Goal: Task Accomplishment & Management: Manage account settings

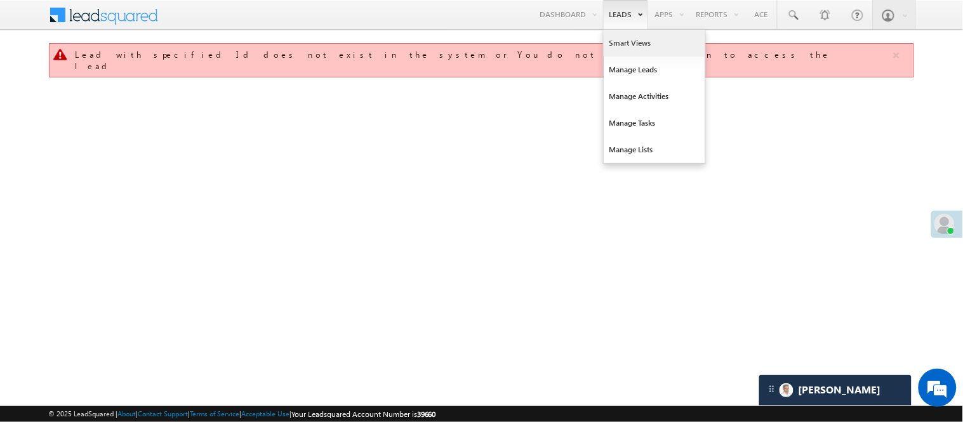
click at [627, 50] on link "Smart Views" at bounding box center [655, 43] width 102 height 27
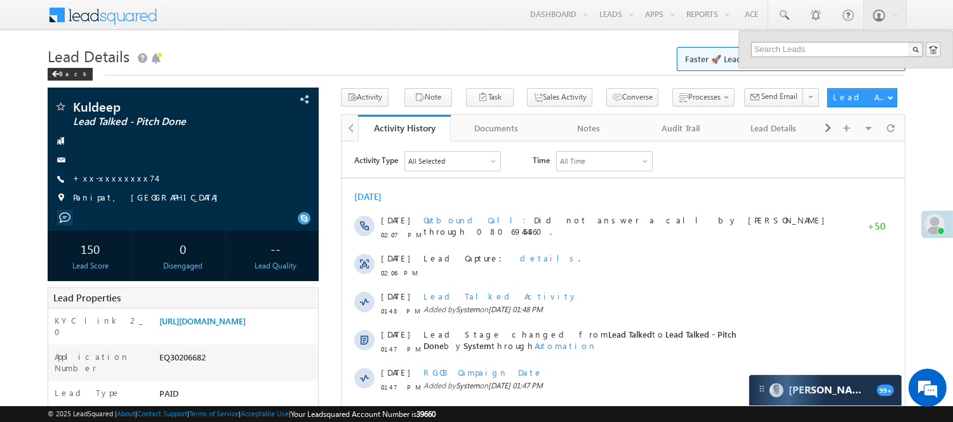
click at [792, 45] on input "text" at bounding box center [837, 49] width 172 height 15
click at [779, 48] on input "62616653356" at bounding box center [837, 49] width 172 height 15
click at [790, 46] on input "6261653356" at bounding box center [837, 49] width 172 height 15
drag, startPoint x: 813, startPoint y: 48, endPoint x: 705, endPoint y: 44, distance: 108.0
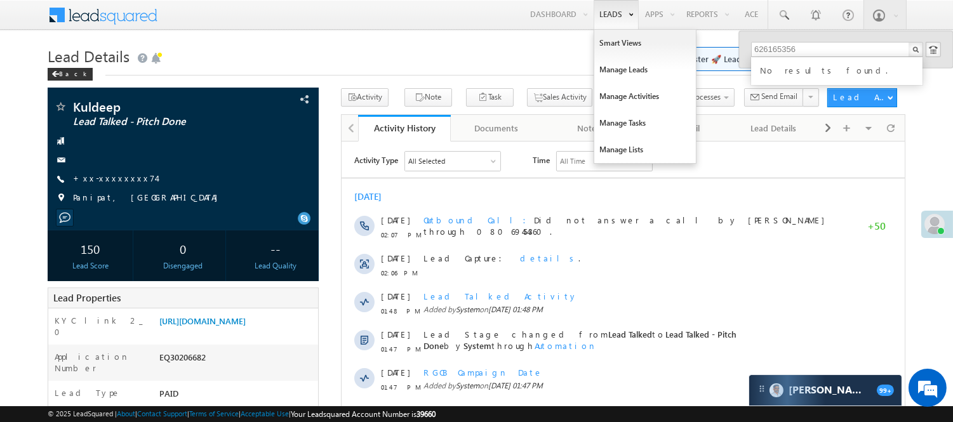
type input "626165356"
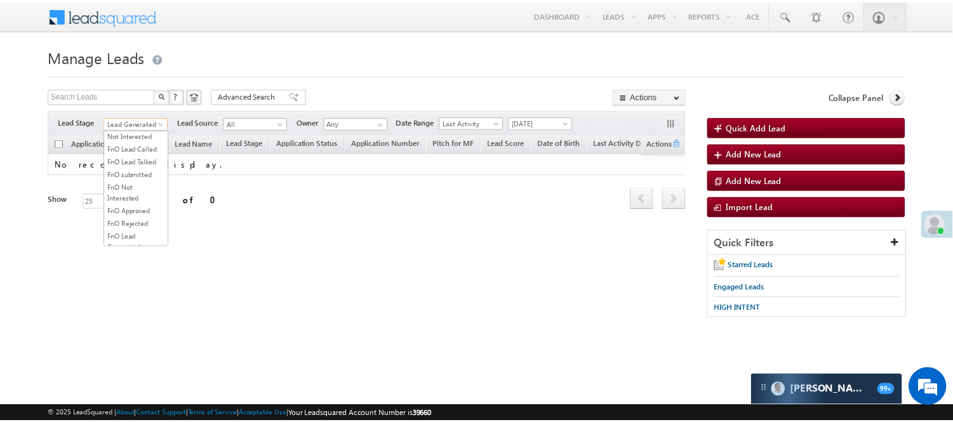
scroll to position [282, 0]
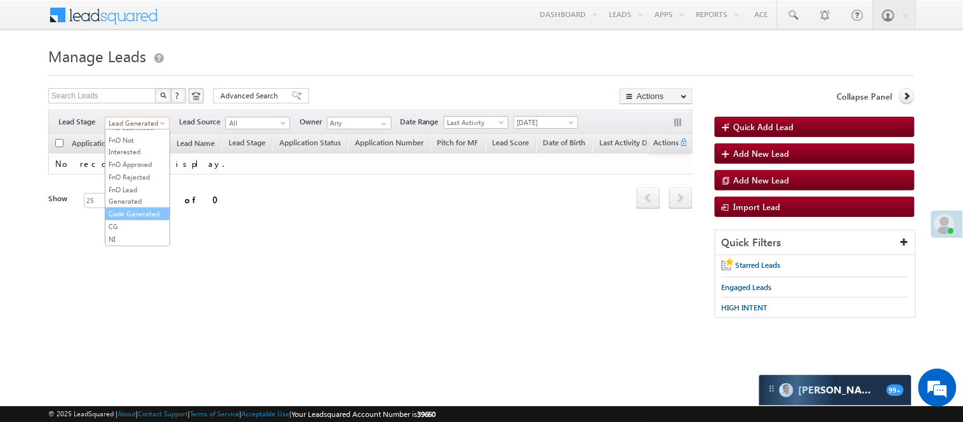
click at [129, 220] on link "Code Generated" at bounding box center [137, 213] width 64 height 11
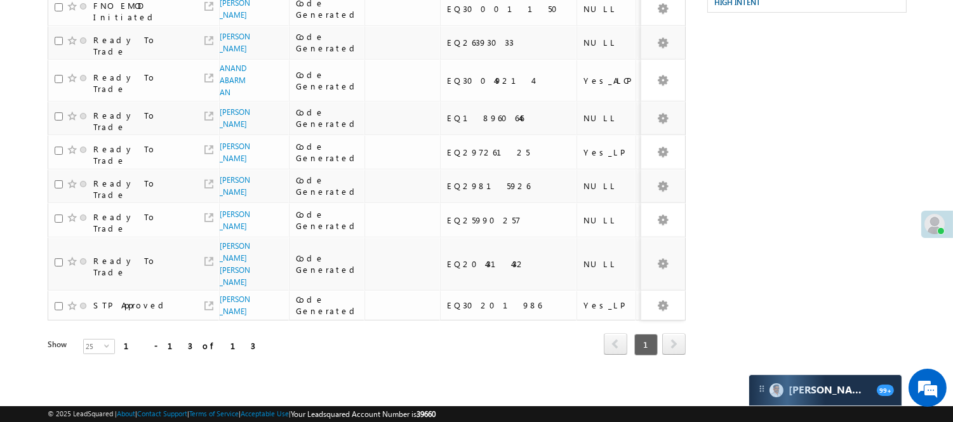
scroll to position [0, 0]
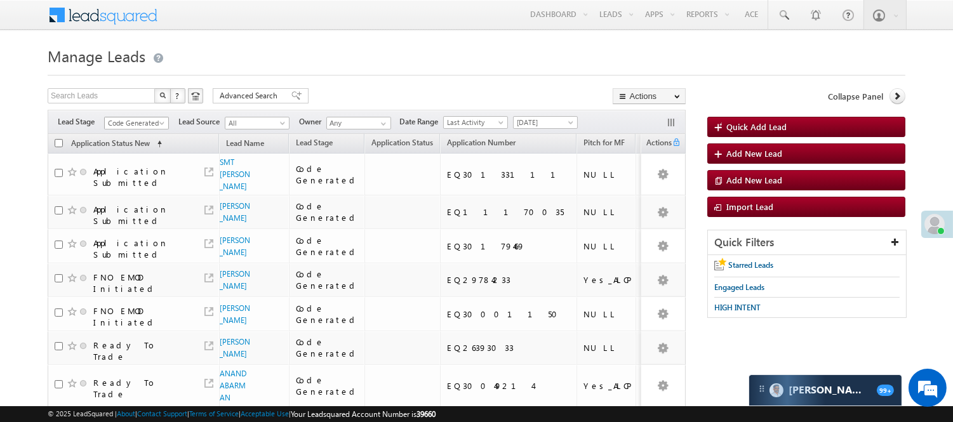
click at [149, 128] on span "Code Generated" at bounding box center [135, 122] width 60 height 11
click at [137, 153] on link "Lead Generated" at bounding box center [137, 149] width 64 height 11
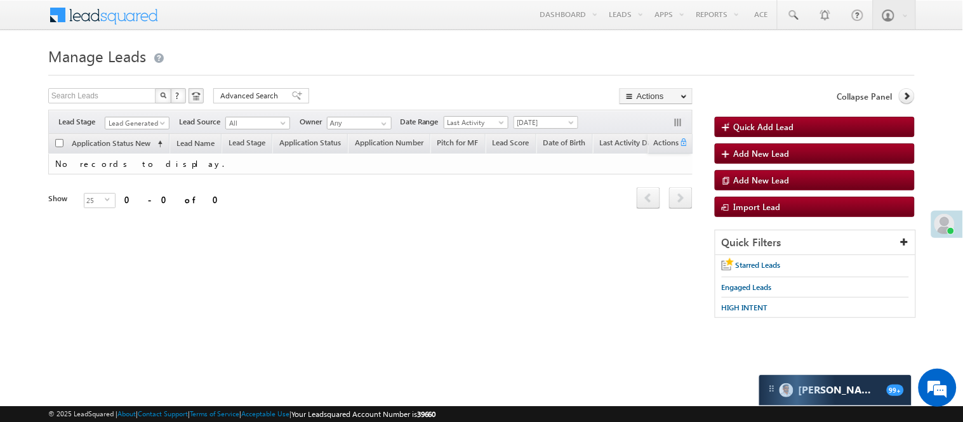
click at [130, 133] on div "Filters Lead Stage All Lead Generated Lead Talked - Pitch Not Done Lead Talked …" at bounding box center [370, 122] width 644 height 24
click at [127, 128] on span "Lead Generated" at bounding box center [135, 122] width 60 height 11
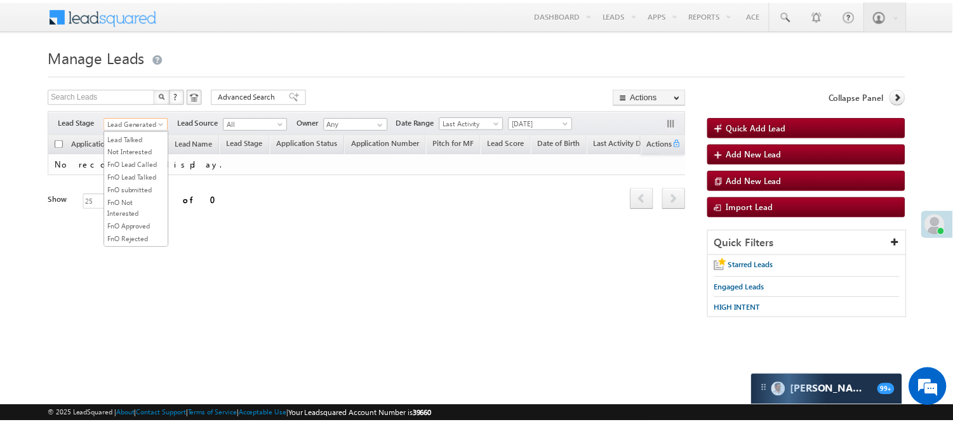
scroll to position [103, 0]
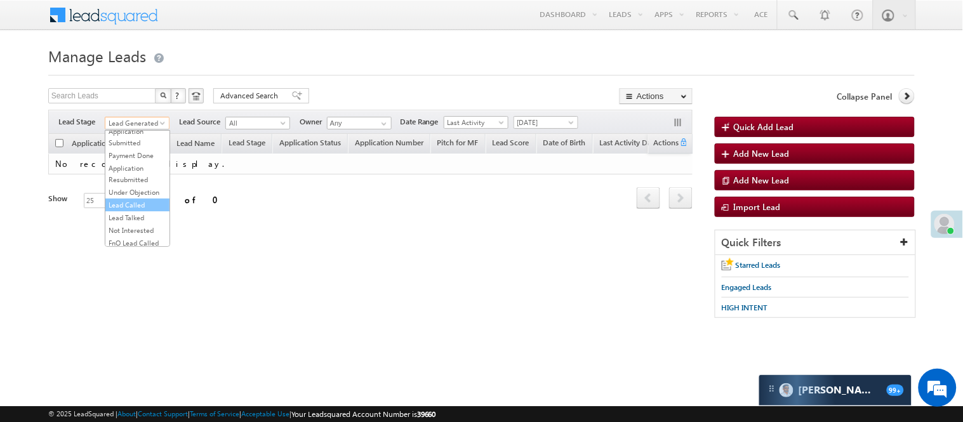
click at [138, 211] on link "Lead Called" at bounding box center [137, 204] width 64 height 11
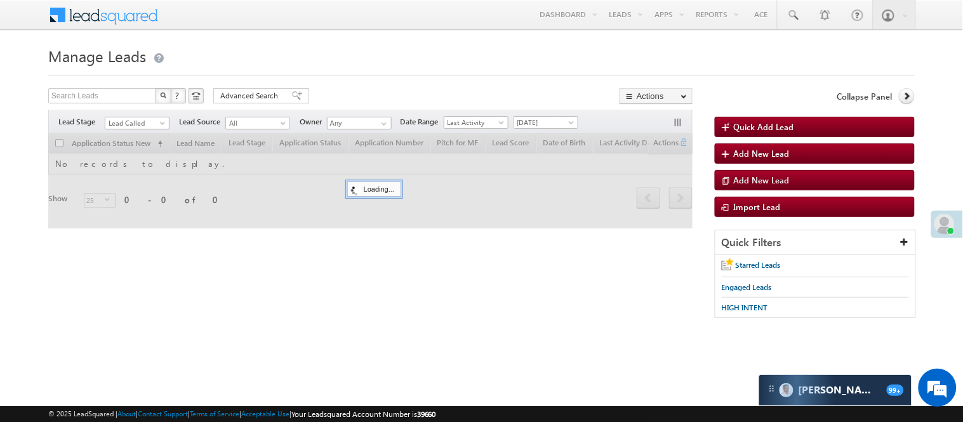
click at [363, 53] on h1 "Manage Leads" at bounding box center [481, 55] width 867 height 25
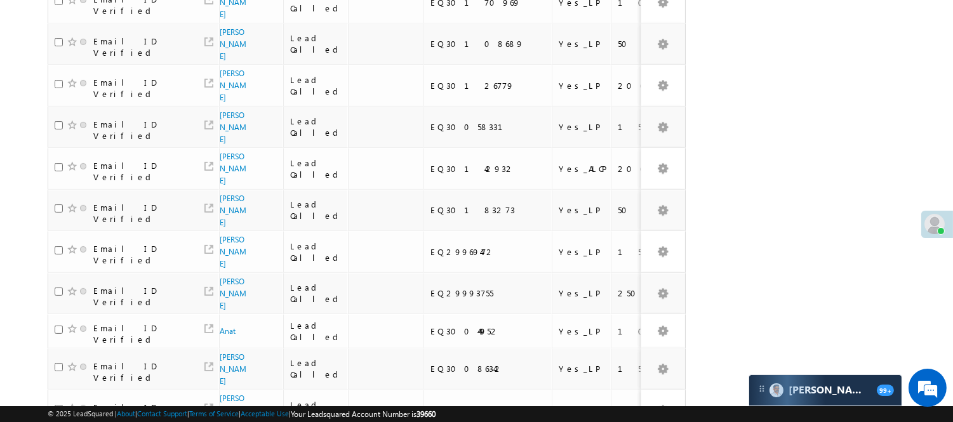
scroll to position [822, 0]
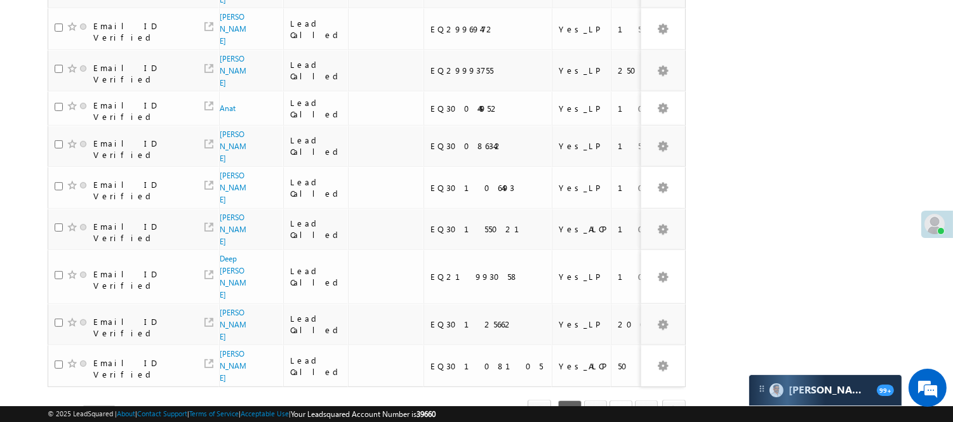
click at [625, 401] on link "3" at bounding box center [621, 412] width 23 height 22
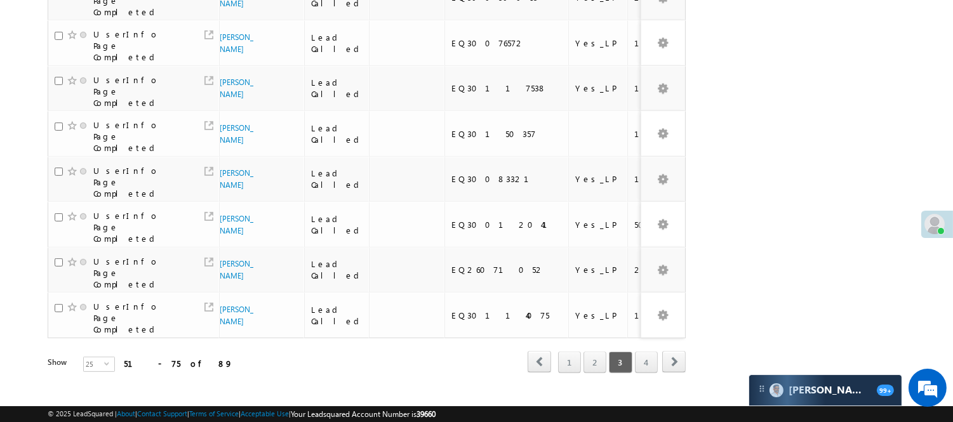
scroll to position [453, 0]
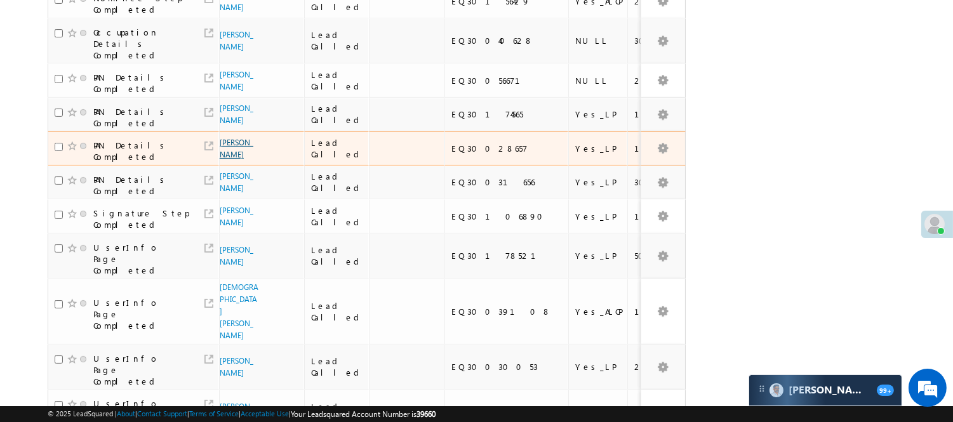
click at [230, 159] on link "Mohammad sohail" at bounding box center [237, 149] width 34 height 22
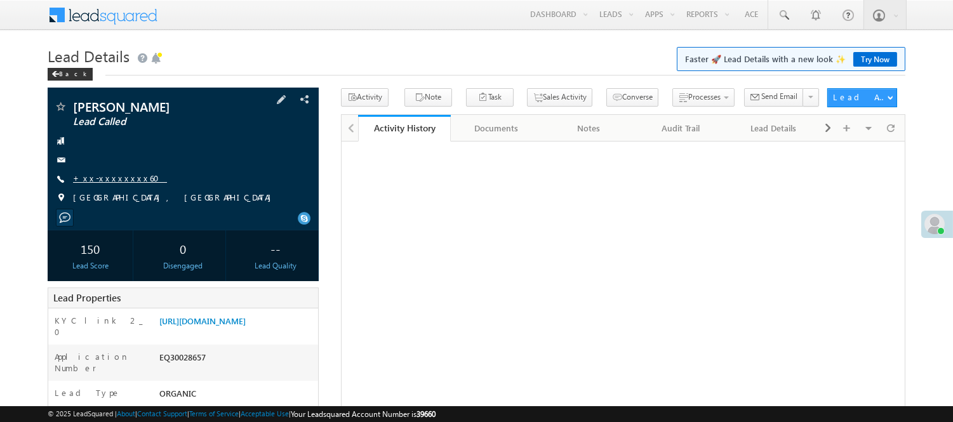
click at [95, 179] on link "+xx-xxxxxxxx60" at bounding box center [120, 178] width 94 height 11
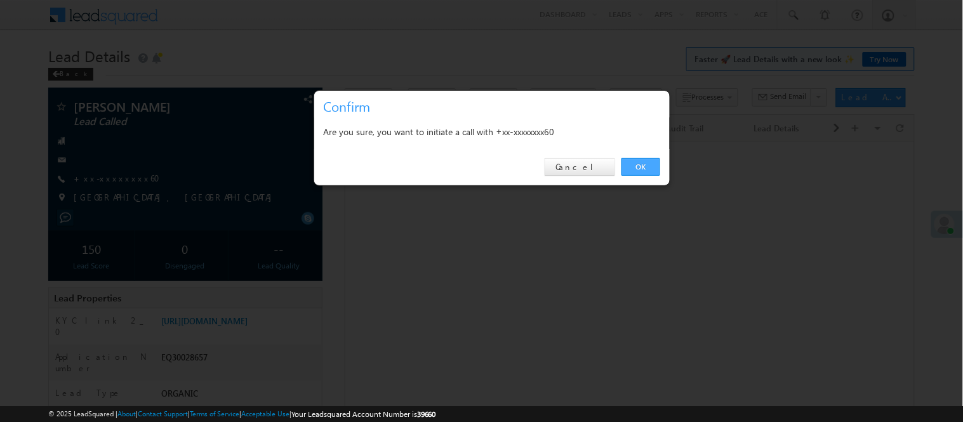
click at [622, 171] on link "OK" at bounding box center [641, 167] width 39 height 18
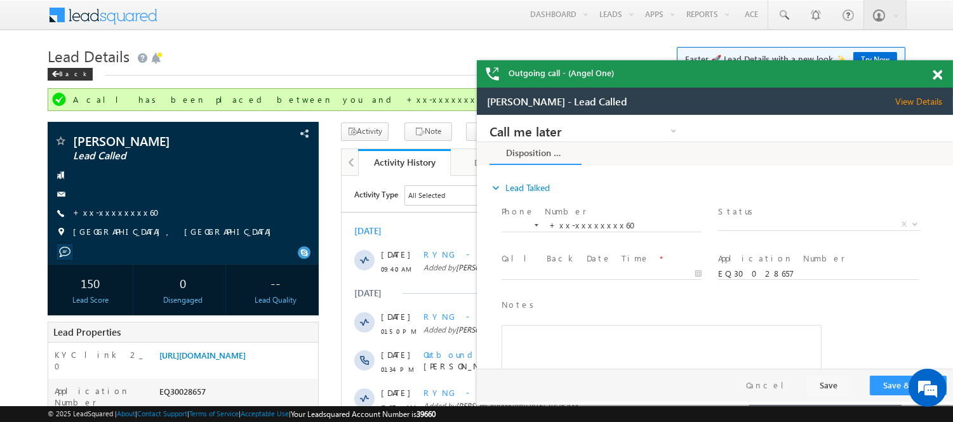
click at [931, 71] on div "Outgoing call - (Angel One)" at bounding box center [715, 73] width 476 height 27
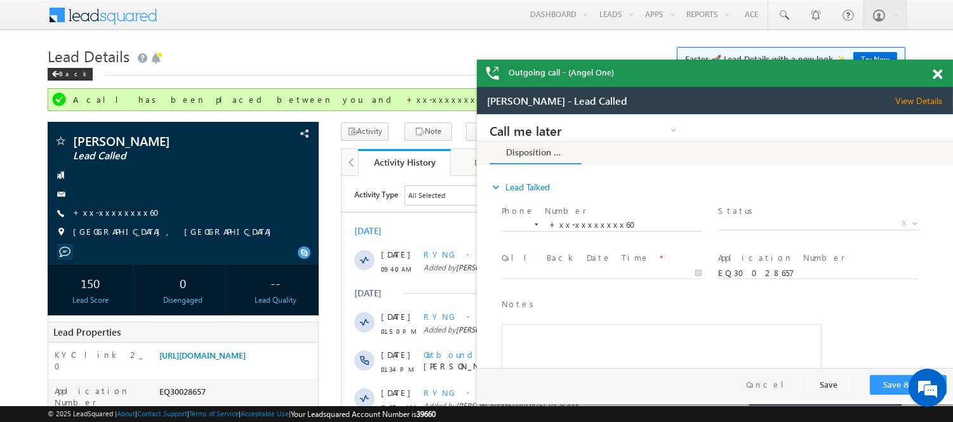
click at [937, 72] on span at bounding box center [938, 74] width 10 height 11
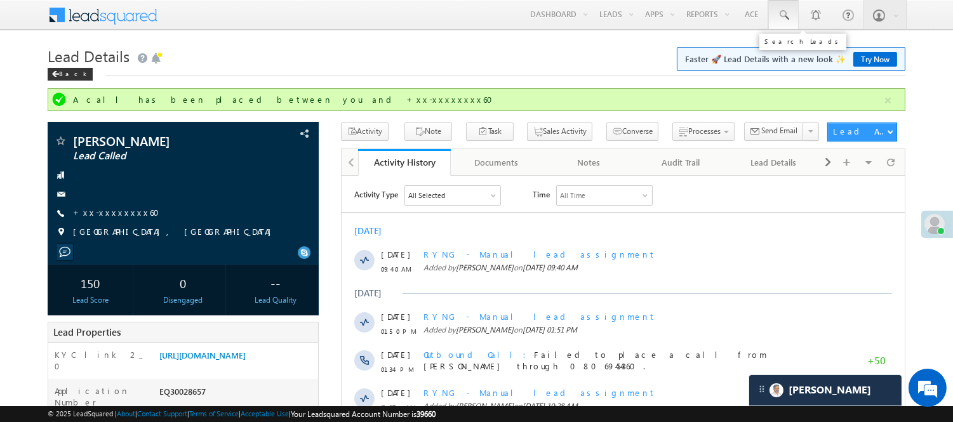
click at [788, 20] on span at bounding box center [783, 15] width 13 height 13
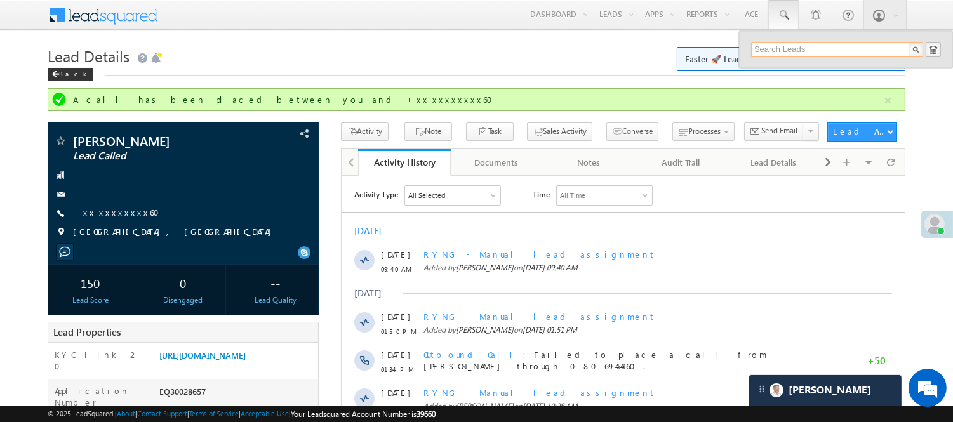
click at [796, 50] on input "text" at bounding box center [837, 49] width 172 height 15
paste input "9389841557"
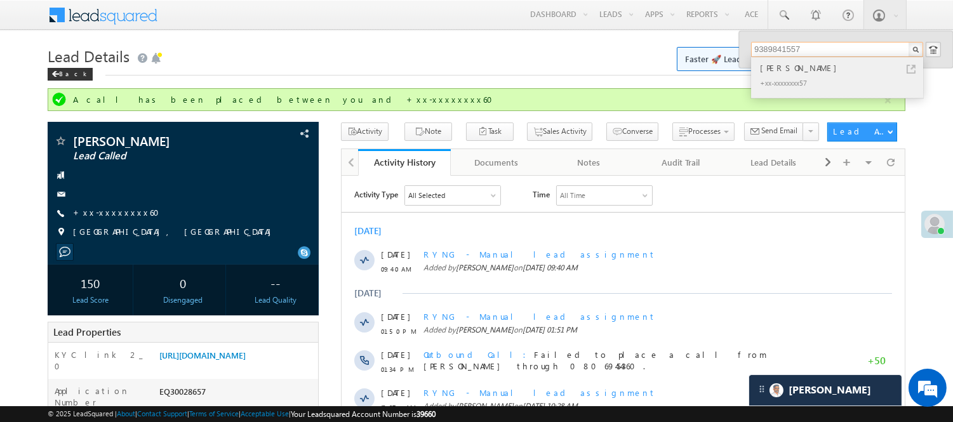
type input "9389841557"
click at [794, 74] on div "Nikhil Yadav" at bounding box center [842, 68] width 170 height 14
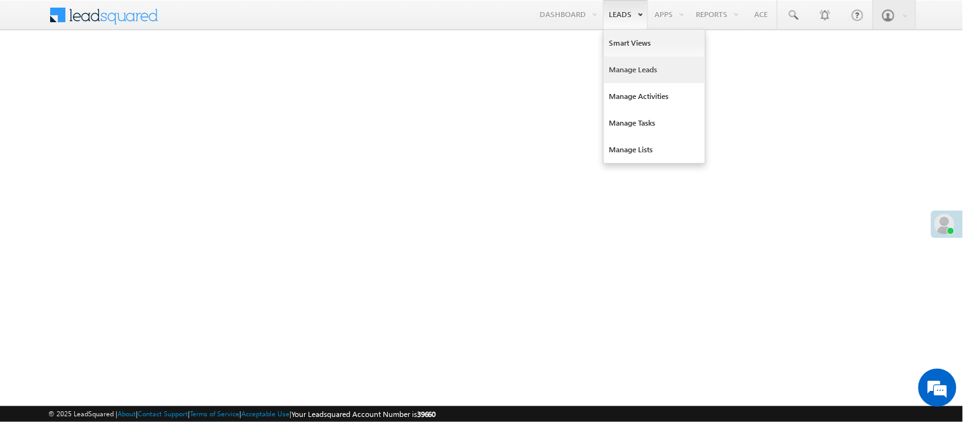
click at [644, 75] on link "Manage Leads" at bounding box center [655, 70] width 102 height 27
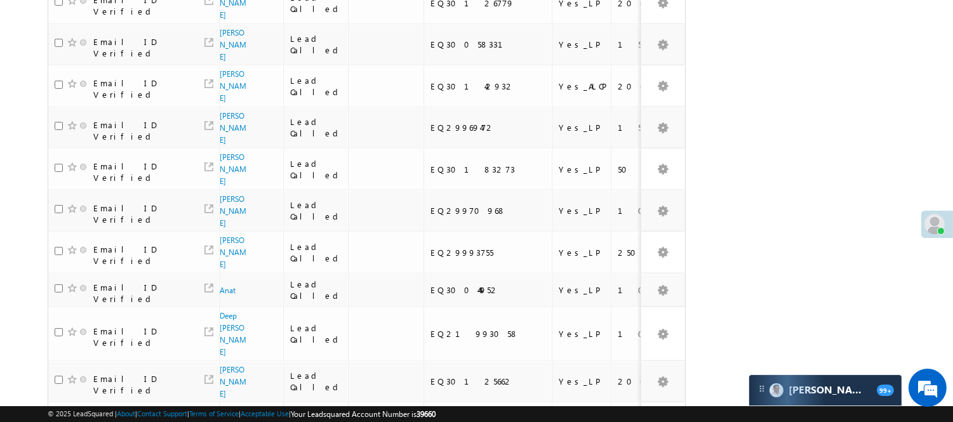
scroll to position [798, 0]
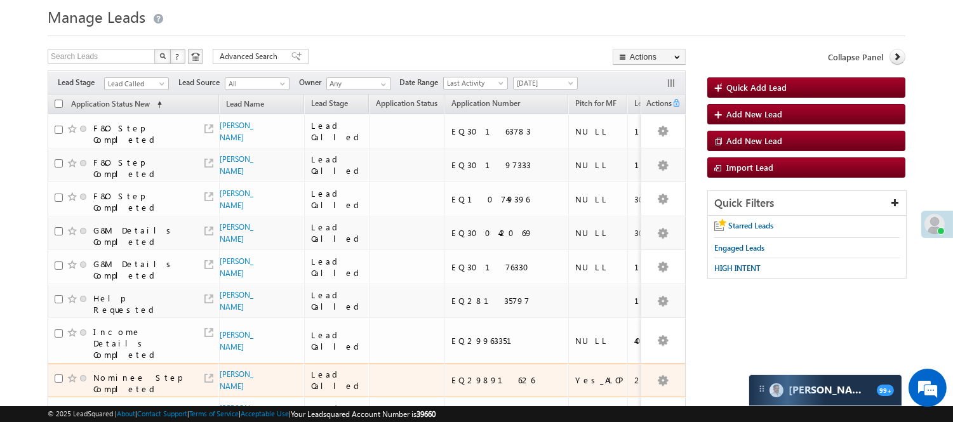
scroll to position [211, 0]
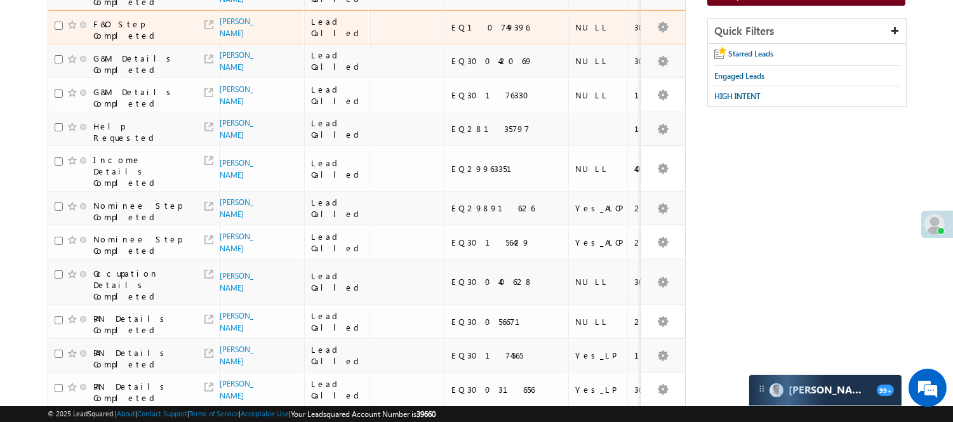
click at [240, 38] on span "Satish Sharma" at bounding box center [239, 27] width 39 height 24
click at [224, 33] on link "Satish Sharma" at bounding box center [237, 28] width 34 height 22
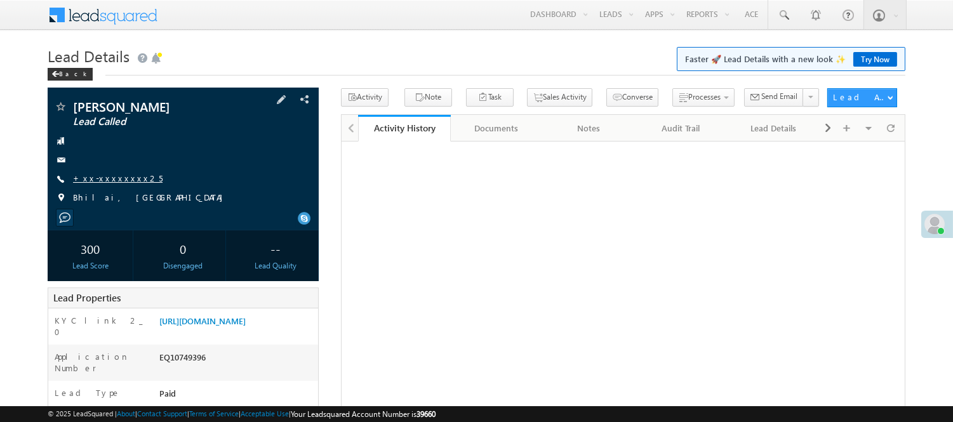
click at [109, 178] on link "+xx-xxxxxxxx25" at bounding box center [118, 178] width 90 height 11
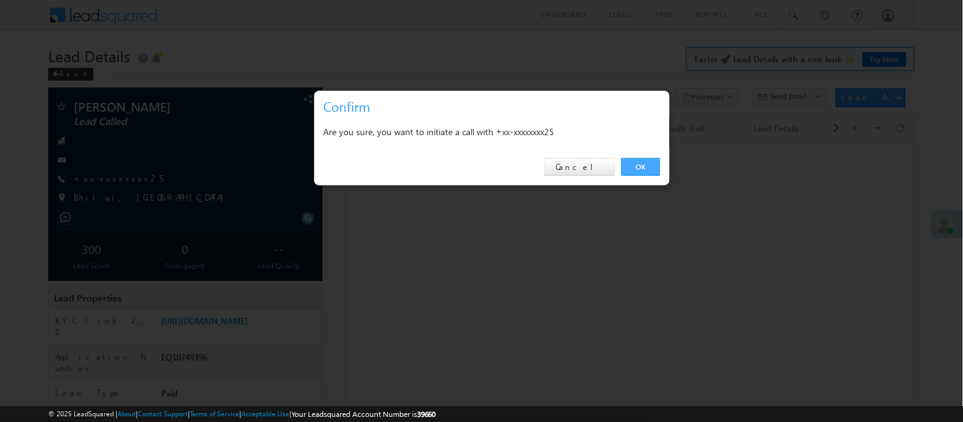
click at [644, 161] on link "OK" at bounding box center [641, 167] width 39 height 18
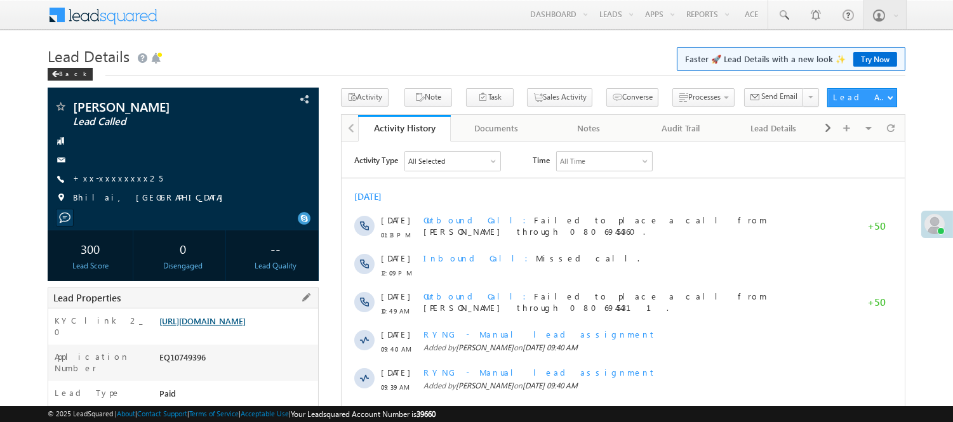
click at [246, 326] on link "https://angelbroking1-pk3em7sa.customui-test.leadsquared.com?leadId=319ded59-2c…" at bounding box center [202, 321] width 86 height 11
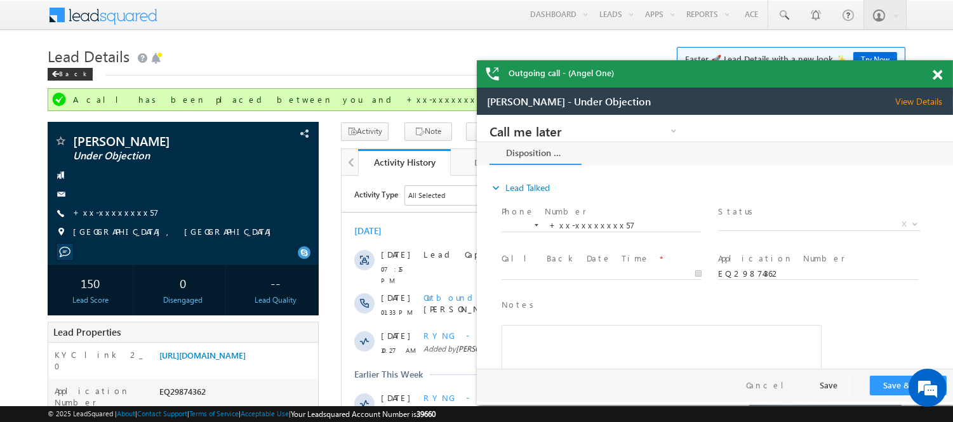
click at [937, 73] on span at bounding box center [938, 75] width 10 height 11
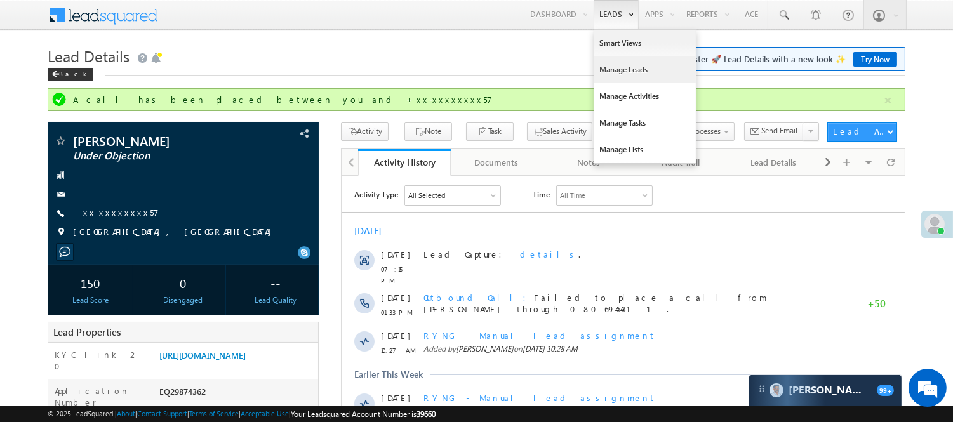
click at [631, 74] on link "Manage Leads" at bounding box center [645, 70] width 102 height 27
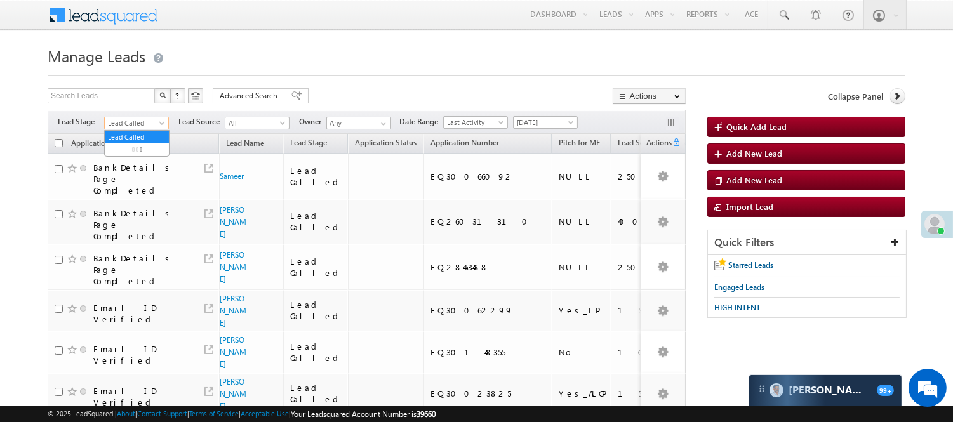
click at [113, 119] on span "Lead Called" at bounding box center [135, 122] width 60 height 11
click at [127, 147] on link "Lead Generated" at bounding box center [137, 149] width 64 height 11
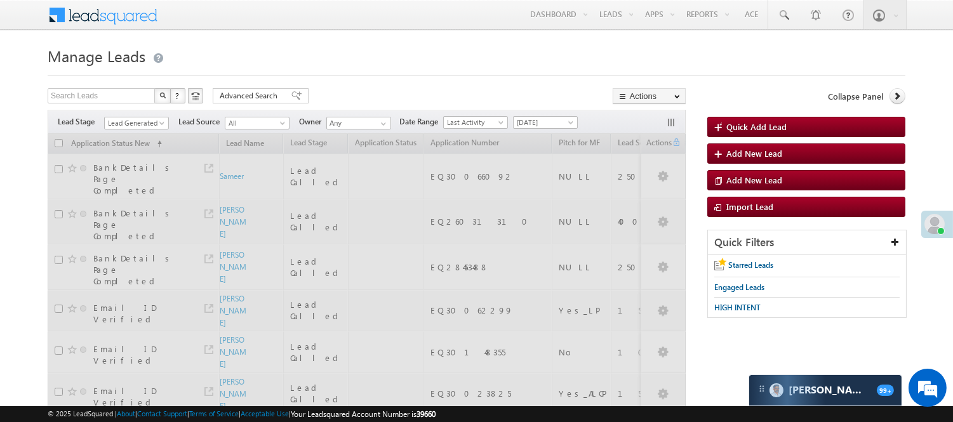
click at [147, 126] on span "Lead Generated" at bounding box center [135, 122] width 60 height 11
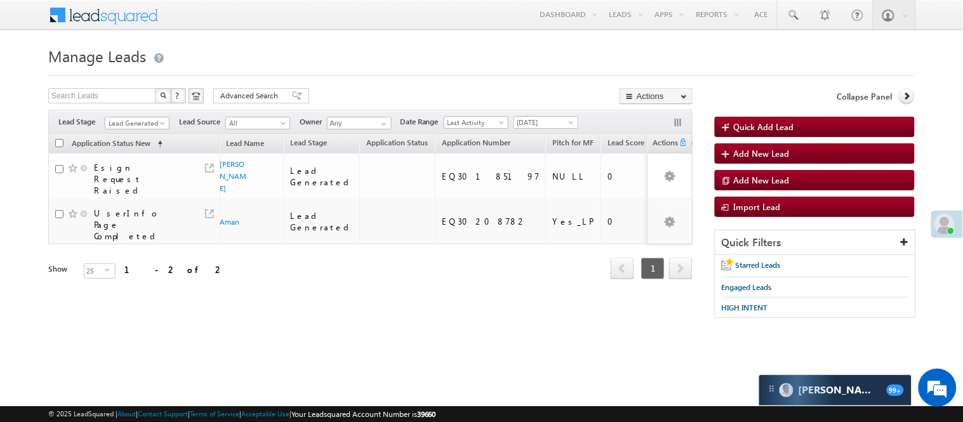
click at [235, 259] on div "Refresh first prev 1 next last 1 - 2 of 2" at bounding box center [370, 262] width 644 height 37
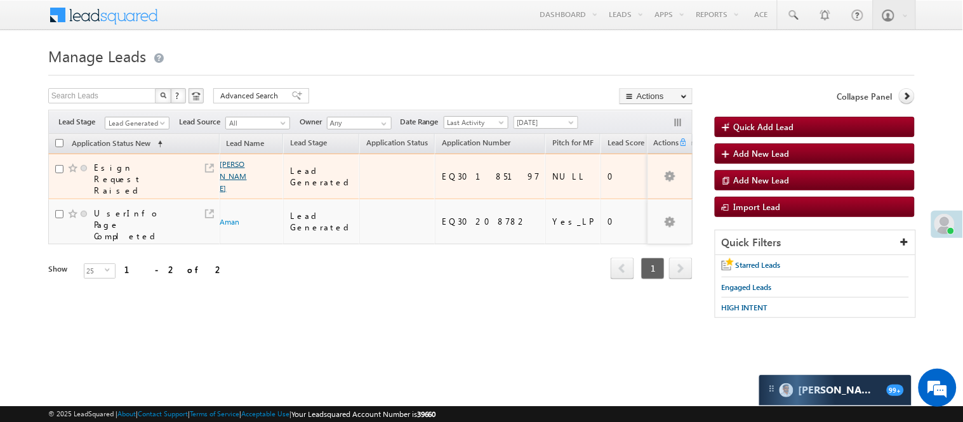
click at [227, 161] on link "Akshay Thakur" at bounding box center [233, 176] width 27 height 34
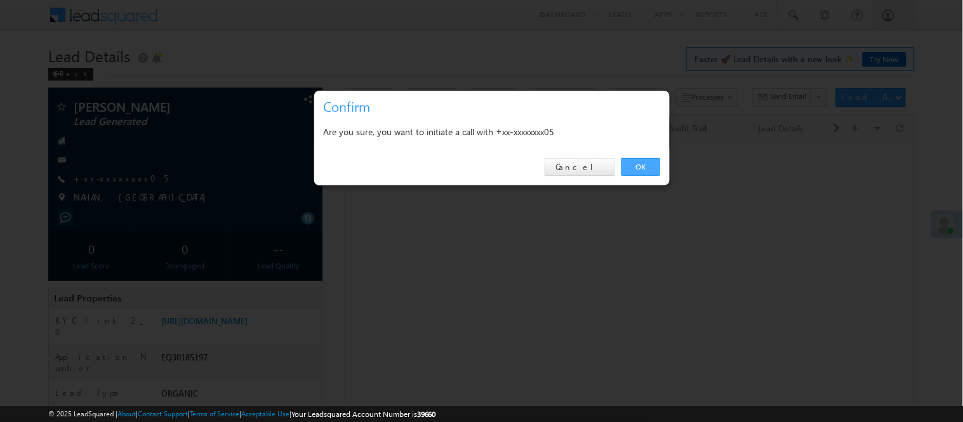
click at [640, 168] on link "OK" at bounding box center [641, 167] width 39 height 18
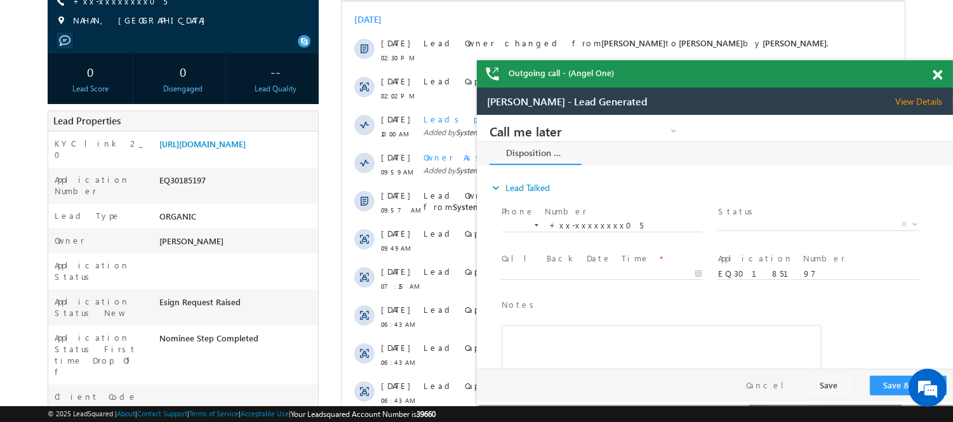
click at [937, 78] on span at bounding box center [938, 75] width 10 height 11
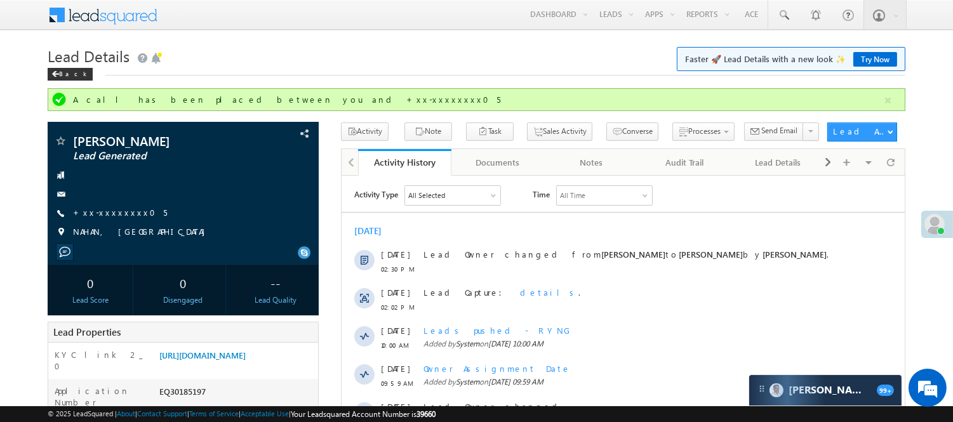
scroll to position [141, 0]
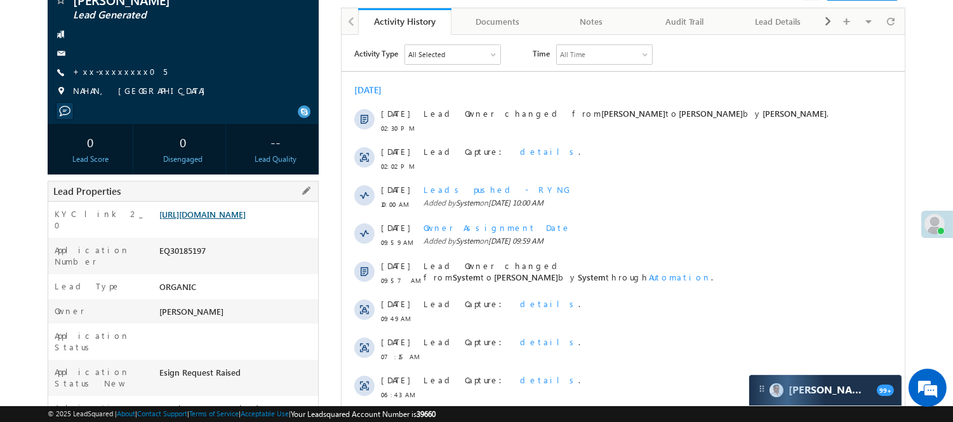
click at [246, 220] on link "[URL][DOMAIN_NAME]" at bounding box center [202, 214] width 86 height 11
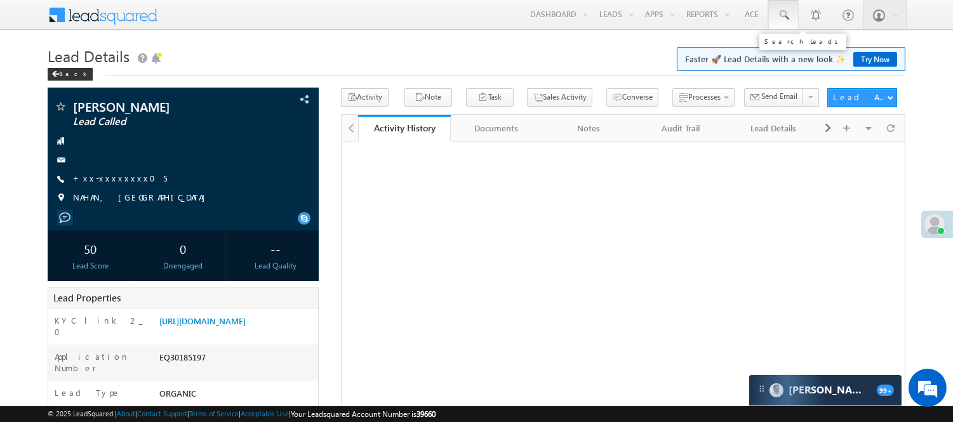
click at [783, 20] on span at bounding box center [783, 15] width 13 height 13
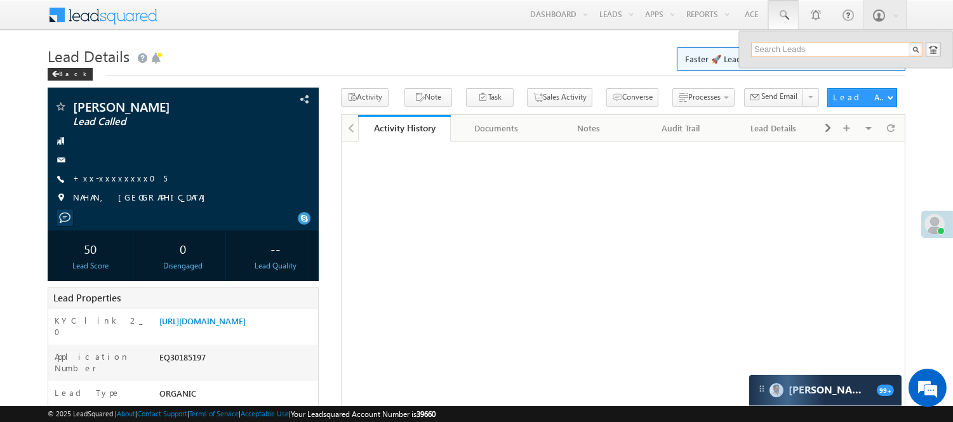
click at [791, 50] on input "text" at bounding box center [837, 49] width 172 height 15
paste input "EQ30210485"
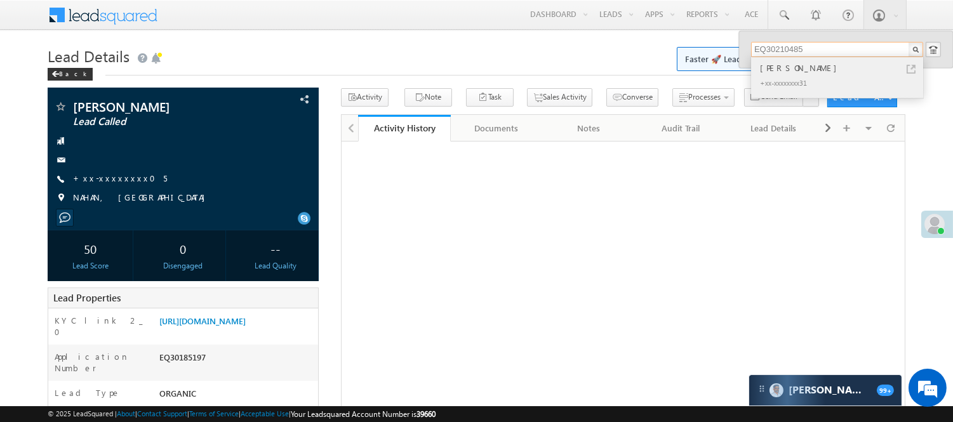
type input "EQ30210485"
click at [789, 80] on div "+xx-xxxxxxxx31" at bounding box center [842, 82] width 170 height 15
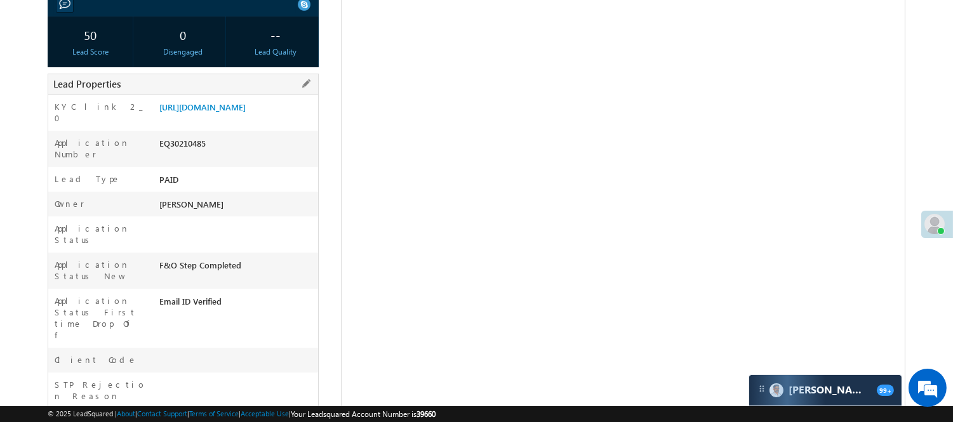
scroll to position [73, 0]
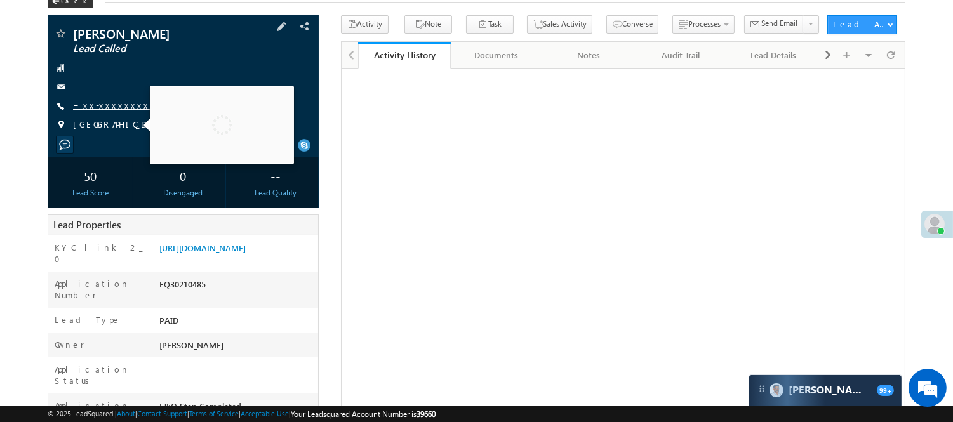
click at [116, 105] on link "+xx-xxxxxxxx31" at bounding box center [124, 105] width 102 height 11
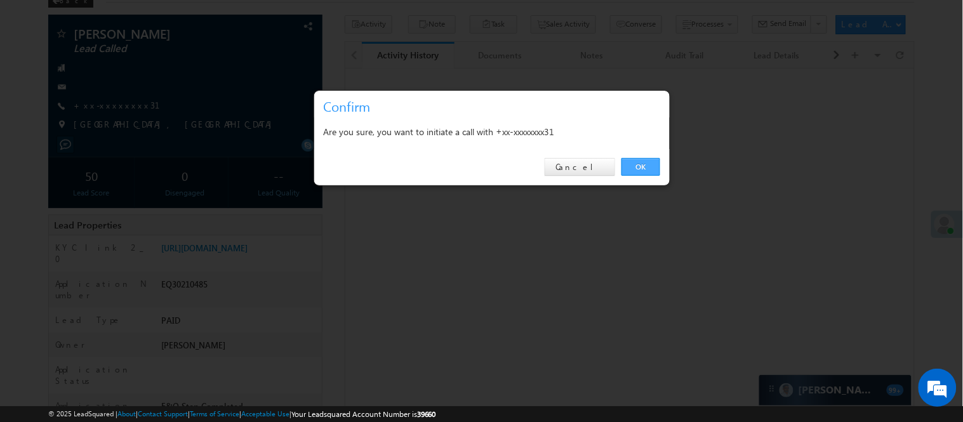
click at [658, 163] on link "OK" at bounding box center [641, 167] width 39 height 18
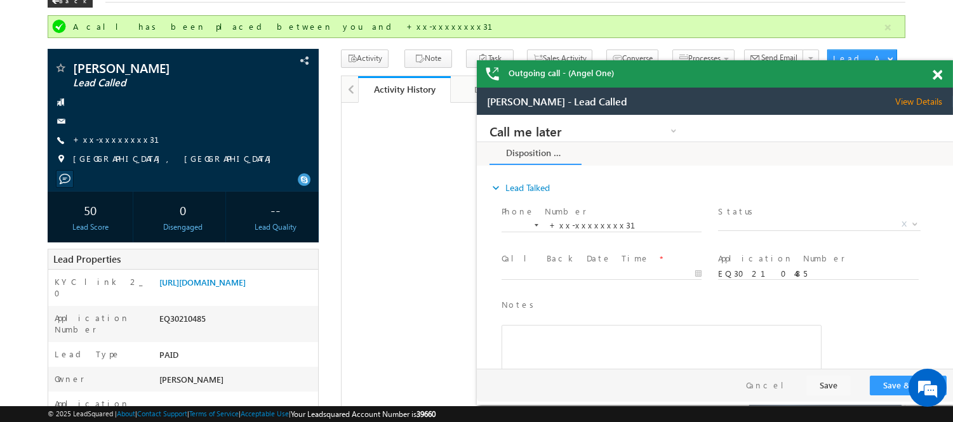
scroll to position [0, 0]
drag, startPoint x: 935, startPoint y: 74, endPoint x: 941, endPoint y: 77, distance: 7.1
click at [941, 77] on span at bounding box center [938, 75] width 10 height 11
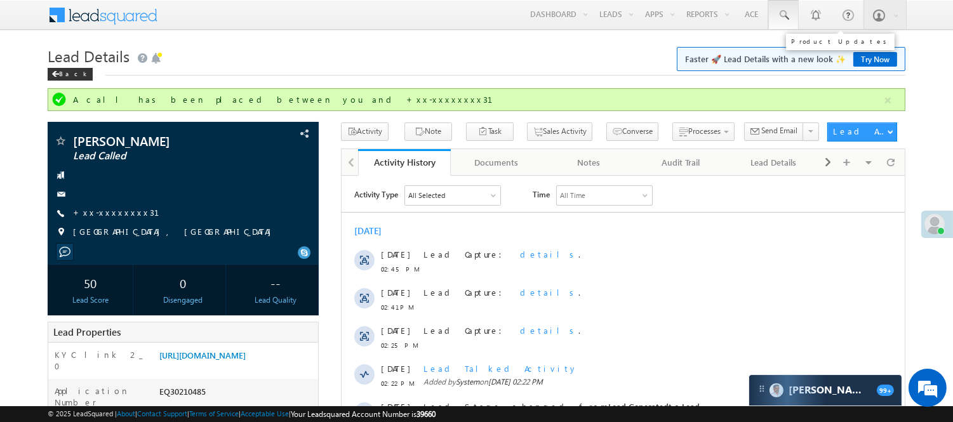
click at [791, 11] on link at bounding box center [783, 14] width 30 height 29
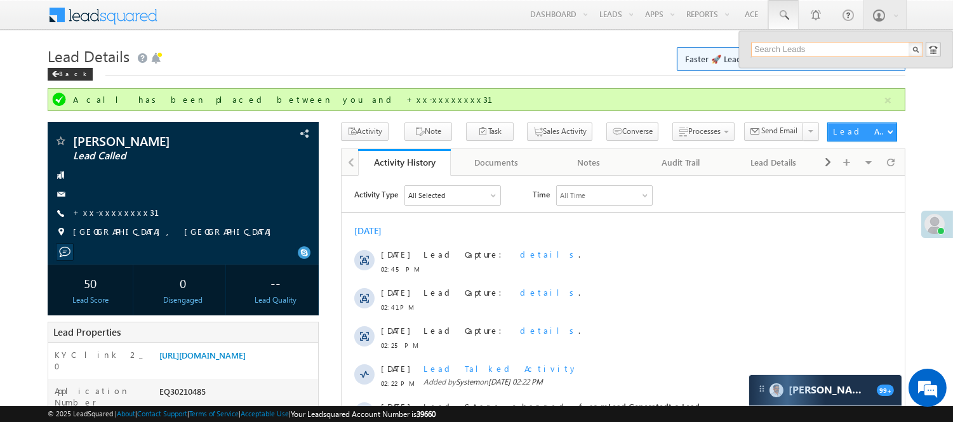
click at [783, 45] on input "text" at bounding box center [837, 49] width 172 height 15
paste input "EQ30210485"
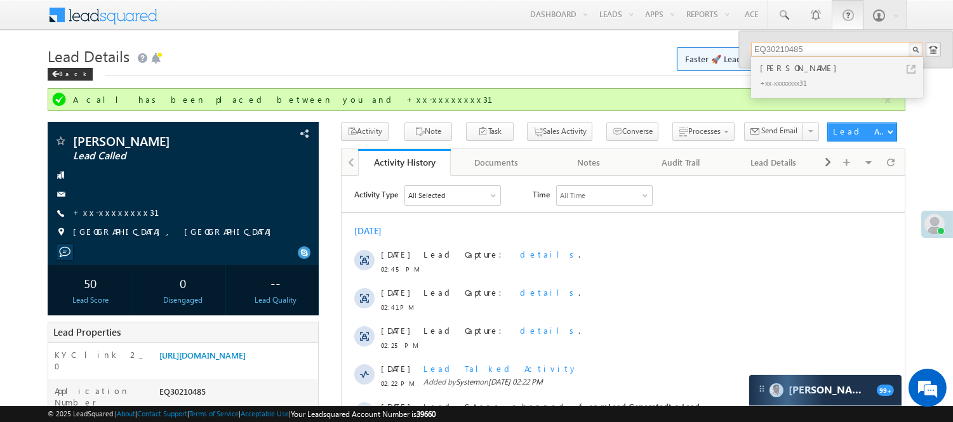
type input "EQ30210485"
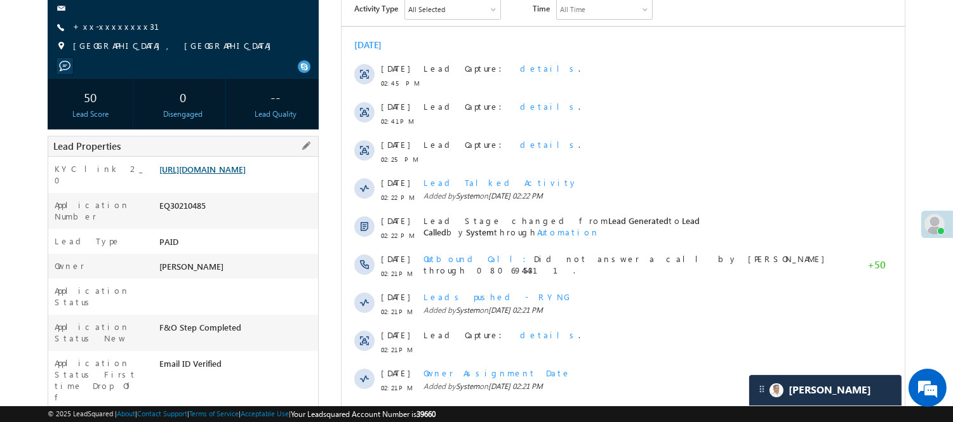
scroll to position [211, 0]
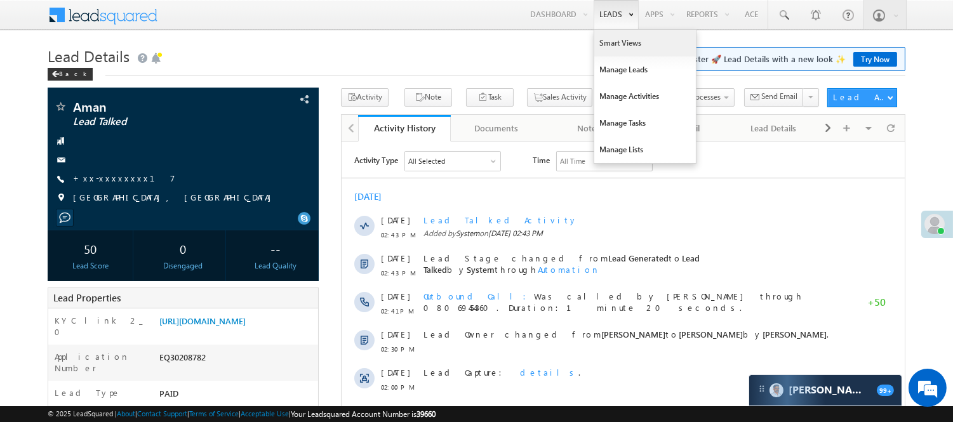
click at [611, 46] on link "Smart Views" at bounding box center [645, 43] width 102 height 27
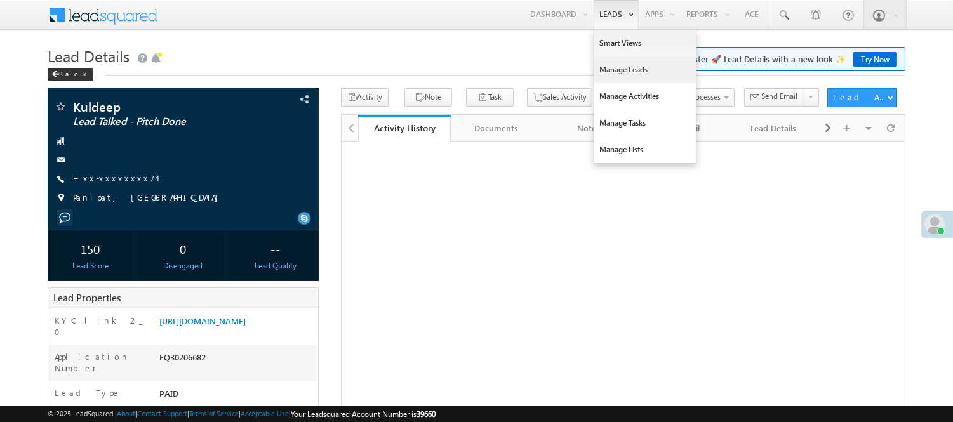
click at [638, 67] on link "Manage Leads" at bounding box center [645, 70] width 102 height 27
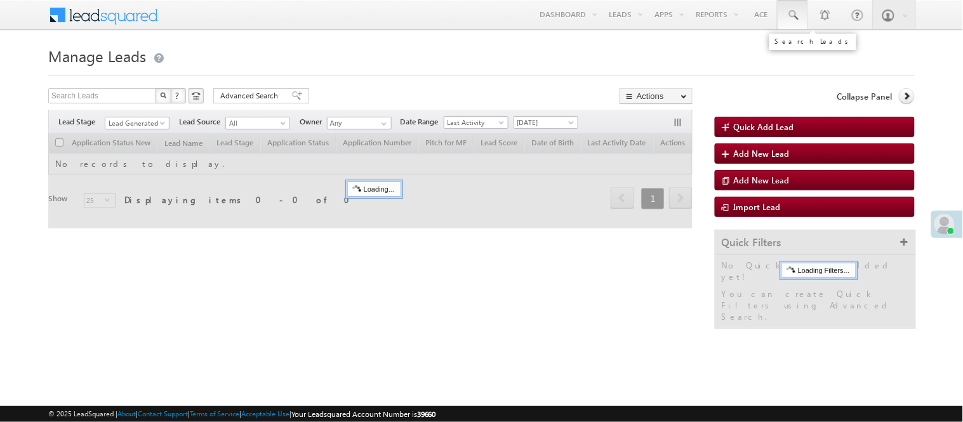
click at [794, 13] on span at bounding box center [793, 15] width 13 height 13
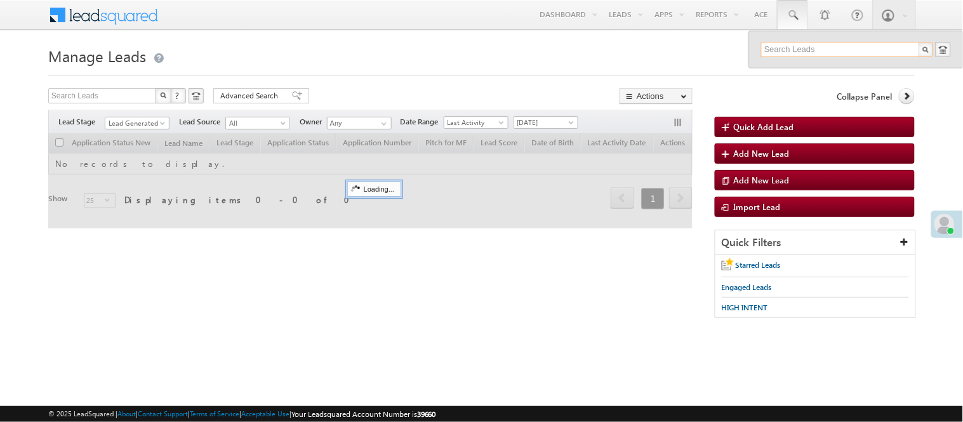
click at [804, 45] on input "text" at bounding box center [847, 49] width 172 height 15
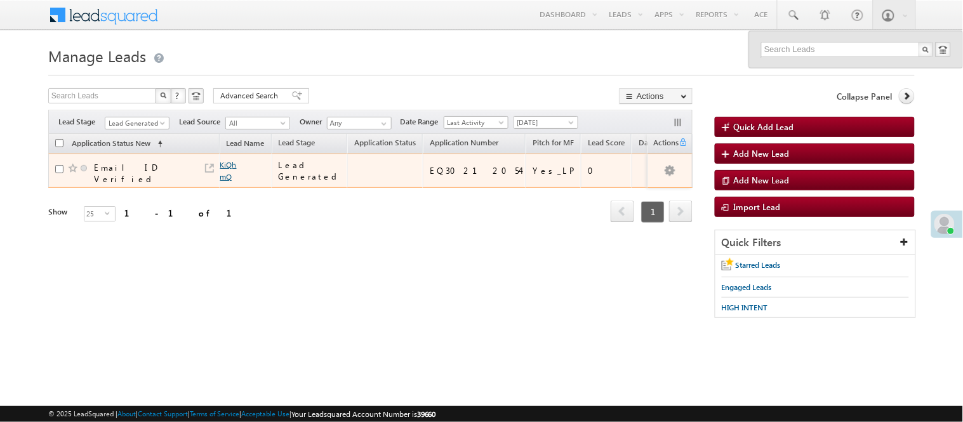
click at [229, 163] on link "KiQhmQ" at bounding box center [228, 171] width 17 height 22
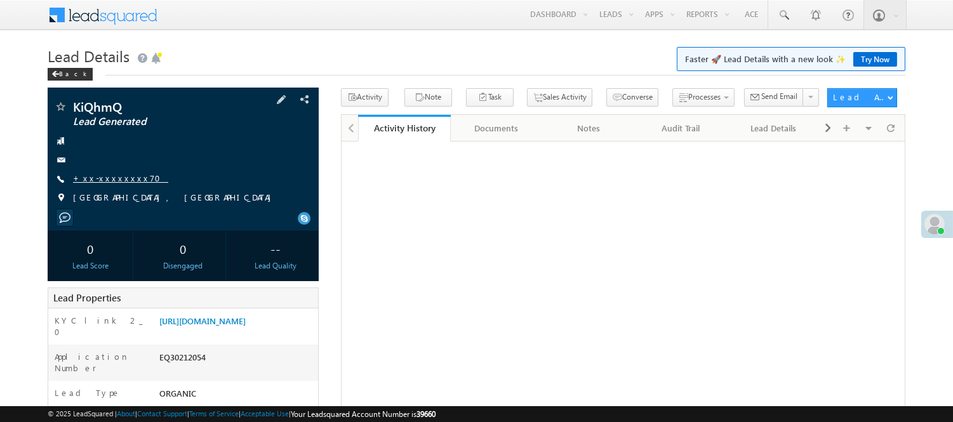
click at [103, 175] on link "+xx-xxxxxxxx70" at bounding box center [120, 178] width 95 height 11
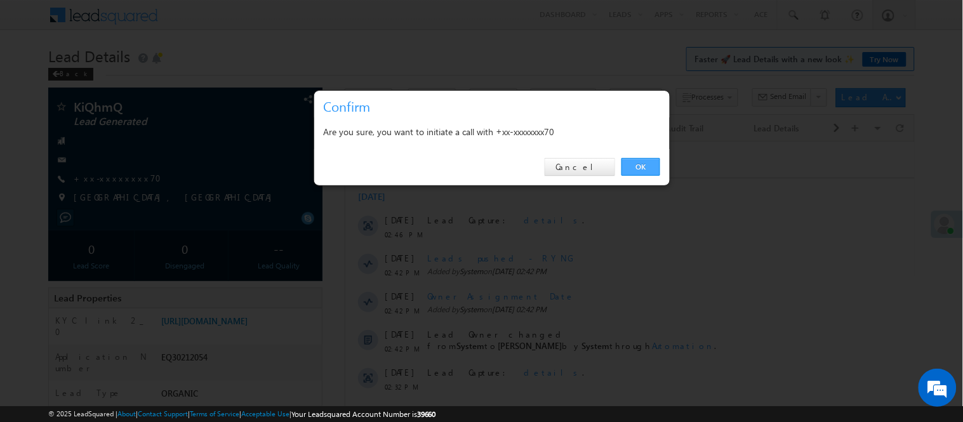
click at [633, 169] on link "OK" at bounding box center [641, 167] width 39 height 18
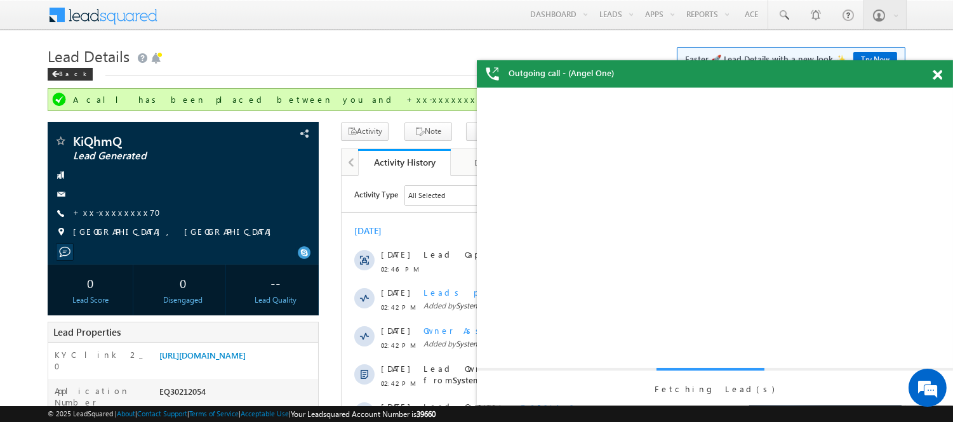
click at [938, 72] on span at bounding box center [938, 75] width 10 height 11
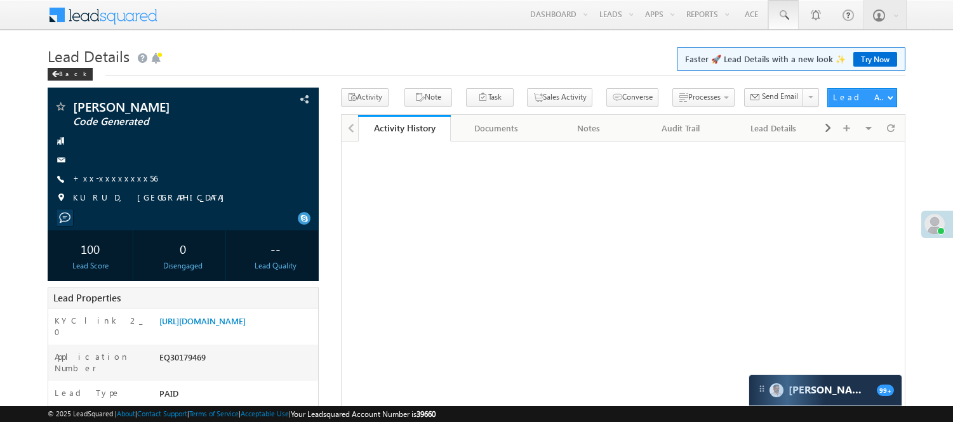
click at [784, 9] on span at bounding box center [783, 15] width 13 height 13
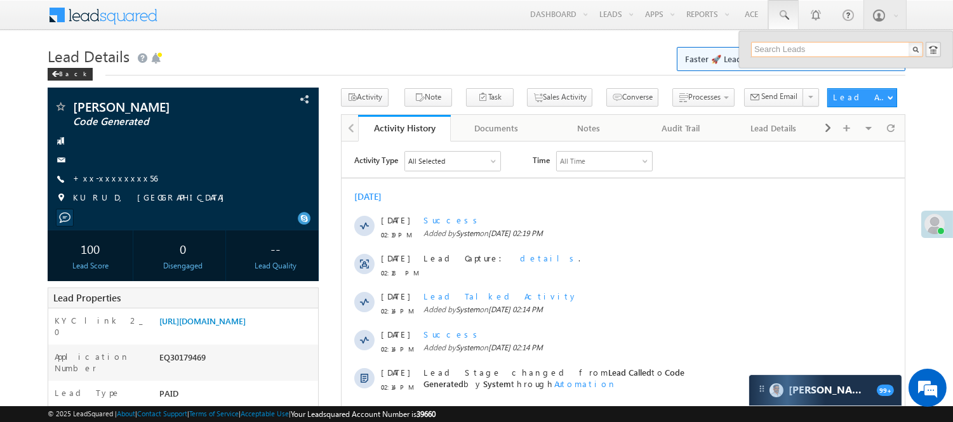
click at [813, 44] on input "text" at bounding box center [837, 49] width 172 height 15
click at [811, 47] on input "text" at bounding box center [837, 49] width 172 height 15
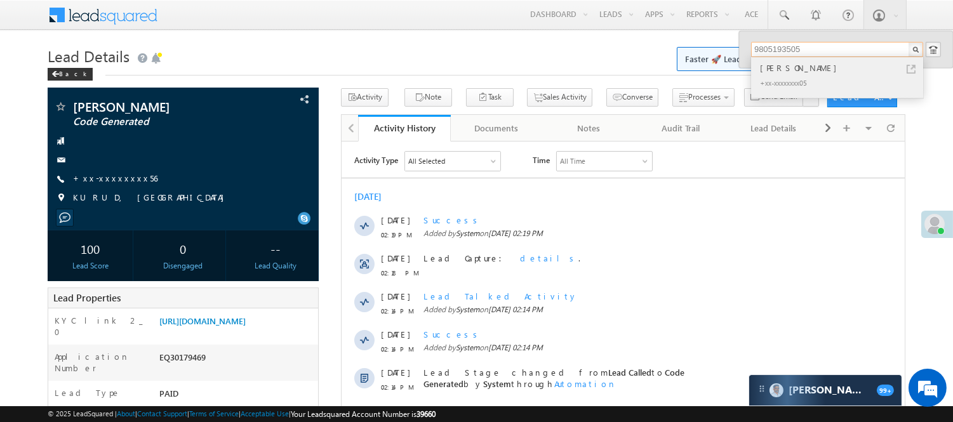
type input "9805193505"
click at [809, 79] on div "+xx-xxxxxxxx05" at bounding box center [842, 82] width 170 height 15
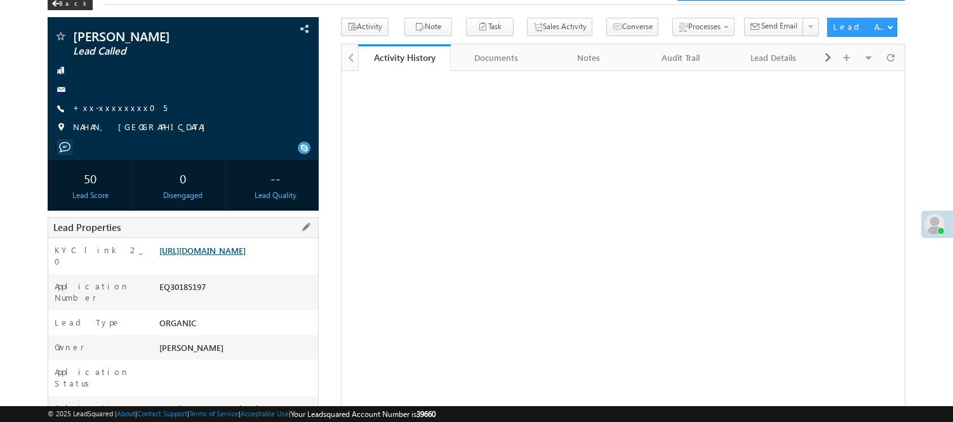
scroll to position [70, 0]
click at [207, 256] on link "[URL][DOMAIN_NAME]" at bounding box center [202, 250] width 86 height 11
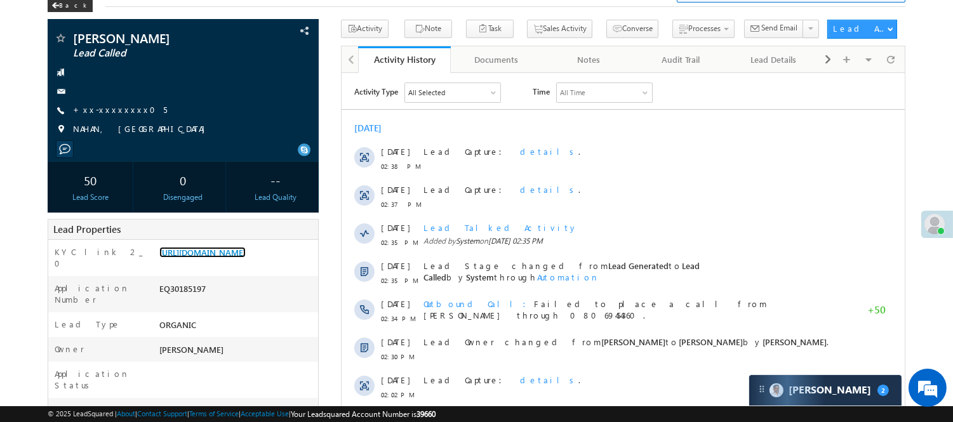
scroll to position [0, 0]
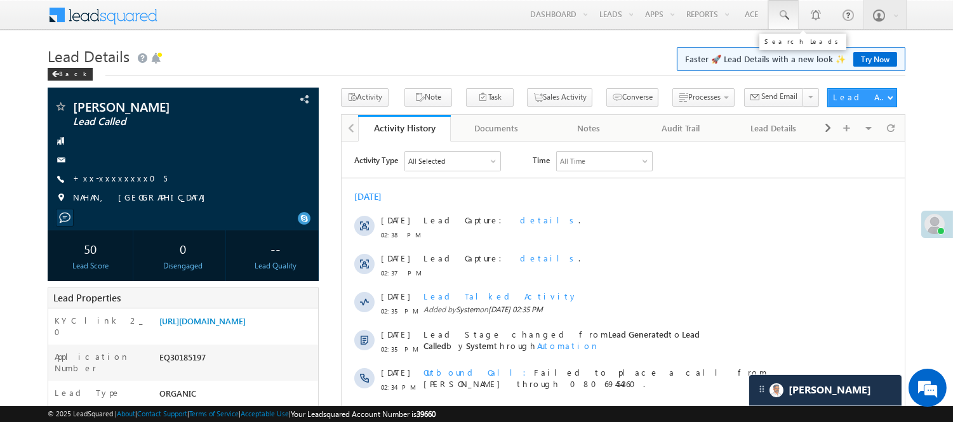
click at [781, 17] on span at bounding box center [783, 15] width 13 height 13
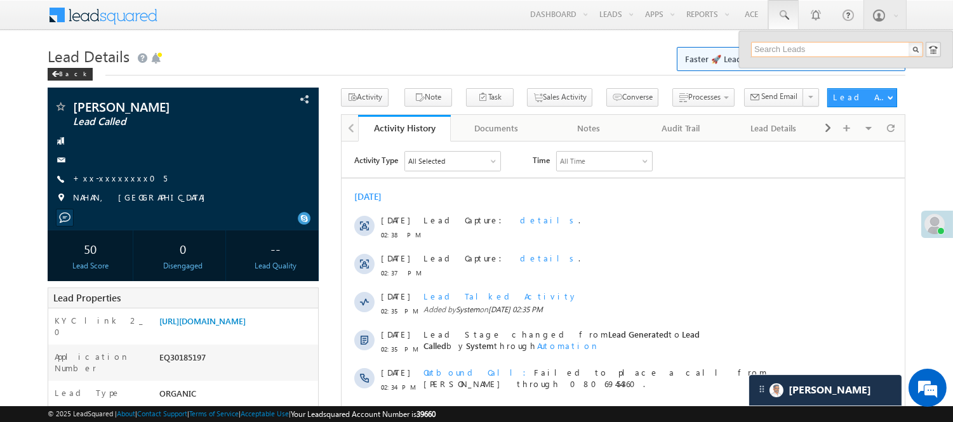
click at [804, 47] on input "text" at bounding box center [837, 49] width 172 height 15
paste input "EQ30213611"
type input "EQ30213611"
click at [794, 66] on div "EQ30213611" at bounding box center [846, 58] width 190 height 32
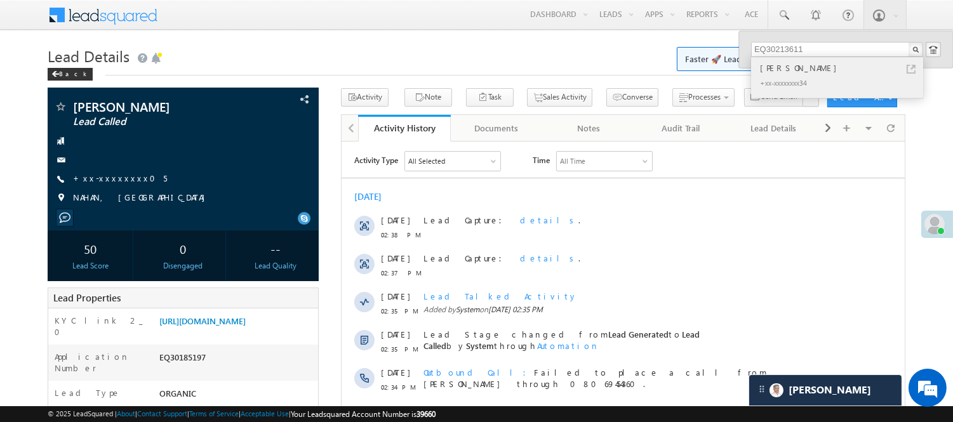
click at [792, 65] on div "Vikas kumar" at bounding box center [842, 68] width 170 height 14
click at [804, 78] on div "+xx-xxxxxxxx34" at bounding box center [842, 82] width 170 height 15
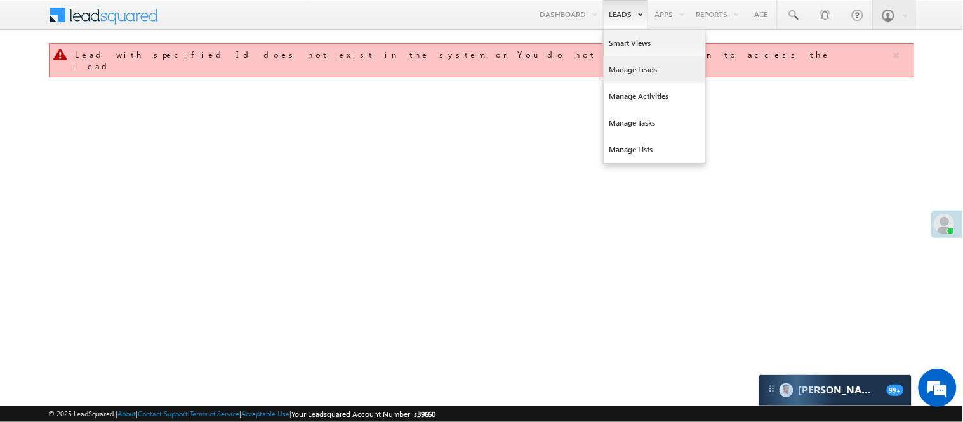
click at [624, 75] on link "Manage Leads" at bounding box center [655, 70] width 102 height 27
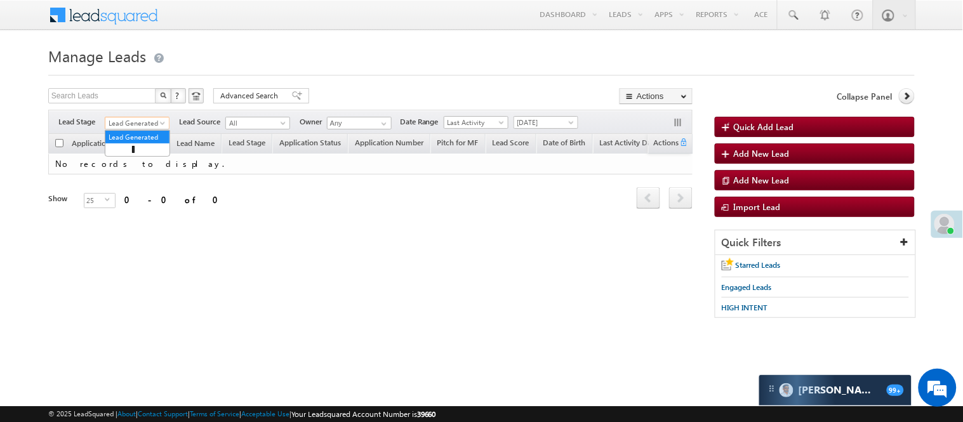
click at [143, 119] on span "Lead Generated" at bounding box center [135, 122] width 60 height 11
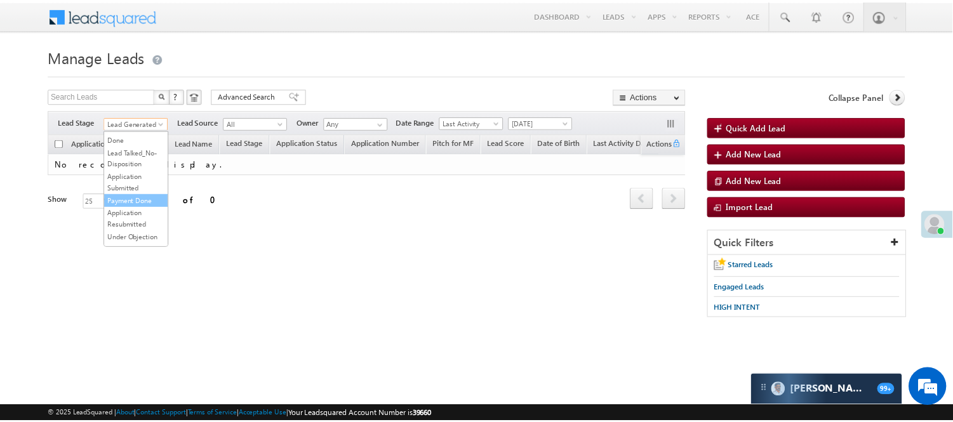
scroll to position [141, 0]
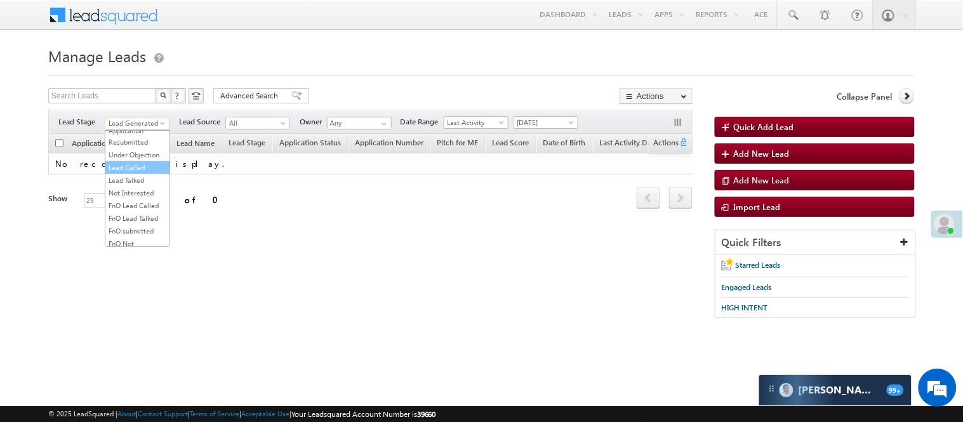
click at [130, 173] on link "Lead Called" at bounding box center [137, 167] width 64 height 11
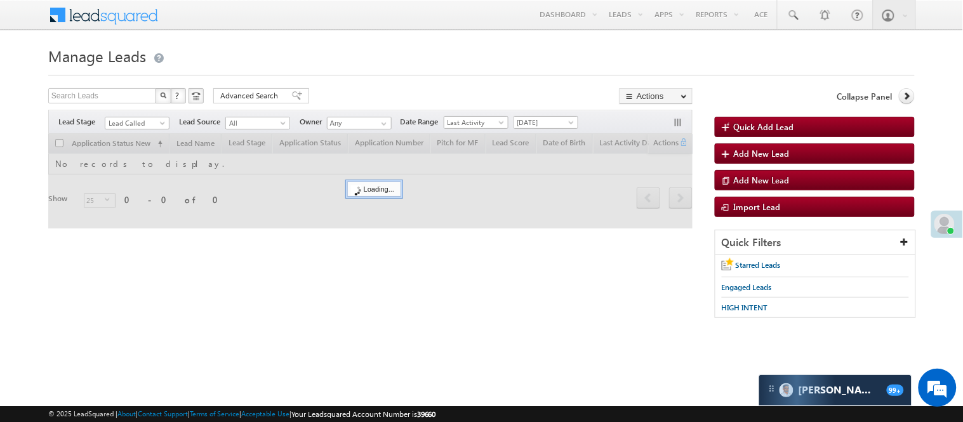
click at [459, 29] on div "Menu [PERSON_NAME] [PERSON_NAME] .Yada v@ang elbro king. com Angel Broki" at bounding box center [481, 15] width 867 height 31
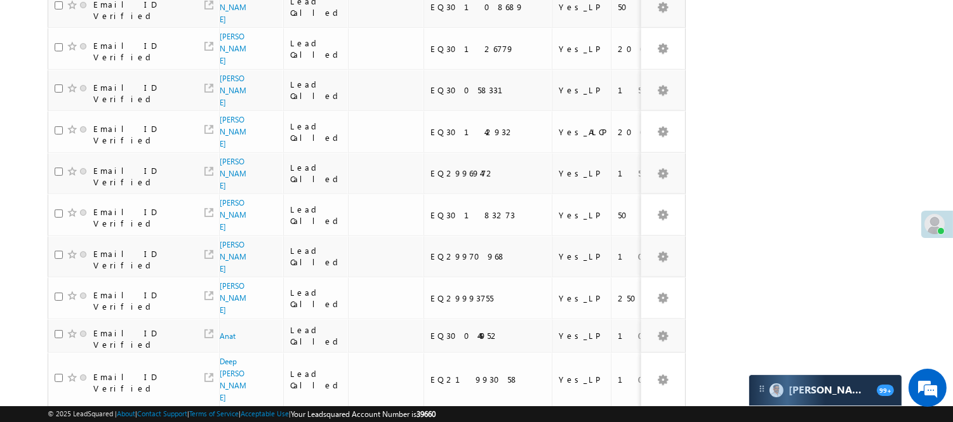
scroll to position [798, 0]
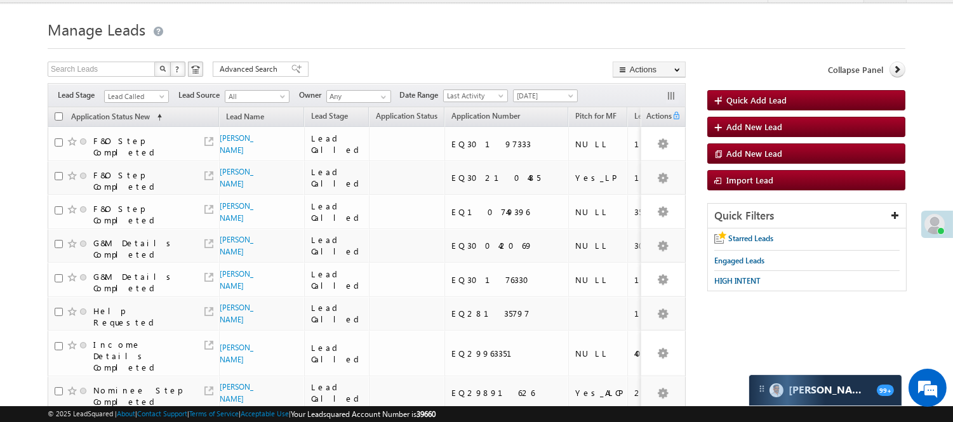
scroll to position [0, 0]
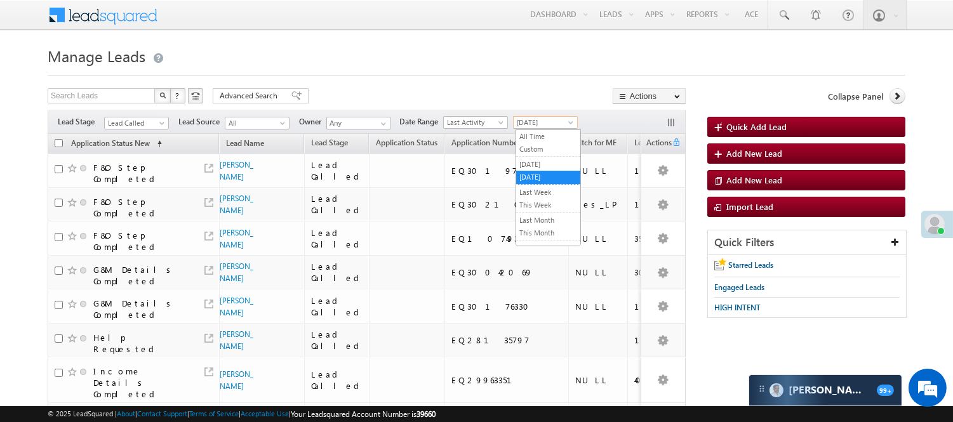
click at [557, 123] on span "[DATE]" at bounding box center [544, 122] width 60 height 11
click at [554, 227] on li "This Month" at bounding box center [548, 234] width 64 height 14
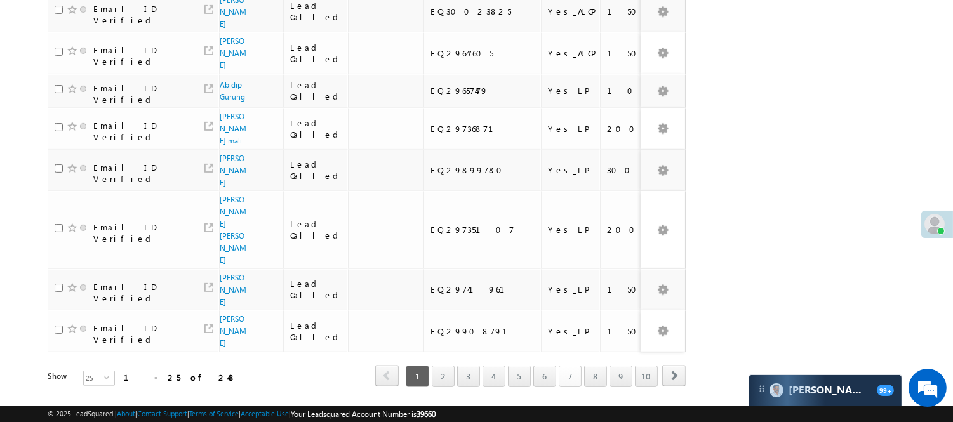
scroll to position [925, 0]
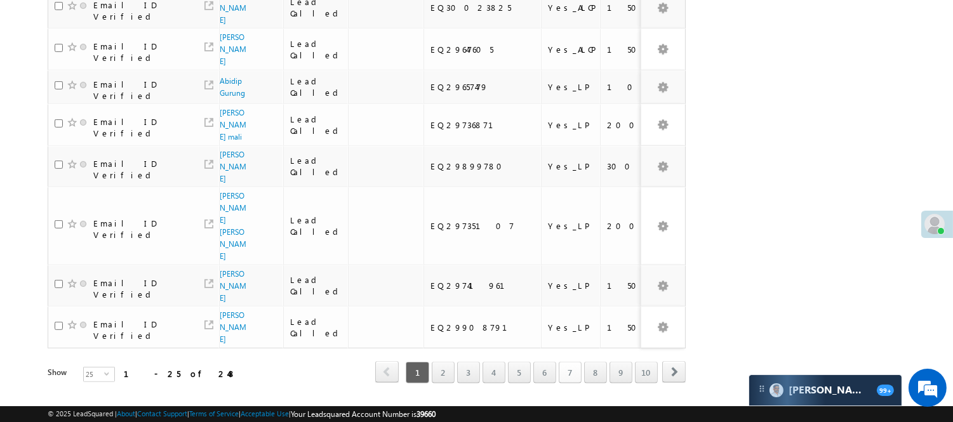
click at [568, 362] on link "7" at bounding box center [570, 373] width 23 height 22
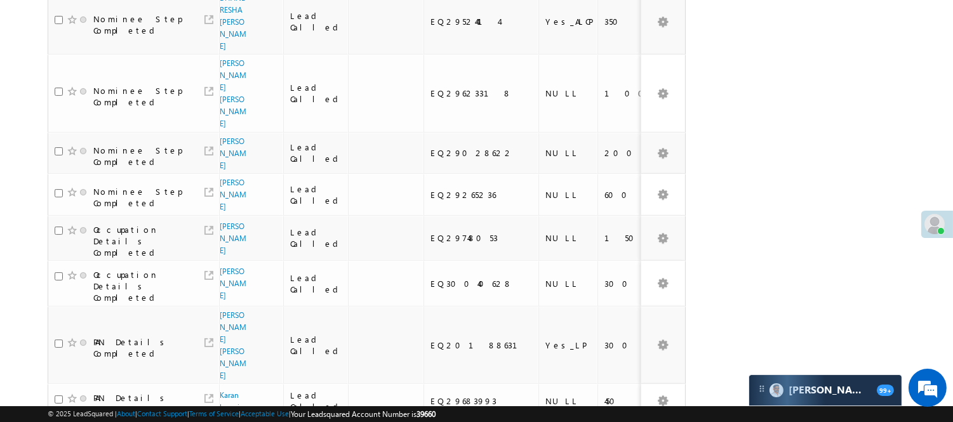
scroll to position [71, 0]
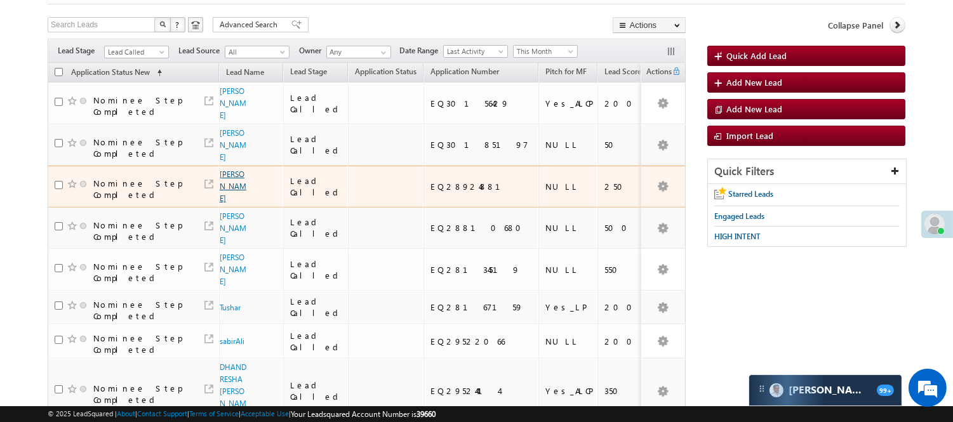
click at [232, 170] on link "Rahul pandey" at bounding box center [233, 187] width 27 height 34
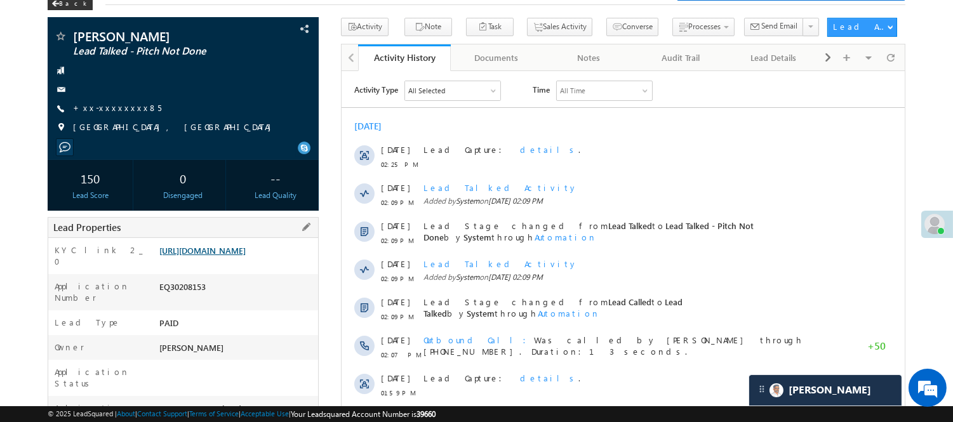
scroll to position [141, 0]
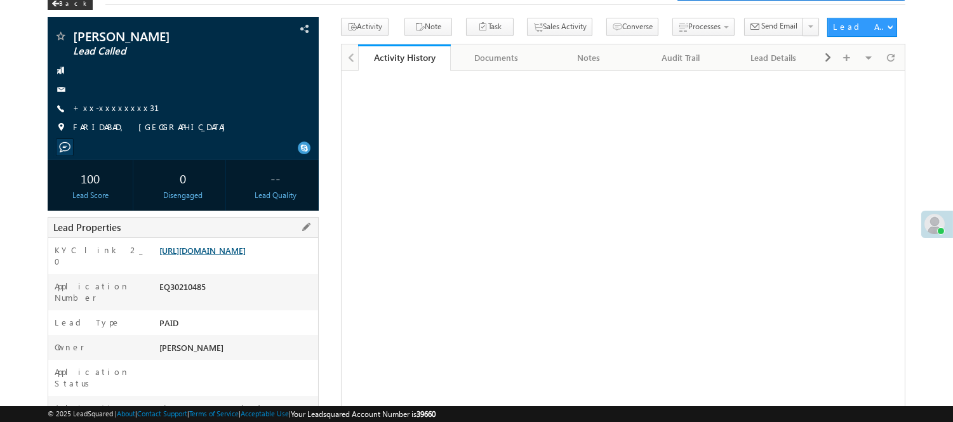
scroll to position [72, 0]
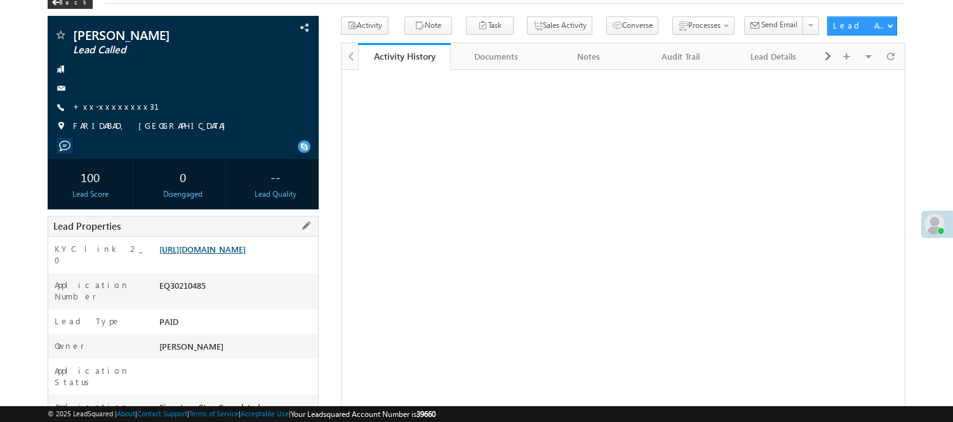
click at [246, 255] on link "https://angelbroking1-pk3em7sa.customui-test.leadsquared.com?leadId=5d9c6603-25…" at bounding box center [202, 249] width 86 height 11
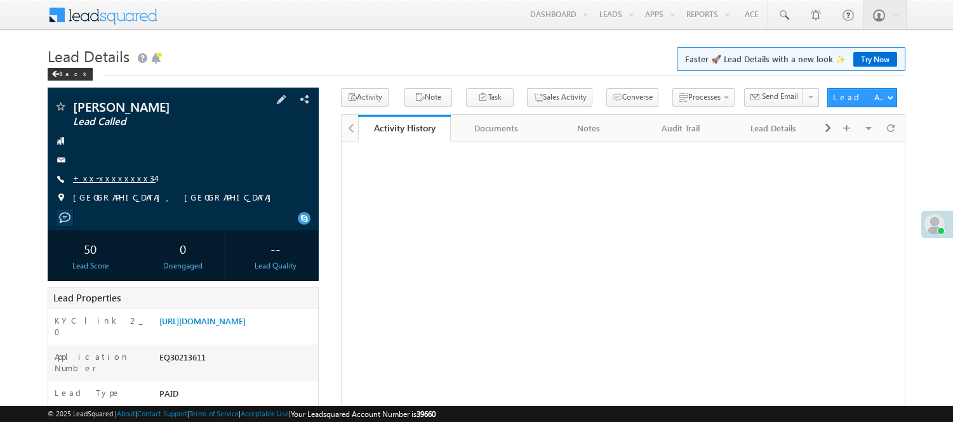
drag, startPoint x: 111, startPoint y: 45, endPoint x: 107, endPoint y: 39, distance: 7.2
click at [111, 173] on span "+xx-xxxxxxxx34" at bounding box center [114, 179] width 83 height 13
click at [107, 173] on link "+xx-xxxxxxxx34" at bounding box center [114, 178] width 83 height 11
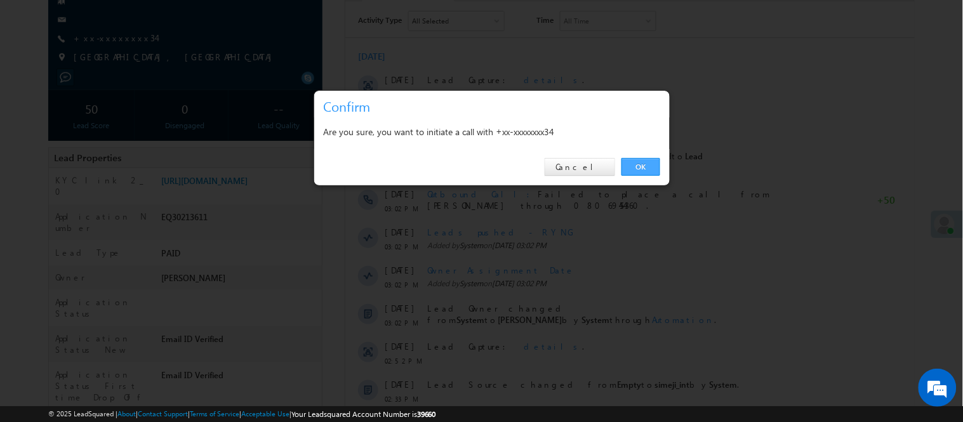
click at [638, 159] on link "OK" at bounding box center [641, 167] width 39 height 18
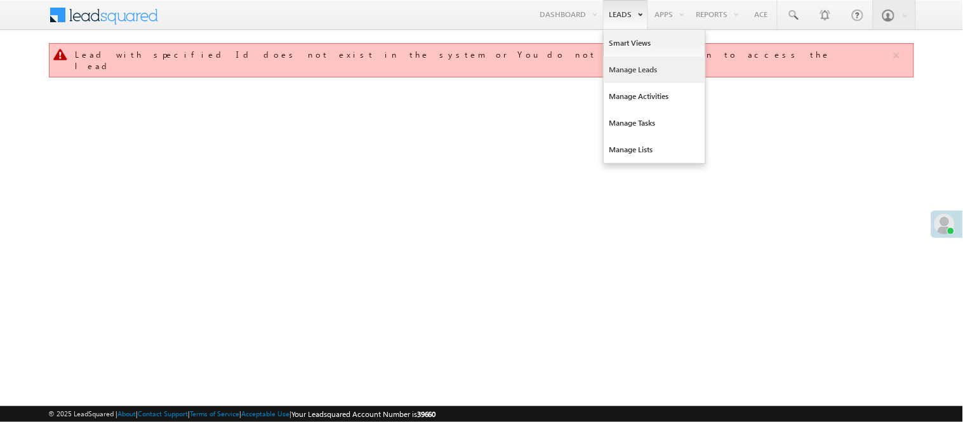
click at [634, 69] on link "Manage Leads" at bounding box center [655, 70] width 102 height 27
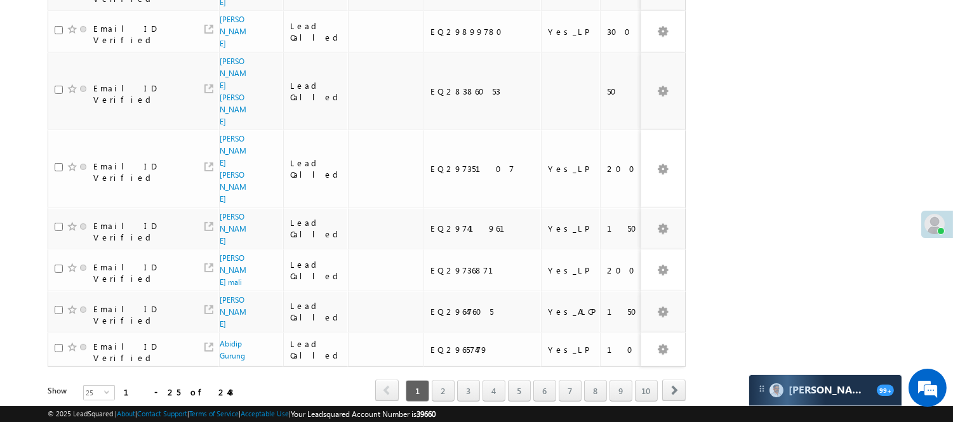
scroll to position [949, 0]
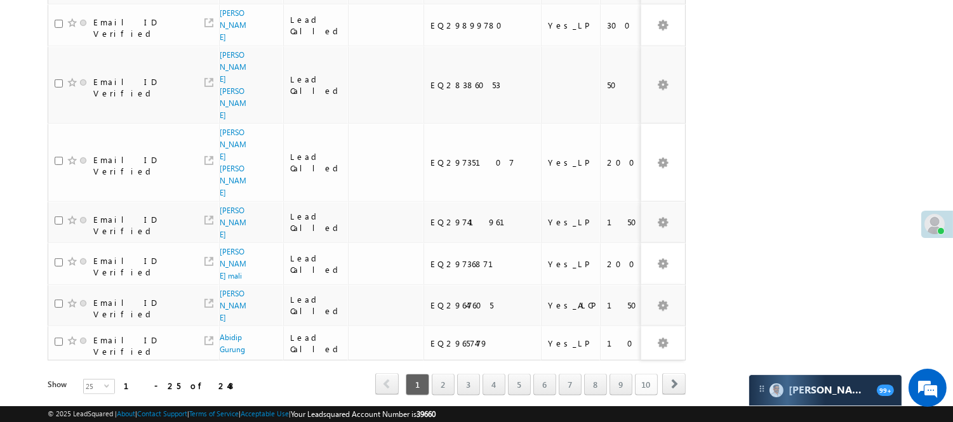
click at [649, 374] on link "10" at bounding box center [646, 385] width 23 height 22
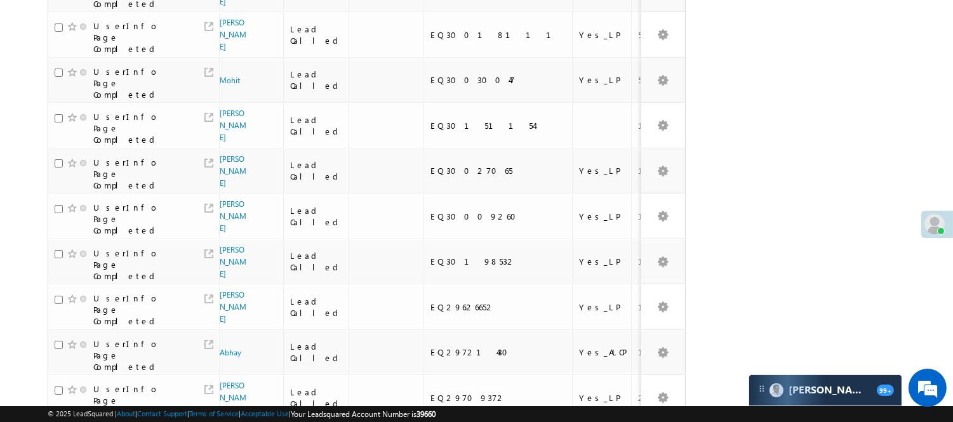
scroll to position [0, 0]
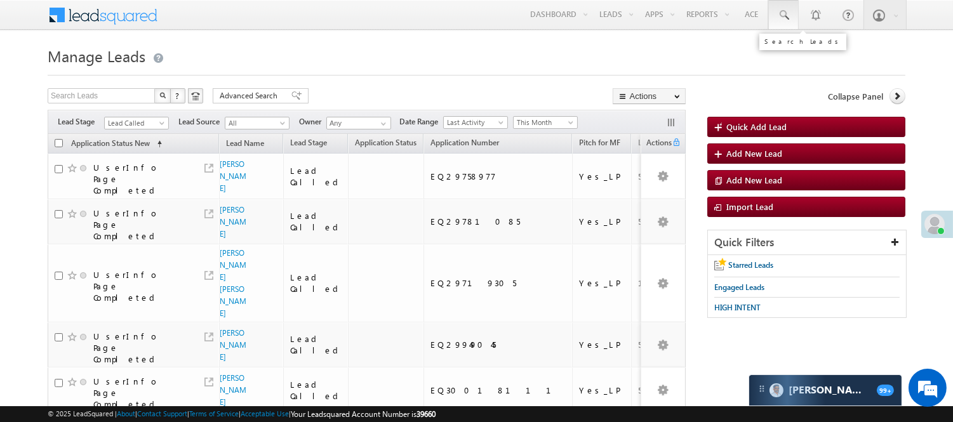
click at [785, 17] on span at bounding box center [783, 15] width 13 height 13
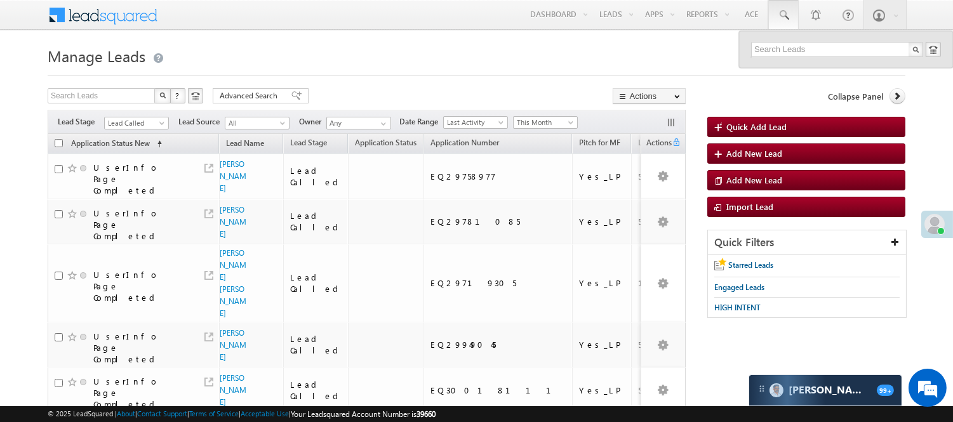
click at [802, 39] on div at bounding box center [846, 49] width 214 height 37
click at [803, 46] on input "text" at bounding box center [837, 49] width 172 height 15
type input "8958564205"
click at [138, 119] on span "Lead Called" at bounding box center [135, 122] width 60 height 11
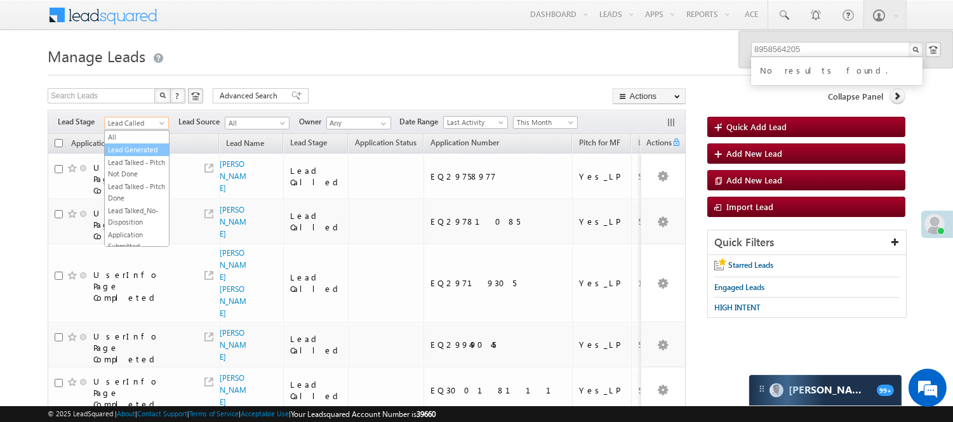
click at [131, 146] on link "Lead Generated" at bounding box center [137, 149] width 64 height 11
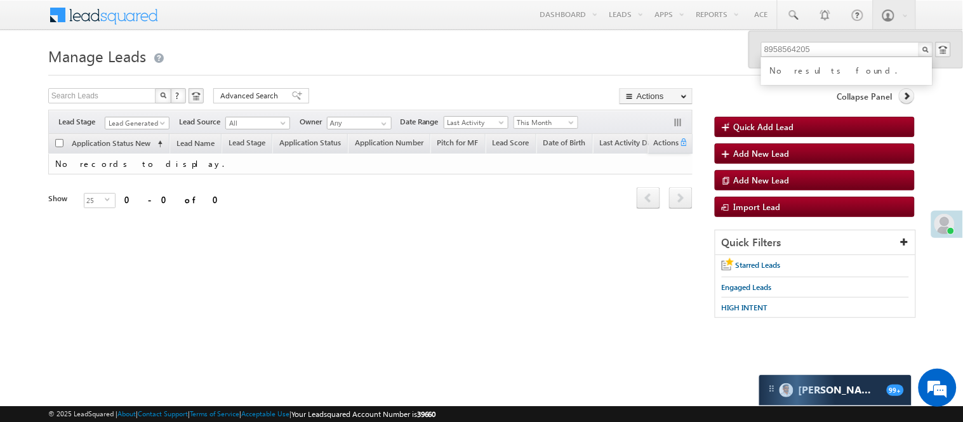
click at [140, 127] on span "Lead Generated" at bounding box center [135, 122] width 60 height 11
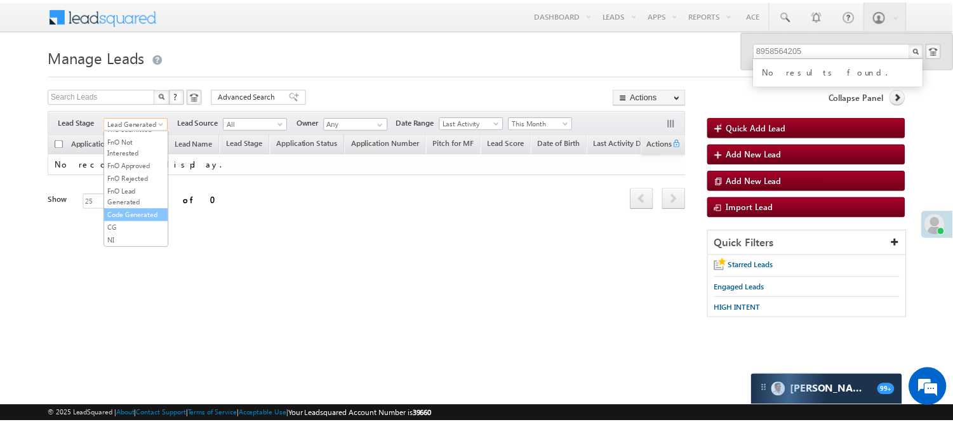
scroll to position [282, 0]
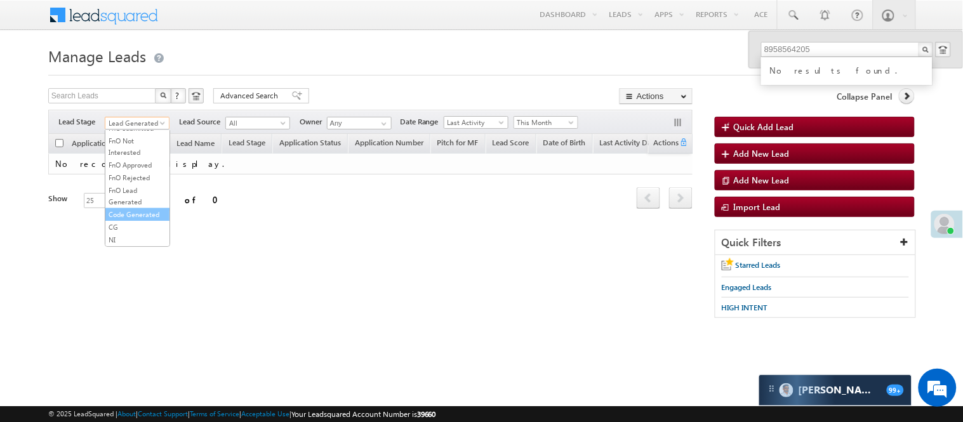
drag, startPoint x: 137, startPoint y: 237, endPoint x: 359, endPoint y: 79, distance: 272.7
click at [137, 220] on link "Code Generated" at bounding box center [137, 214] width 64 height 11
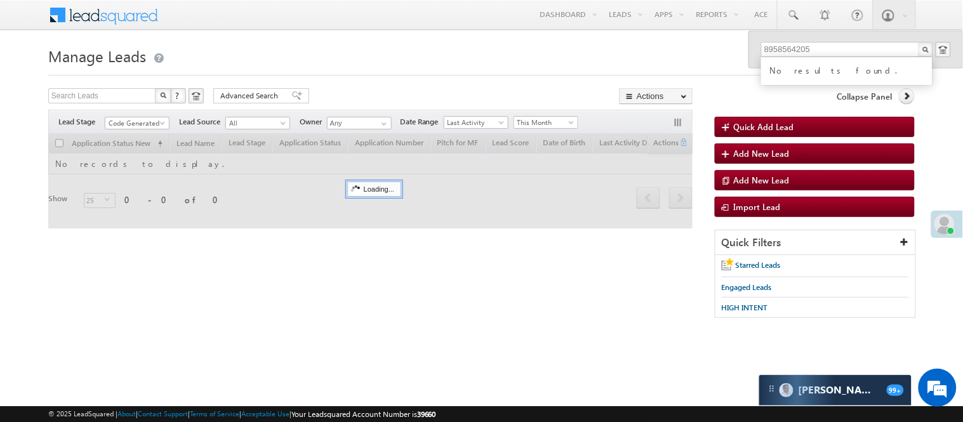
click at [359, 77] on form "Manage Leads Quick Add Lead Search Leads X ? 0 results found Advanced Search Ad…" at bounding box center [481, 187] width 867 height 288
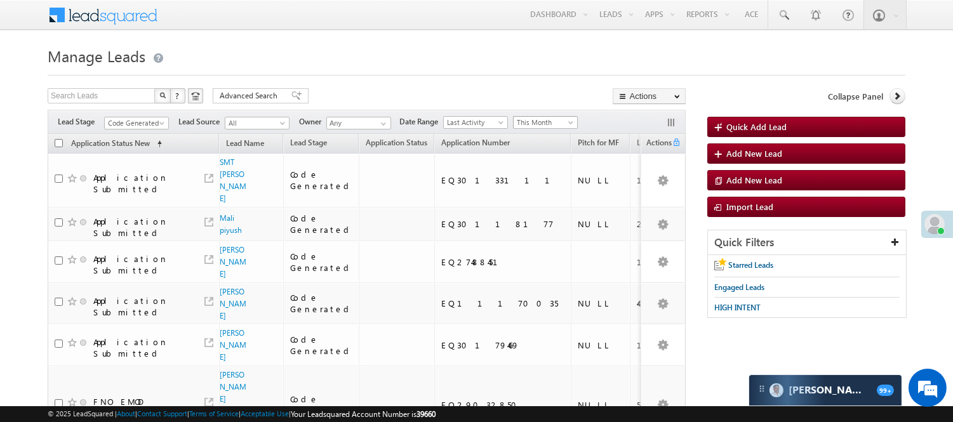
click at [544, 117] on span "This Month" at bounding box center [544, 122] width 60 height 11
click at [525, 185] on li "[DATE]" at bounding box center [548, 178] width 64 height 14
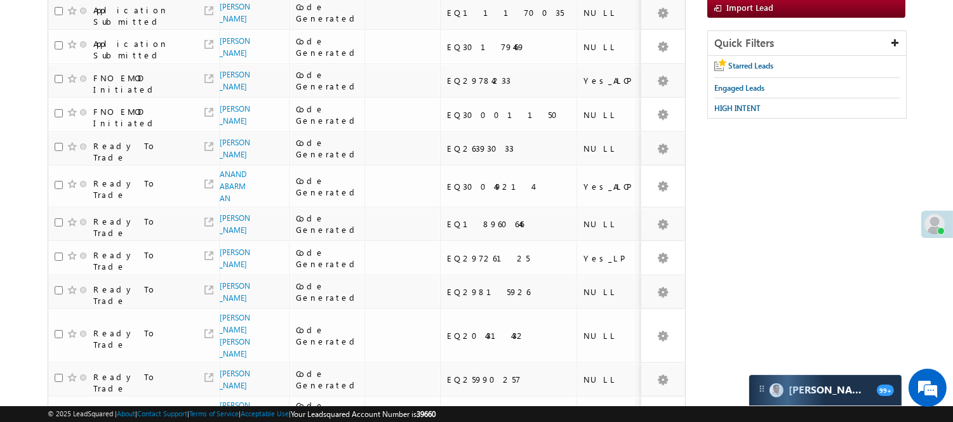
scroll to position [0, 0]
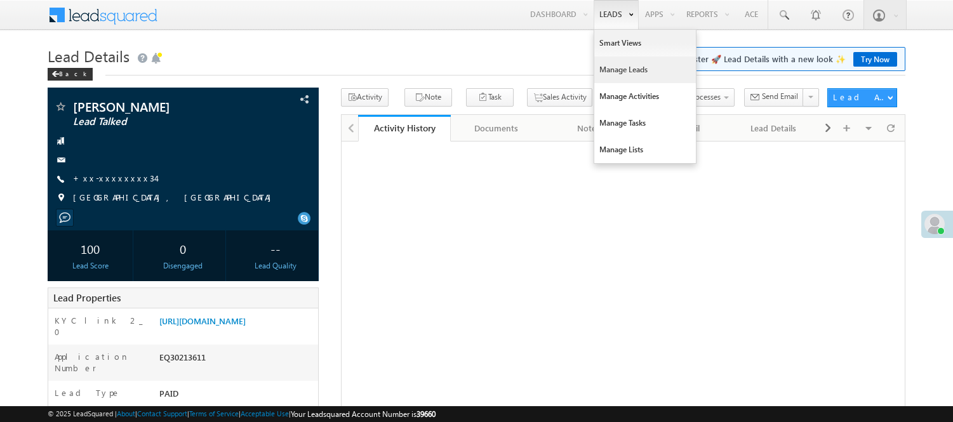
click at [610, 62] on link "Manage Leads" at bounding box center [645, 70] width 102 height 27
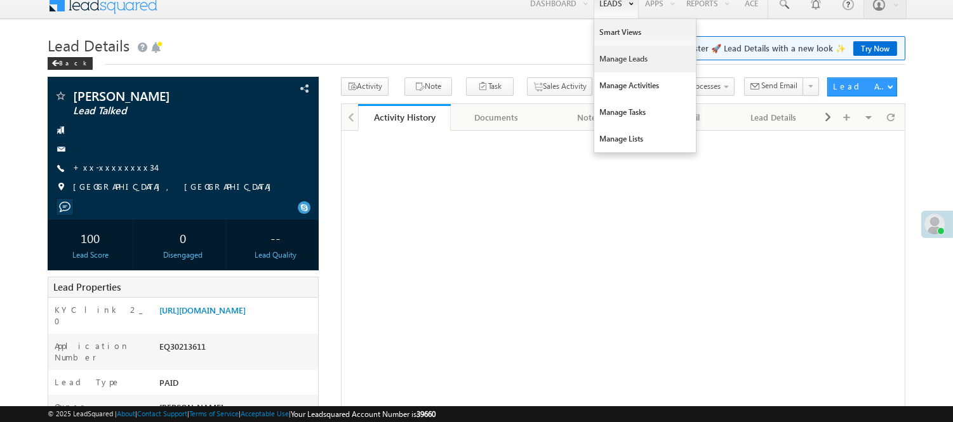
scroll to position [11, 0]
click at [611, 63] on link "Manage Leads" at bounding box center [645, 59] width 102 height 27
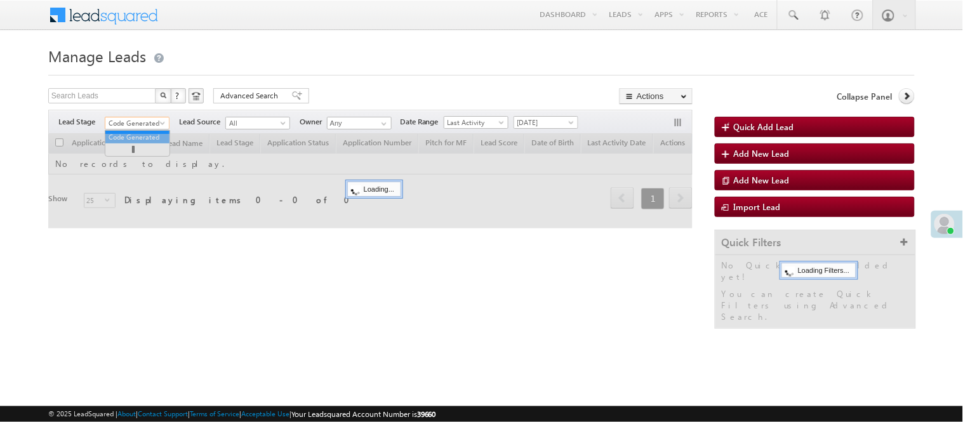
click at [150, 123] on span "Code Generated" at bounding box center [135, 122] width 60 height 11
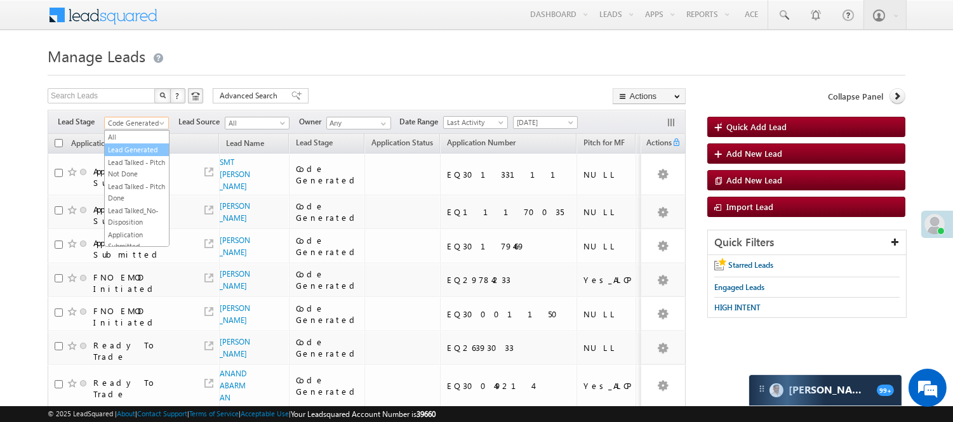
drag, startPoint x: 137, startPoint y: 150, endPoint x: 290, endPoint y: 79, distance: 169.0
click at [136, 150] on link "Lead Generated" at bounding box center [137, 149] width 64 height 11
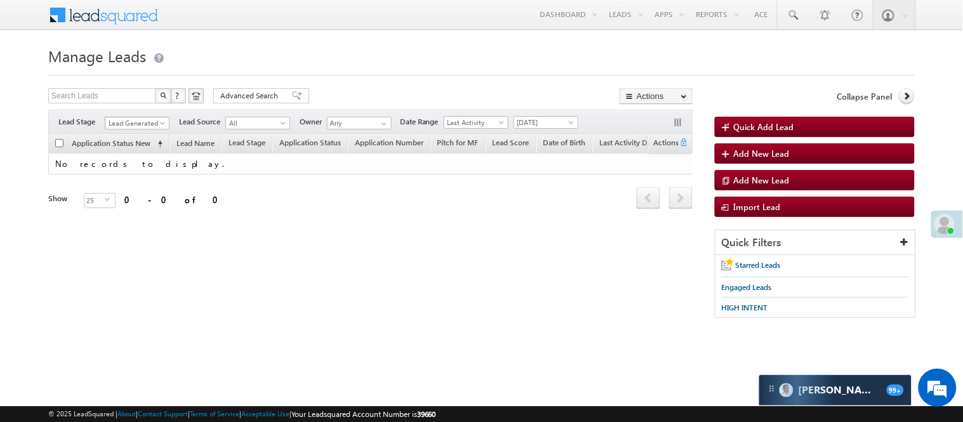
click at [135, 124] on span "Lead Generated" at bounding box center [135, 122] width 60 height 11
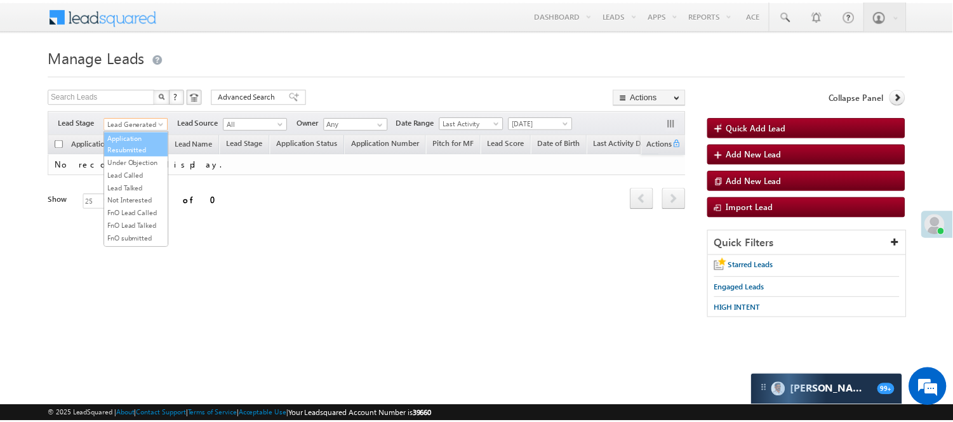
scroll to position [141, 0]
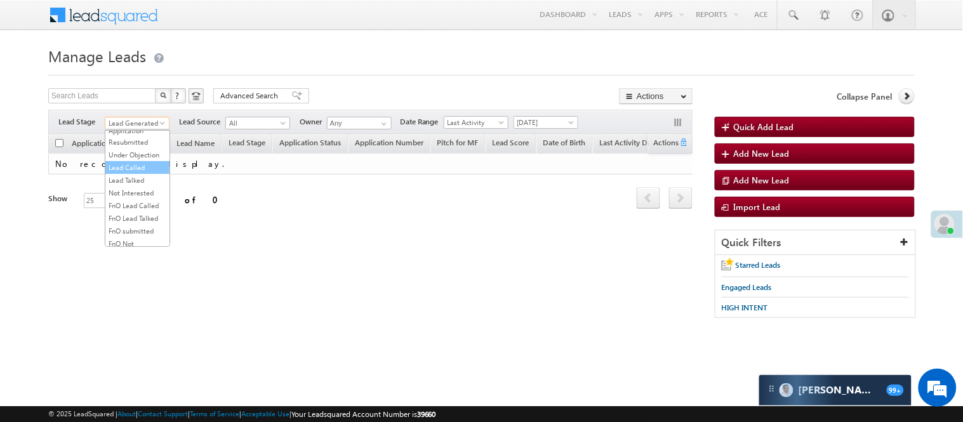
click at [135, 173] on link "Lead Called" at bounding box center [137, 167] width 64 height 11
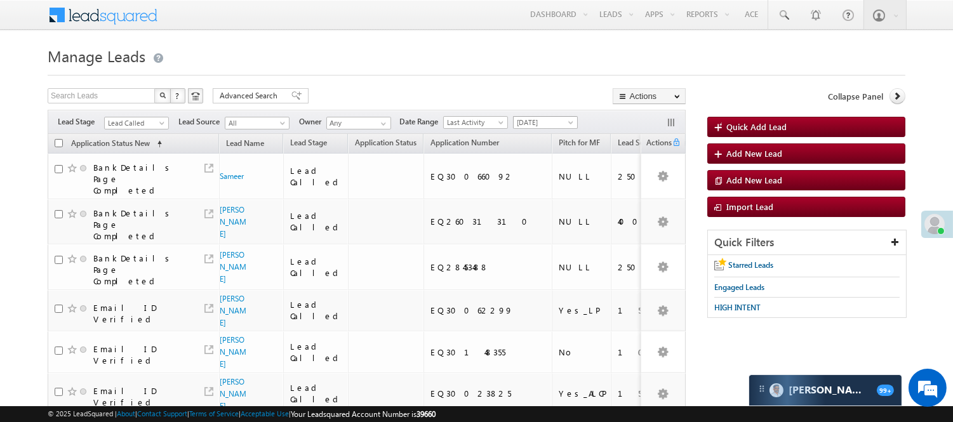
click at [542, 124] on span "[DATE]" at bounding box center [544, 122] width 60 height 11
click at [542, 134] on link "All Time" at bounding box center [548, 136] width 64 height 11
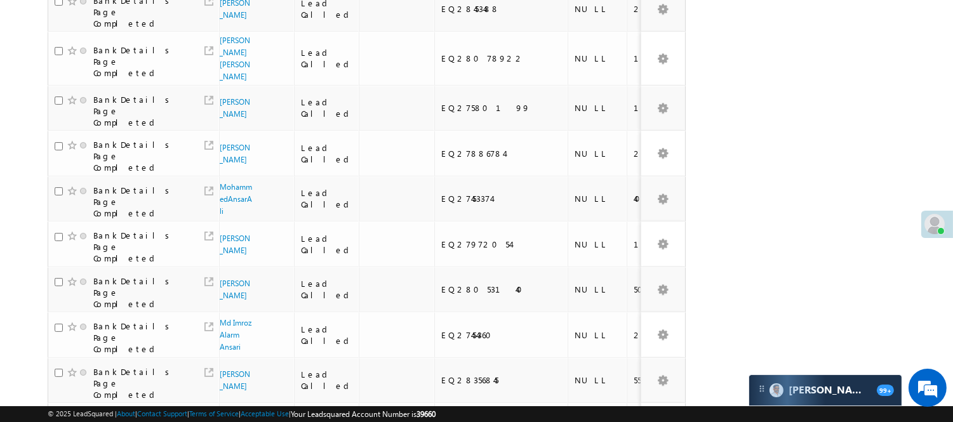
scroll to position [748, 0]
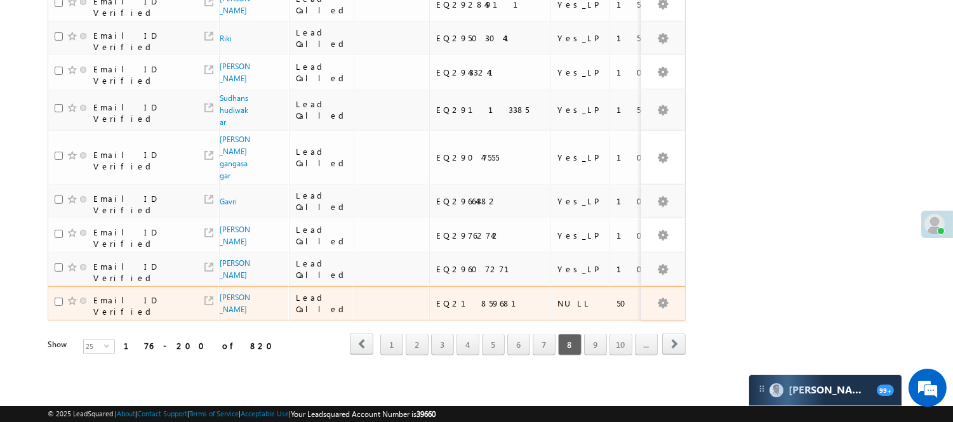
scroll to position [646, 0]
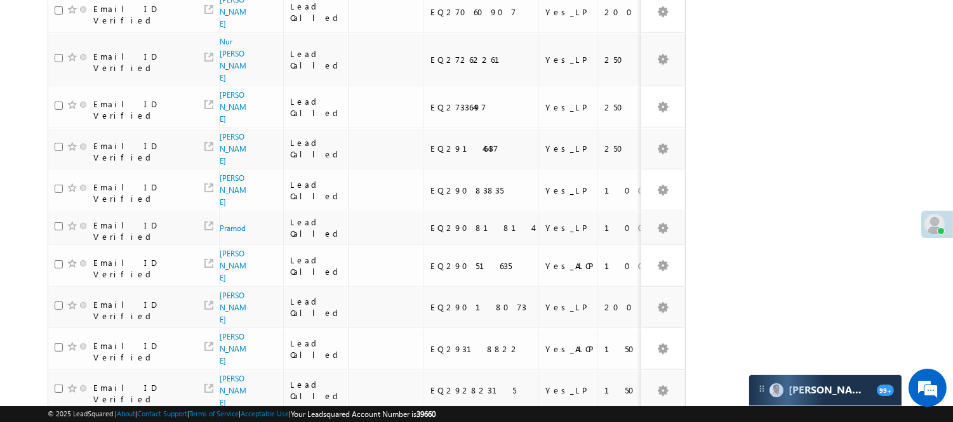
scroll to position [770, 0]
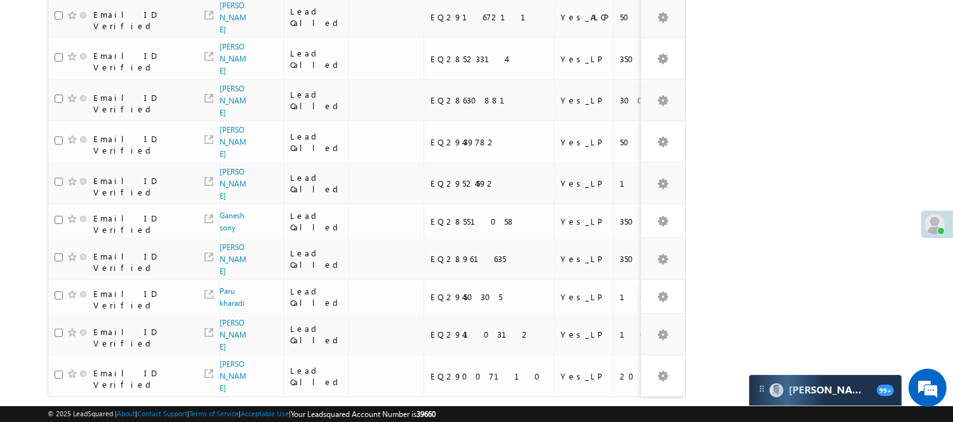
scroll to position [757, 0]
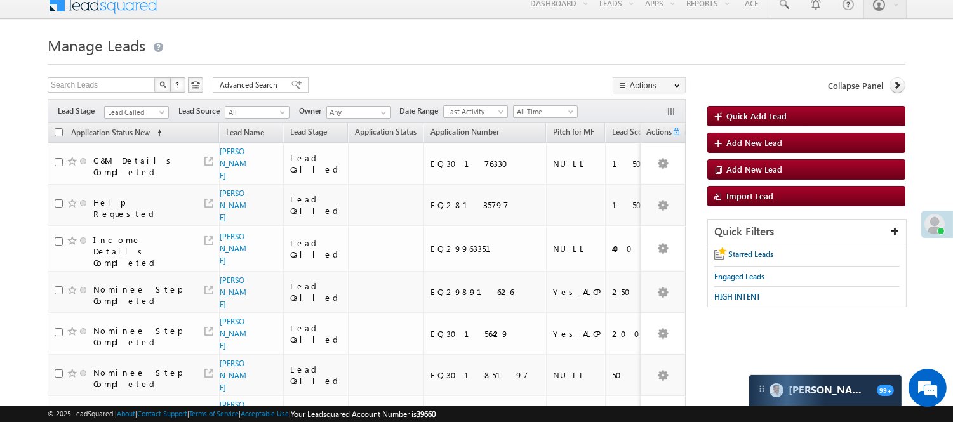
scroll to position [0, 0]
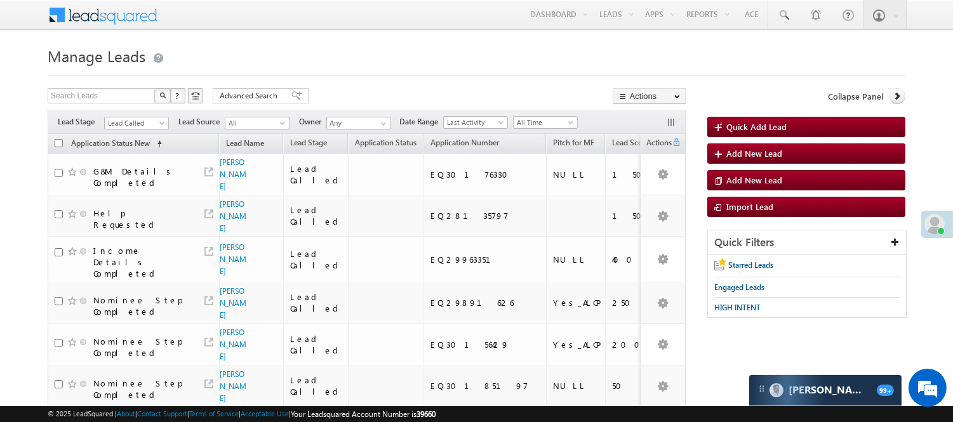
click at [152, 113] on div "Filters Lead Stage All Lead Generated Lead Talked - Pitch Not Done Lead Talked …" at bounding box center [367, 122] width 638 height 24
click at [151, 117] on link "Lead Called" at bounding box center [136, 123] width 65 height 13
click at [127, 214] on link "Code Generated" at bounding box center [137, 214] width 64 height 11
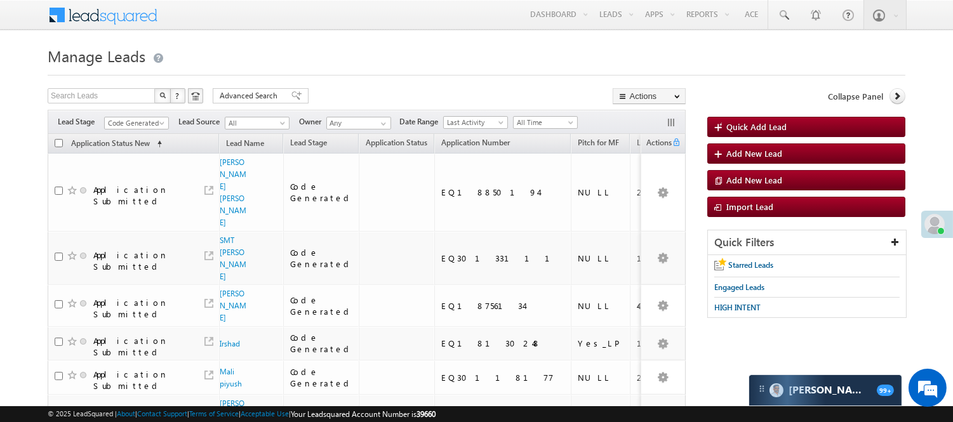
click at [115, 116] on span "Code Generated" at bounding box center [136, 121] width 65 height 11
click at [124, 121] on span "Code Generated" at bounding box center [135, 122] width 60 height 11
click at [132, 140] on link "Lead Called" at bounding box center [137, 134] width 64 height 11
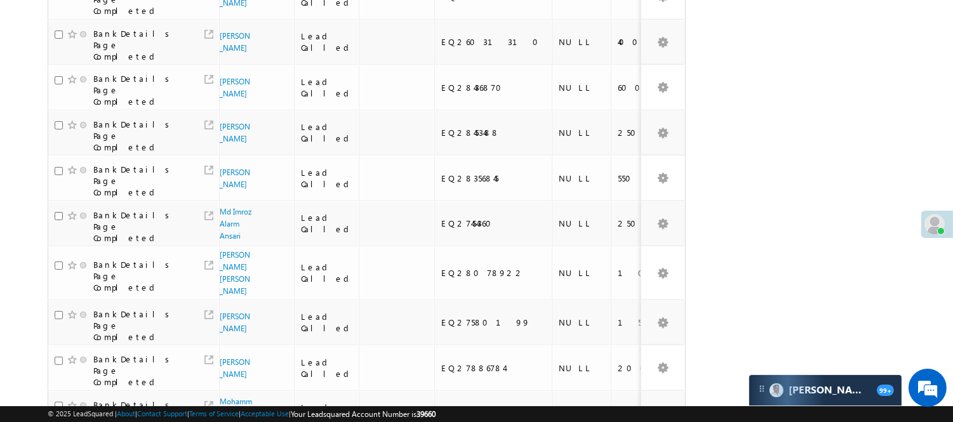
scroll to position [739, 0]
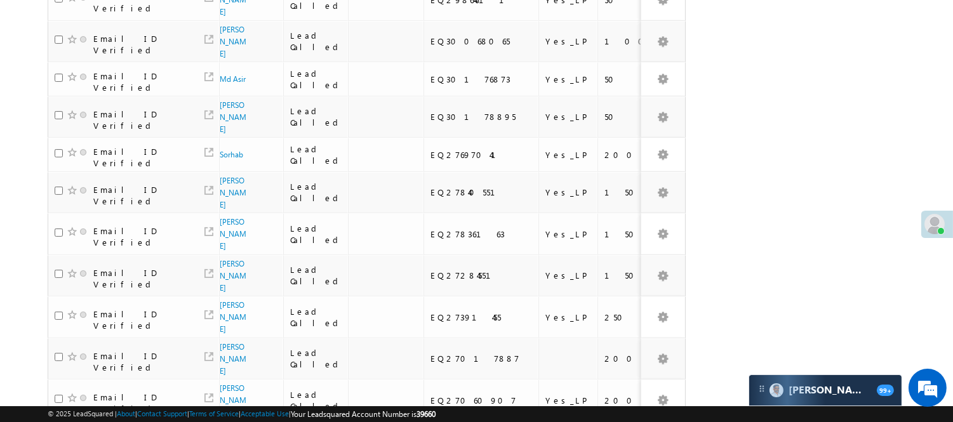
scroll to position [0, 0]
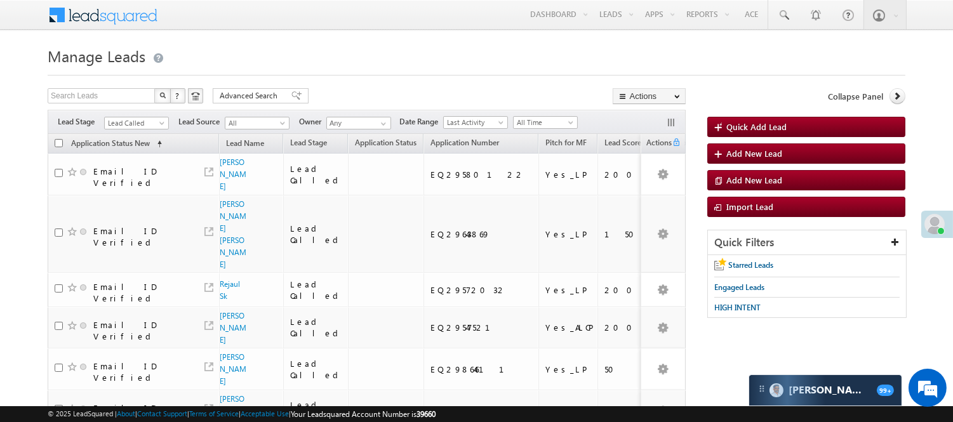
click at [149, 113] on div "Filters Lead Stage All Lead Generated Lead Talked - Pitch Not Done Lead Talked …" at bounding box center [367, 122] width 638 height 24
click at [148, 116] on div "Filters Lead Stage All Lead Generated Lead Talked - Pitch Not Done Lead Talked …" at bounding box center [367, 122] width 638 height 24
click at [148, 117] on span "Lead Called" at bounding box center [136, 121] width 65 height 11
click at [147, 118] on span "Lead Called" at bounding box center [135, 122] width 60 height 11
click at [138, 149] on link "Lead Generated" at bounding box center [137, 149] width 64 height 11
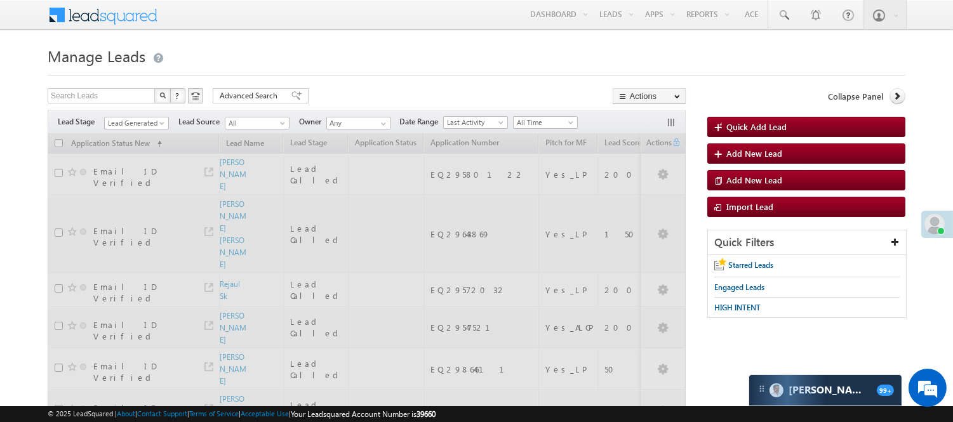
click at [530, 121] on span "All Time" at bounding box center [544, 122] width 60 height 11
click at [523, 123] on span "All Time" at bounding box center [544, 122] width 60 height 11
click at [523, 122] on span "All Time" at bounding box center [544, 122] width 60 height 11
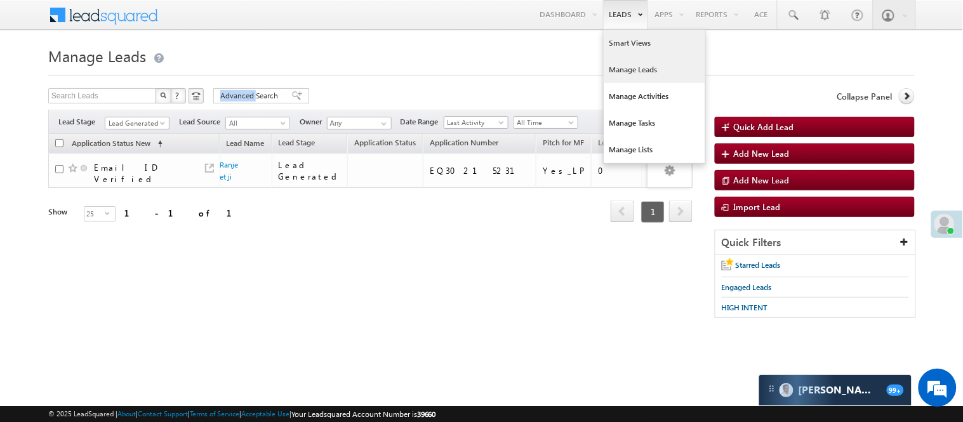
click at [625, 46] on link "Smart Views" at bounding box center [655, 43] width 102 height 27
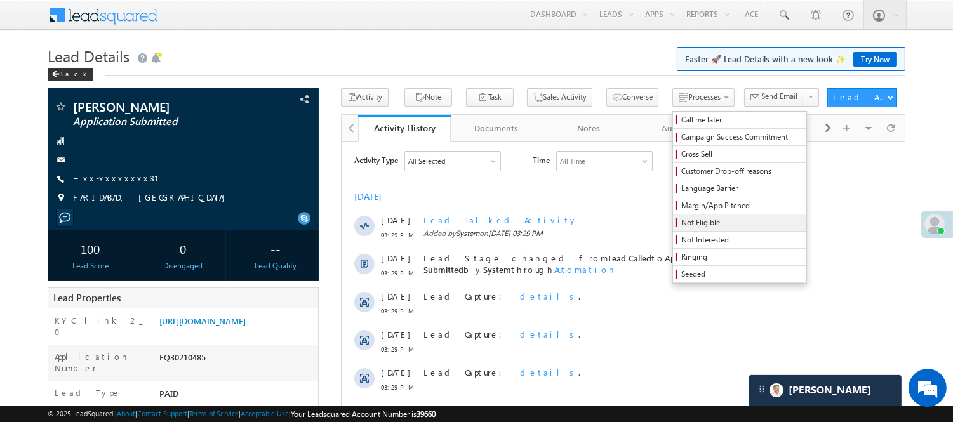
click at [681, 227] on span "Not Eligible" at bounding box center [741, 222] width 121 height 11
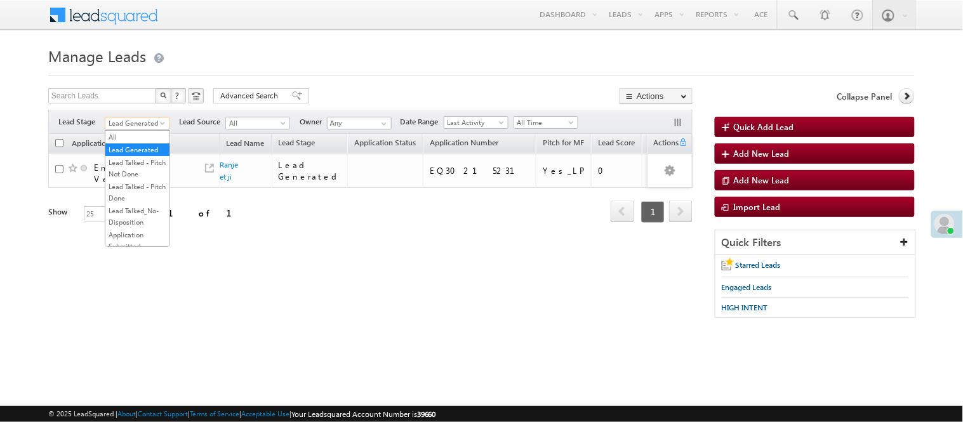
click at [206, 210] on div "Show 25 select 25" at bounding box center [128, 215] width 161 height 18
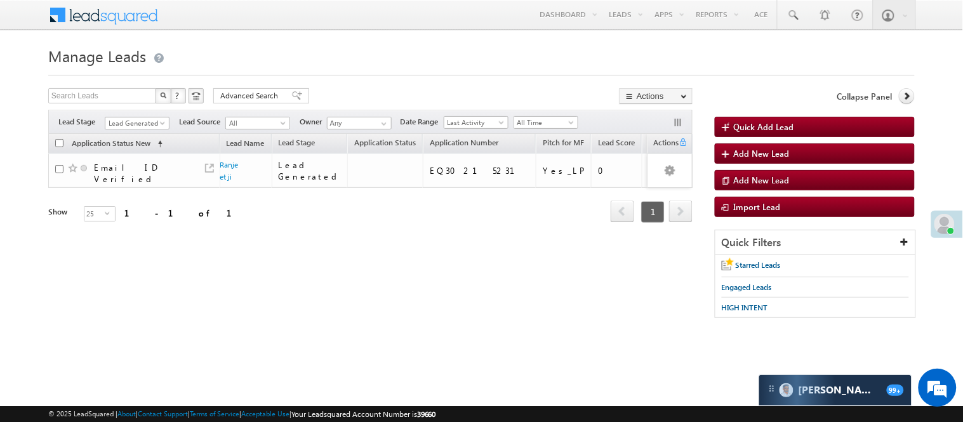
click at [152, 118] on span "Lead Generated" at bounding box center [135, 122] width 60 height 11
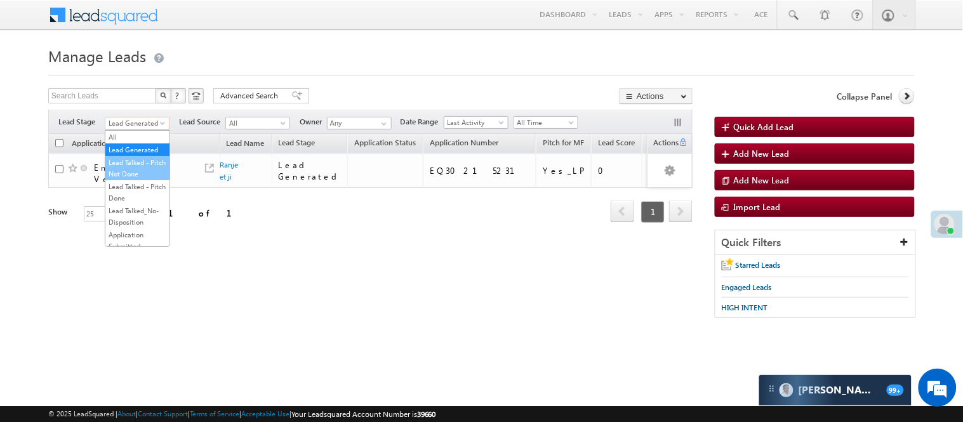
click at [143, 180] on link "Lead Talked - Pitch Not Done" at bounding box center [137, 168] width 64 height 23
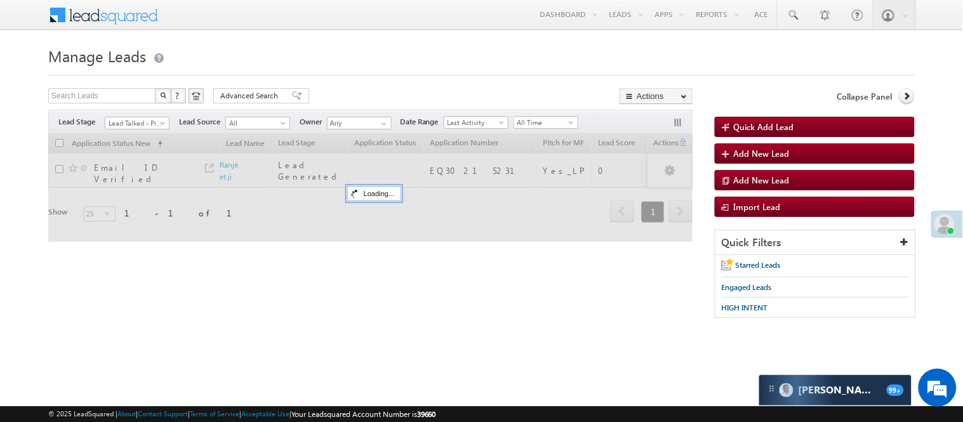
click at [398, 45] on h1 "Manage Leads" at bounding box center [481, 55] width 867 height 25
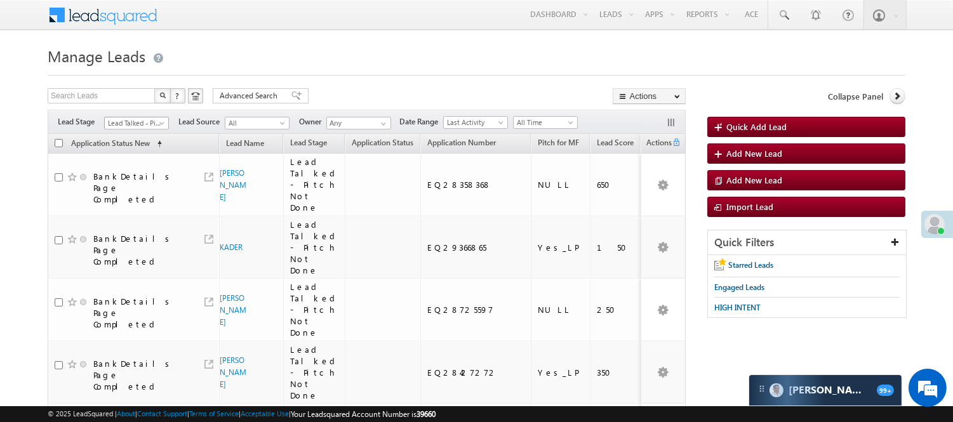
click at [131, 118] on span "Lead Talked - Pitch Not Done" at bounding box center [135, 122] width 60 height 11
click at [121, 156] on link "Lead Generated" at bounding box center [137, 149] width 64 height 11
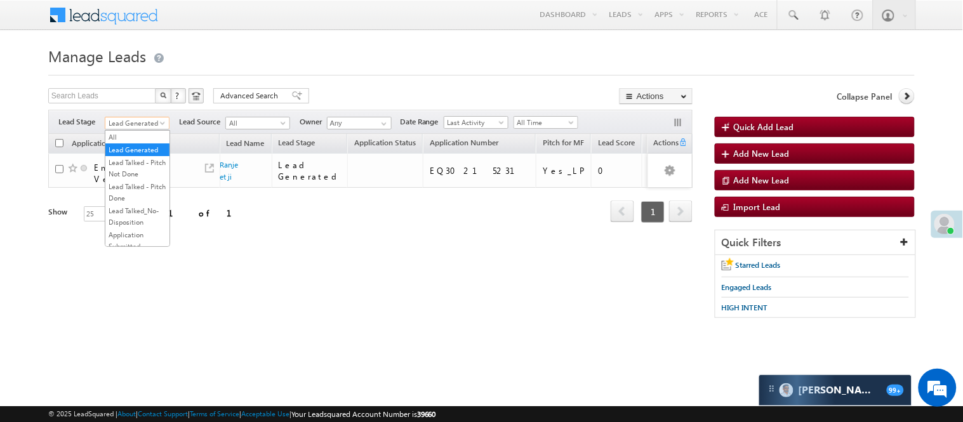
click at [135, 123] on span "Lead Generated" at bounding box center [135, 122] width 60 height 11
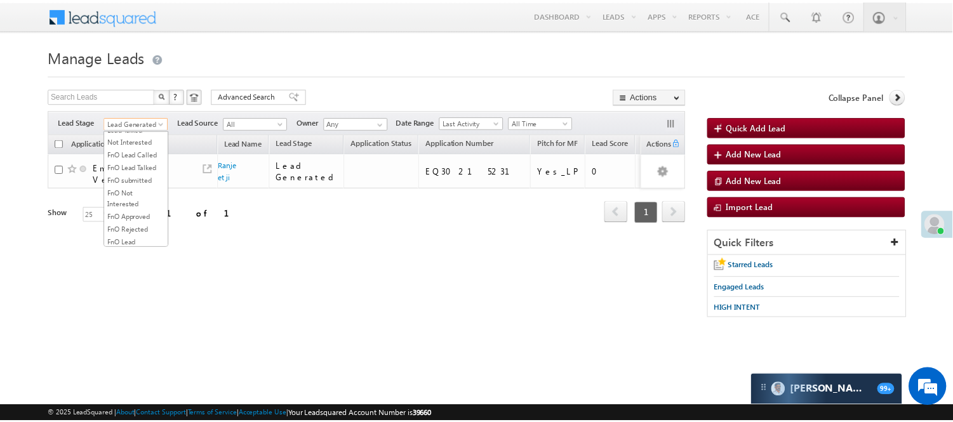
scroll to position [211, 0]
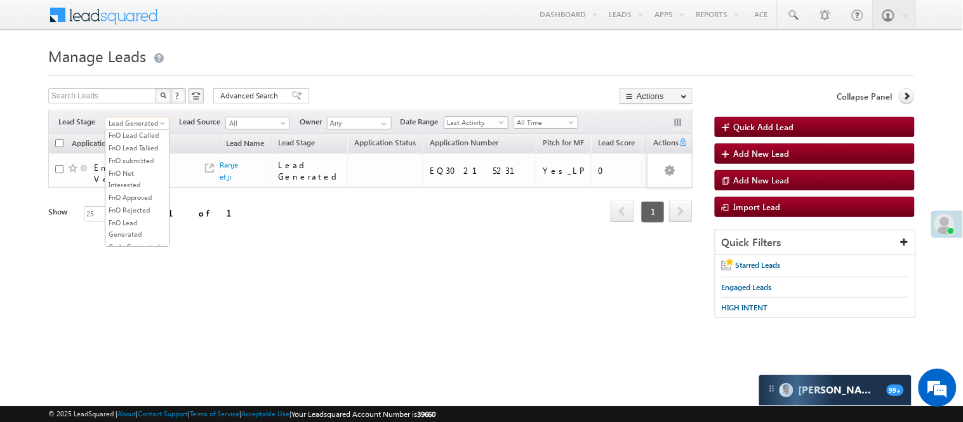
click at [149, 116] on link "Lead Talked" at bounding box center [137, 109] width 64 height 11
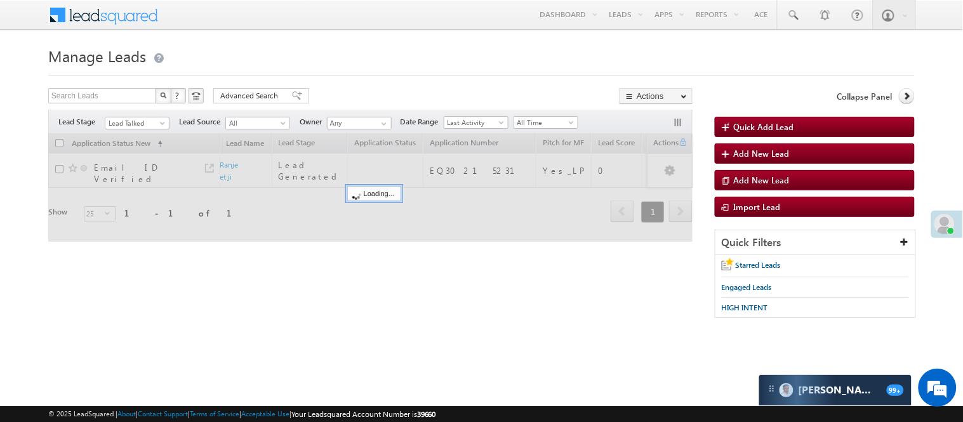
click at [334, 36] on body "Menu Nisha Anand Yadav Nisha .Yada v@ang elbro king. com" at bounding box center [481, 180] width 963 height 360
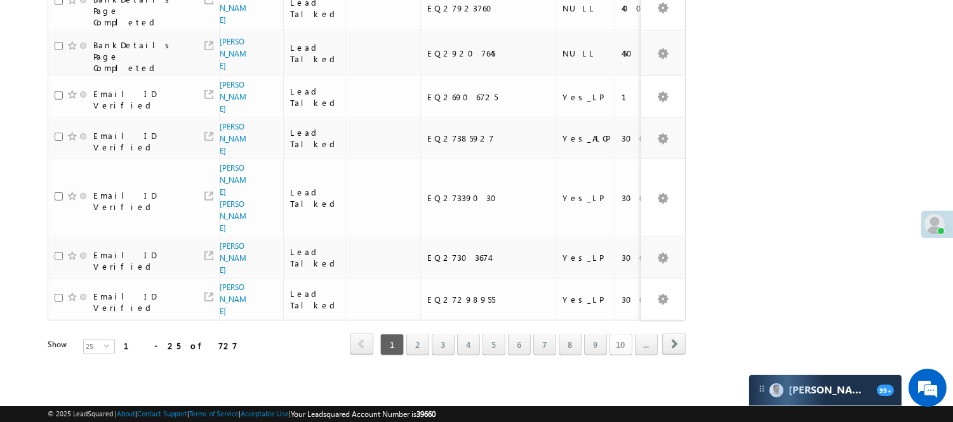
scroll to position [1036, 0]
click at [640, 338] on link "..." at bounding box center [646, 345] width 23 height 22
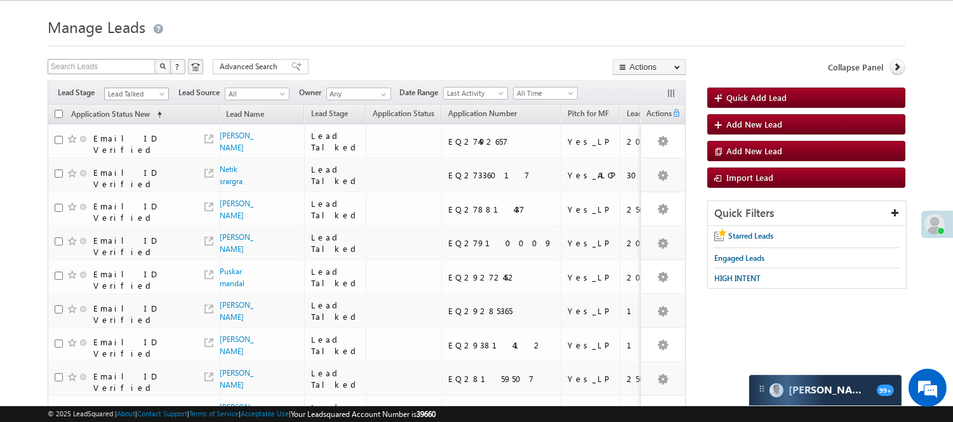
scroll to position [0, 0]
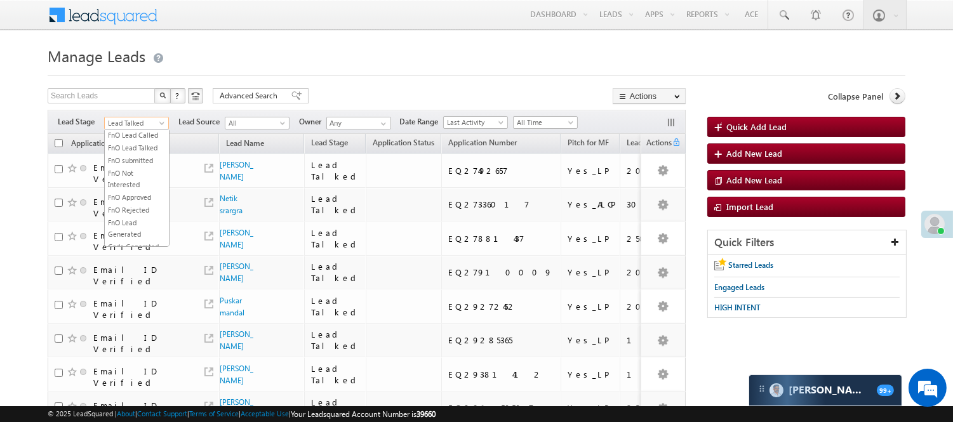
click at [150, 119] on span "Lead Talked" at bounding box center [135, 122] width 60 height 11
click at [140, 154] on link "Lead Generated" at bounding box center [137, 149] width 64 height 11
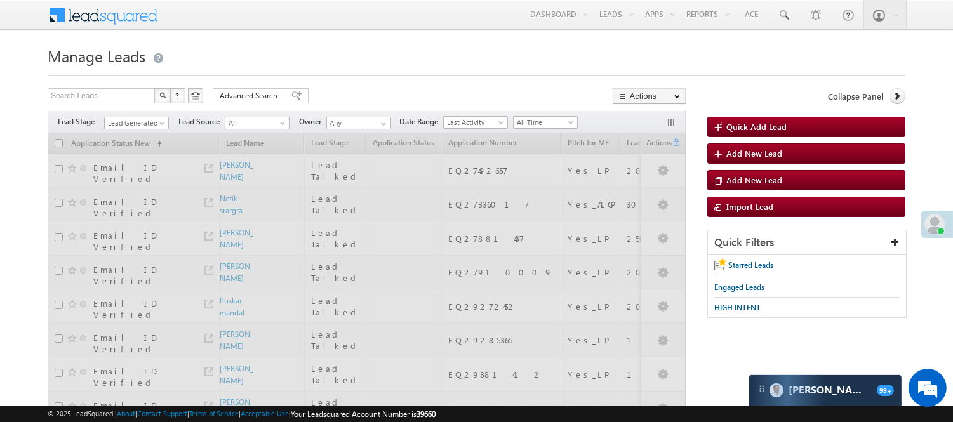
click at [331, 53] on h1 "Manage Leads" at bounding box center [477, 55] width 858 height 25
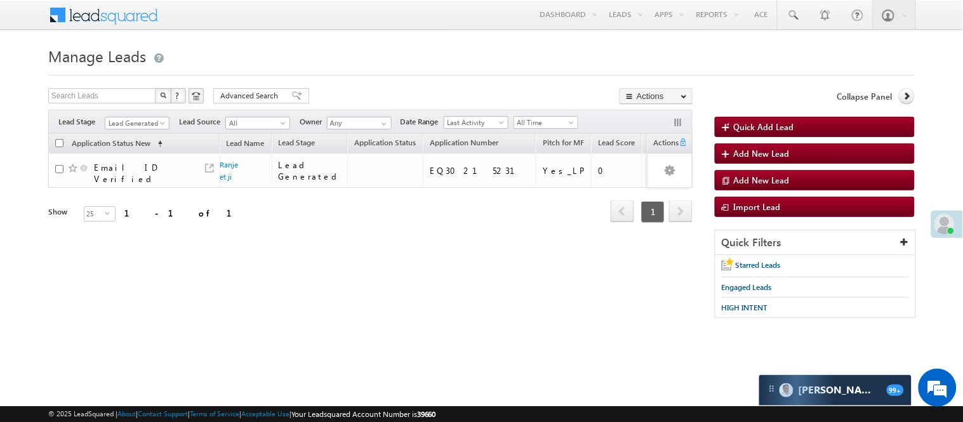
click at [131, 119] on span "Lead Generated" at bounding box center [135, 122] width 60 height 11
click at [137, 185] on link "FnO Lead Generated" at bounding box center [137, 196] width 64 height 23
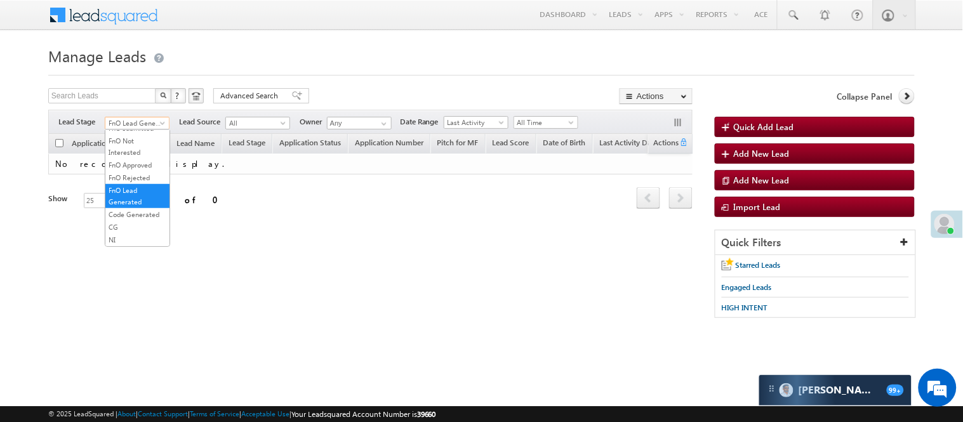
click at [151, 121] on span "FnO Lead Generated" at bounding box center [135, 122] width 60 height 11
click at [133, 156] on link "Lead Generated" at bounding box center [137, 149] width 64 height 11
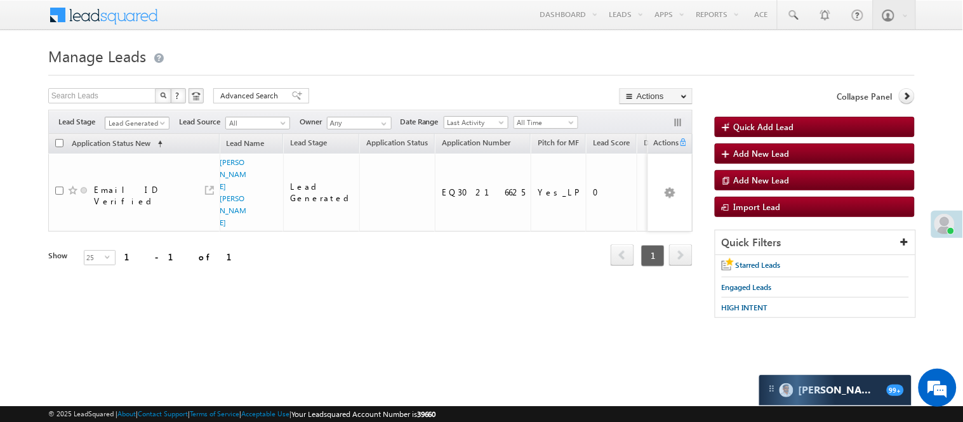
click at [130, 124] on span "Lead Generated" at bounding box center [135, 122] width 60 height 11
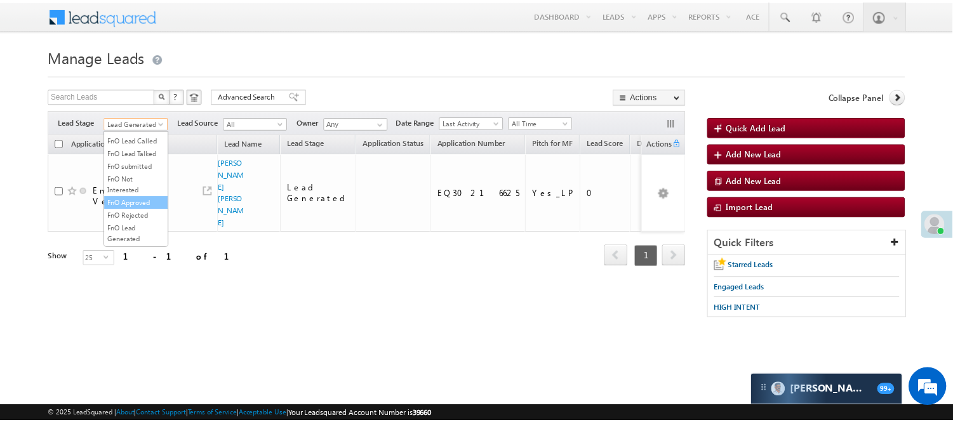
scroll to position [141, 0]
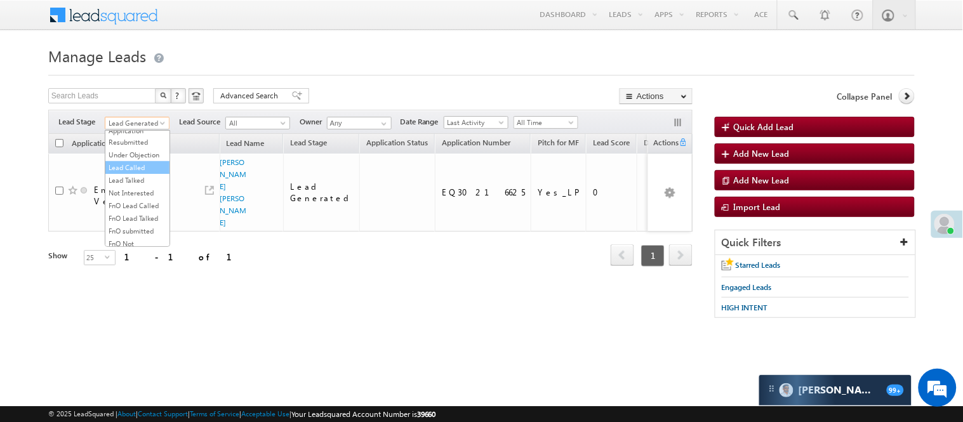
click at [132, 173] on link "Lead Called" at bounding box center [137, 167] width 64 height 11
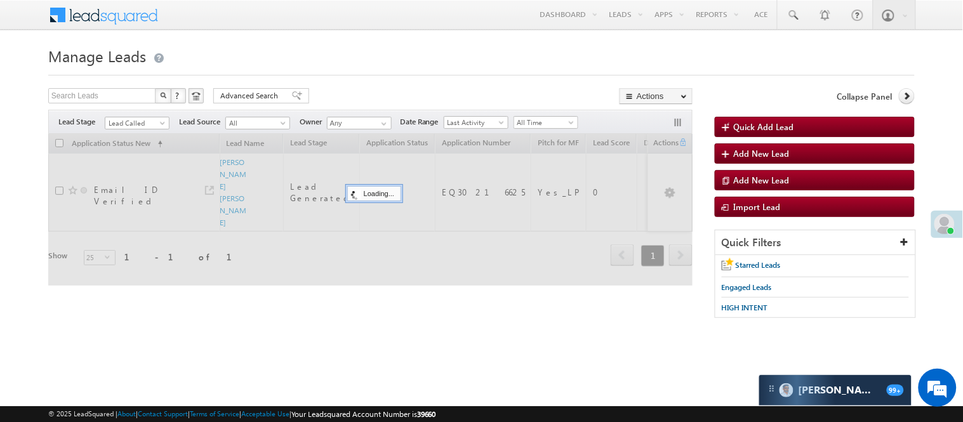
click at [309, 84] on form "Manage Leads Quick Add Lead Search Leads X ? 1 results found Advanced Search Ad…" at bounding box center [481, 187] width 867 height 288
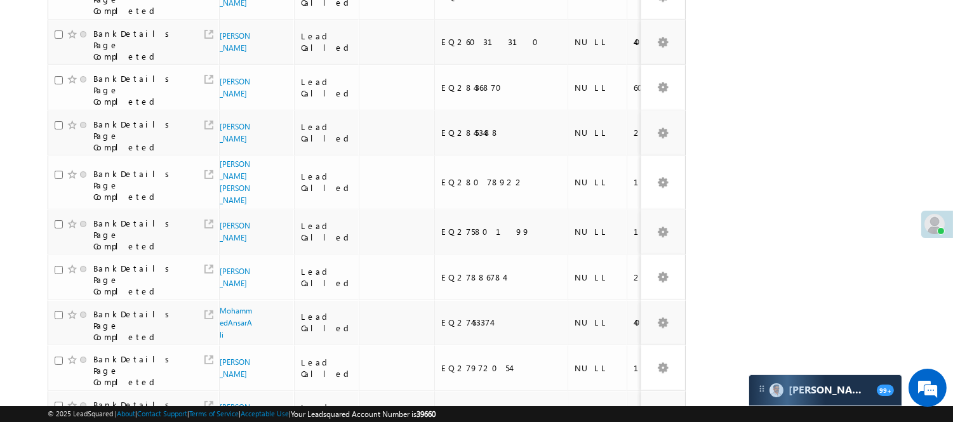
scroll to position [0, 0]
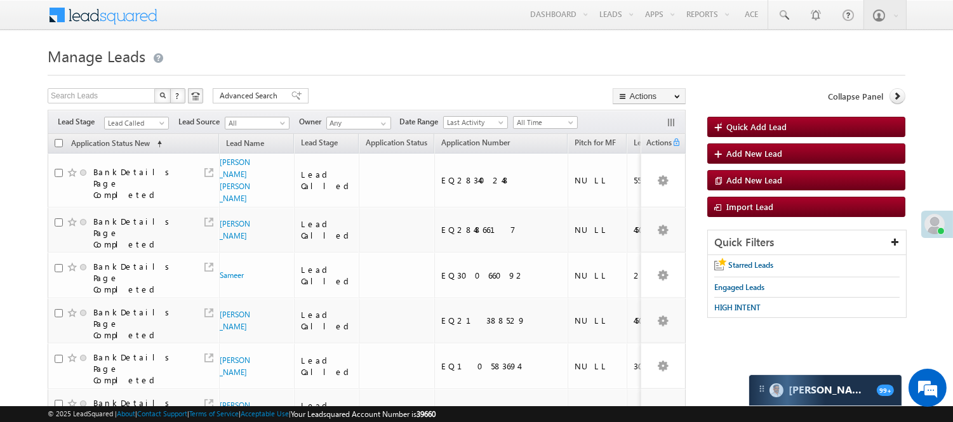
click at [133, 132] on div "Filters Lead Stage All Lead Generated Lead Talked - Pitch Not Done Lead Talked …" at bounding box center [367, 122] width 638 height 24
click at [126, 122] on span "Lead Called" at bounding box center [135, 122] width 60 height 11
click at [142, 186] on link "Lead Talked" at bounding box center [137, 180] width 64 height 11
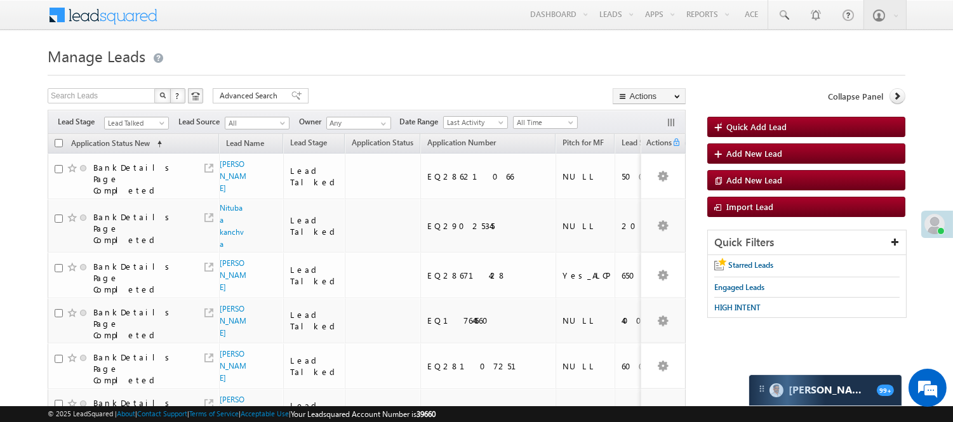
click at [422, 92] on div "Search Leads X ? 728 results found Advanced Search Advanced Search Advanced sea…" at bounding box center [367, 97] width 638 height 18
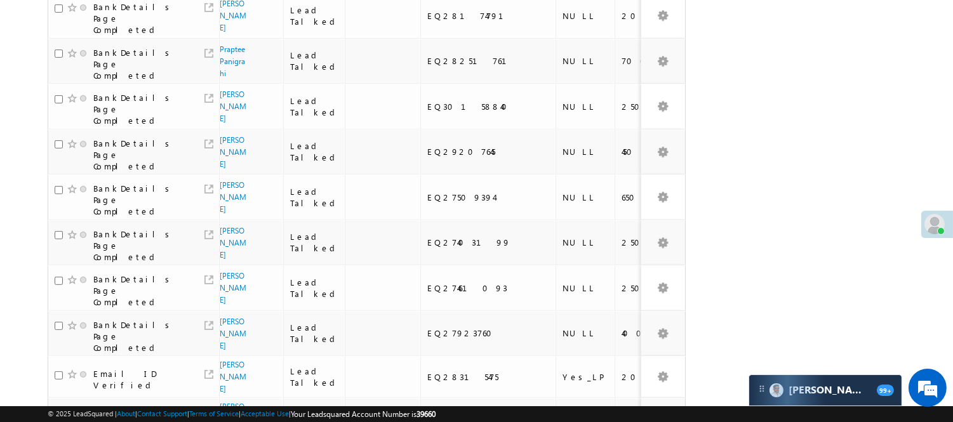
scroll to position [1011, 0]
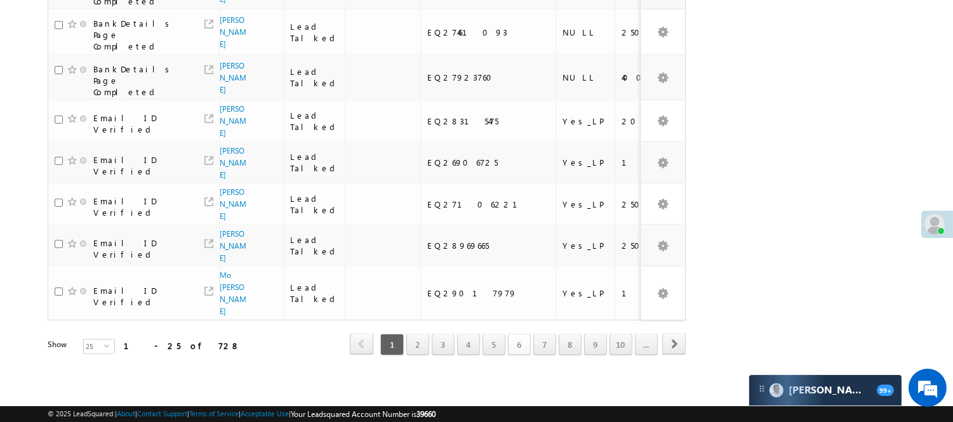
click at [527, 334] on link "6" at bounding box center [519, 345] width 23 height 22
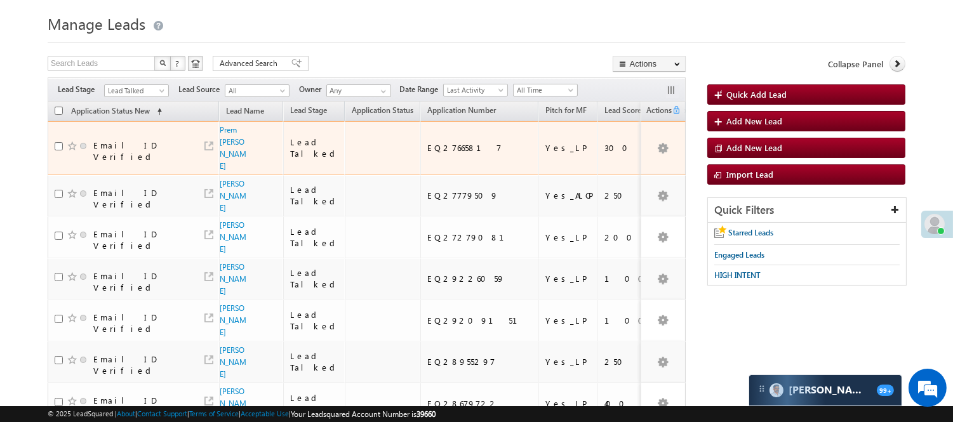
scroll to position [0, 0]
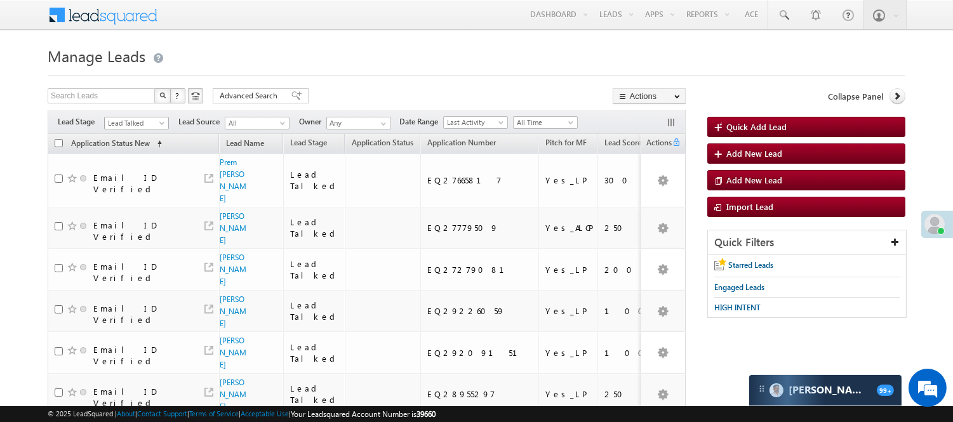
click at [140, 124] on span "Lead Talked" at bounding box center [135, 122] width 60 height 11
click at [149, 173] on link "Lead Called" at bounding box center [137, 167] width 64 height 11
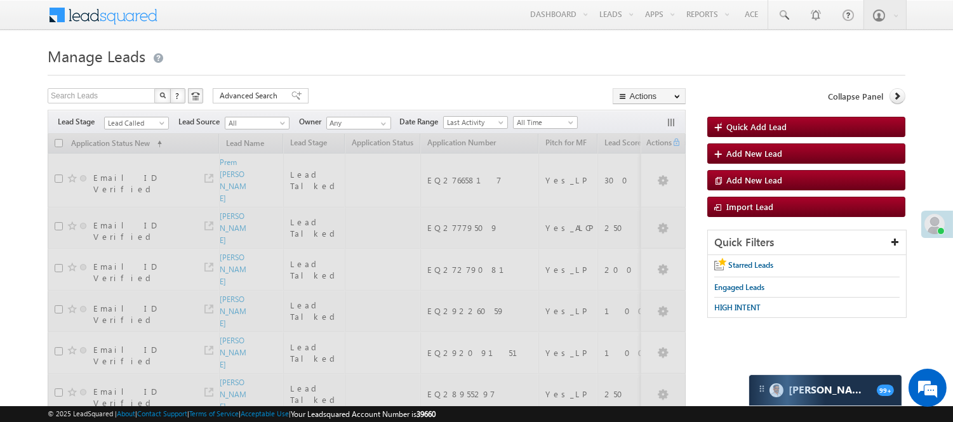
click at [333, 57] on h1 "Manage Leads" at bounding box center [477, 55] width 858 height 25
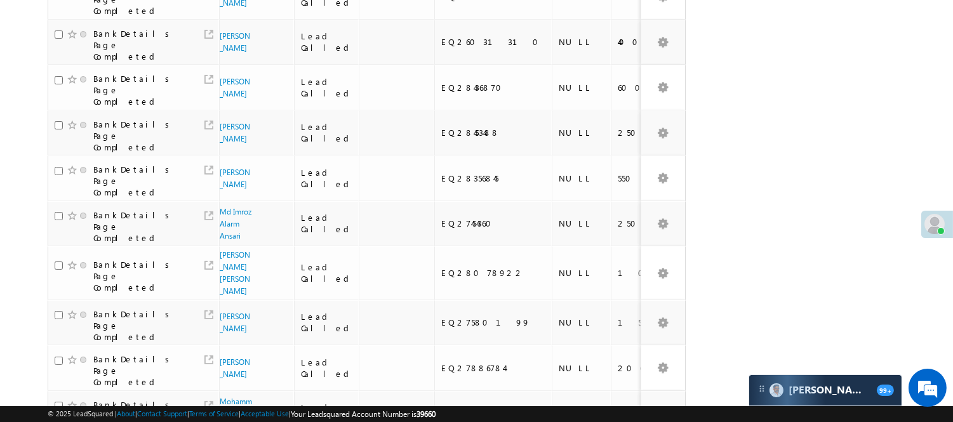
scroll to position [739, 0]
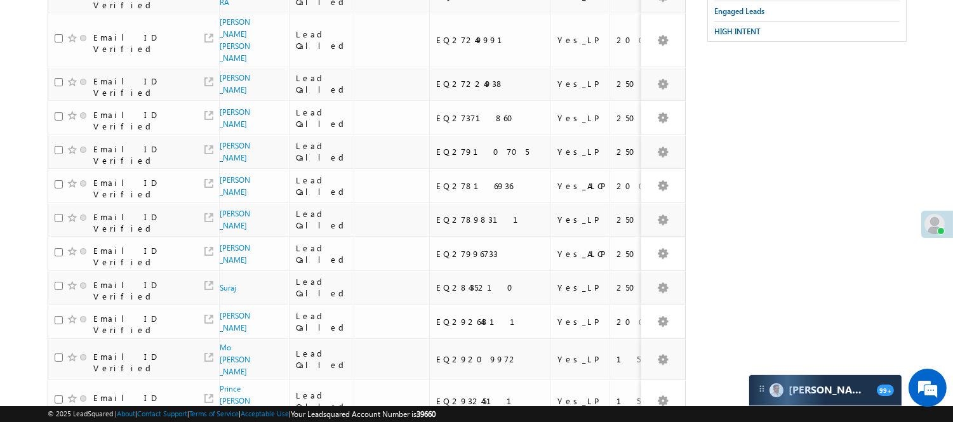
scroll to position [0, 0]
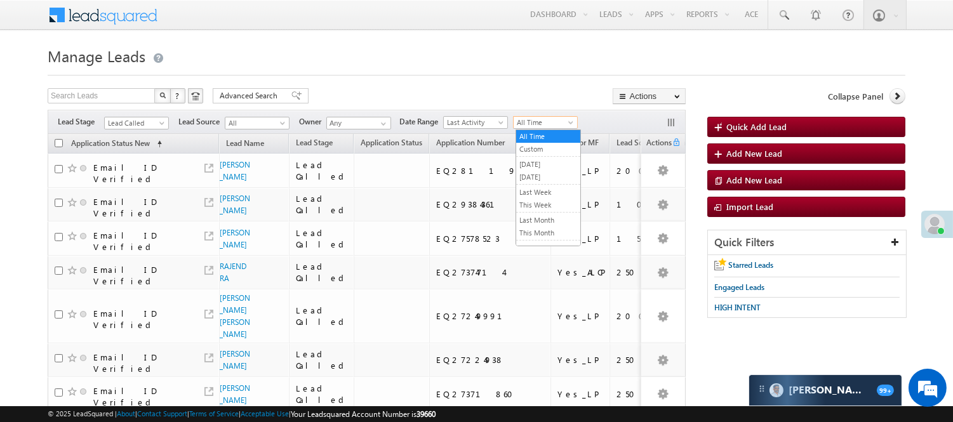
click at [565, 116] on link "All Time" at bounding box center [545, 122] width 65 height 13
click at [528, 136] on link "All Time" at bounding box center [548, 136] width 64 height 11
click at [563, 119] on span "All Time" at bounding box center [544, 122] width 60 height 11
click at [557, 134] on link "All Time" at bounding box center [548, 136] width 64 height 11
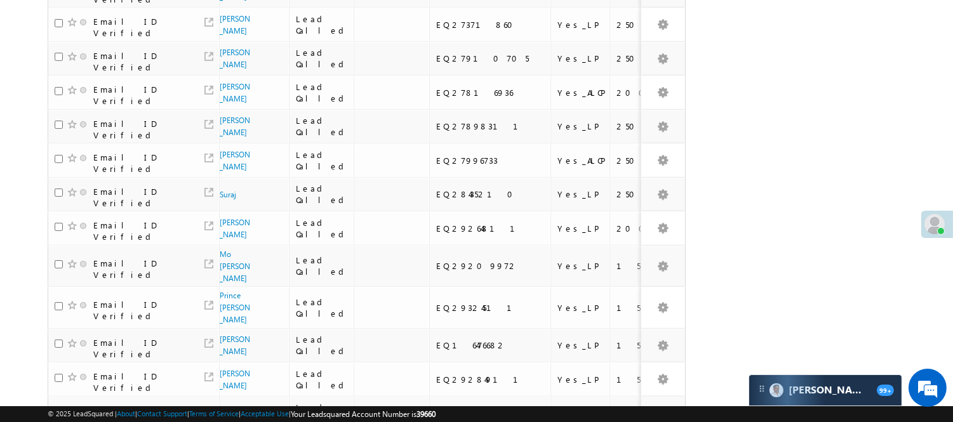
scroll to position [646, 0]
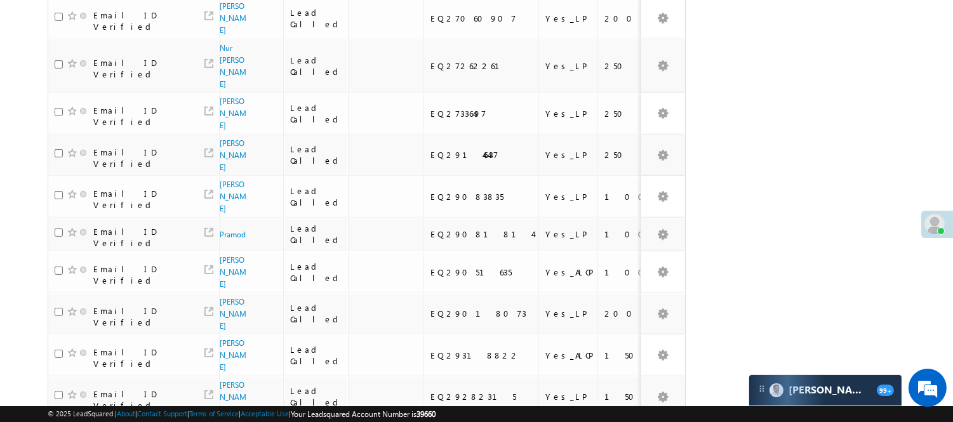
scroll to position [770, 0]
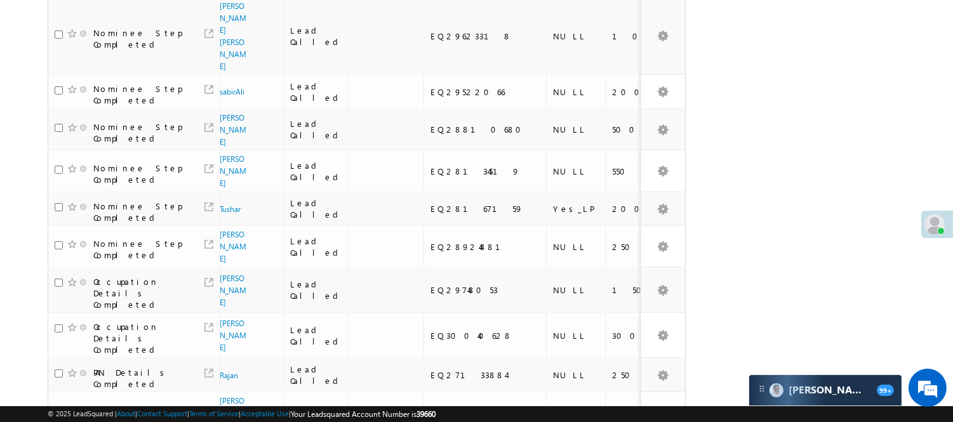
scroll to position [874, 0]
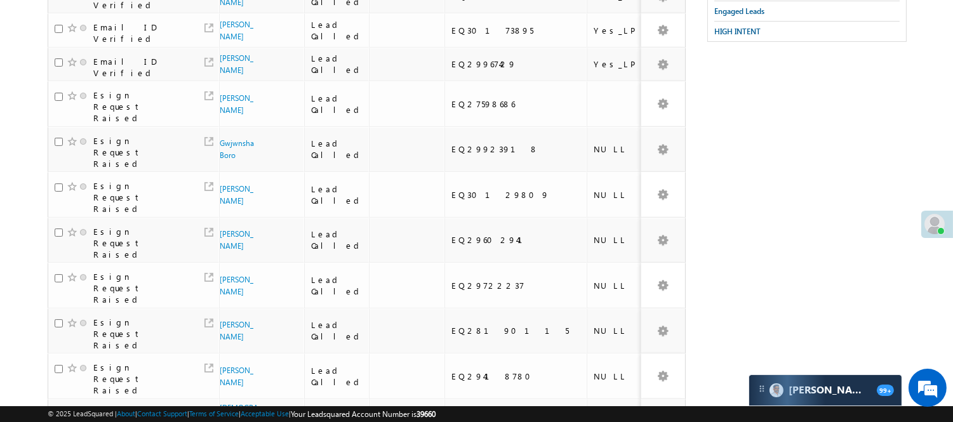
scroll to position [646, 0]
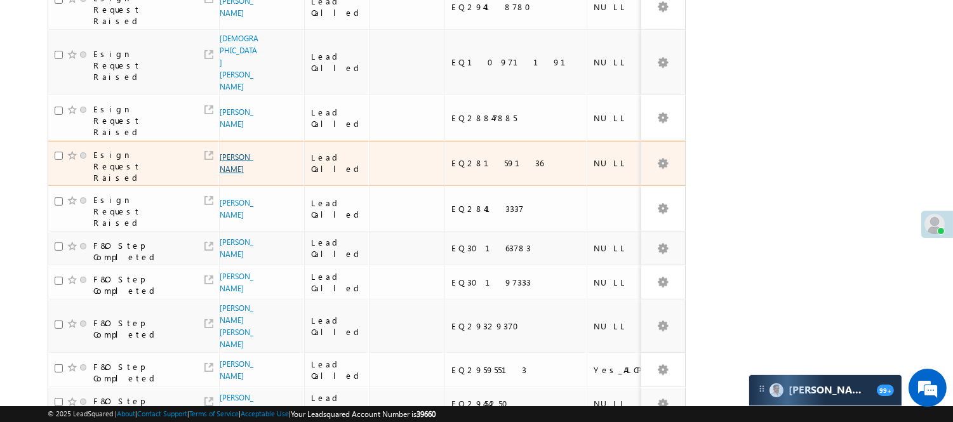
click at [227, 174] on link "Afsha Saifi" at bounding box center [237, 163] width 34 height 22
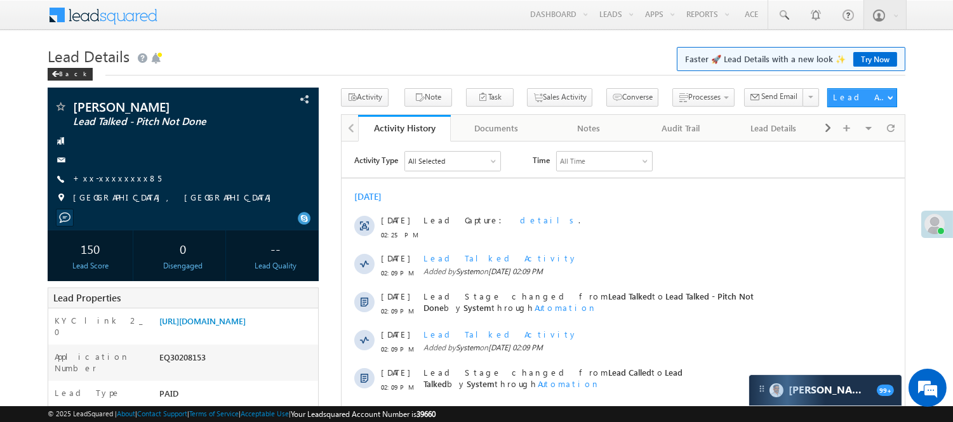
click at [234, 20] on div "Menu [PERSON_NAME] [PERSON_NAME] .Yada v@ang elbro king. com Angel Broki" at bounding box center [477, 15] width 858 height 31
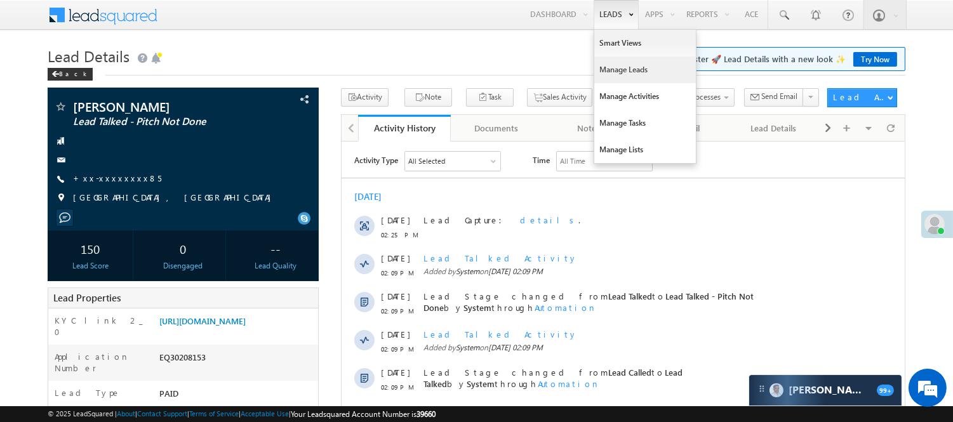
click at [618, 66] on link "Manage Leads" at bounding box center [645, 70] width 102 height 27
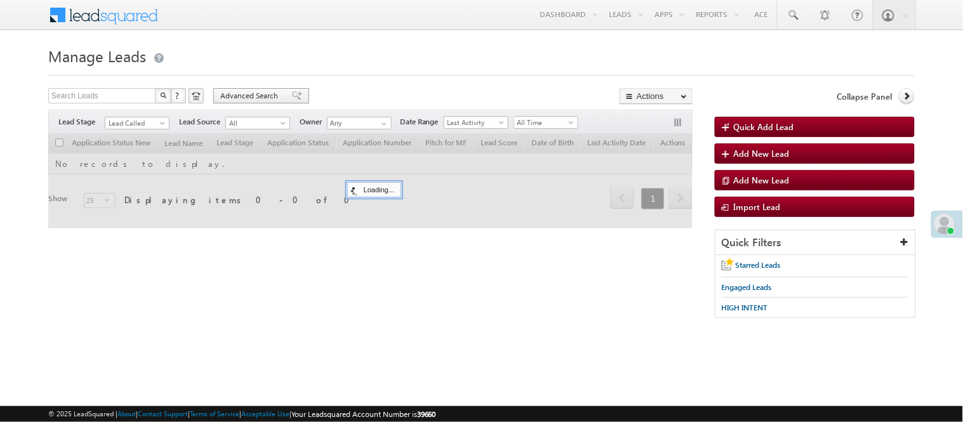
click at [272, 90] on span "Advanced Search" at bounding box center [251, 95] width 62 height 11
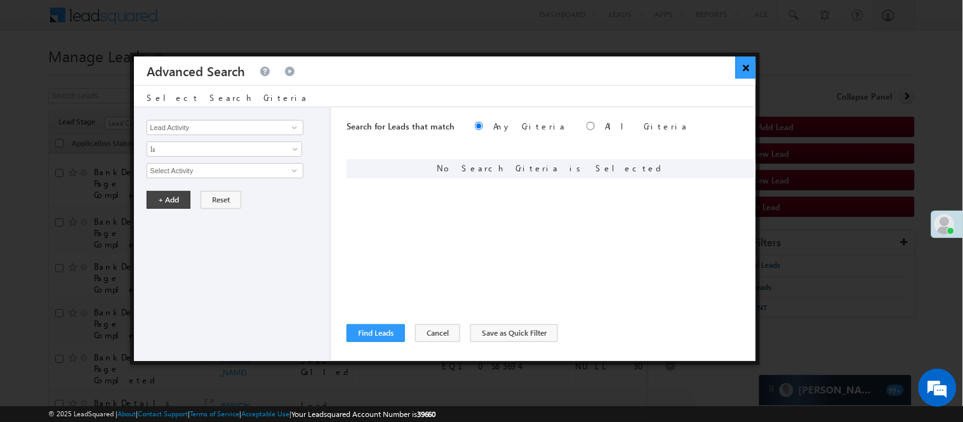
click at [750, 65] on button "×" at bounding box center [746, 68] width 21 height 22
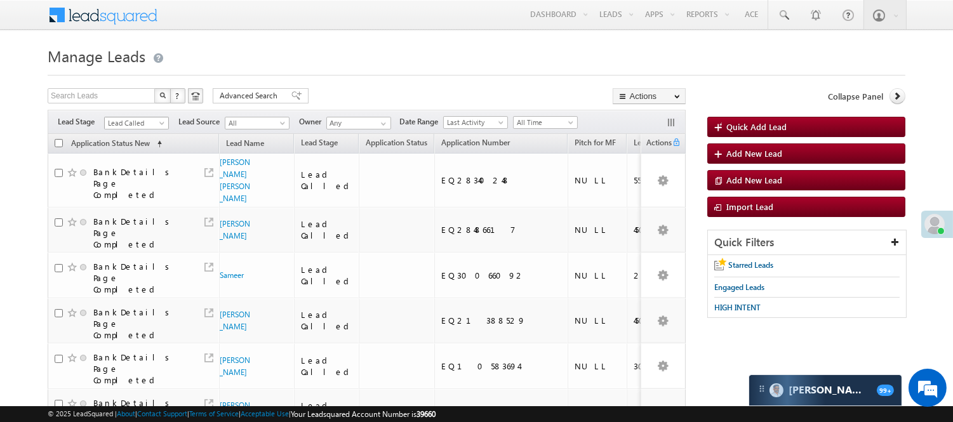
click at [140, 117] on span "Lead Called" at bounding box center [135, 122] width 60 height 11
click at [151, 171] on link "Lead Talked" at bounding box center [137, 165] width 64 height 11
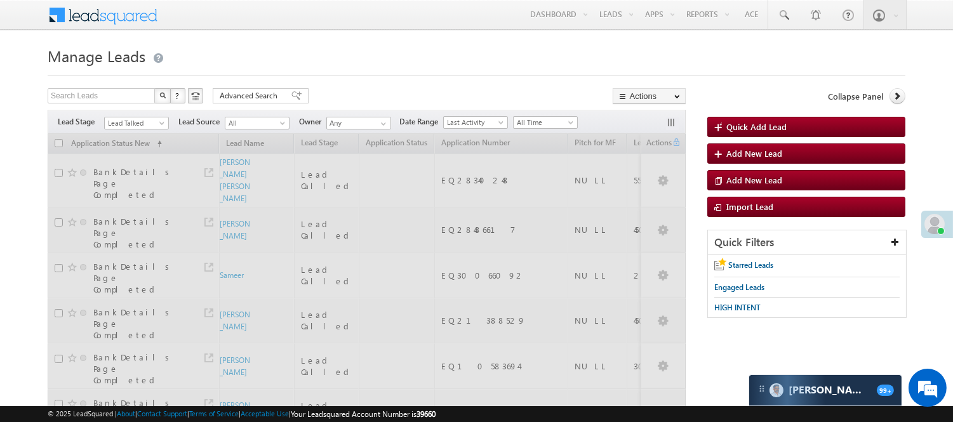
click at [339, 72] on div at bounding box center [477, 71] width 858 height 8
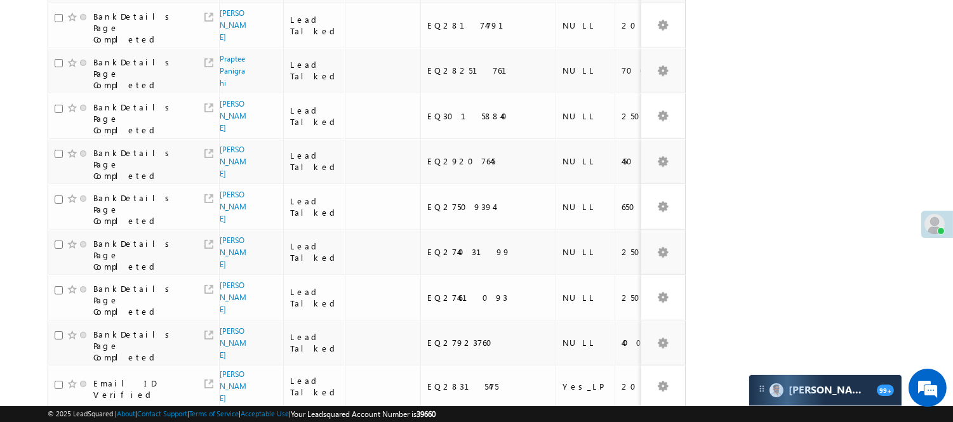
scroll to position [1011, 0]
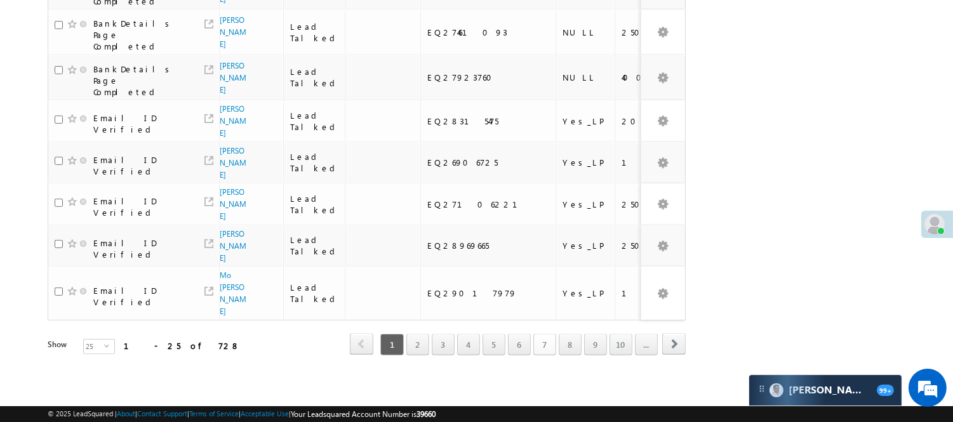
click at [540, 337] on link "7" at bounding box center [544, 345] width 23 height 22
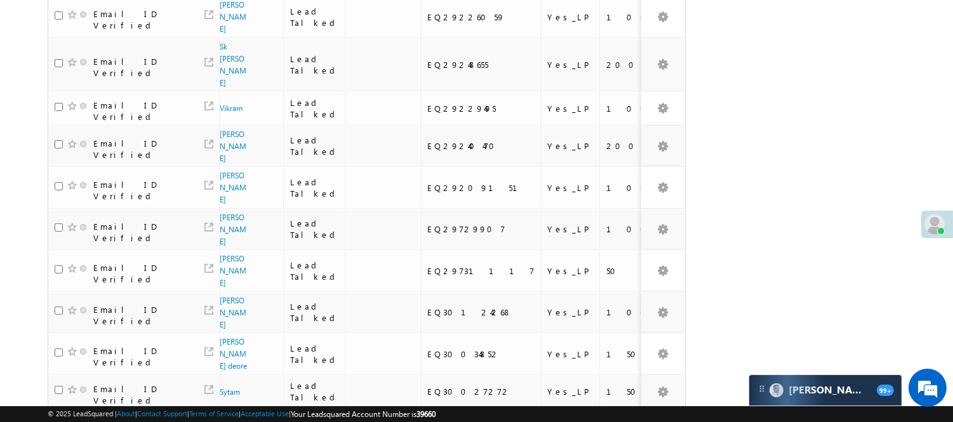
scroll to position [891, 0]
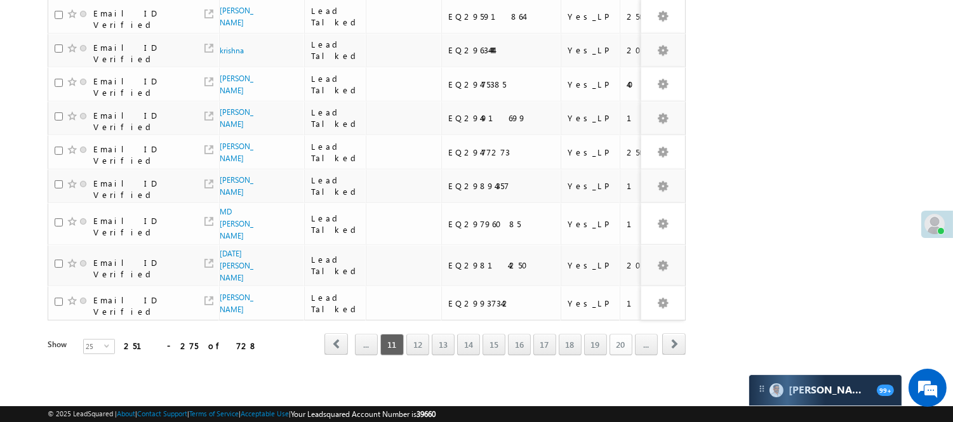
scroll to position [903, 0]
click at [648, 340] on link "..." at bounding box center [646, 345] width 23 height 22
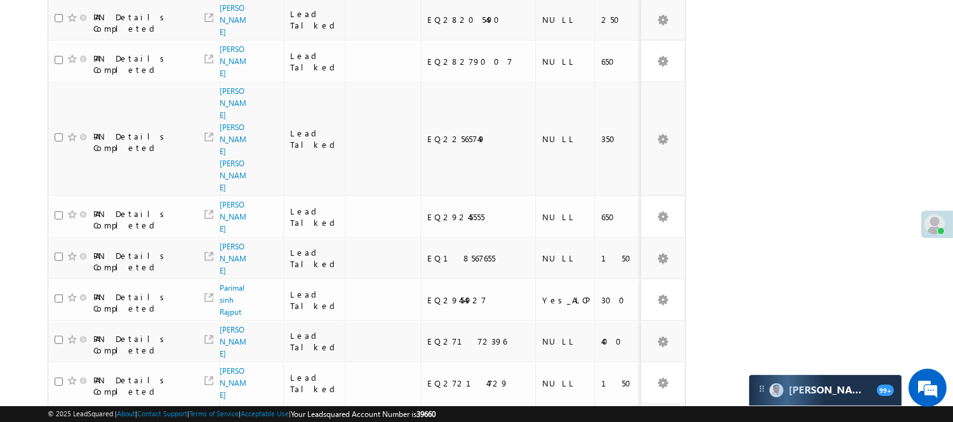
scroll to position [975, 0]
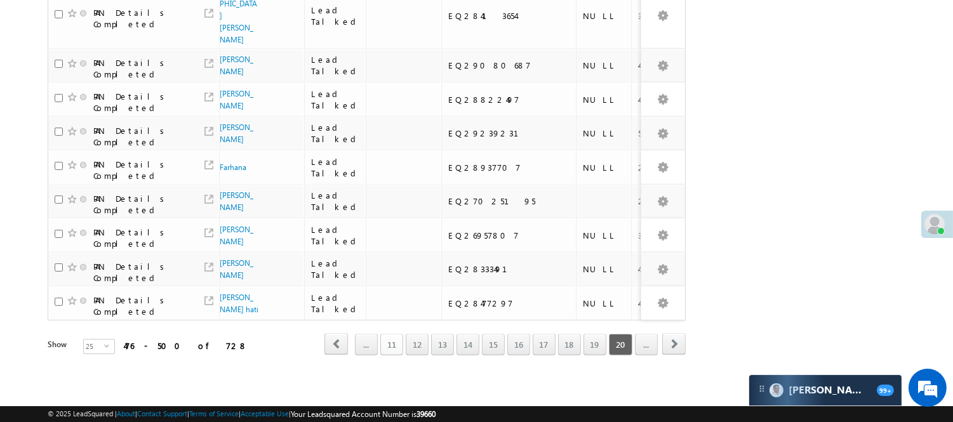
scroll to position [892, 0]
click at [590, 335] on link "19" at bounding box center [594, 345] width 23 height 22
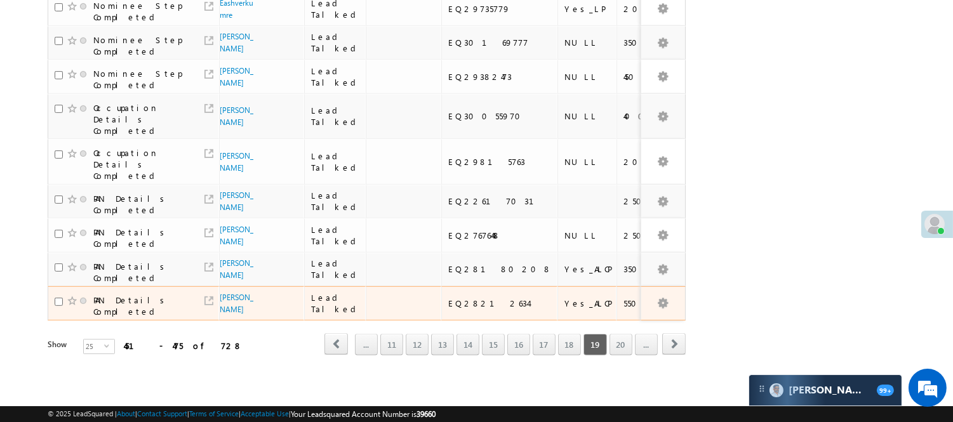
scroll to position [919, 0]
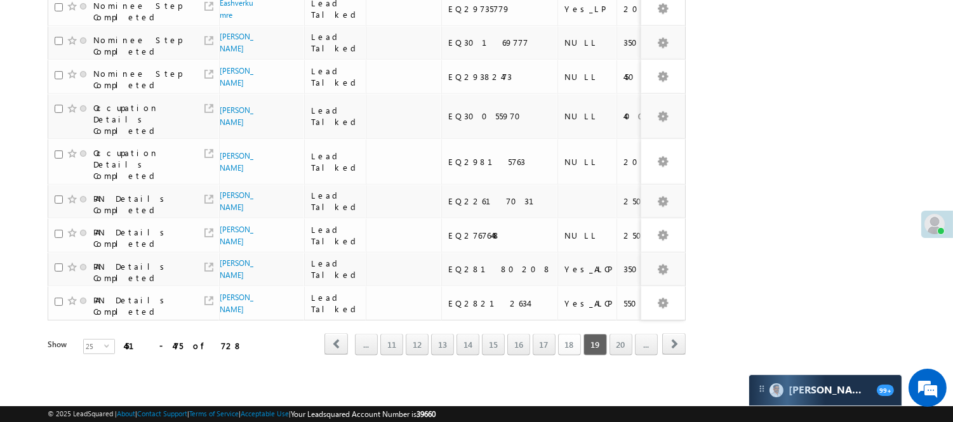
click at [574, 337] on link "18" at bounding box center [569, 345] width 23 height 22
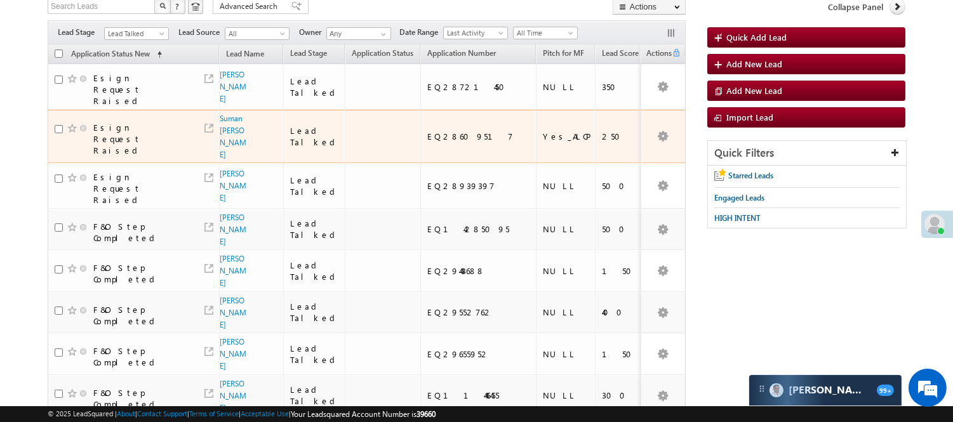
scroll to position [89, 0]
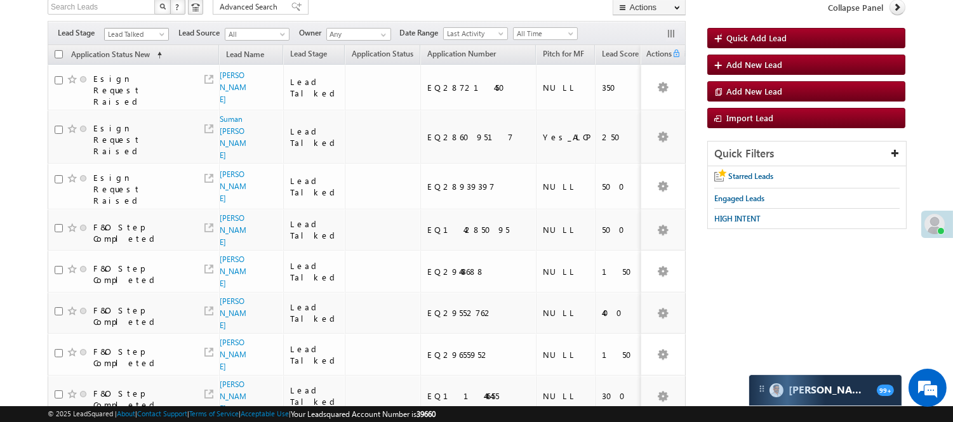
click at [128, 34] on span "Lead Talked" at bounding box center [135, 34] width 60 height 11
click at [128, 70] on link "Lead Called" at bounding box center [137, 63] width 64 height 11
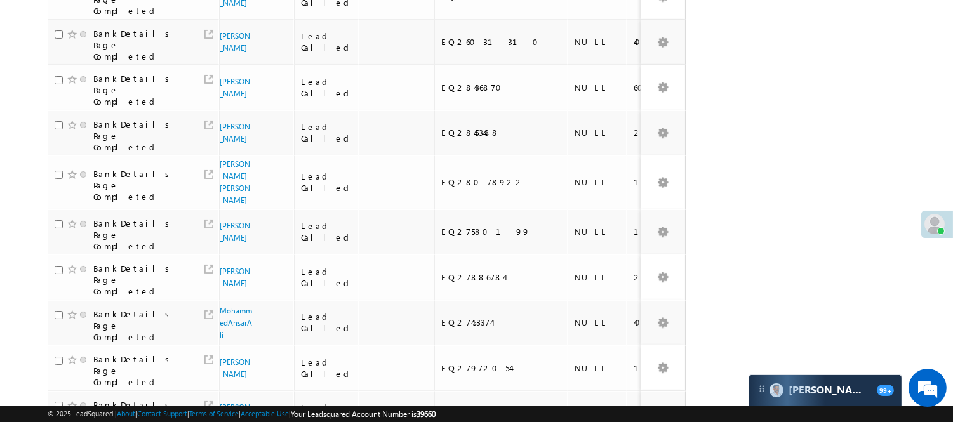
scroll to position [739, 0]
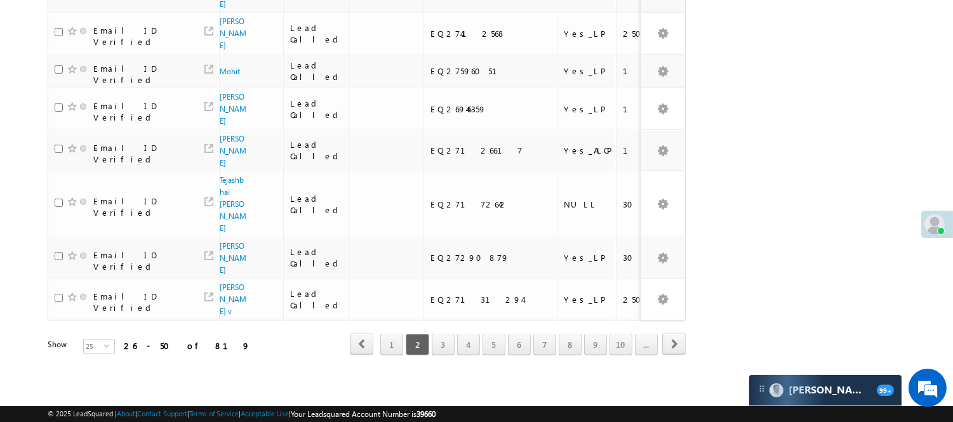
scroll to position [928, 0]
click at [568, 334] on link "8" at bounding box center [570, 345] width 23 height 22
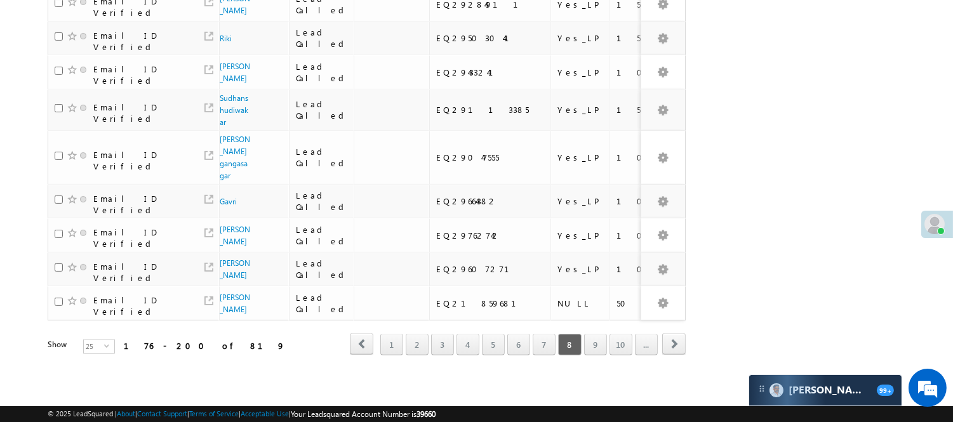
scroll to position [646, 0]
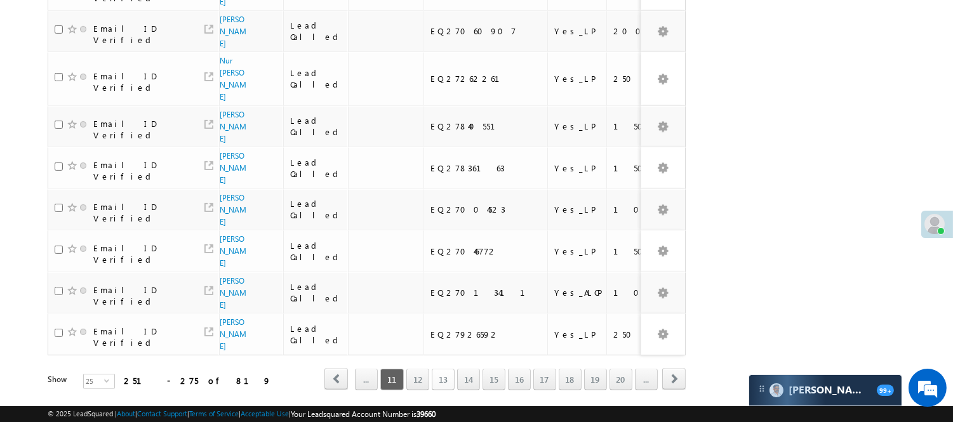
scroll to position [867, 0]
click at [408, 368] on link "12" at bounding box center [417, 379] width 23 height 22
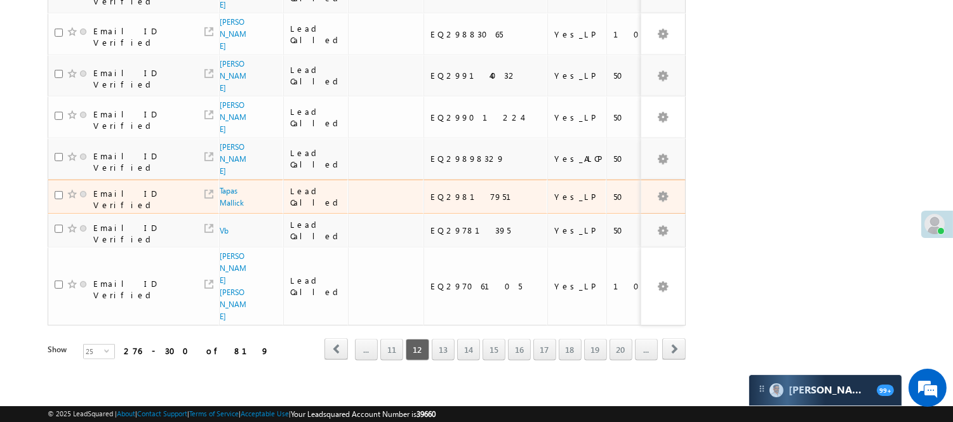
scroll to position [928, 0]
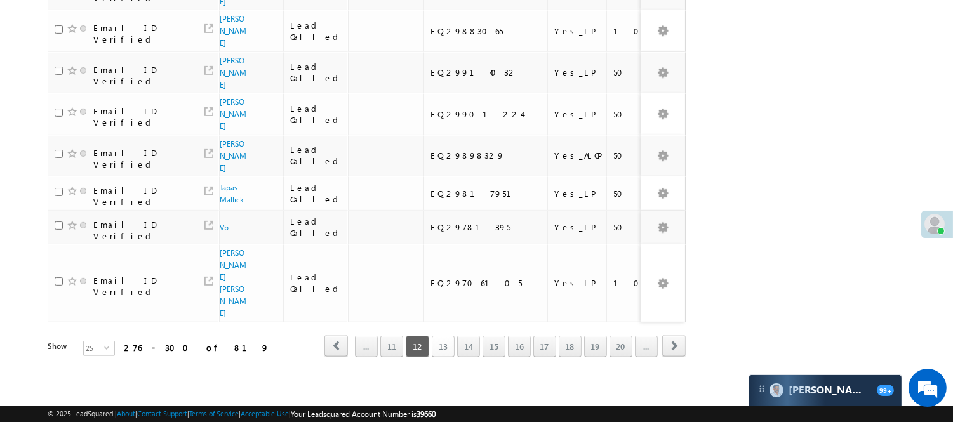
click at [444, 336] on link "13" at bounding box center [443, 347] width 23 height 22
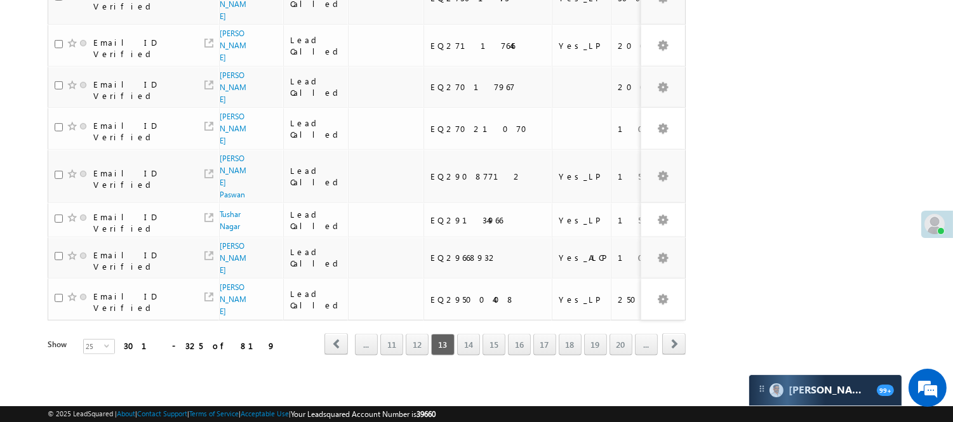
scroll to position [878, 0]
click at [466, 334] on link "14" at bounding box center [468, 345] width 23 height 22
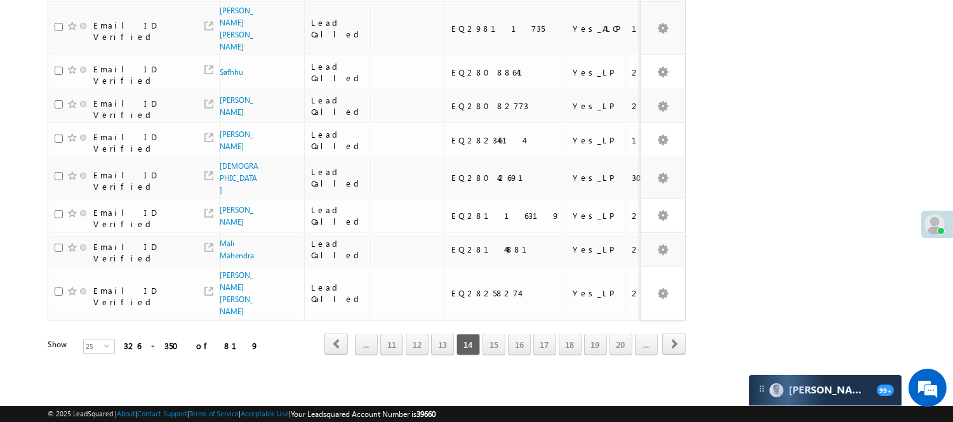
scroll to position [792, 0]
click at [500, 334] on link "15" at bounding box center [494, 345] width 23 height 22
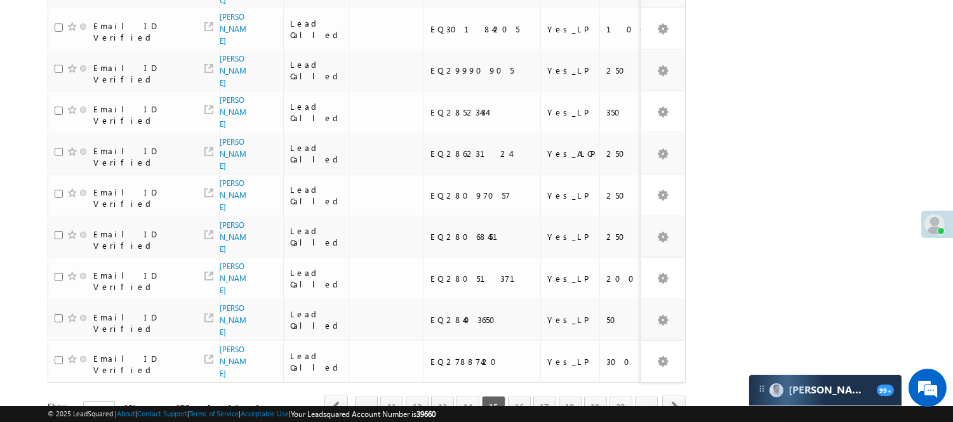
scroll to position [733, 0]
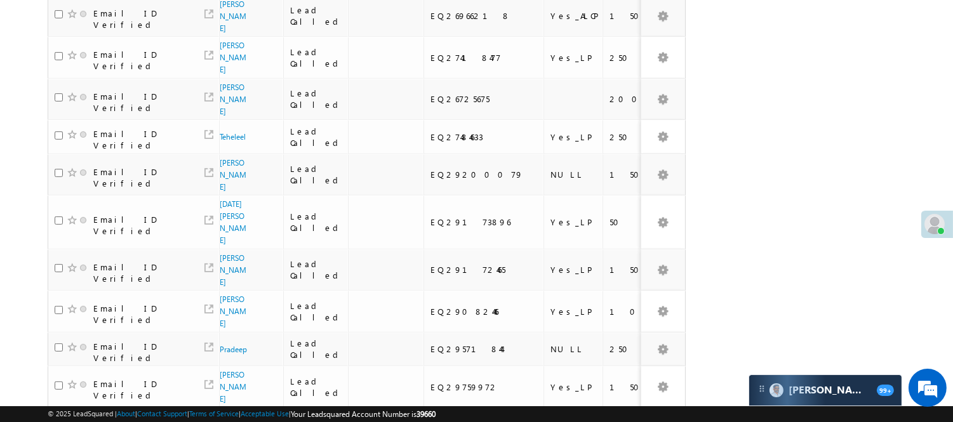
scroll to position [805, 0]
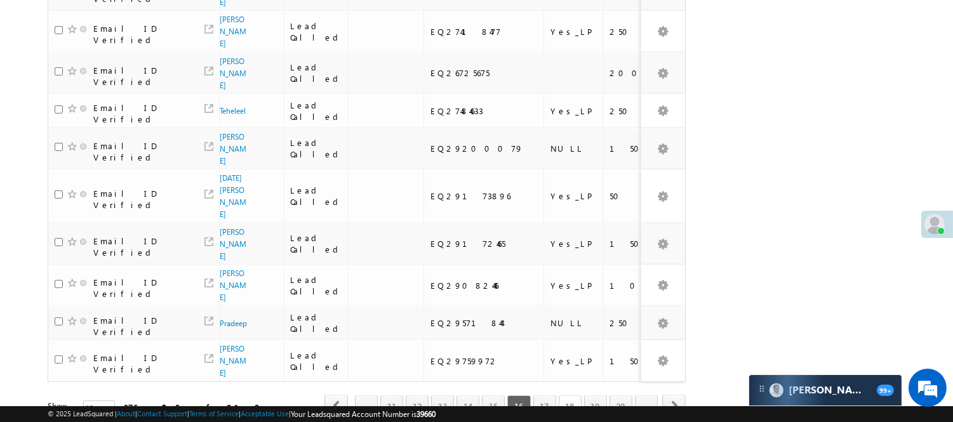
click at [580, 396] on link "18" at bounding box center [570, 407] width 23 height 22
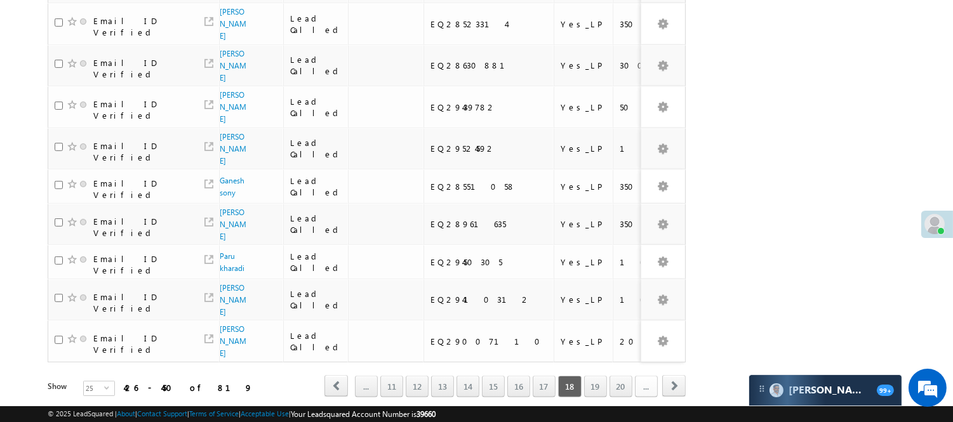
scroll to position [757, 0]
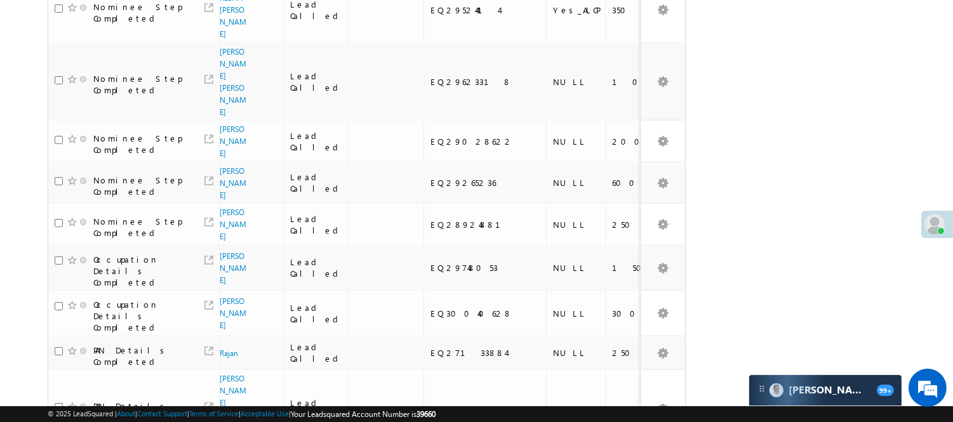
scroll to position [874, 0]
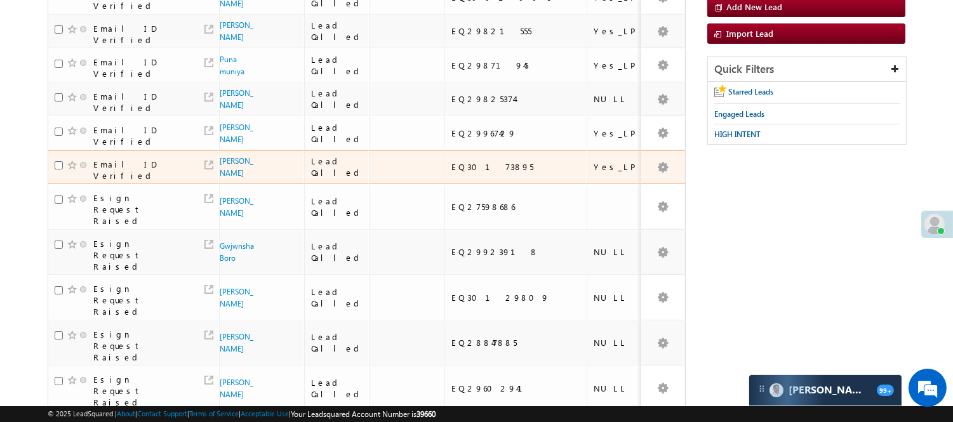
scroll to position [0, 0]
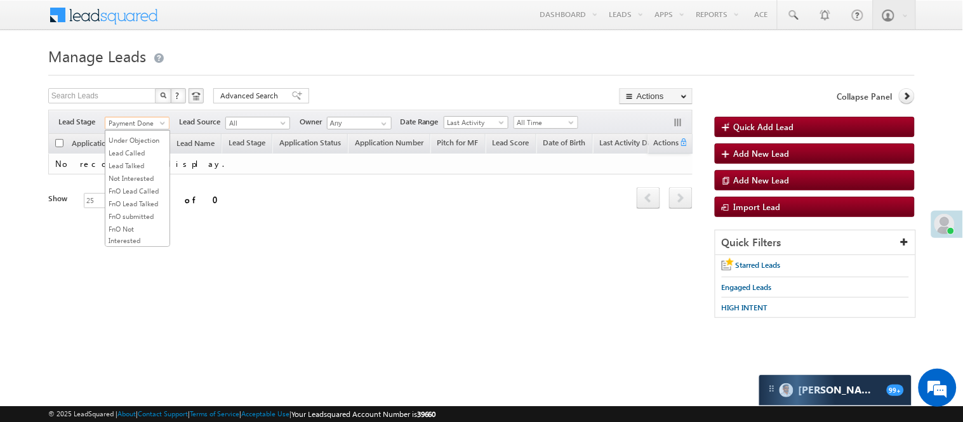
click at [131, 128] on span "Payment Done" at bounding box center [135, 122] width 60 height 11
click at [131, 180] on link "Lead Talked - Pitch Not Done" at bounding box center [137, 168] width 64 height 23
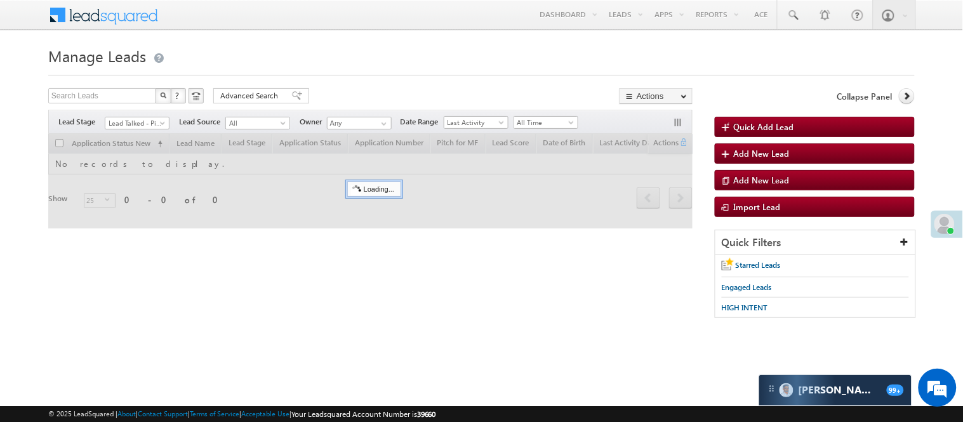
click at [141, 119] on span "Lead Talked - Pitch Not Done" at bounding box center [135, 122] width 60 height 11
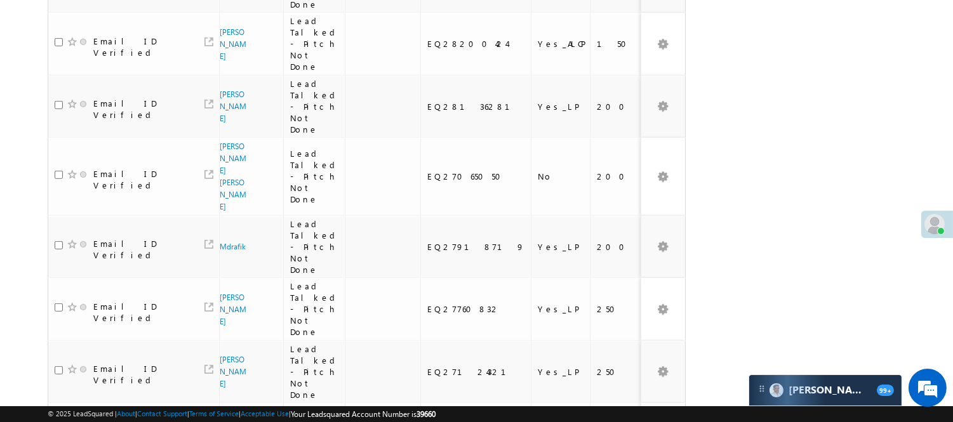
scroll to position [1146, 0]
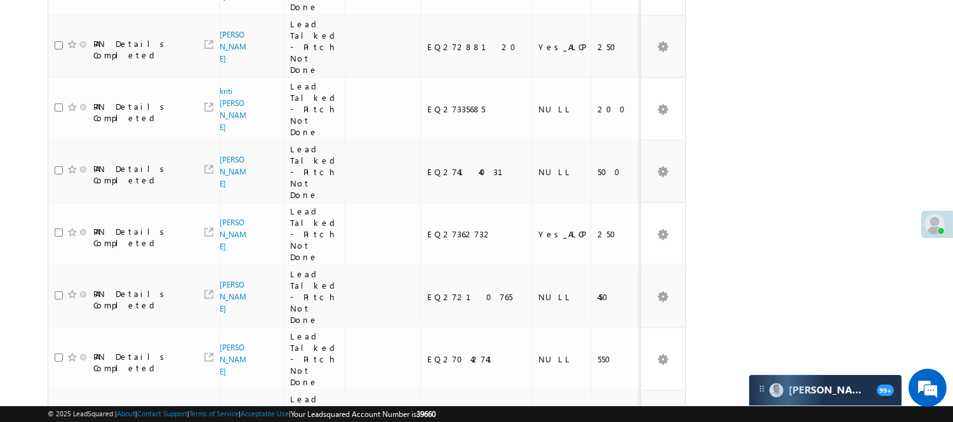
scroll to position [1166, 0]
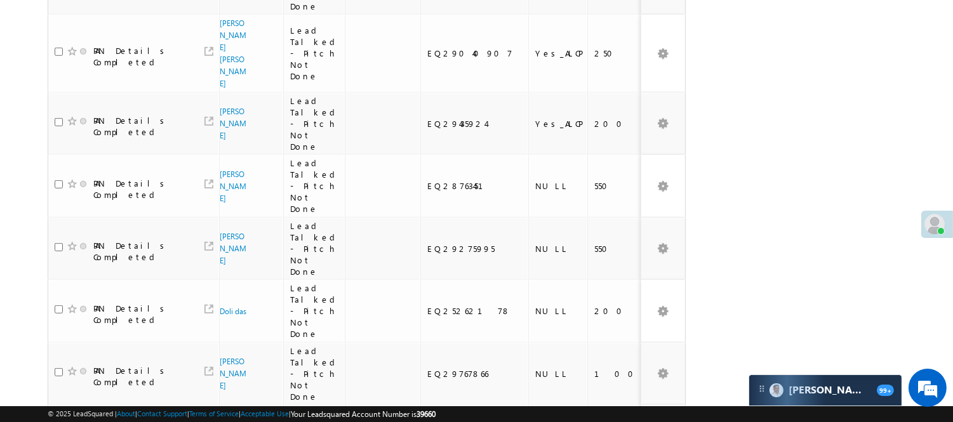
scroll to position [1178, 0]
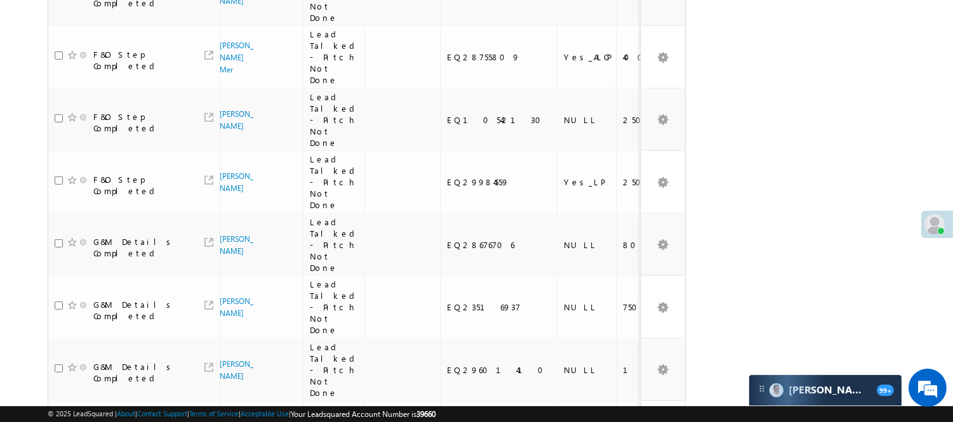
scroll to position [389, 0]
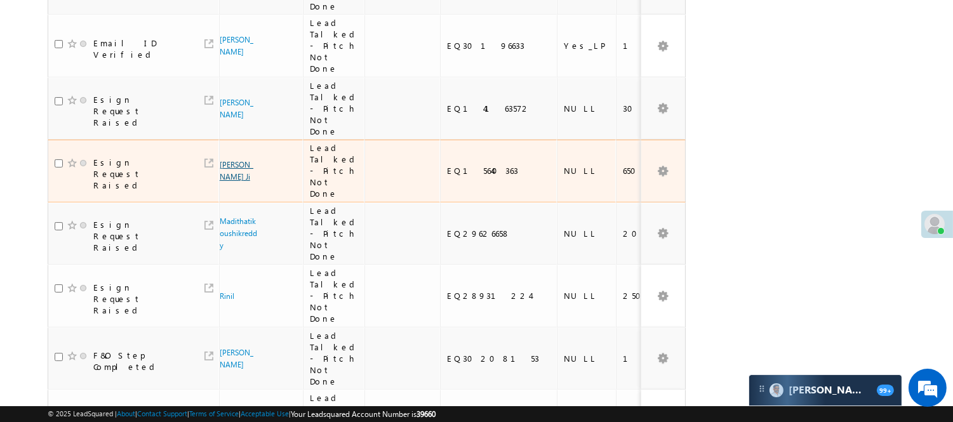
click at [232, 160] on link "[PERSON_NAME] Ji" at bounding box center [237, 171] width 34 height 22
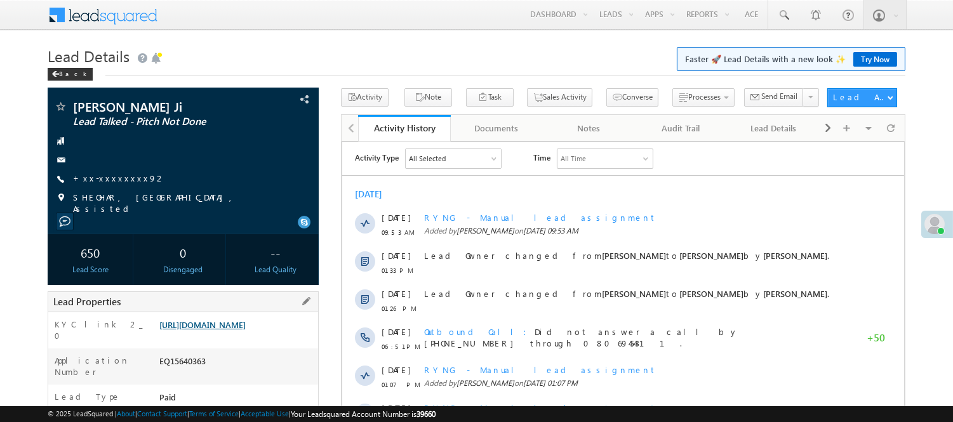
click at [214, 330] on link "https://angelbroking1-pk3em7sa.customui-test.leadsquared.com?leadId=0389d3cd-b5…" at bounding box center [202, 324] width 86 height 11
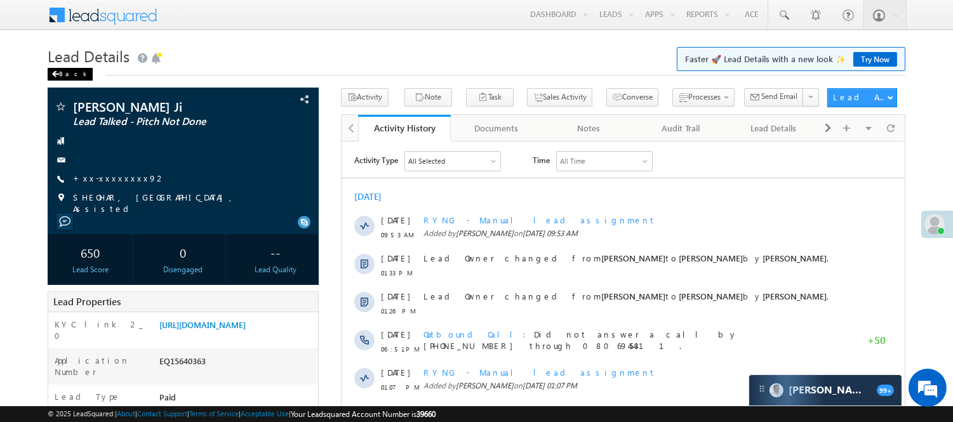
click at [72, 69] on div "Back" at bounding box center [70, 74] width 45 height 13
click at [70, 75] on div "Back" at bounding box center [70, 74] width 45 height 13
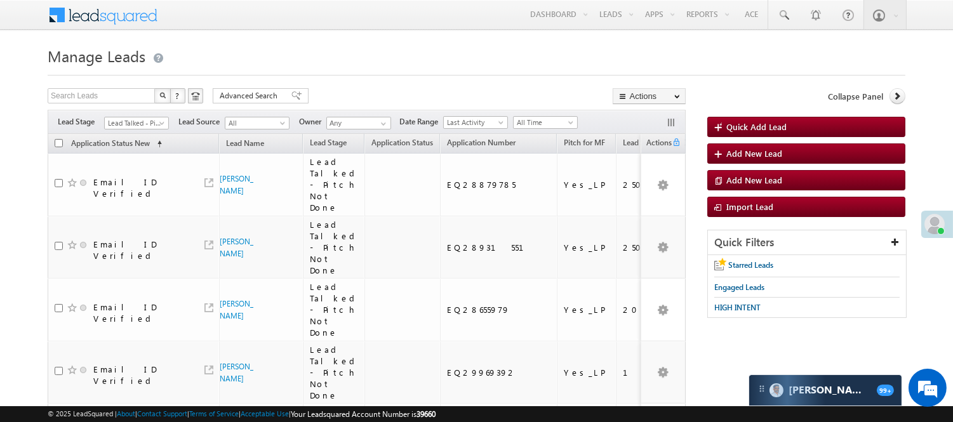
click at [134, 127] on span "Lead Talked - Pitch Not Done" at bounding box center [135, 122] width 60 height 11
click at [140, 148] on link "Lead Generated" at bounding box center [137, 149] width 64 height 11
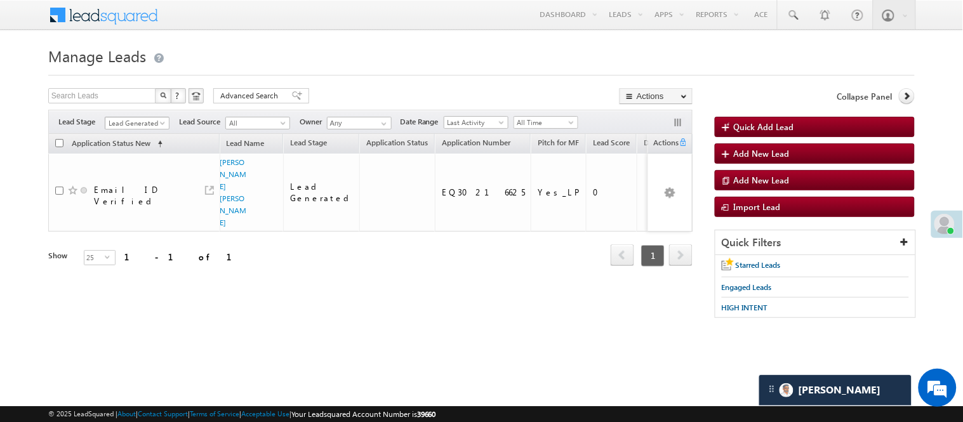
click at [142, 128] on span "Lead Generated" at bounding box center [135, 122] width 60 height 11
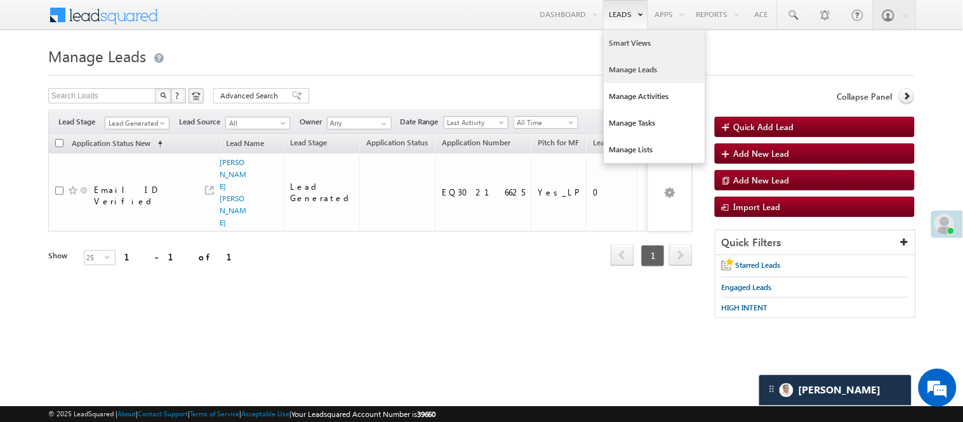
click at [620, 34] on link "Smart Views" at bounding box center [655, 43] width 102 height 27
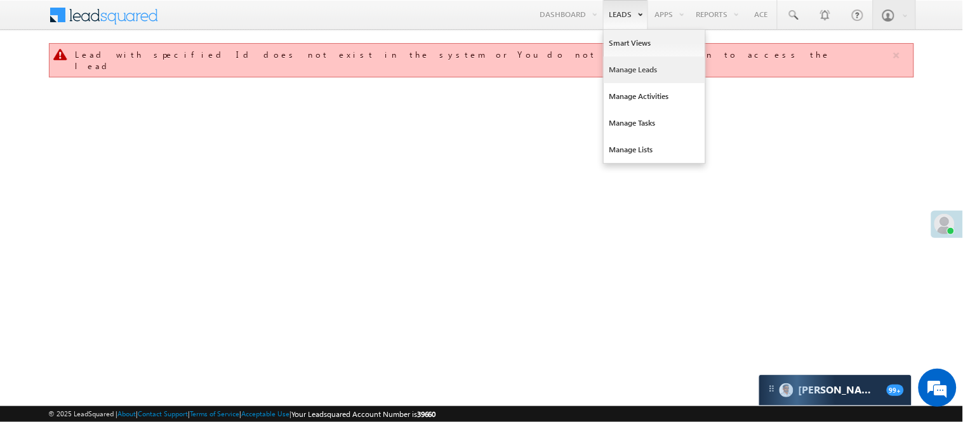
click at [630, 67] on link "Manage Leads" at bounding box center [655, 70] width 102 height 27
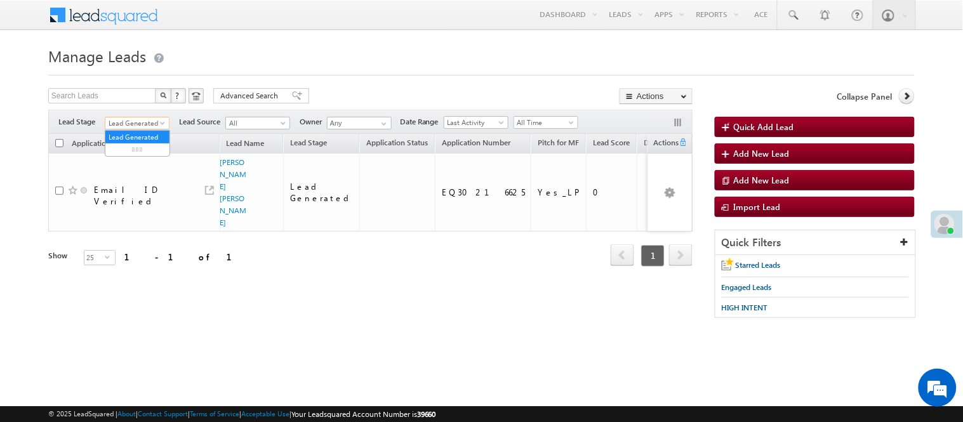
drag, startPoint x: 0, startPoint y: 0, endPoint x: 143, endPoint y: 126, distance: 190.3
click at [143, 126] on span "Lead Generated" at bounding box center [135, 122] width 60 height 11
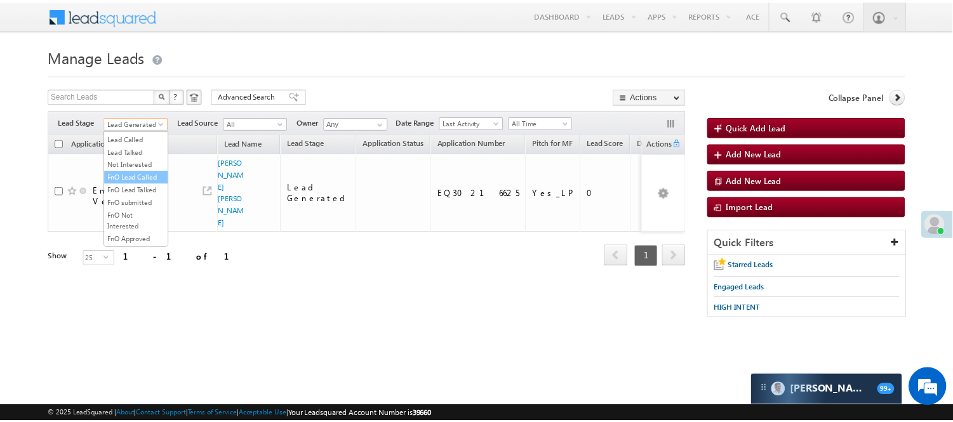
scroll to position [211, 0]
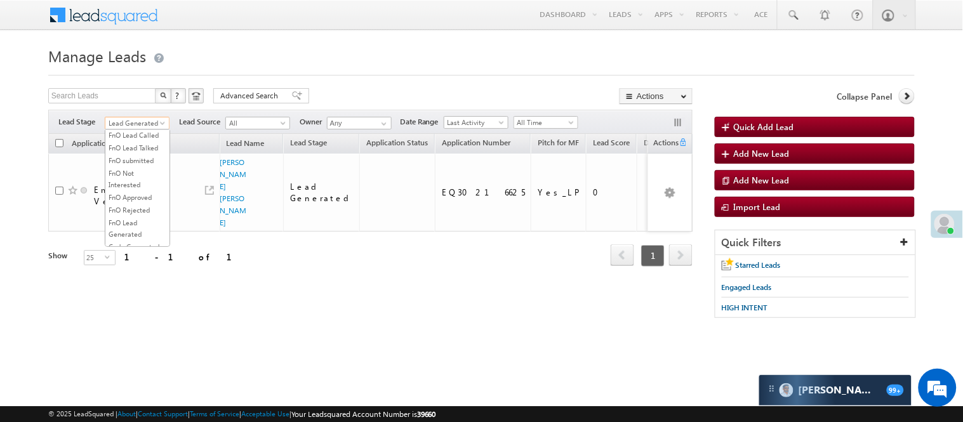
click at [138, 116] on link "Lead Talked" at bounding box center [137, 109] width 64 height 11
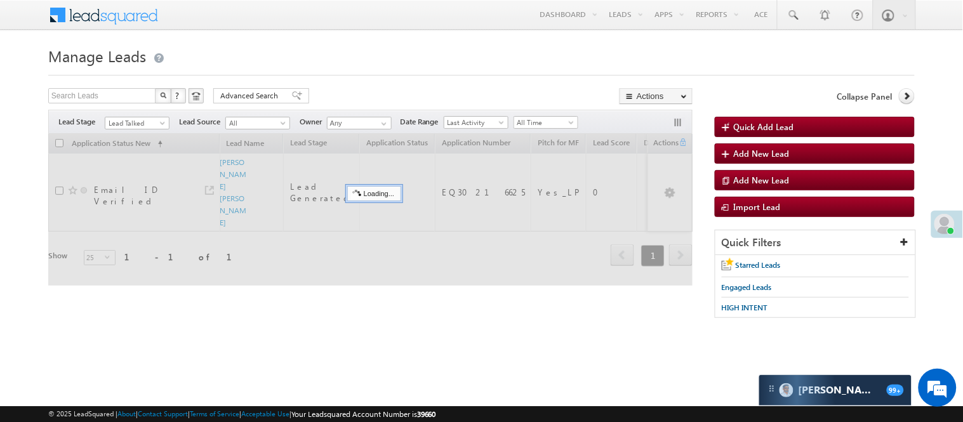
click at [372, 79] on form "Manage Leads Quick Add Lead Search Leads X ? 1 results found Advanced Search Ad…" at bounding box center [481, 187] width 867 height 288
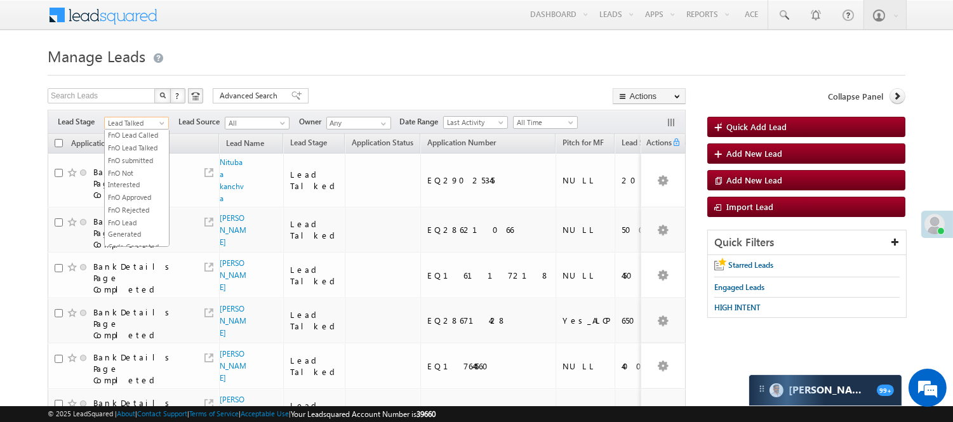
click at [130, 119] on span "Lead Talked" at bounding box center [135, 122] width 60 height 11
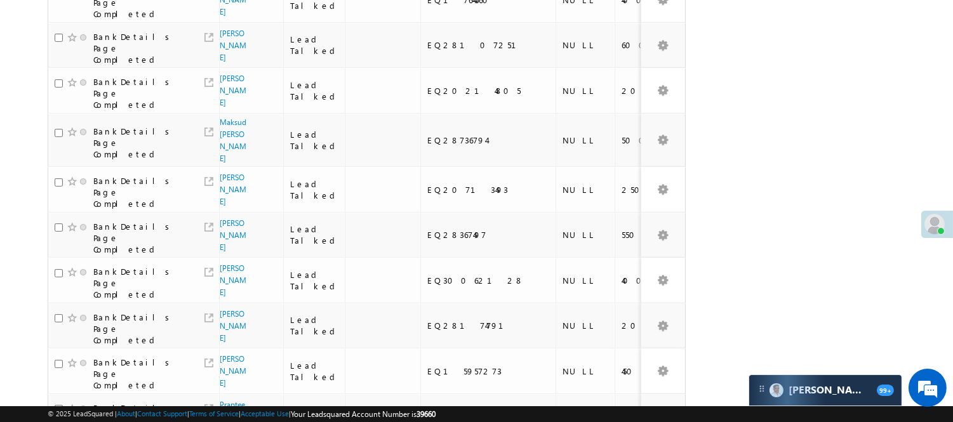
scroll to position [0, 0]
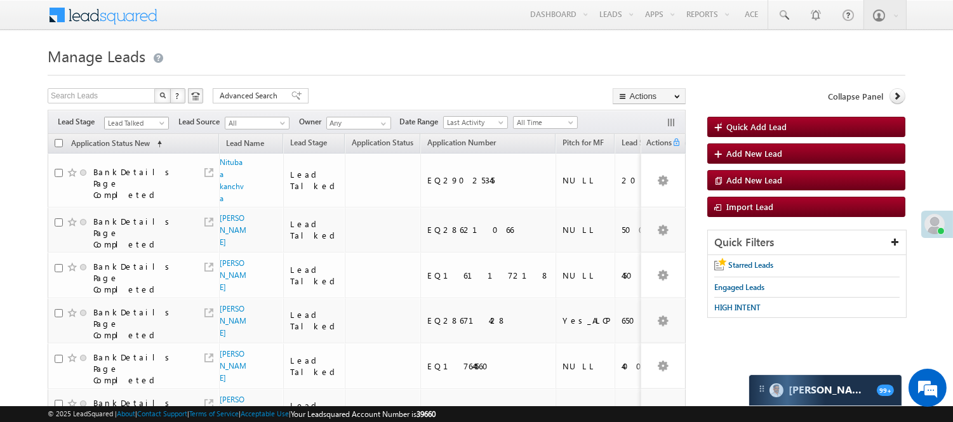
click at [155, 118] on span "Lead Talked" at bounding box center [135, 122] width 60 height 11
click at [125, 149] on link "Lead Generated" at bounding box center [137, 149] width 64 height 11
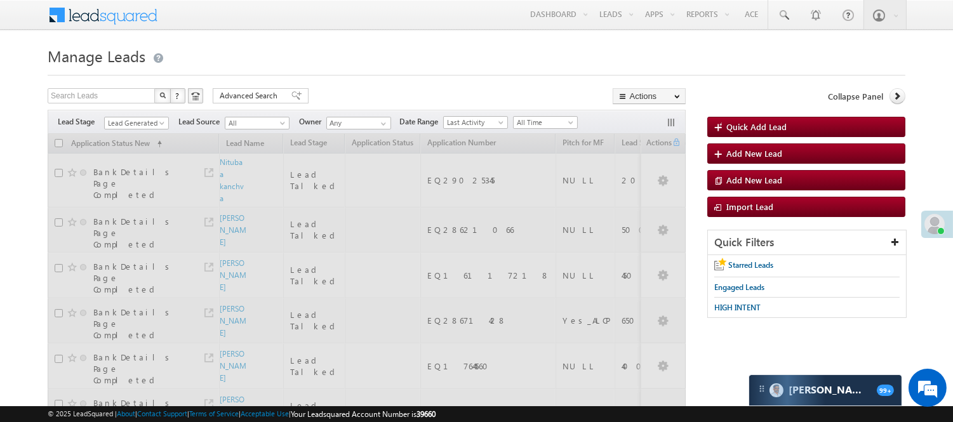
click at [316, 44] on h1 "Manage Leads" at bounding box center [477, 55] width 858 height 25
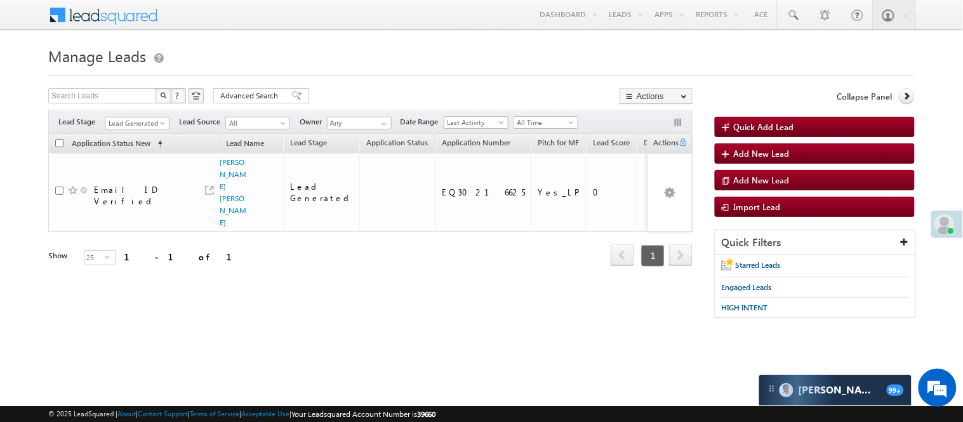
click at [131, 122] on span "Lead Generated" at bounding box center [135, 122] width 60 height 11
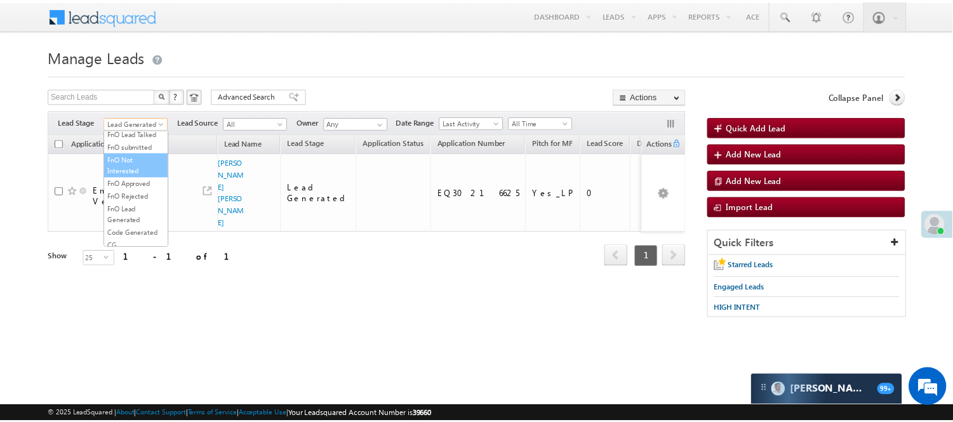
scroll to position [174, 0]
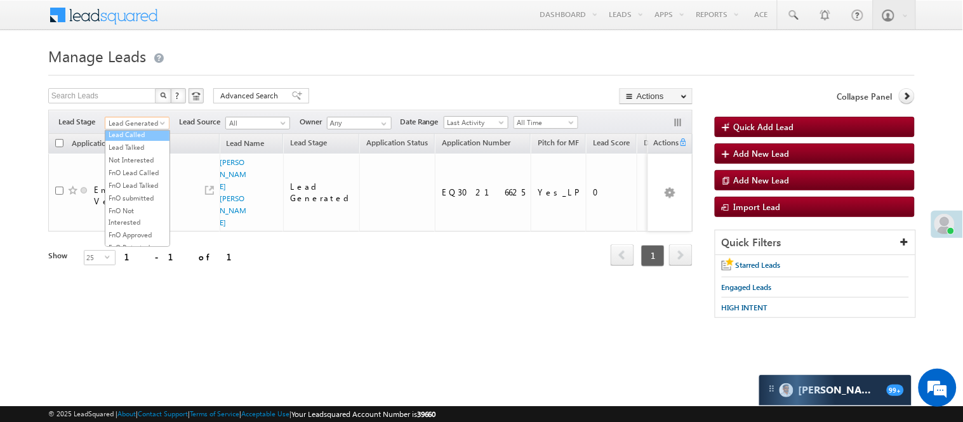
click at [130, 140] on link "Lead Called" at bounding box center [137, 134] width 64 height 11
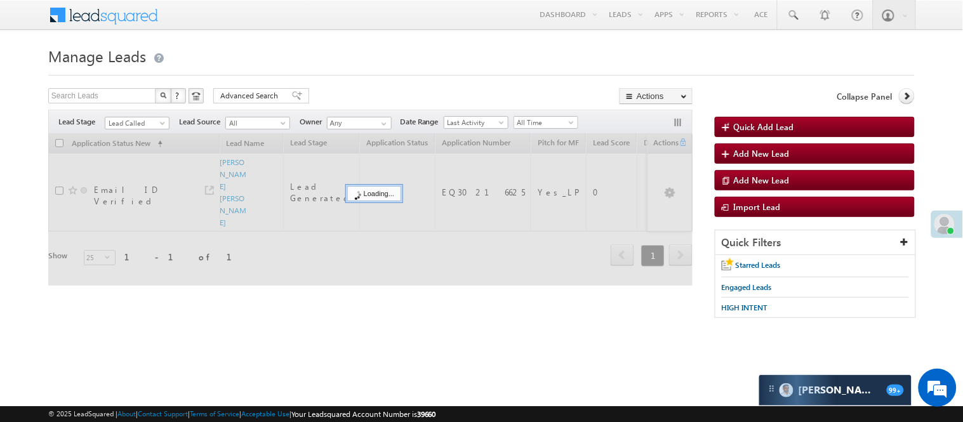
click at [324, 77] on form "Manage Leads Quick Add Lead Search Leads X ? 1 results found Advanced Search Ad…" at bounding box center [481, 187] width 867 height 288
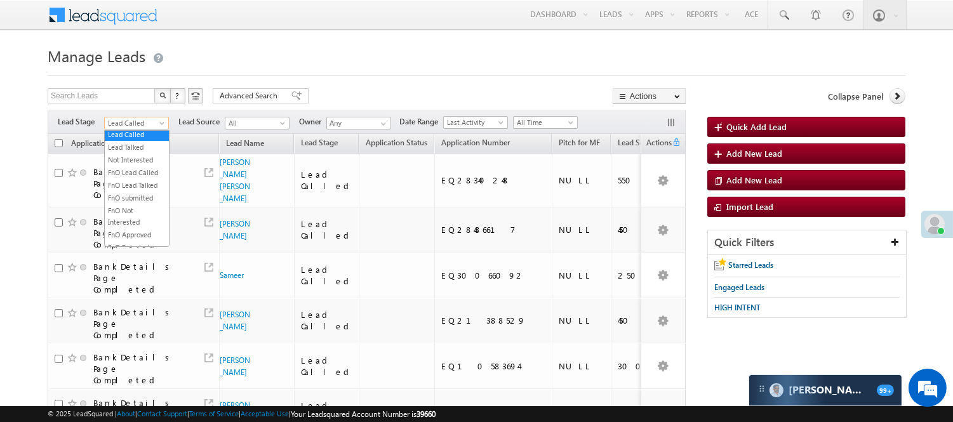
click at [148, 119] on span "Lead Called" at bounding box center [135, 122] width 60 height 11
click at [142, 153] on link "Lead Talked" at bounding box center [137, 147] width 64 height 11
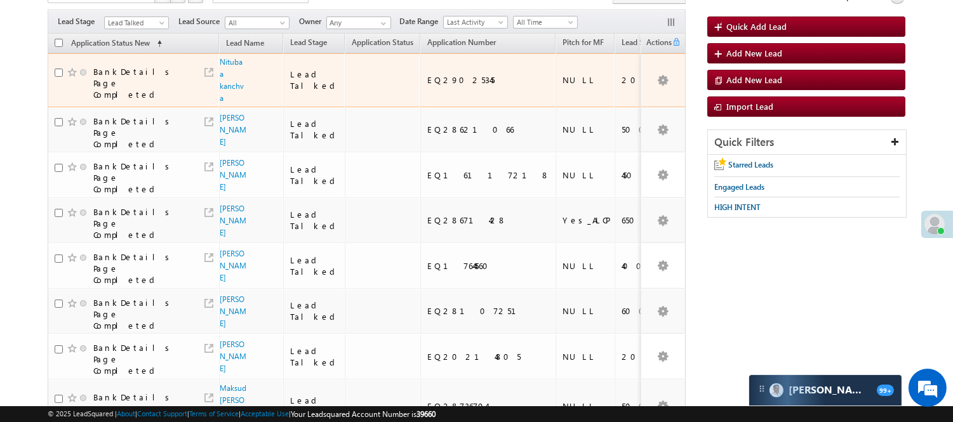
scroll to position [87, 0]
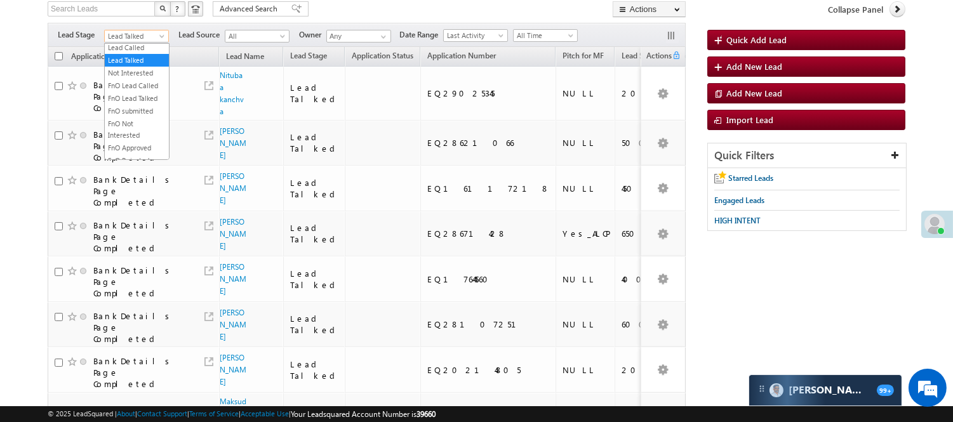
click at [146, 37] on span "Lead Talked" at bounding box center [135, 35] width 60 height 11
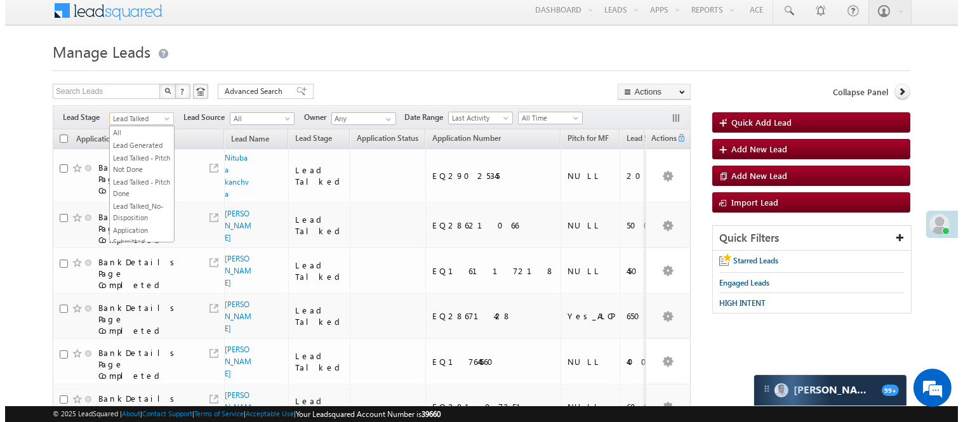
scroll to position [0, 0]
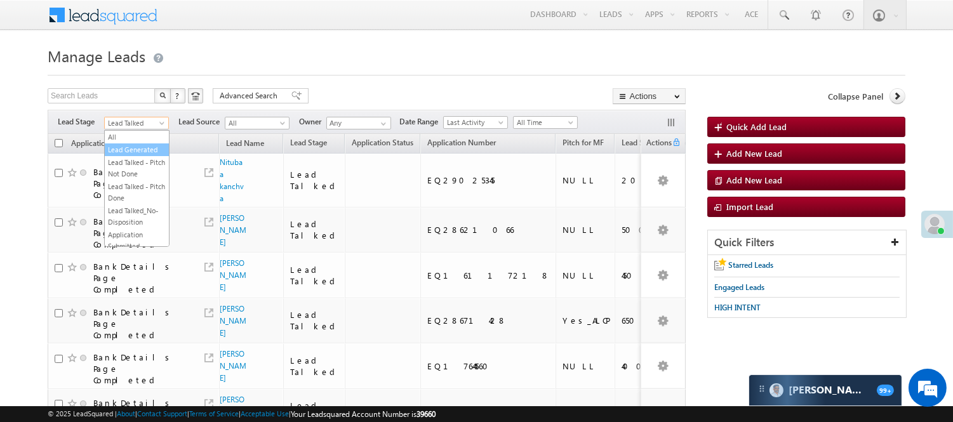
click at [130, 146] on link "Lead Generated" at bounding box center [137, 149] width 64 height 11
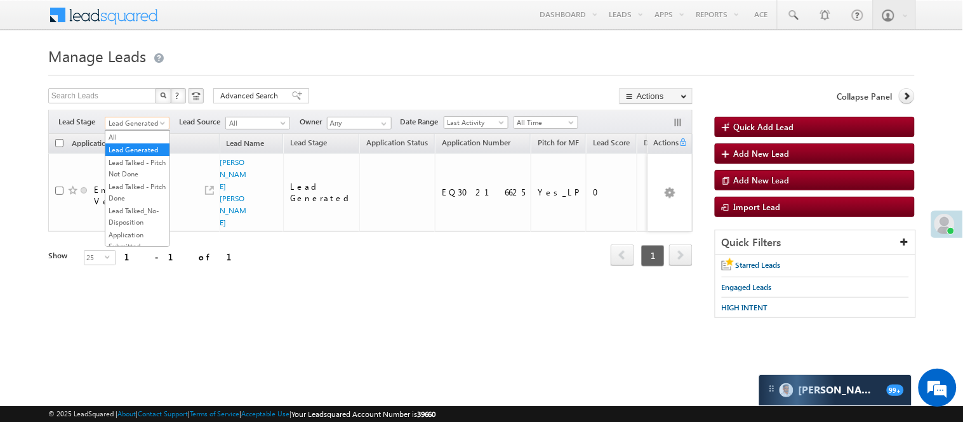
click at [141, 121] on span "Lead Generated" at bounding box center [135, 122] width 60 height 11
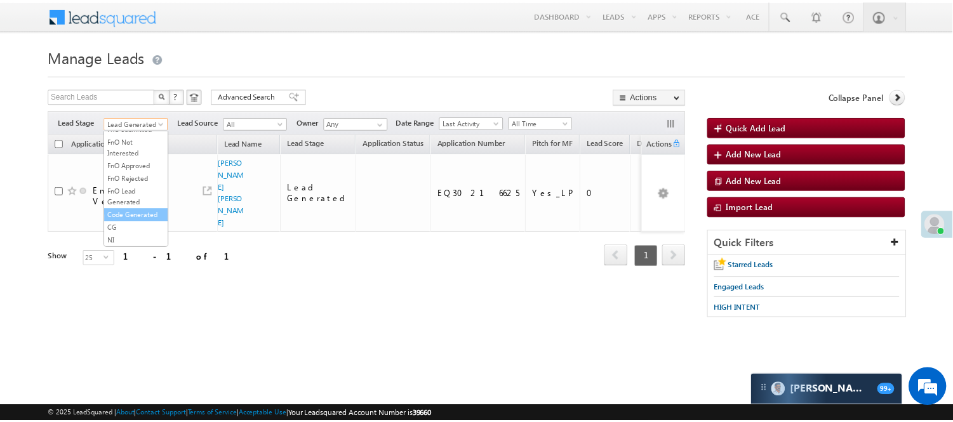
scroll to position [315, 0]
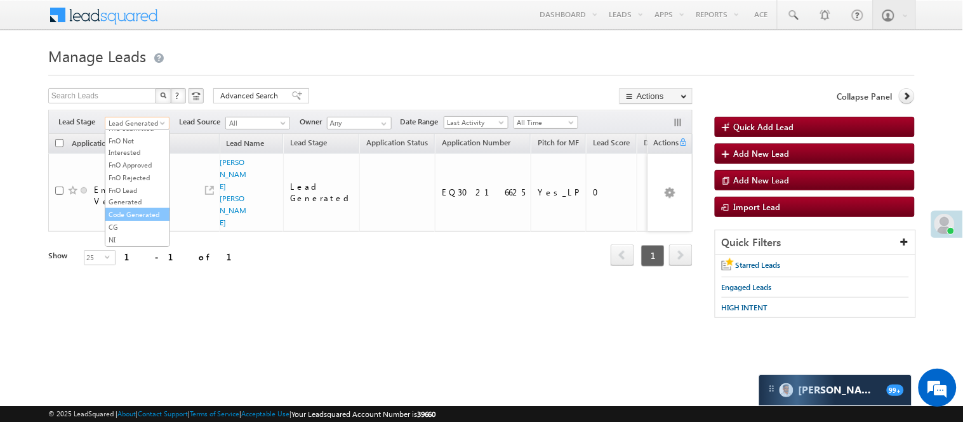
click at [132, 209] on link "Code Generated" at bounding box center [137, 214] width 64 height 11
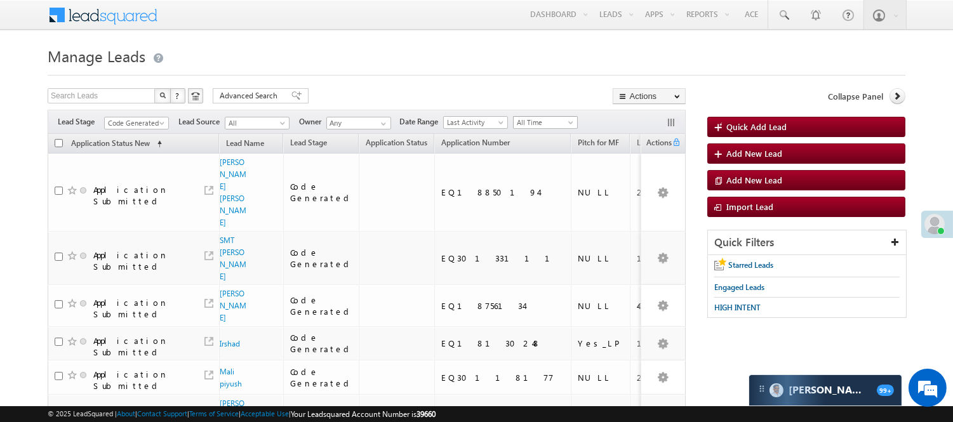
click at [536, 123] on span "All Time" at bounding box center [544, 122] width 60 height 11
click at [542, 182] on link "[DATE]" at bounding box center [548, 176] width 64 height 11
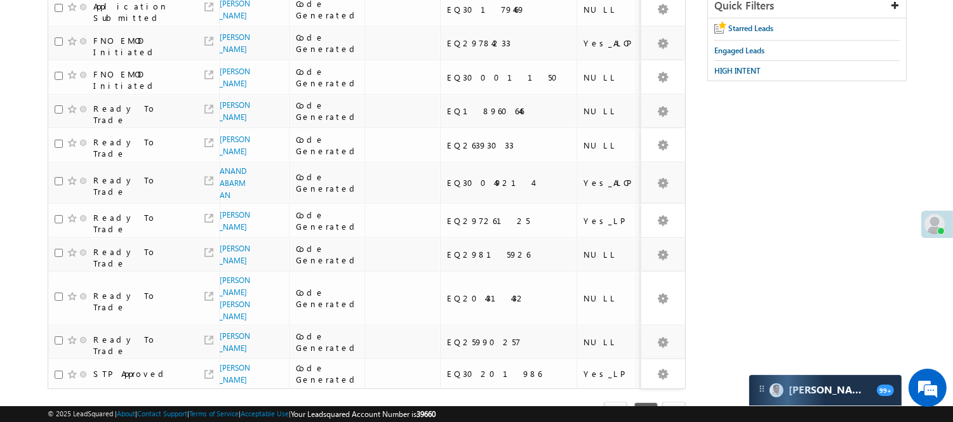
scroll to position [0, 0]
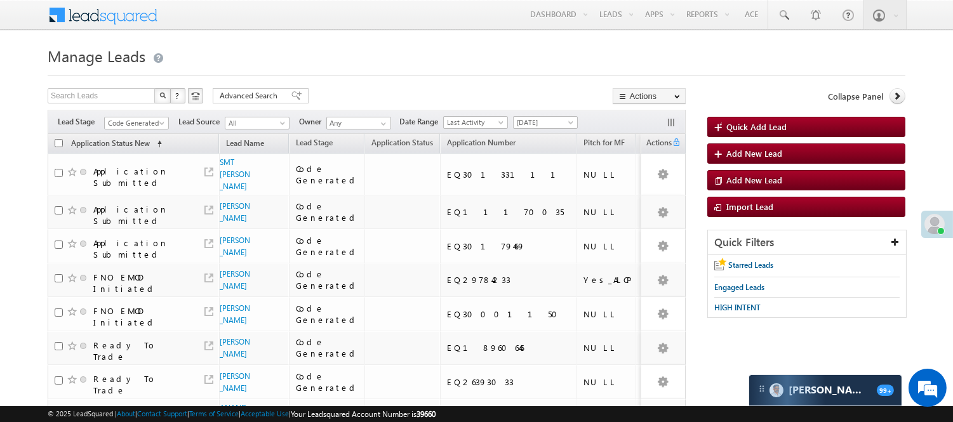
click at [143, 116] on span "Code Generated" at bounding box center [136, 121] width 65 height 11
click at [142, 119] on span "Code Generated" at bounding box center [135, 122] width 60 height 11
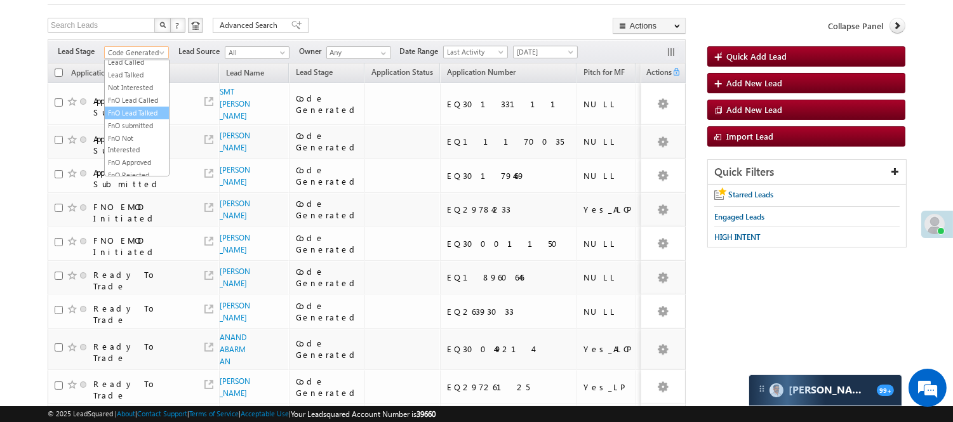
scroll to position [174, 0]
click at [128, 70] on link "Lead Called" at bounding box center [137, 63] width 64 height 11
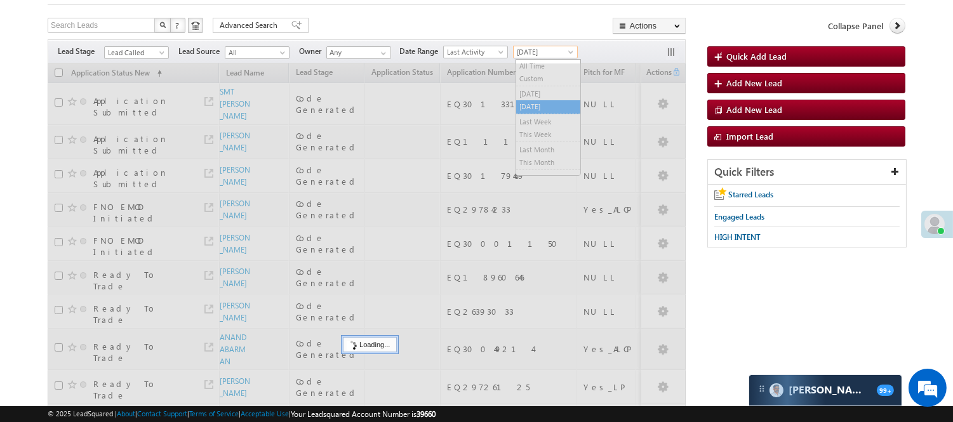
click at [563, 50] on span "[DATE]" at bounding box center [544, 51] width 60 height 11
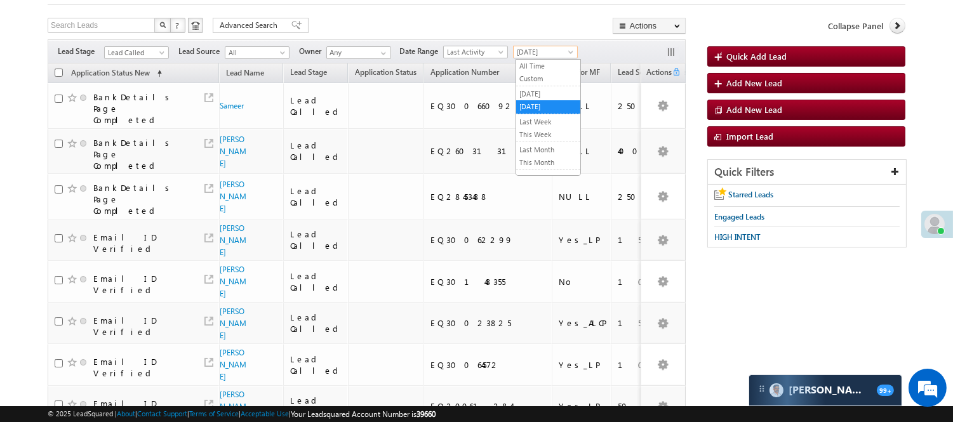
click at [349, 26] on div "Search Leads X ? 90 results found Advanced Search Advanced Search Advanced sear…" at bounding box center [367, 27] width 638 height 18
click at [124, 53] on span "Lead Called" at bounding box center [135, 52] width 60 height 11
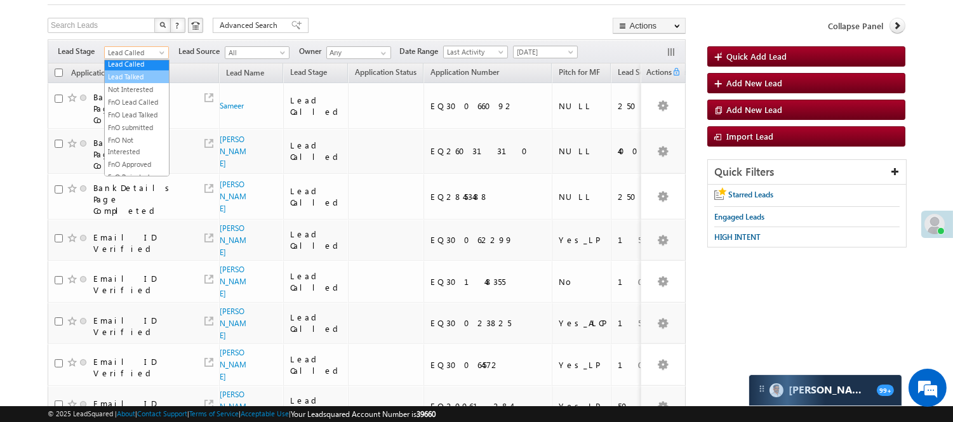
click at [144, 83] on link "Lead Talked" at bounding box center [137, 76] width 64 height 11
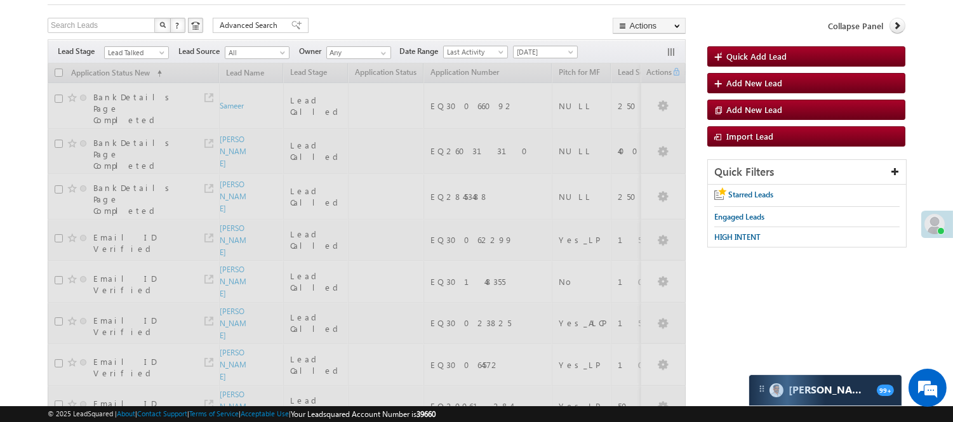
click at [408, 18] on div "Search Leads X ? 90 results found Advanced Search Advanced Search Advanced sear…" at bounding box center [367, 27] width 638 height 18
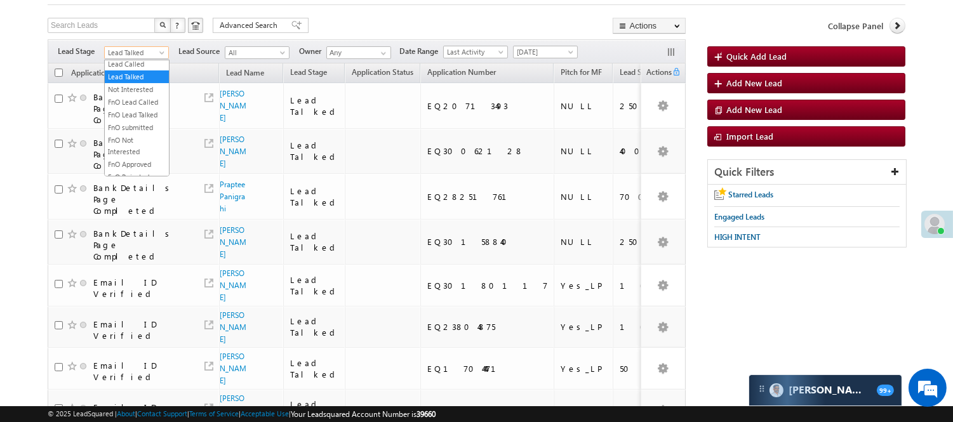
click at [126, 55] on span "Lead Talked" at bounding box center [135, 52] width 60 height 11
click at [122, 80] on link "Lead Generated" at bounding box center [137, 79] width 64 height 11
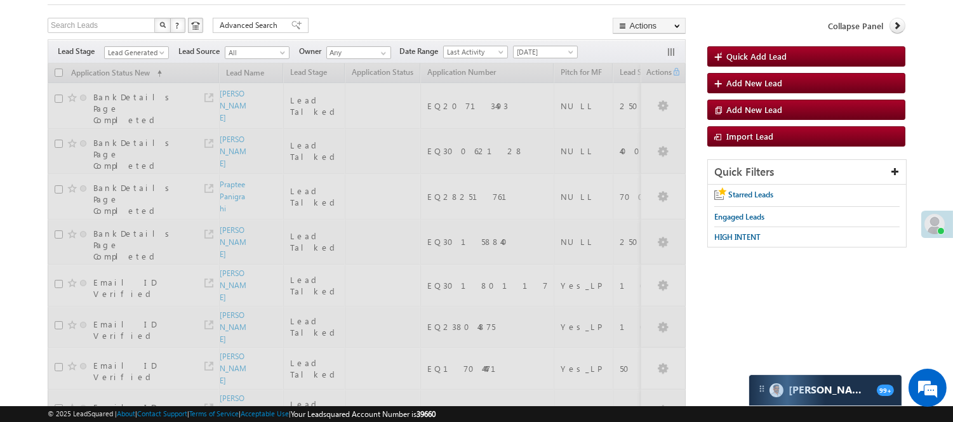
click at [366, 18] on div "Search Leads X ? 78 results found Advanced Search Advanced Search Advanced sear…" at bounding box center [367, 27] width 638 height 18
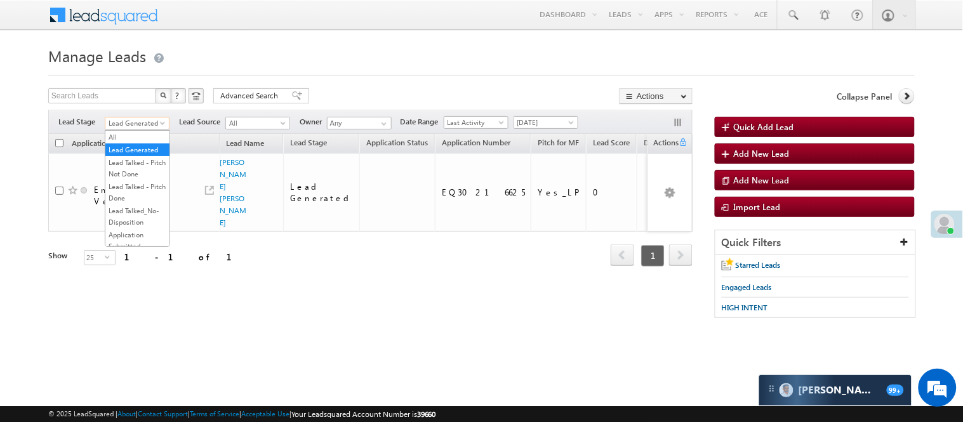
click at [134, 119] on span "Lead Generated" at bounding box center [135, 122] width 60 height 11
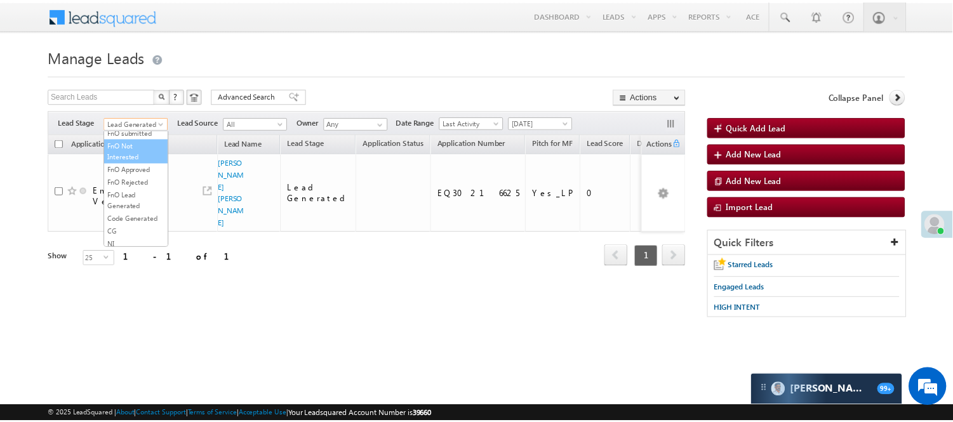
scroll to position [174, 0]
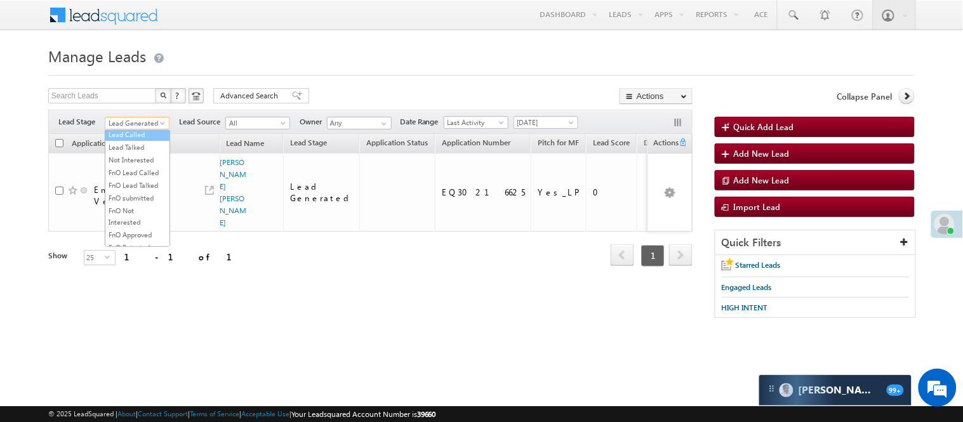
click at [128, 140] on link "Lead Called" at bounding box center [137, 134] width 64 height 11
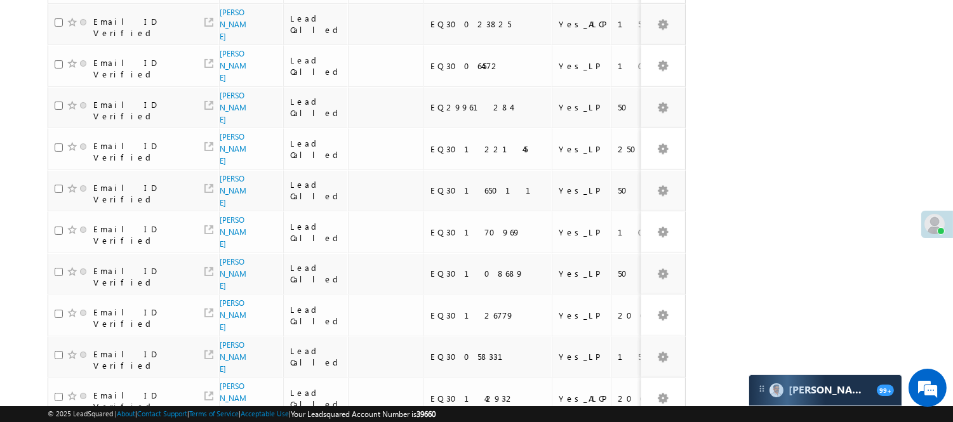
scroll to position [739, 0]
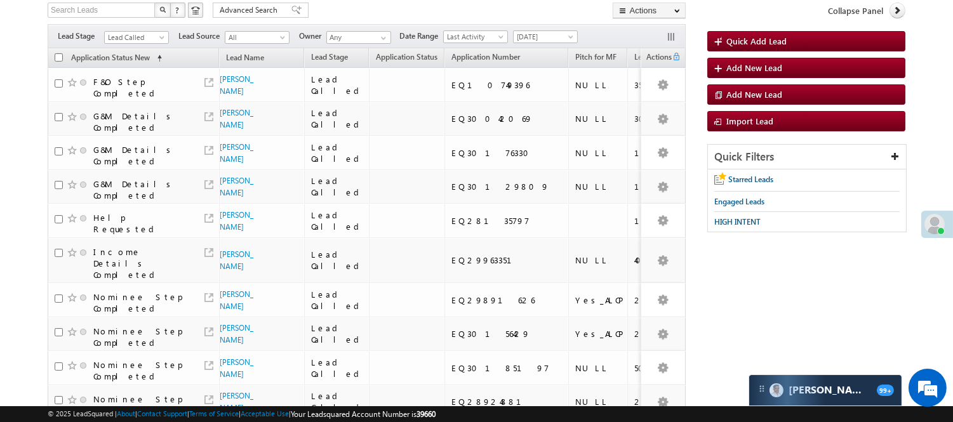
scroll to position [53, 0]
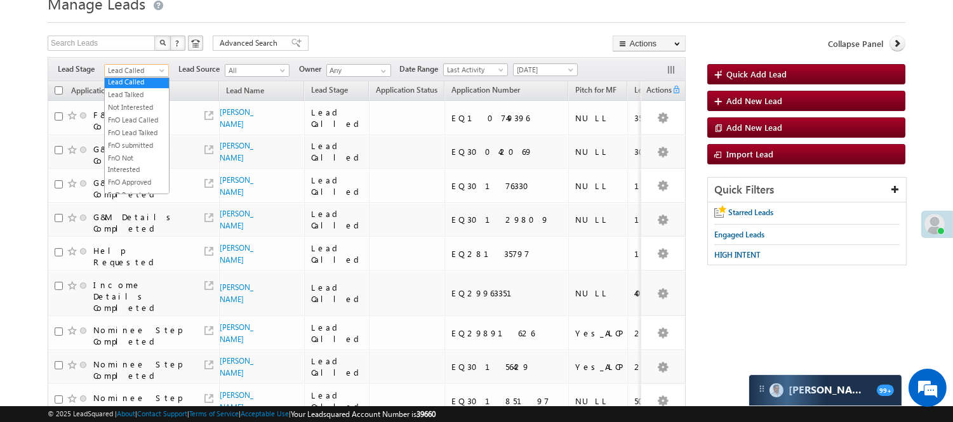
click at [121, 72] on span "Lead Called" at bounding box center [135, 70] width 60 height 11
click at [128, 162] on link "Code Generated" at bounding box center [137, 161] width 64 height 11
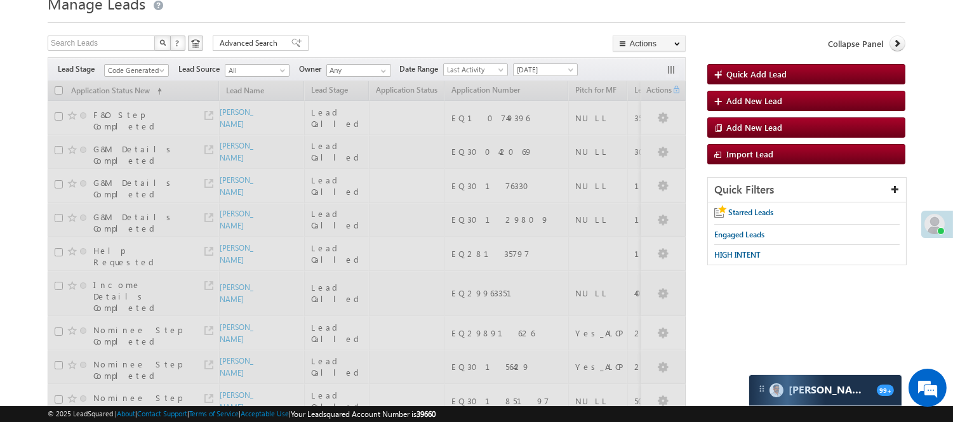
click at [333, 49] on div "Search Leads X ? 90 results found Advanced Search Advanced Search Advanced sear…" at bounding box center [367, 45] width 638 height 18
click at [326, 36] on div "Search Leads X ? 90 results found Advanced Search Advanced Search Advanced sear…" at bounding box center [367, 45] width 638 height 18
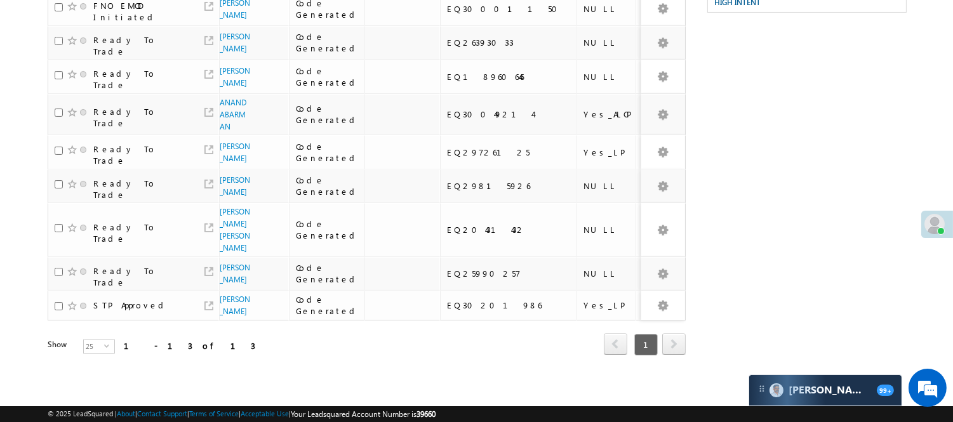
scroll to position [0, 0]
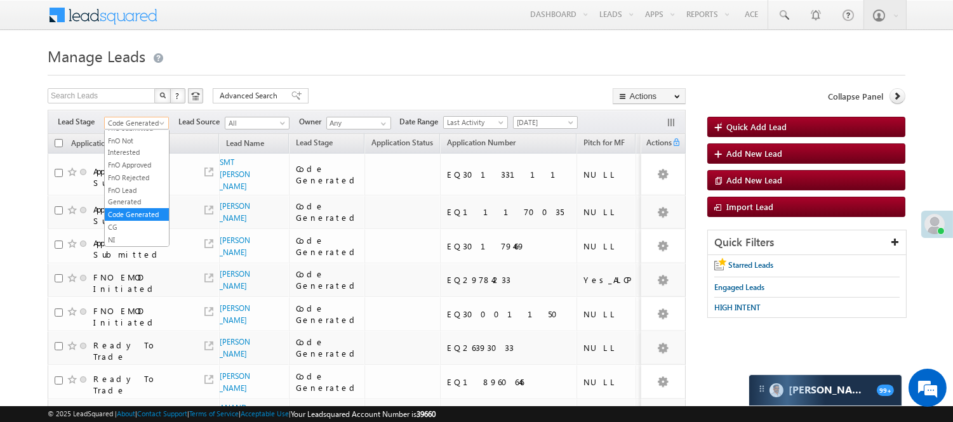
click at [130, 121] on span "Code Generated" at bounding box center [135, 122] width 60 height 11
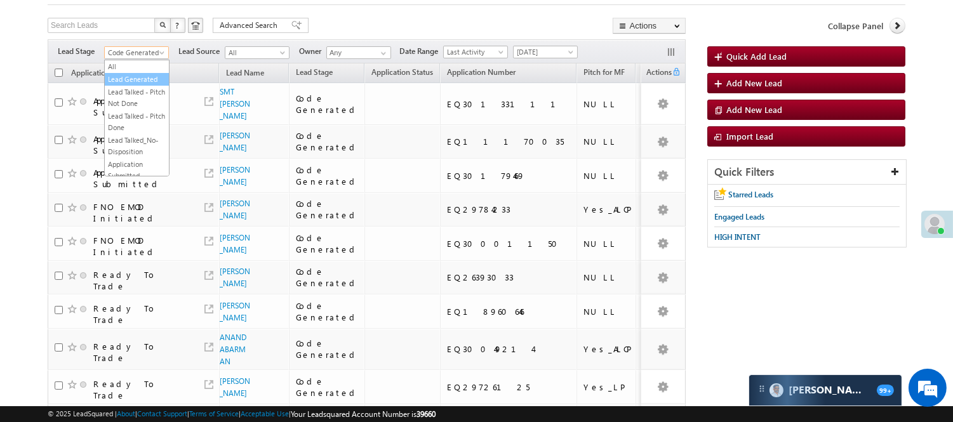
click at [142, 85] on link "Lead Generated" at bounding box center [137, 79] width 64 height 11
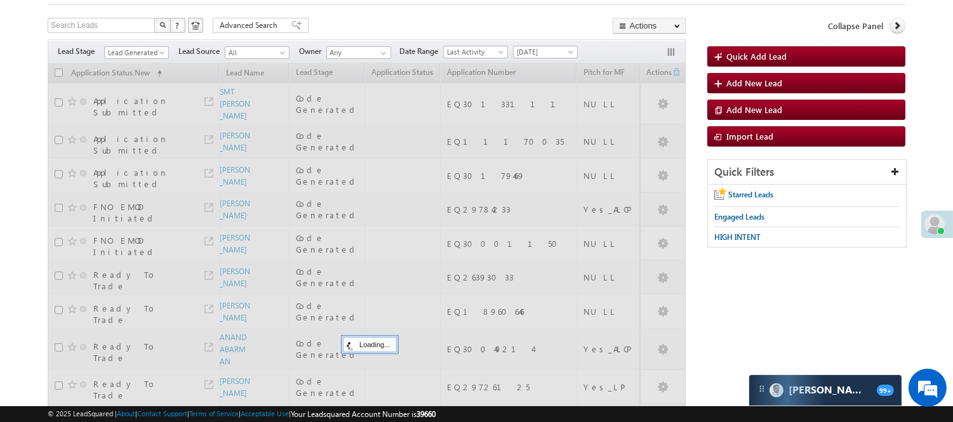
click at [371, 32] on div "Search Leads X ? 13 results found Advanced Search Advanced Search Advanced sear…" at bounding box center [367, 27] width 638 height 18
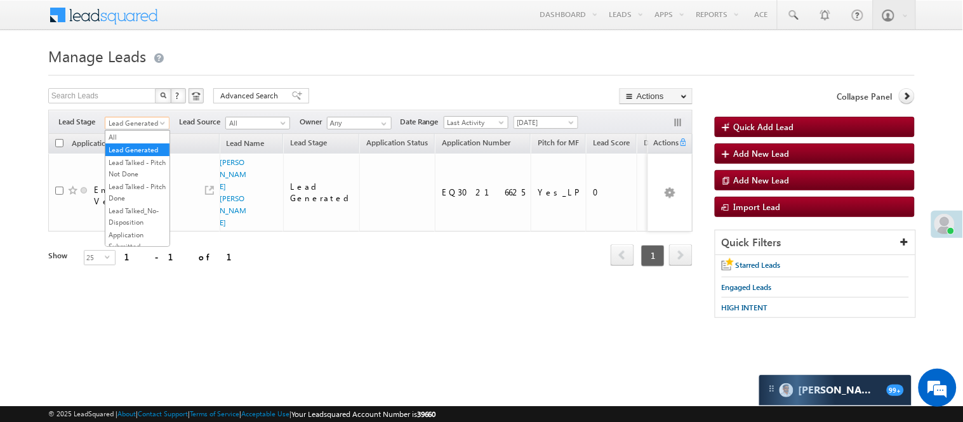
click at [142, 121] on span "Lead Generated" at bounding box center [135, 122] width 60 height 11
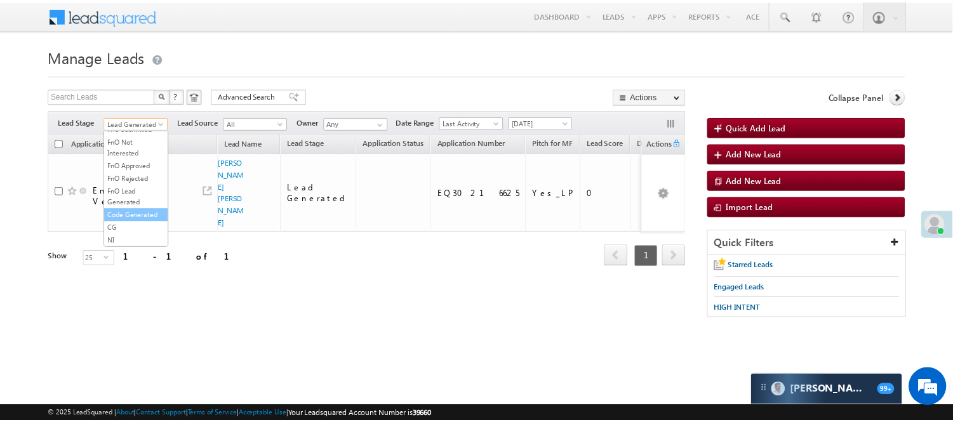
scroll to position [315, 0]
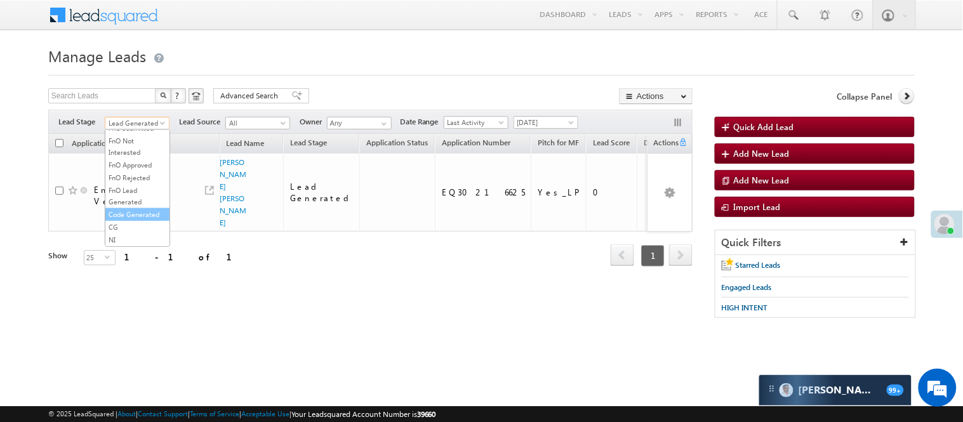
click at [131, 217] on link "Code Generated" at bounding box center [137, 214] width 64 height 11
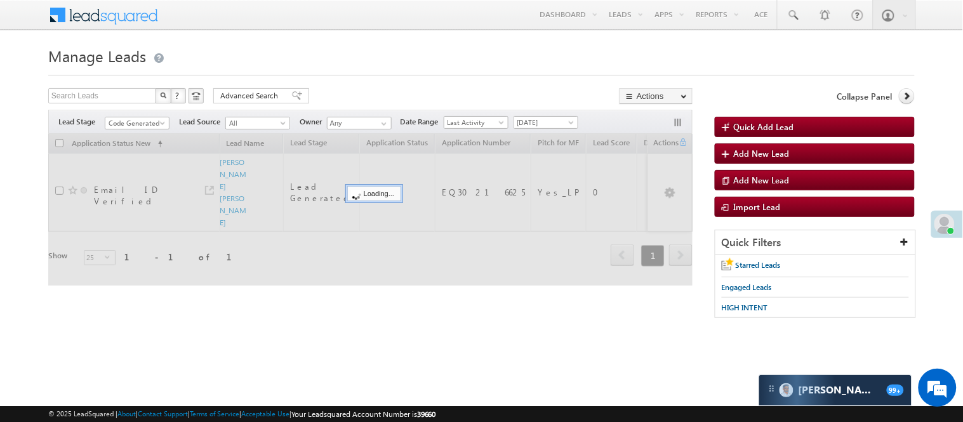
click at [364, 100] on div "Search Leads X ? 1 results found Advanced Search Advanced Search Advanced searc…" at bounding box center [370, 97] width 644 height 18
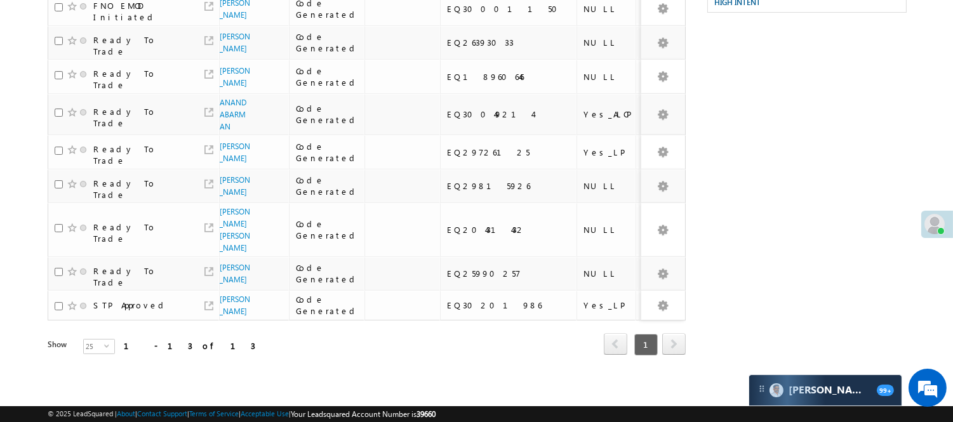
scroll to position [0, 0]
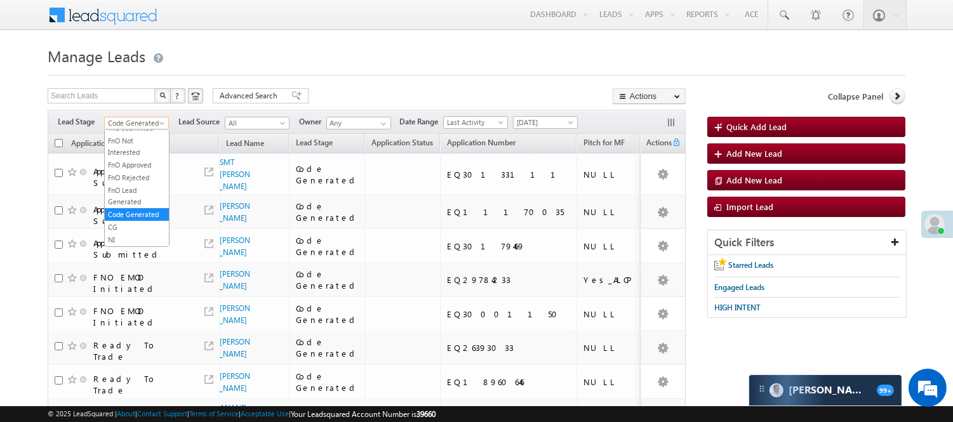
click at [136, 119] on span "Code Generated" at bounding box center [135, 122] width 60 height 11
click at [128, 154] on link "Lead Generated" at bounding box center [137, 149] width 64 height 11
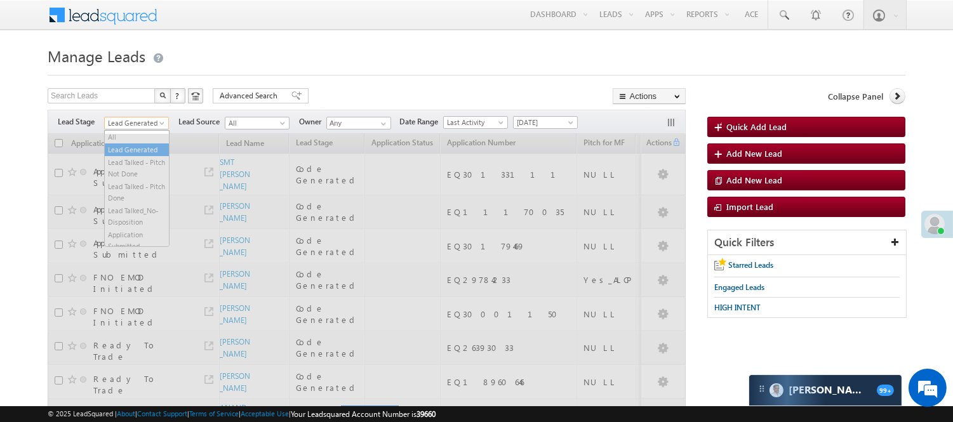
click at [143, 122] on span "Lead Generated" at bounding box center [135, 122] width 60 height 11
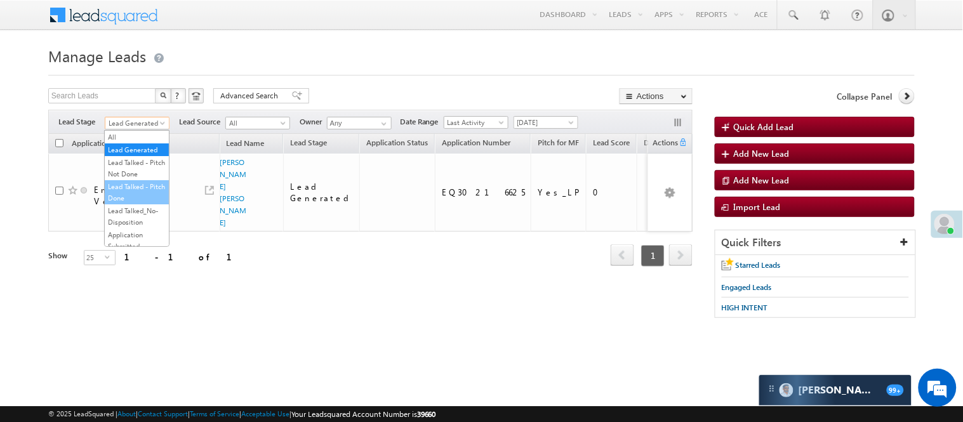
scroll to position [211, 0]
click at [129, 103] on link "Lead Called" at bounding box center [137, 96] width 64 height 11
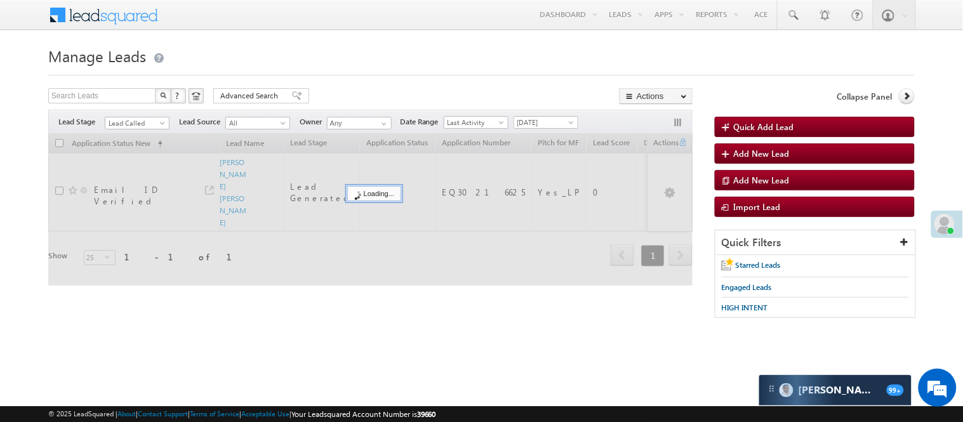
click at [321, 77] on form "Manage Leads Quick Add Lead Search Leads X ? 1 results found Advanced Search Ad…" at bounding box center [481, 187] width 867 height 288
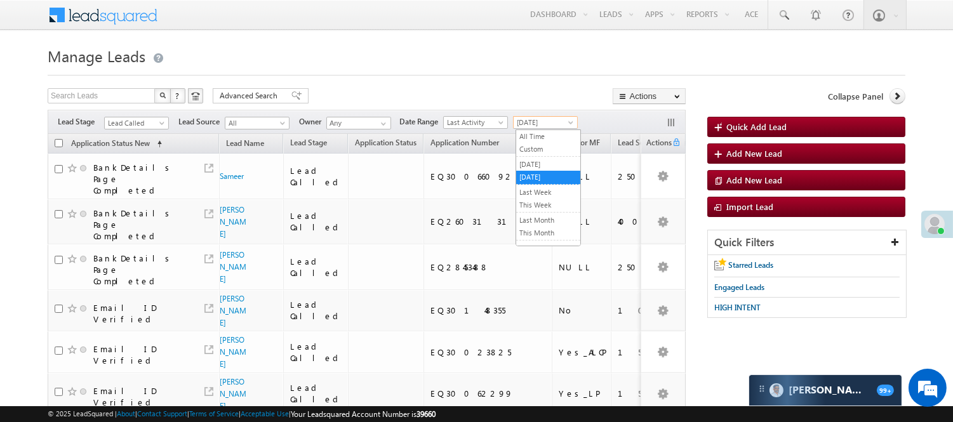
click at [559, 122] on span "[DATE]" at bounding box center [544, 122] width 60 height 11
click at [246, 105] on div "Search Leads X ? 90 results found Advanced Search Advanced Search Advanced sear…" at bounding box center [367, 97] width 638 height 18
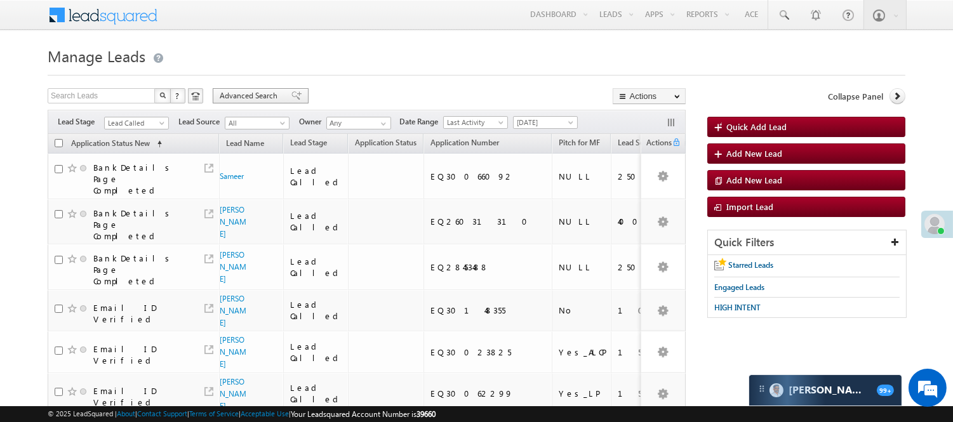
click at [243, 99] on span "Advanced Search" at bounding box center [251, 95] width 62 height 11
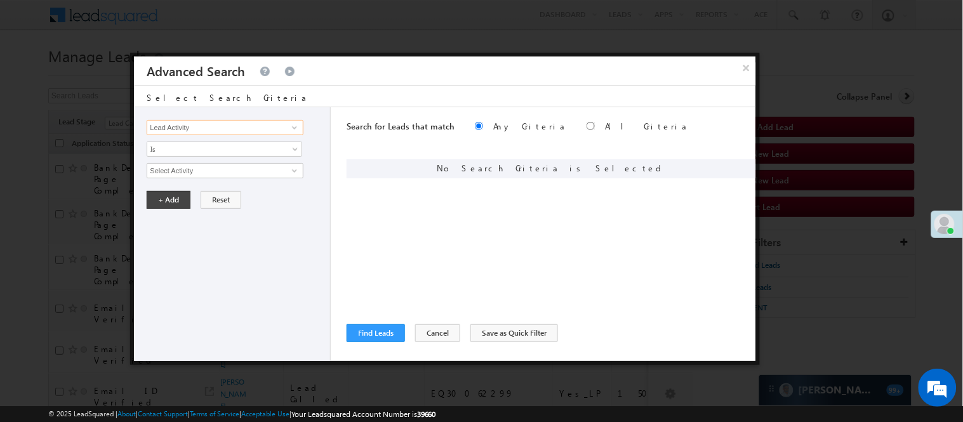
click at [263, 131] on input "Lead Activity" at bounding box center [225, 127] width 156 height 15
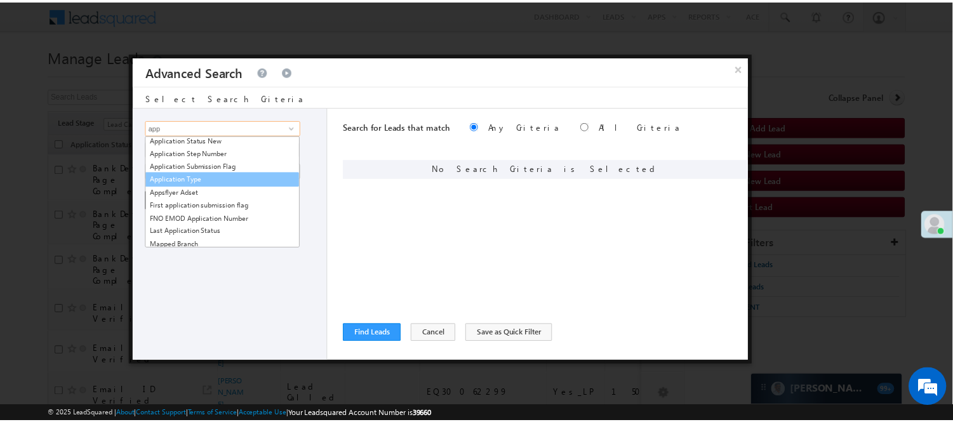
scroll to position [136, 0]
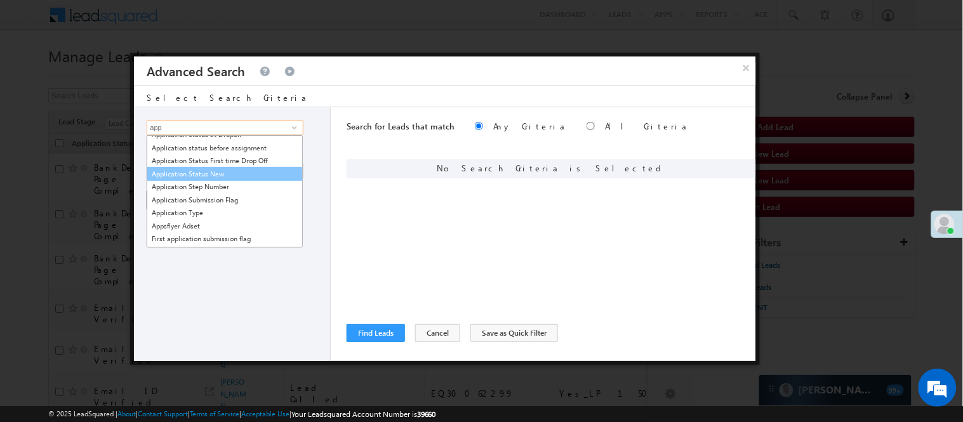
click at [188, 173] on link "Application Status New" at bounding box center [225, 174] width 156 height 15
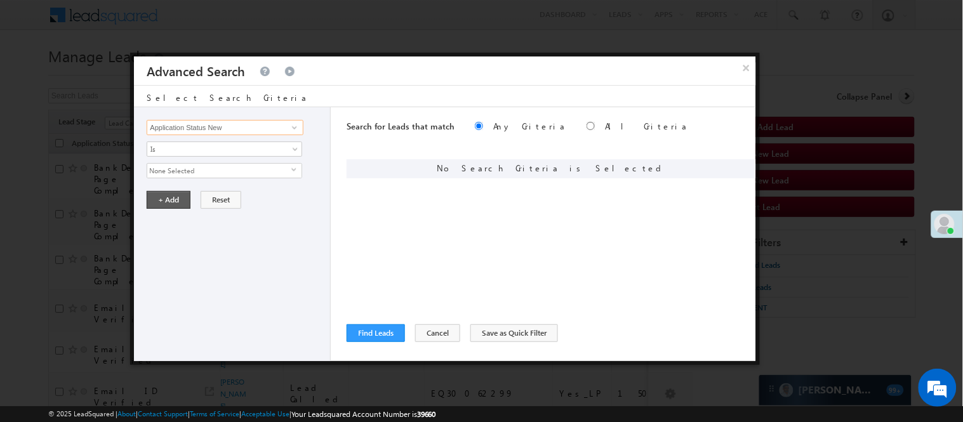
type input "Application Status New"
click at [173, 192] on button "+ Add" at bounding box center [169, 200] width 44 height 18
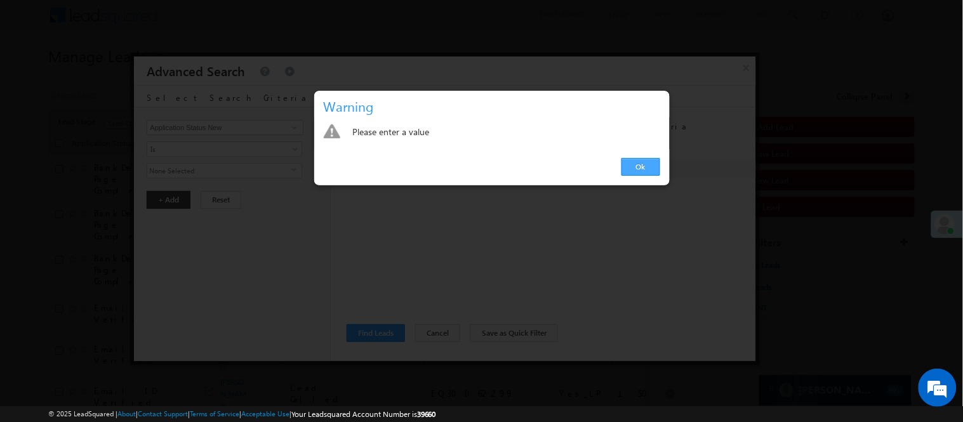
click at [623, 166] on link "Ok" at bounding box center [641, 167] width 39 height 18
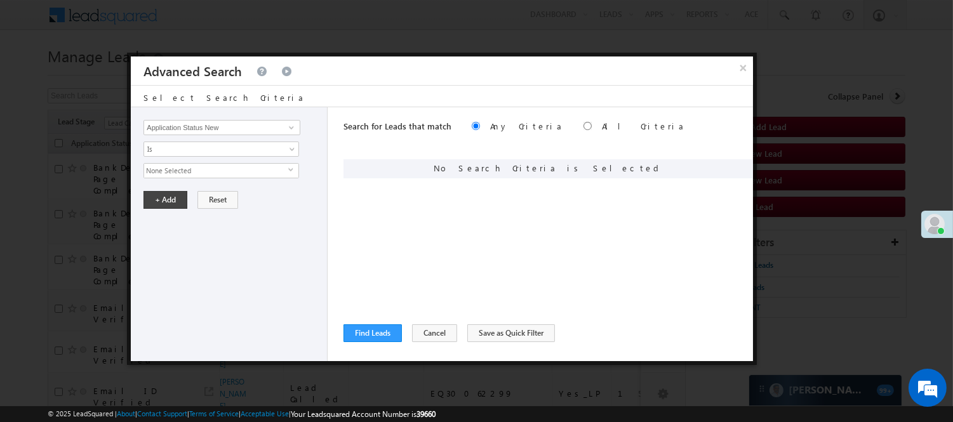
click at [195, 169] on span "None Selected" at bounding box center [216, 171] width 144 height 14
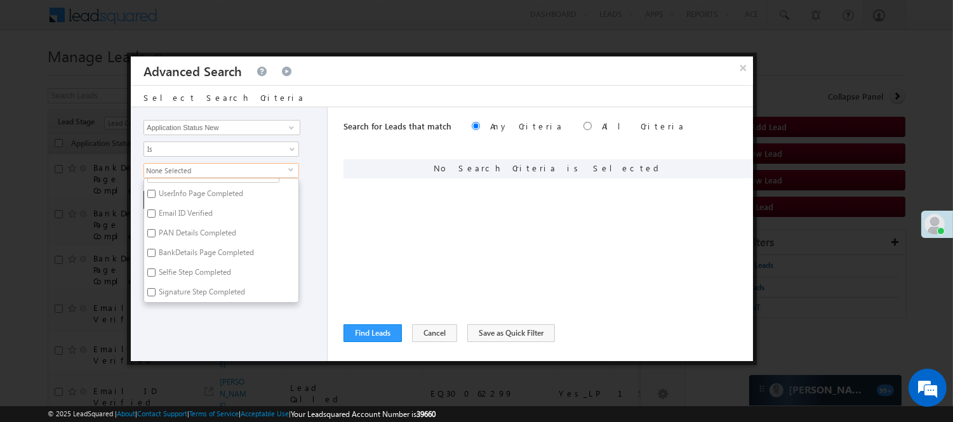
scroll to position [0, 0]
click at [180, 246] on label "PAN Details Completed" at bounding box center [196, 249] width 105 height 20
click at [156, 246] on input "PAN Details Completed" at bounding box center [151, 247] width 8 height 8
checkbox input "true"
click at [163, 284] on label "Selfie Step Completed" at bounding box center [194, 289] width 100 height 20
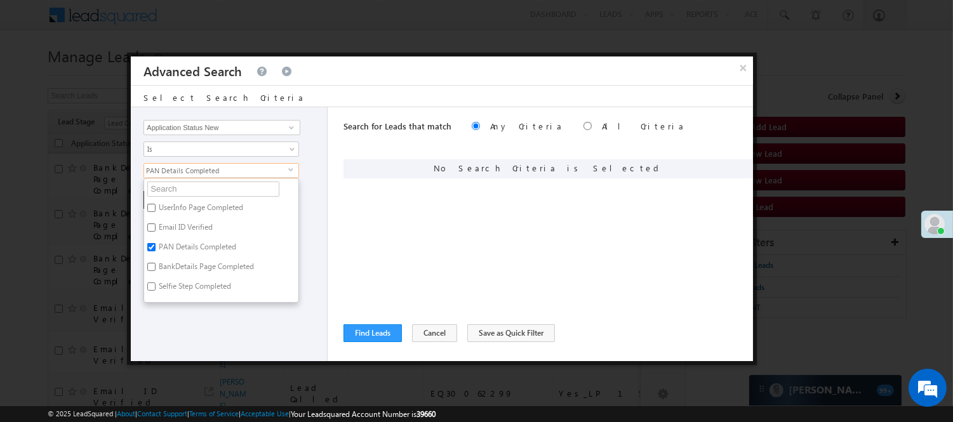
click at [156, 284] on input "Selfie Step Completed" at bounding box center [151, 287] width 8 height 8
checkbox input "true"
click at [161, 237] on label "Signature Step Completed" at bounding box center [201, 238] width 114 height 20
click at [156, 237] on input "Signature Step Completed" at bounding box center [151, 236] width 8 height 8
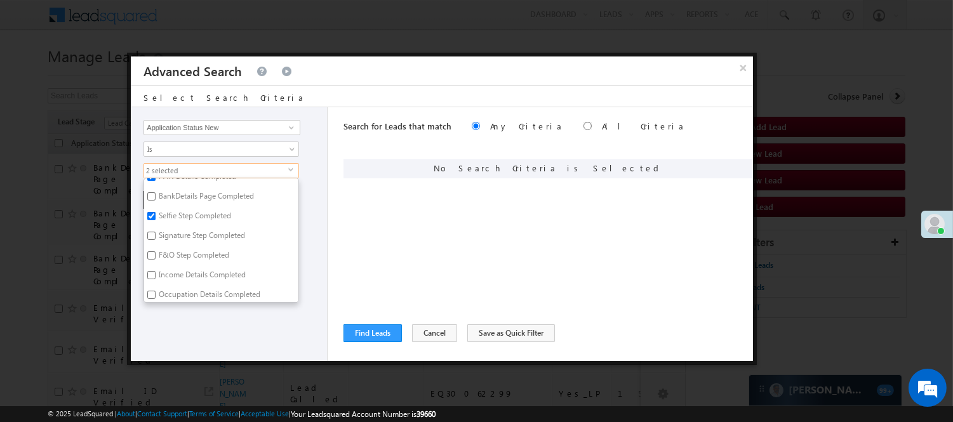
checkbox input "true"
click at [187, 324] on div "Lead Activity Task Sales Group Prospect Id WA Last Message Timestamp 4th Day Di…" at bounding box center [229, 234] width 197 height 254
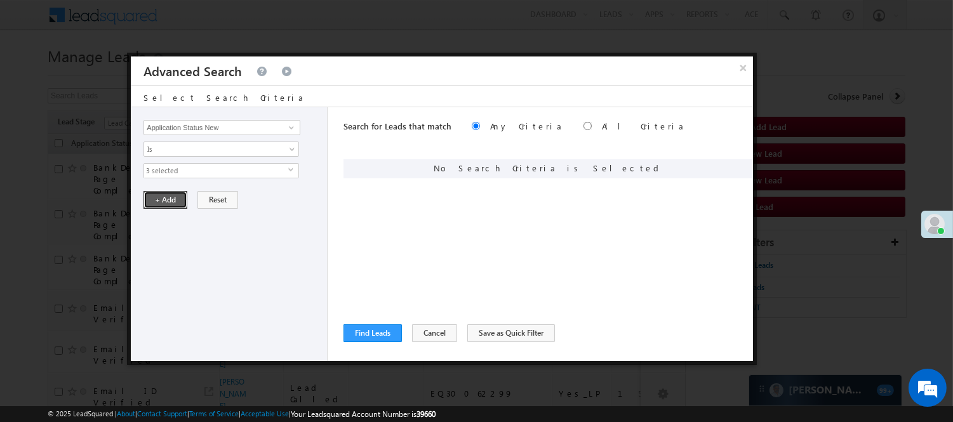
click at [180, 199] on button "+ Add" at bounding box center [165, 200] width 44 height 18
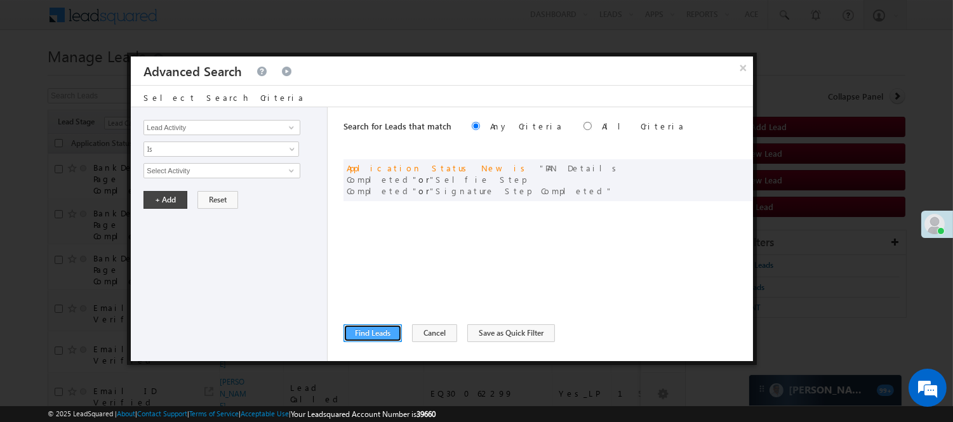
click at [378, 328] on button "Find Leads" at bounding box center [372, 333] width 58 height 18
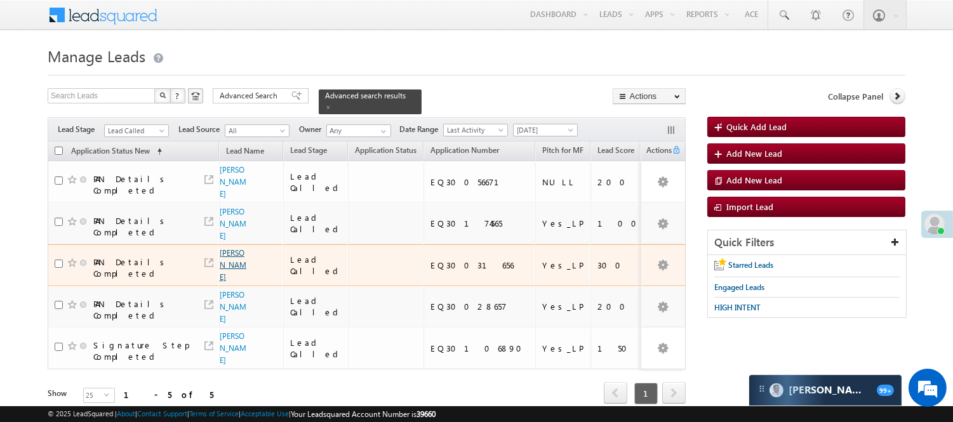
click at [223, 249] on link "[PERSON_NAME]" at bounding box center [233, 265] width 27 height 34
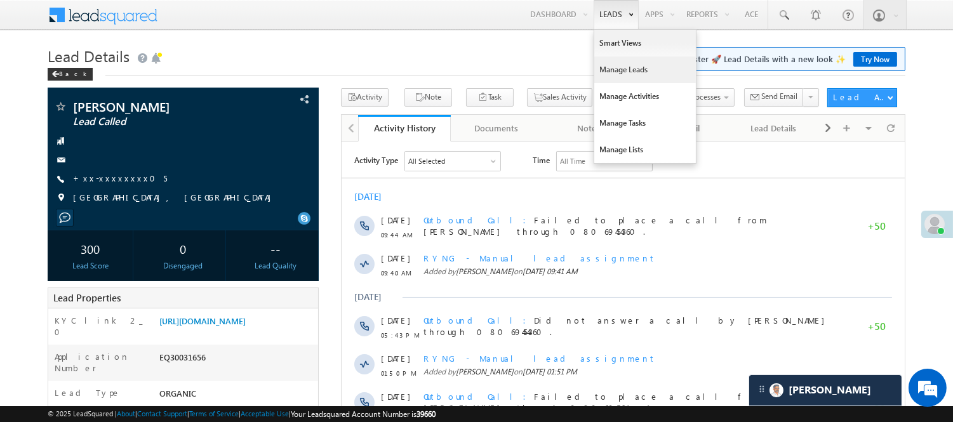
click at [632, 72] on link "Manage Leads" at bounding box center [645, 70] width 102 height 27
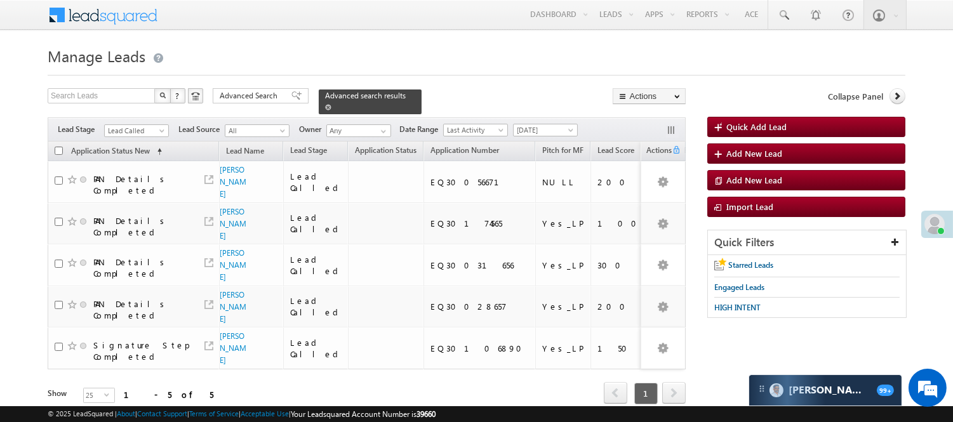
click at [400, 93] on div "Advanced search results" at bounding box center [370, 102] width 103 height 25
click at [331, 104] on span at bounding box center [328, 107] width 6 height 6
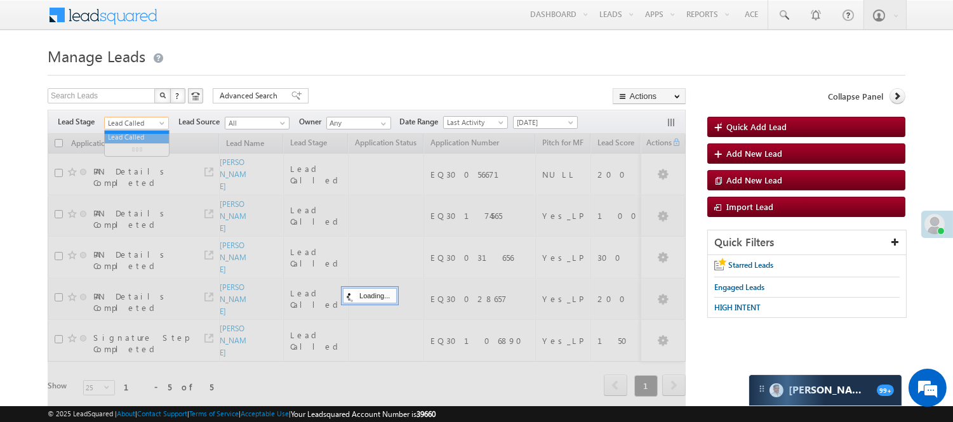
click at [132, 121] on span "Lead Called" at bounding box center [135, 122] width 60 height 11
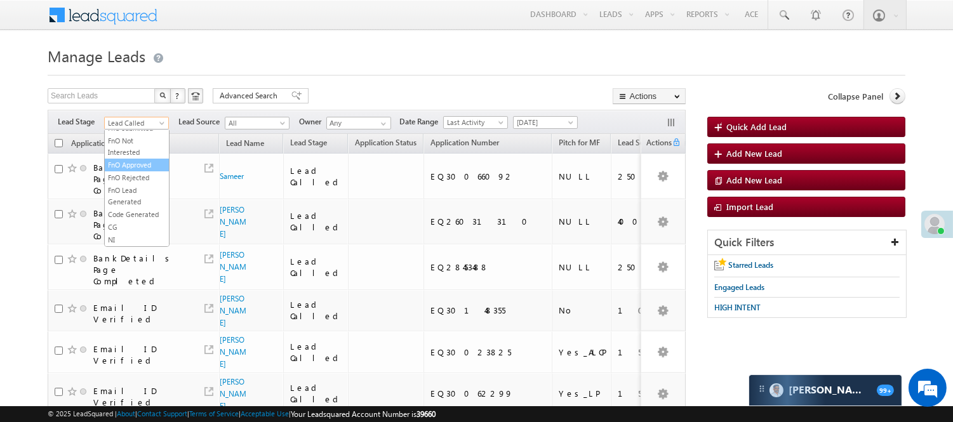
scroll to position [315, 0]
click at [130, 211] on link "Code Generated" at bounding box center [137, 214] width 64 height 11
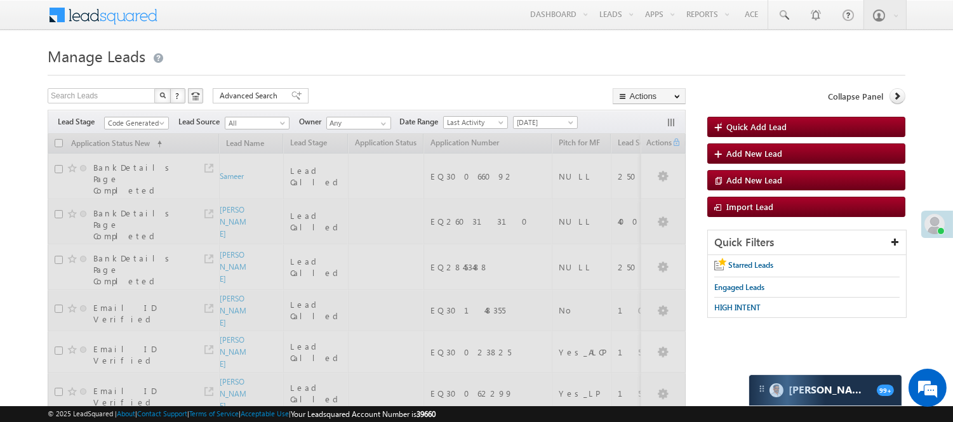
click at [309, 51] on h1 "Manage Leads" at bounding box center [477, 55] width 858 height 25
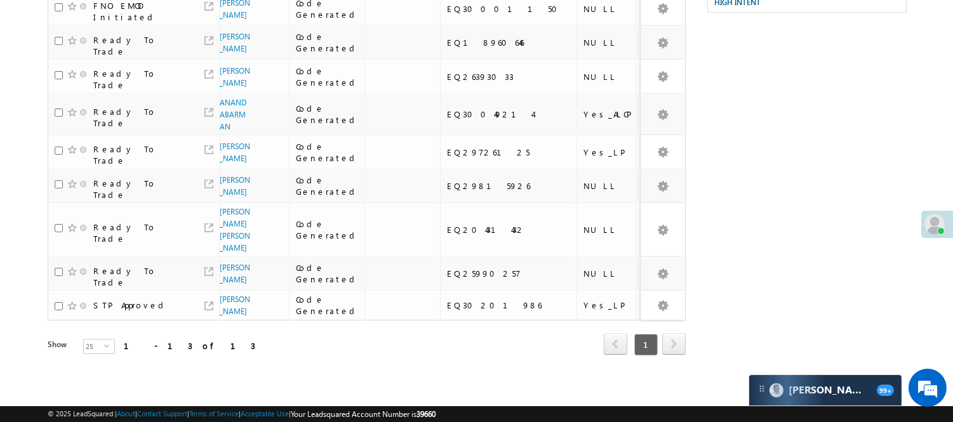
scroll to position [0, 0]
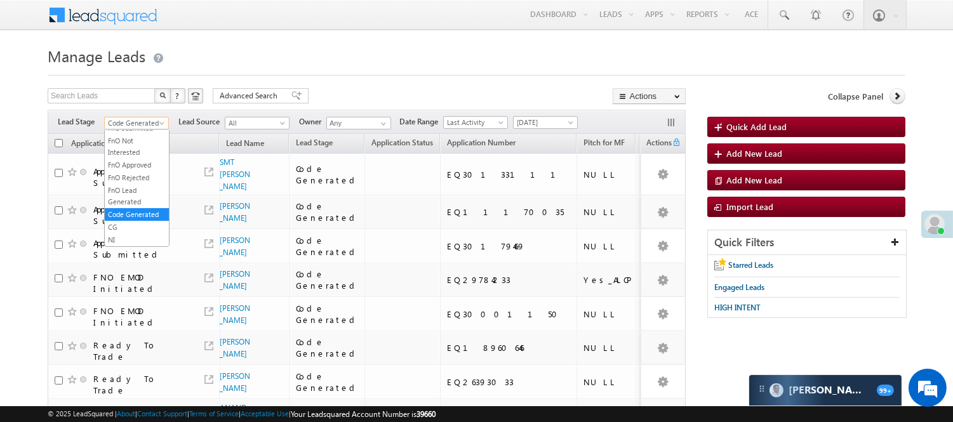
click at [137, 121] on span "Code Generated" at bounding box center [135, 122] width 60 height 11
click at [122, 147] on link "Lead Generated" at bounding box center [137, 149] width 64 height 11
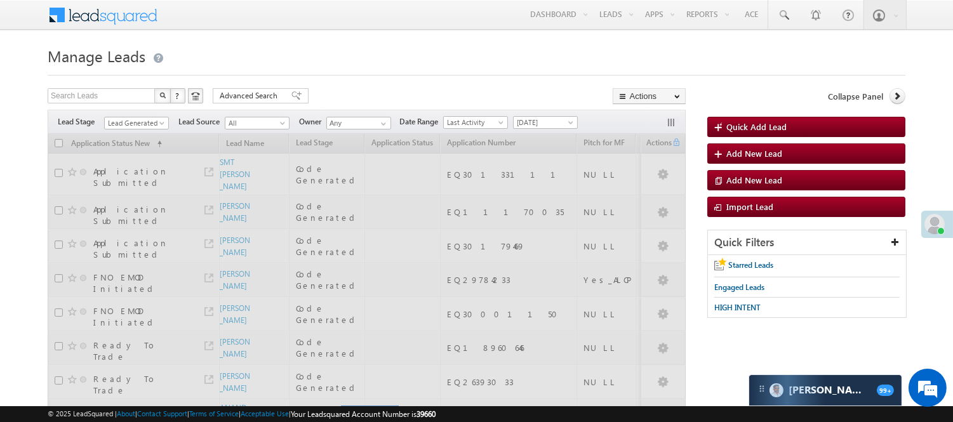
click at [302, 39] on body "Menu Nisha Anand Yadav Nisha .Yada v@ang elbro king. com" at bounding box center [476, 348] width 953 height 696
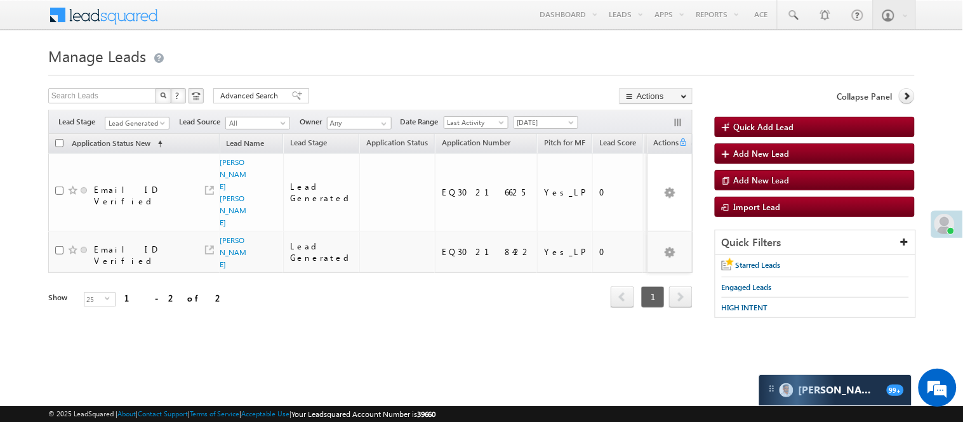
click at [131, 122] on span "Lead Generated" at bounding box center [135, 122] width 60 height 11
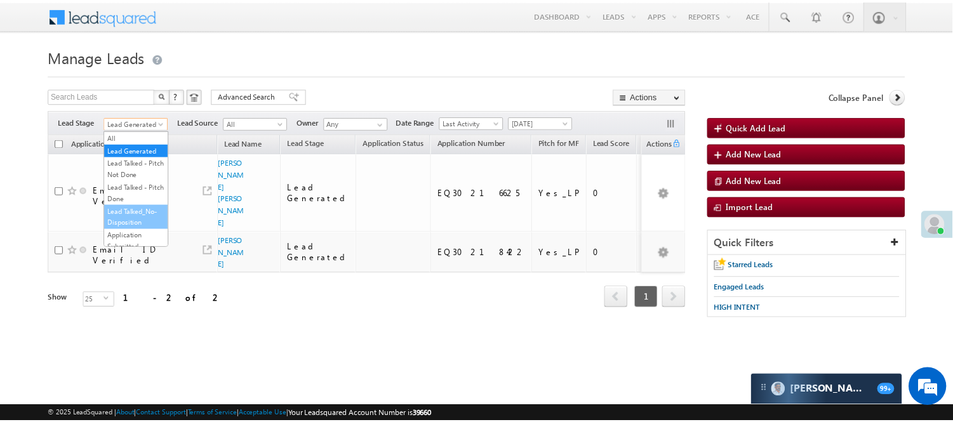
scroll to position [211, 0]
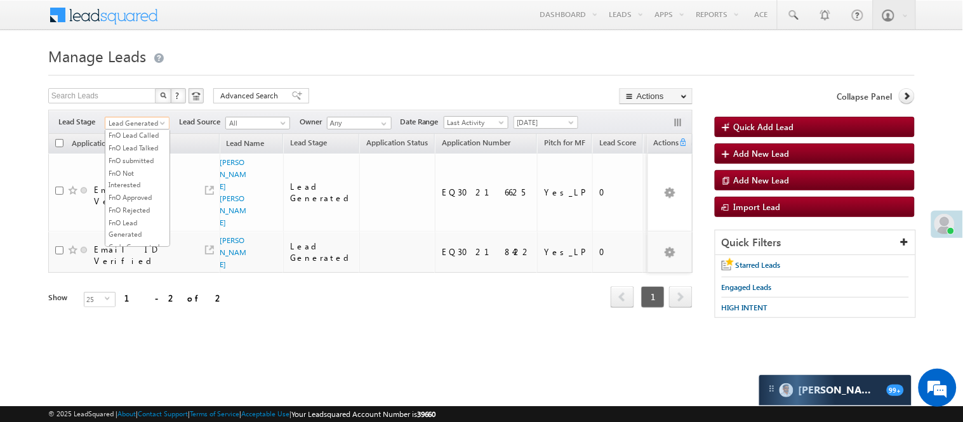
click at [131, 116] on link "Lead Talked" at bounding box center [137, 109] width 64 height 11
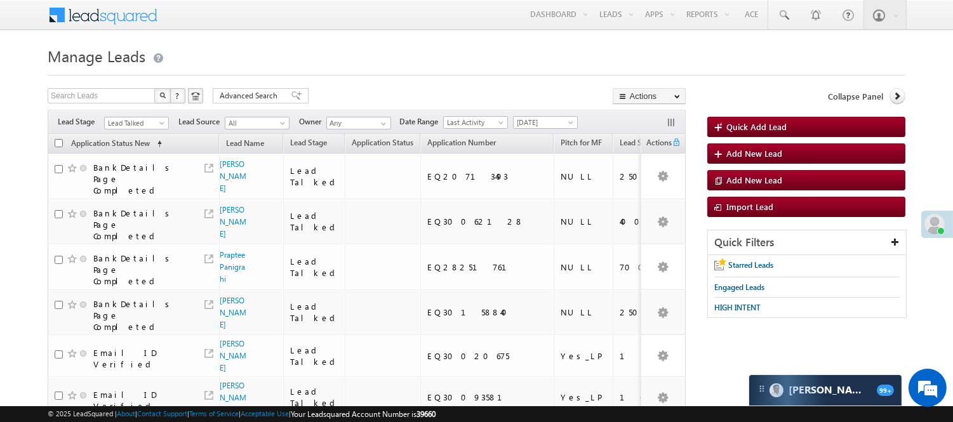
click at [259, 49] on h1 "Manage Leads" at bounding box center [477, 55] width 858 height 25
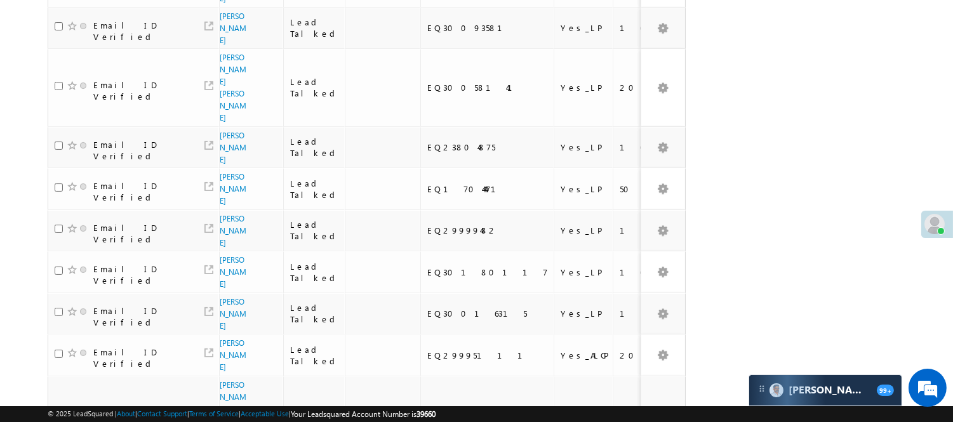
scroll to position [0, 0]
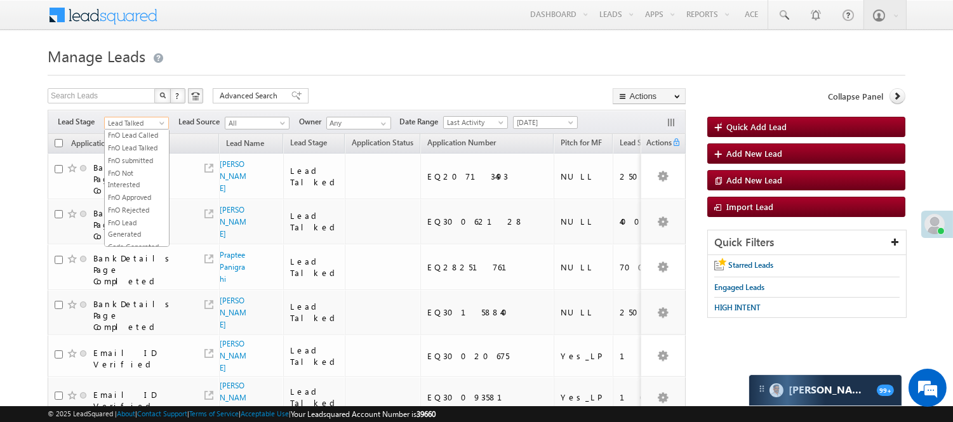
click at [154, 119] on span "Lead Talked" at bounding box center [135, 122] width 60 height 11
click at [143, 103] on link "Lead Called" at bounding box center [137, 96] width 64 height 11
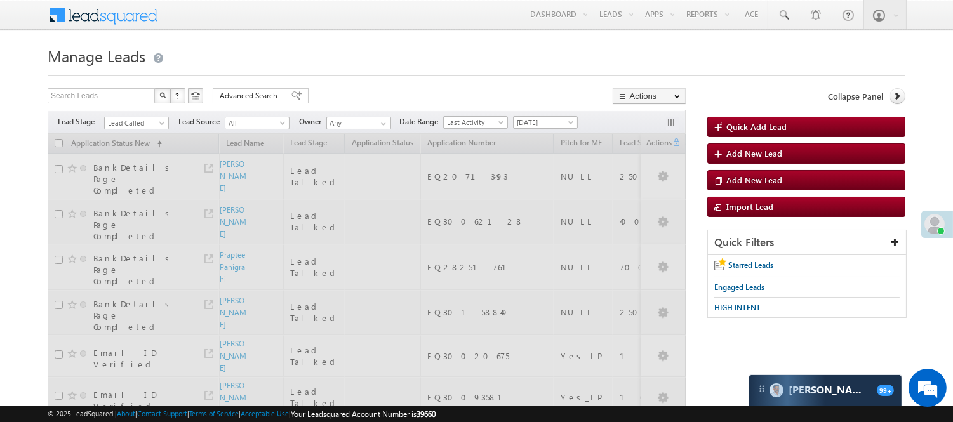
click at [334, 43] on h1 "Manage Leads" at bounding box center [477, 55] width 858 height 25
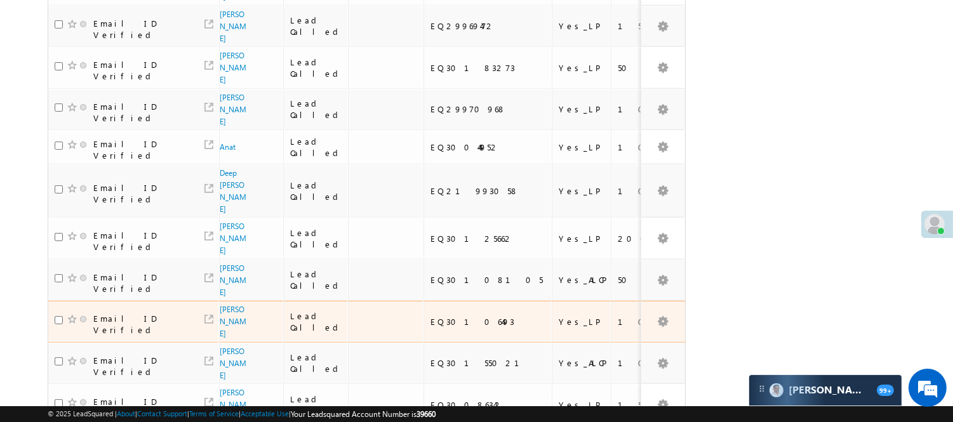
scroll to position [785, 0]
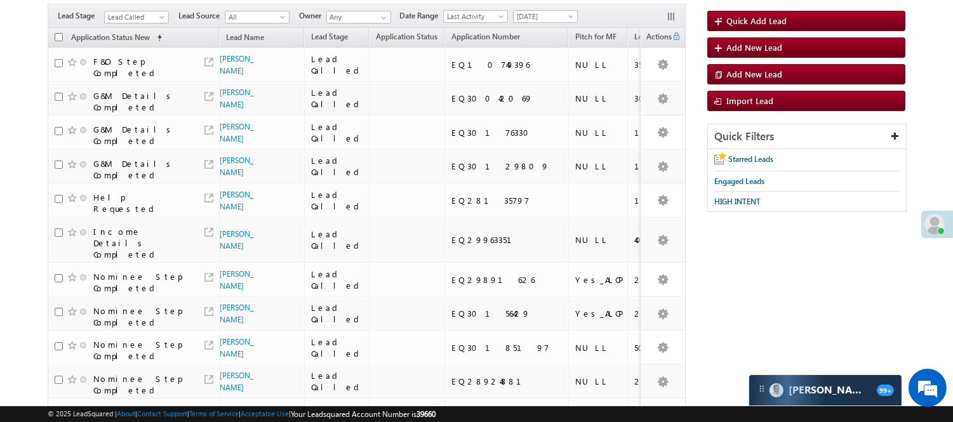
scroll to position [0, 0]
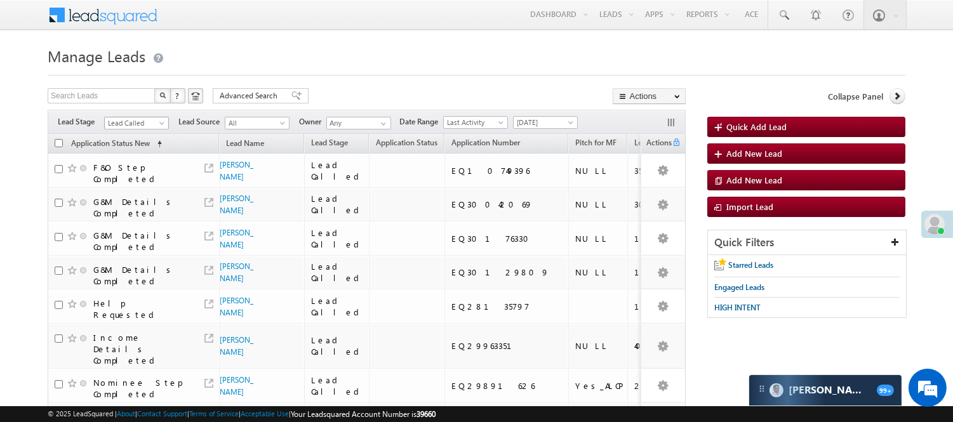
click at [134, 126] on span "Lead Called" at bounding box center [135, 122] width 60 height 11
click at [128, 120] on link "Lead Talked" at bounding box center [137, 114] width 64 height 11
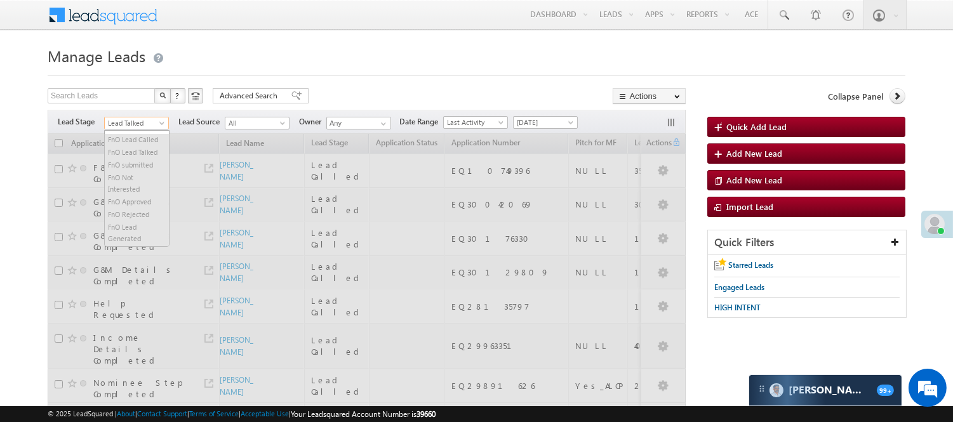
click at [136, 122] on span "Lead Talked" at bounding box center [135, 122] width 60 height 11
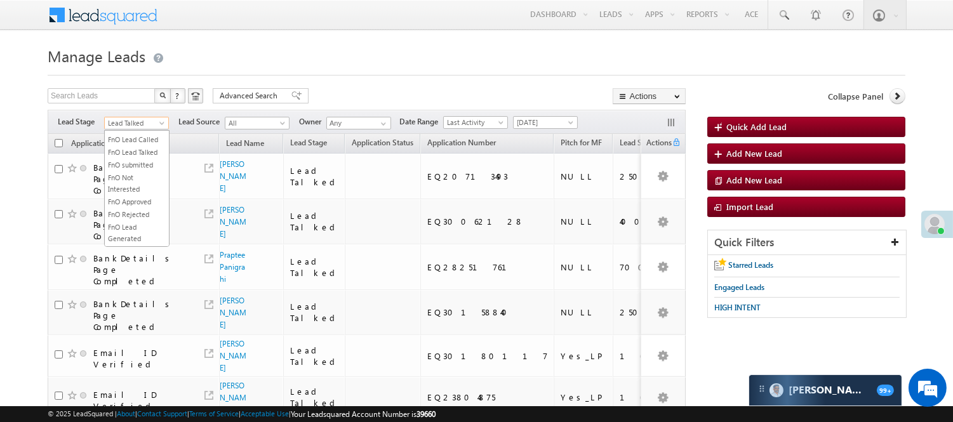
click at [140, 107] on link "Lead Called" at bounding box center [137, 101] width 64 height 11
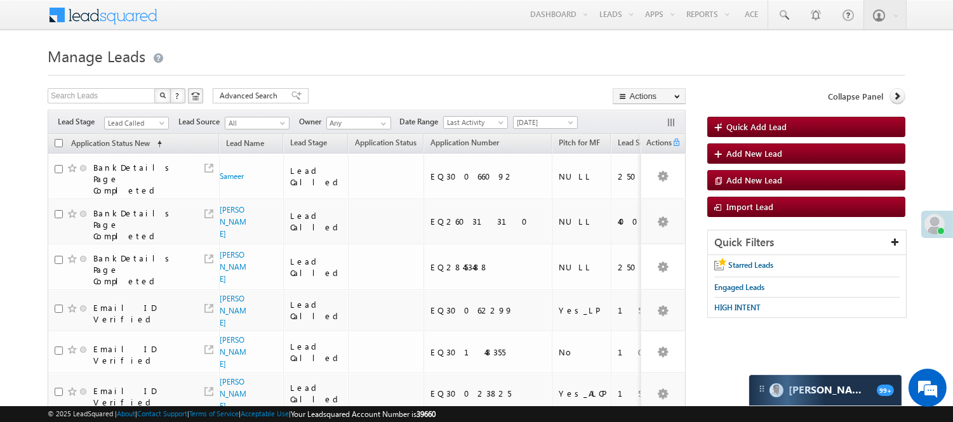
click at [123, 133] on div "Filters Lead Stage All Lead Generated Lead Talked - Pitch Not Done Lead Talked …" at bounding box center [367, 122] width 638 height 24
click at [129, 116] on div "Filters Lead Stage All Lead Generated Lead Talked - Pitch Not Done Lead Talked …" at bounding box center [367, 122] width 638 height 24
click at [130, 119] on span "Lead Called" at bounding box center [135, 122] width 60 height 11
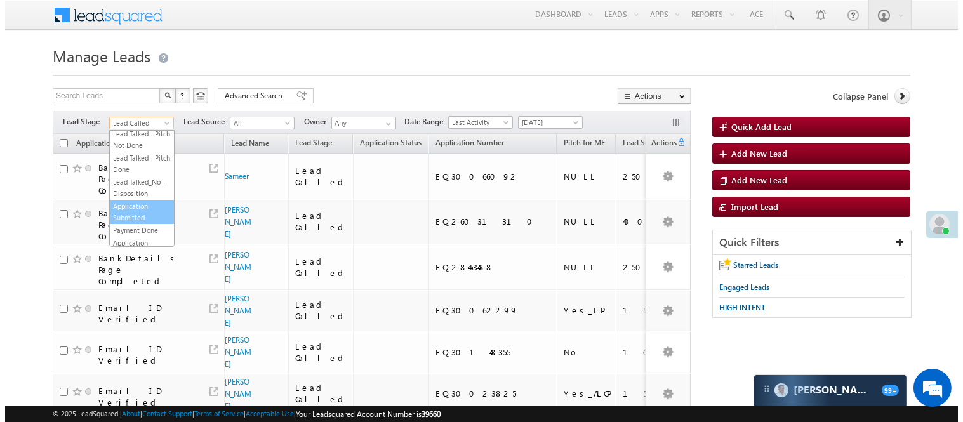
scroll to position [0, 0]
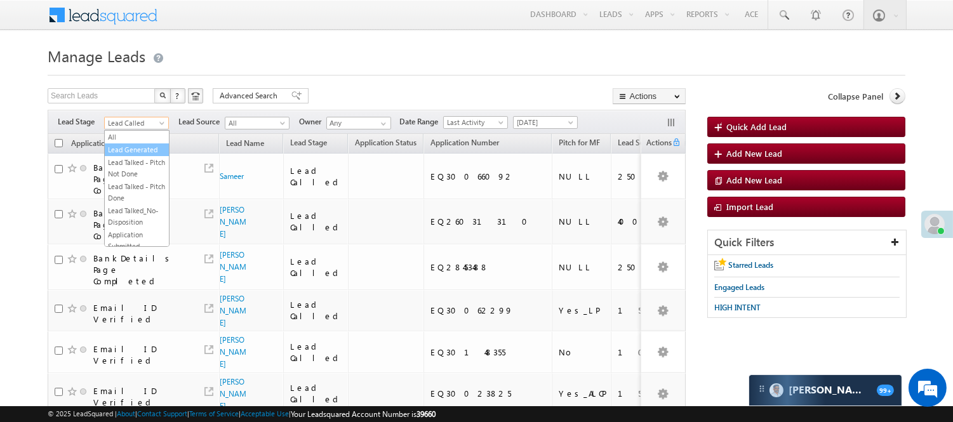
click at [128, 150] on link "Lead Generated" at bounding box center [137, 149] width 64 height 11
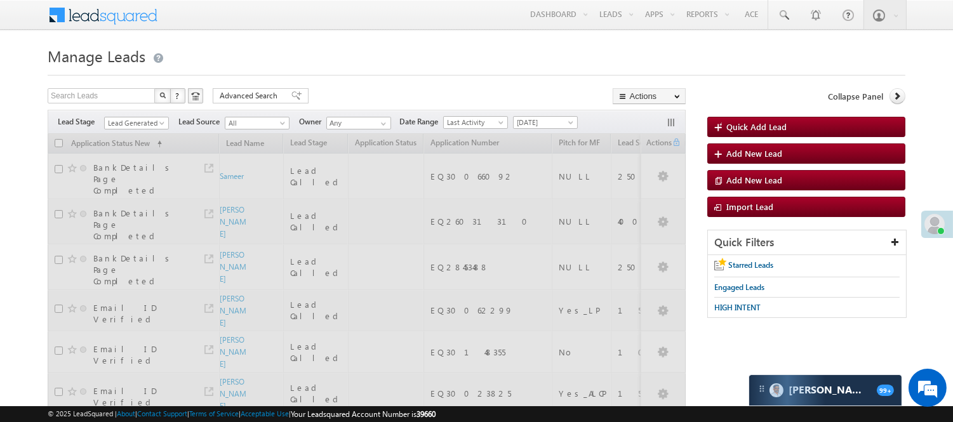
click at [303, 70] on div at bounding box center [477, 71] width 858 height 8
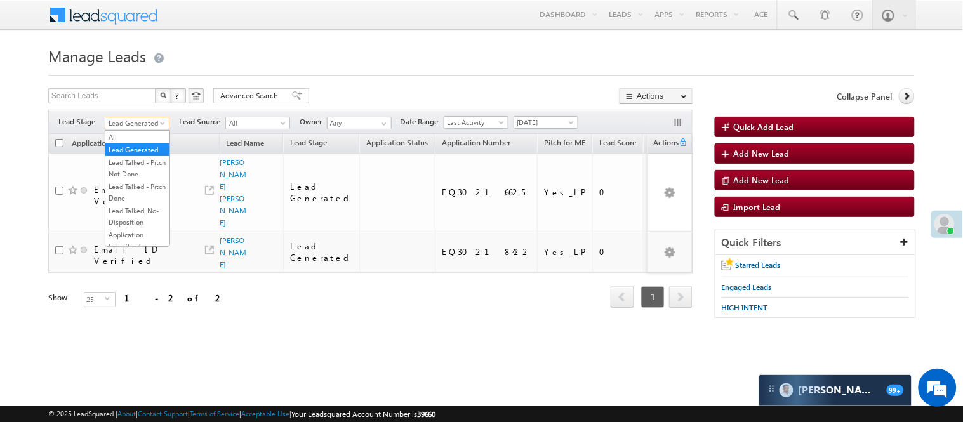
click at [117, 127] on span "Lead Generated" at bounding box center [135, 122] width 60 height 11
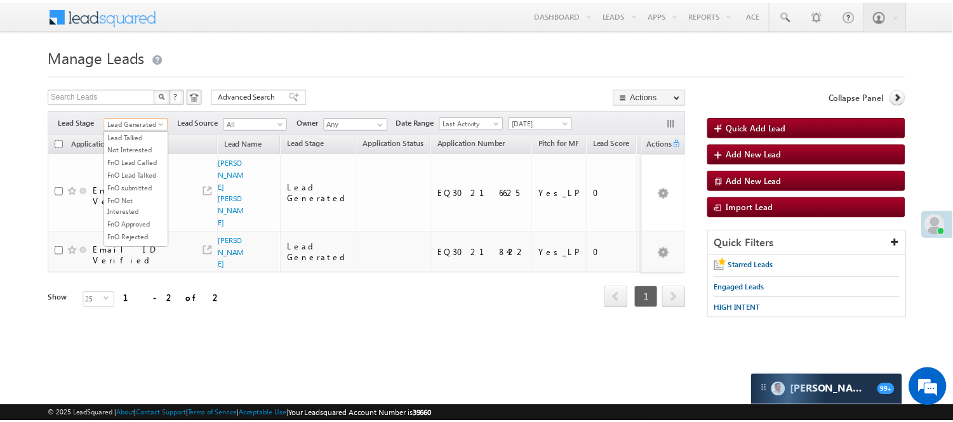
scroll to position [211, 0]
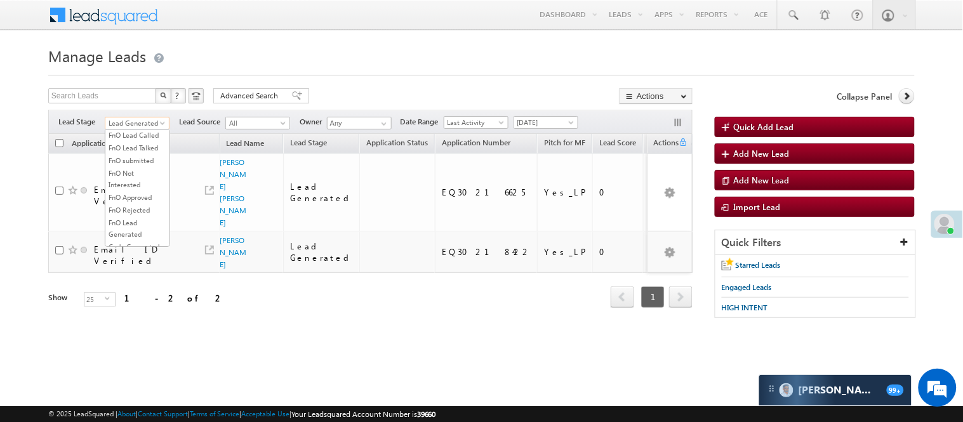
click at [130, 116] on link "Lead Talked" at bounding box center [137, 109] width 64 height 11
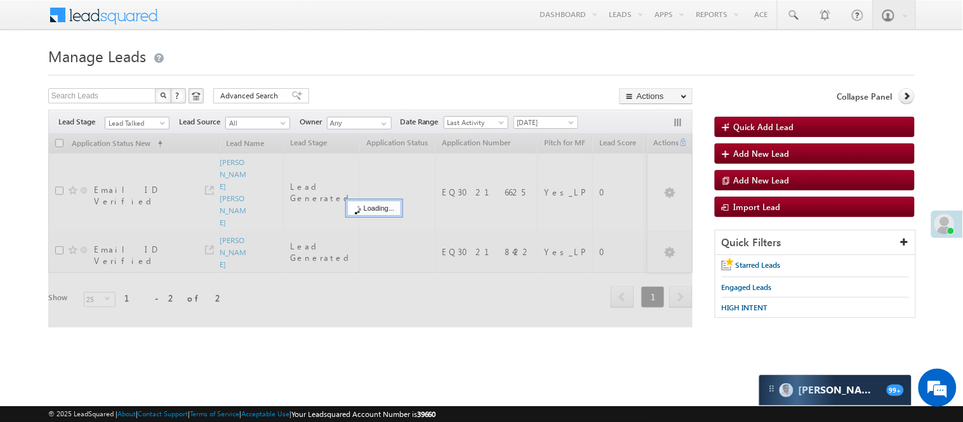
click at [346, 72] on div at bounding box center [481, 71] width 867 height 8
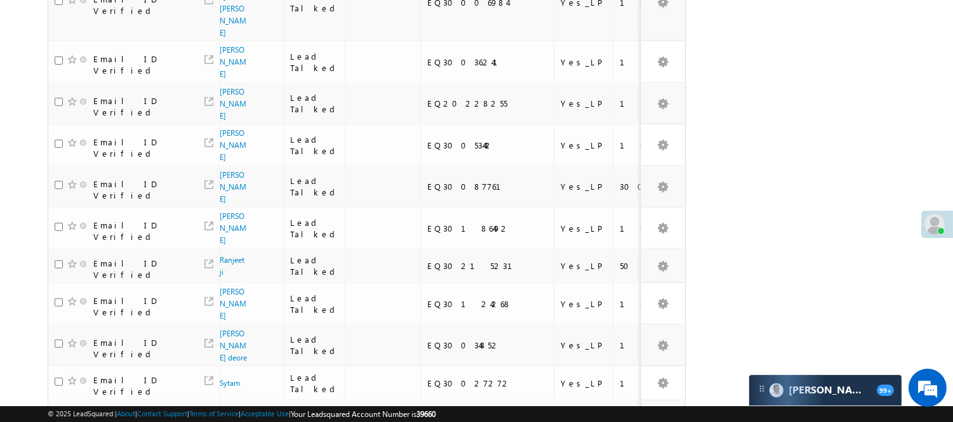
scroll to position [891, 0]
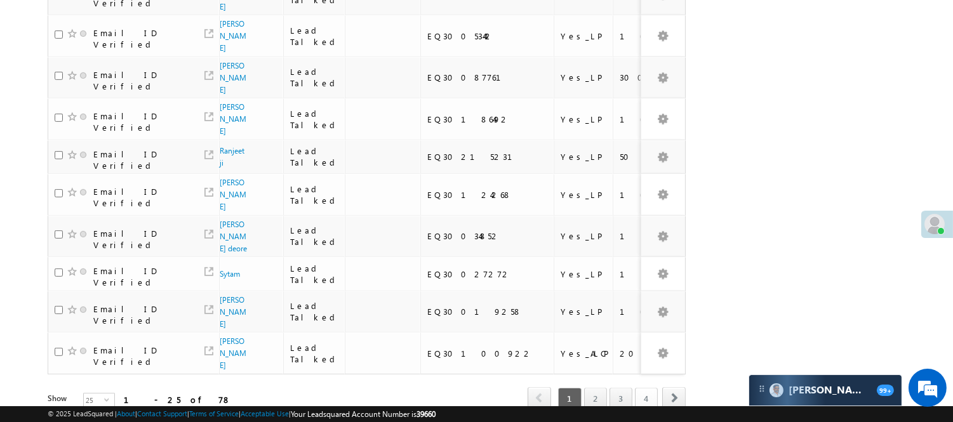
click at [650, 388] on link "4" at bounding box center [646, 399] width 23 height 22
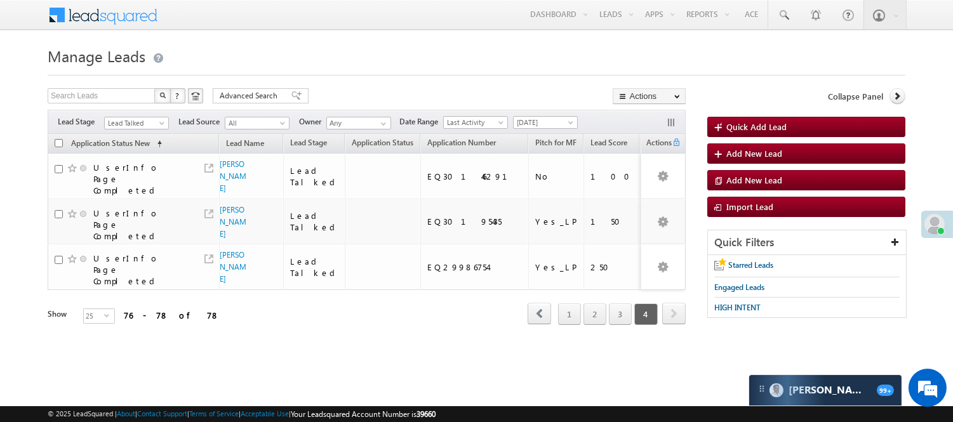
scroll to position [0, 0]
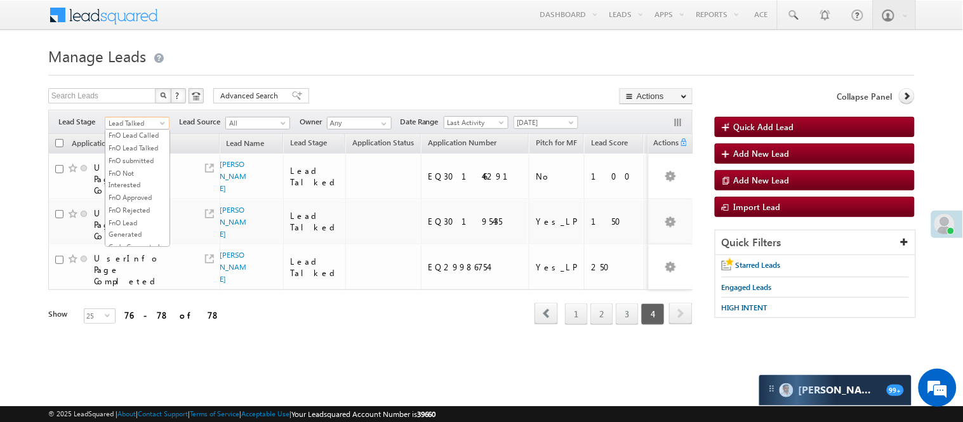
click at [134, 118] on span "Lead Talked" at bounding box center [135, 122] width 60 height 11
click at [131, 103] on link "Lead Called" at bounding box center [137, 96] width 64 height 11
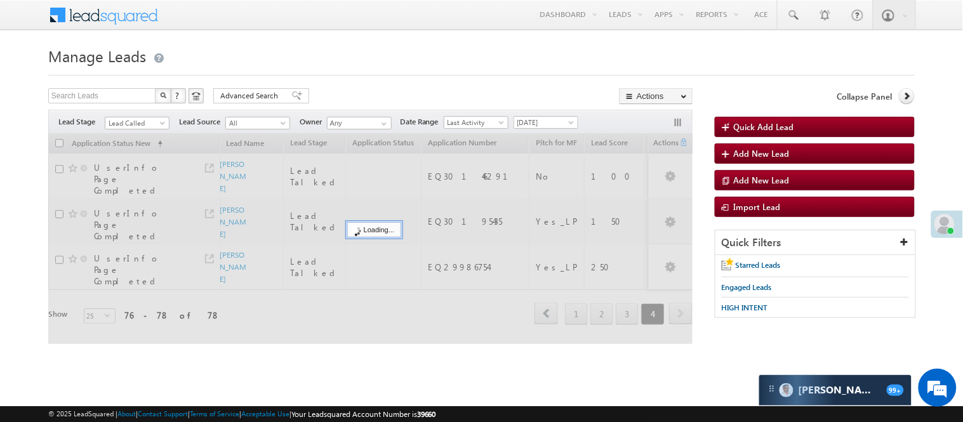
click at [281, 67] on div at bounding box center [481, 71] width 867 height 8
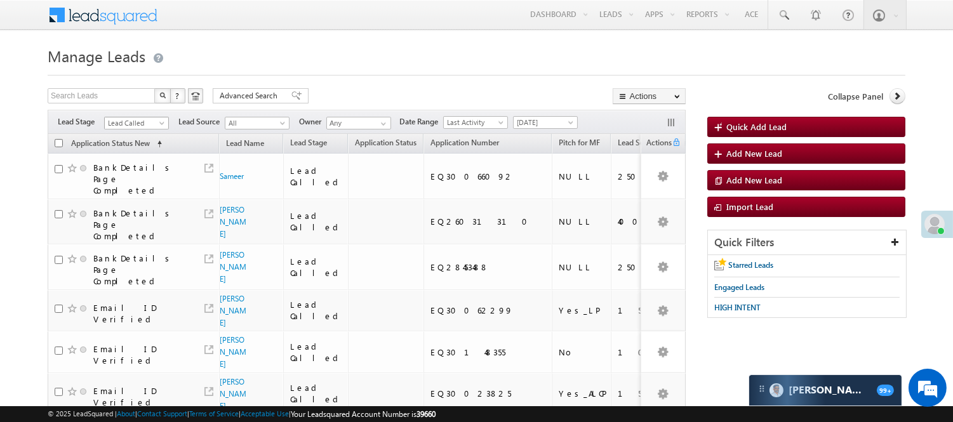
scroll to position [207, 0]
click at [137, 123] on span "Lead Called" at bounding box center [135, 122] width 60 height 11
click at [131, 120] on link "Lead Talked" at bounding box center [137, 114] width 64 height 11
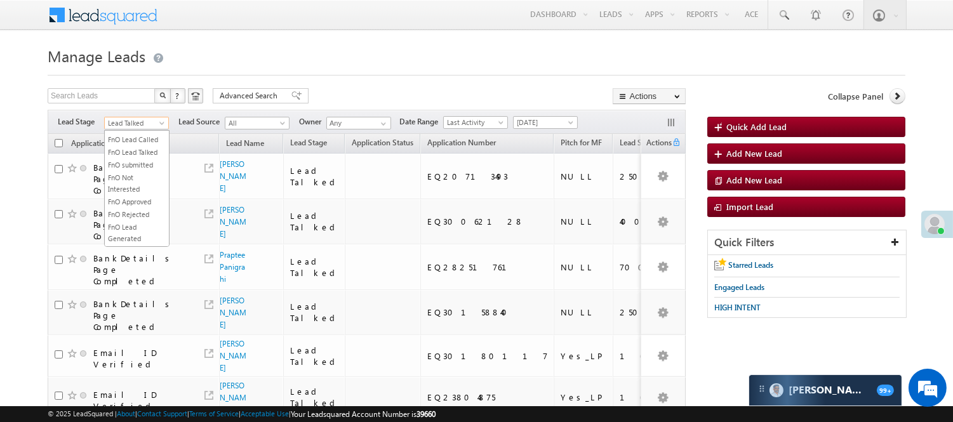
click at [134, 125] on span "Lead Talked" at bounding box center [135, 122] width 60 height 11
click at [134, 107] on link "Lead Called" at bounding box center [137, 101] width 64 height 11
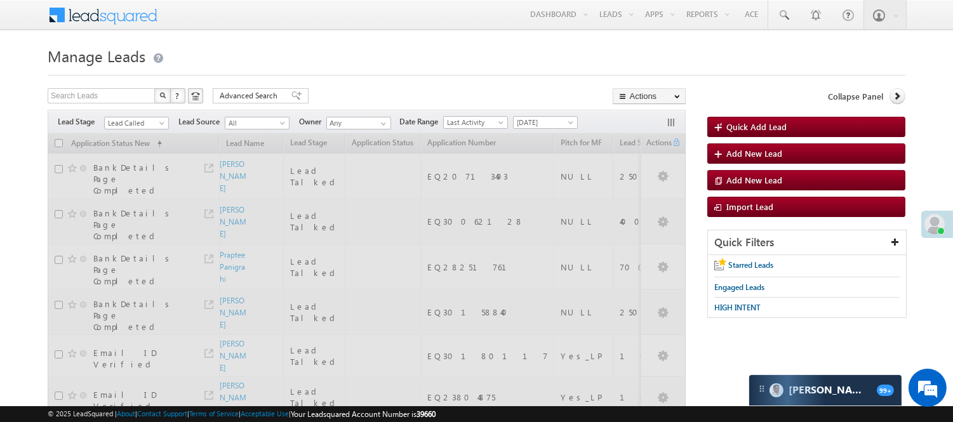
click at [253, 57] on h1 "Manage Leads" at bounding box center [477, 55] width 858 height 25
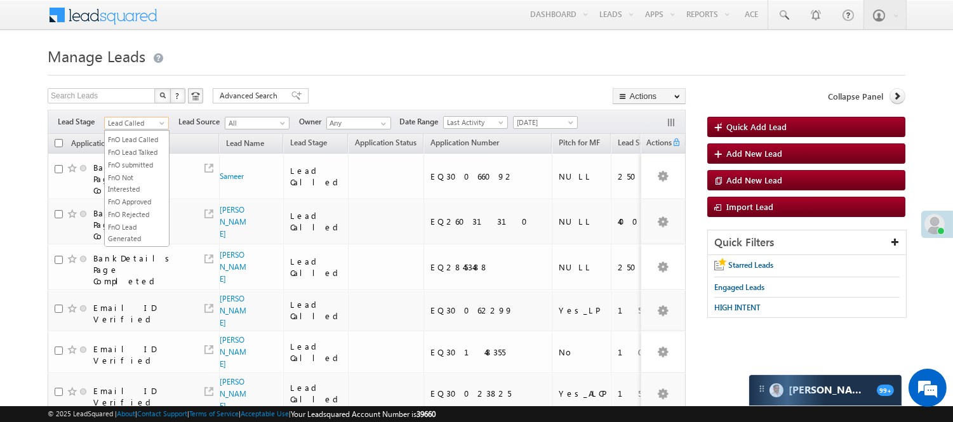
click at [142, 124] on span "Lead Called" at bounding box center [135, 122] width 60 height 11
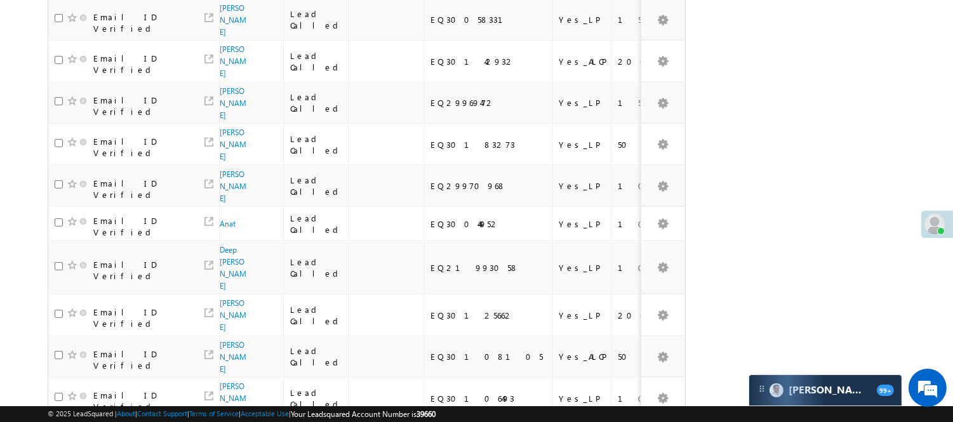
scroll to position [785, 0]
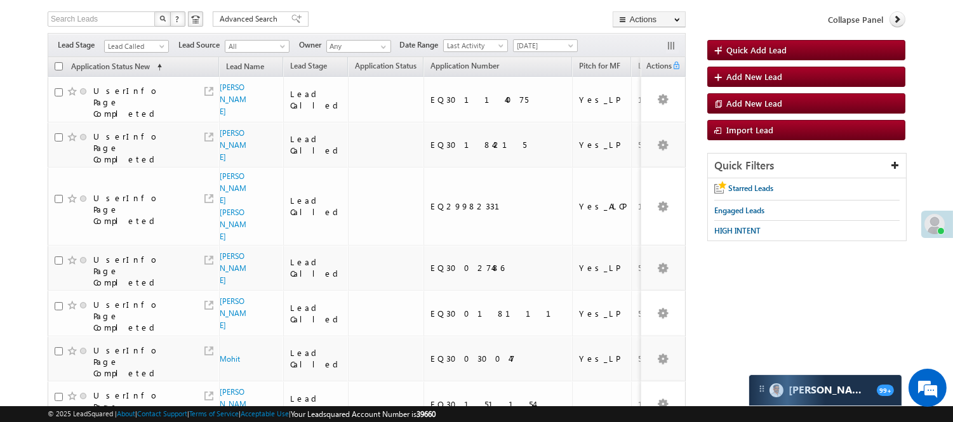
scroll to position [0, 0]
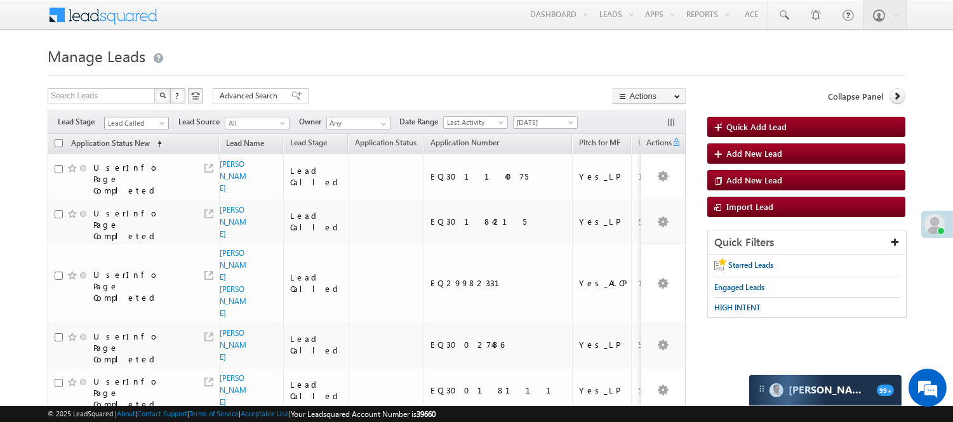
click at [134, 123] on span "Lead Called" at bounding box center [135, 122] width 60 height 11
click at [138, 120] on link "Lead Talked" at bounding box center [137, 114] width 64 height 11
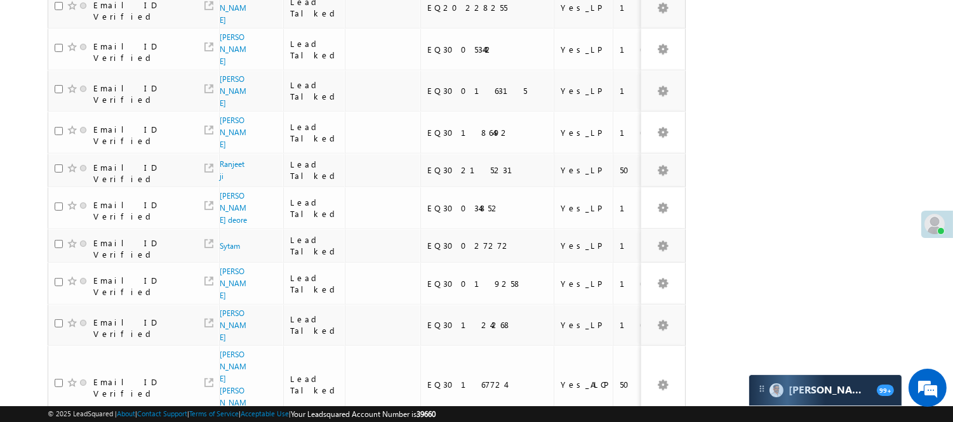
scroll to position [904, 0]
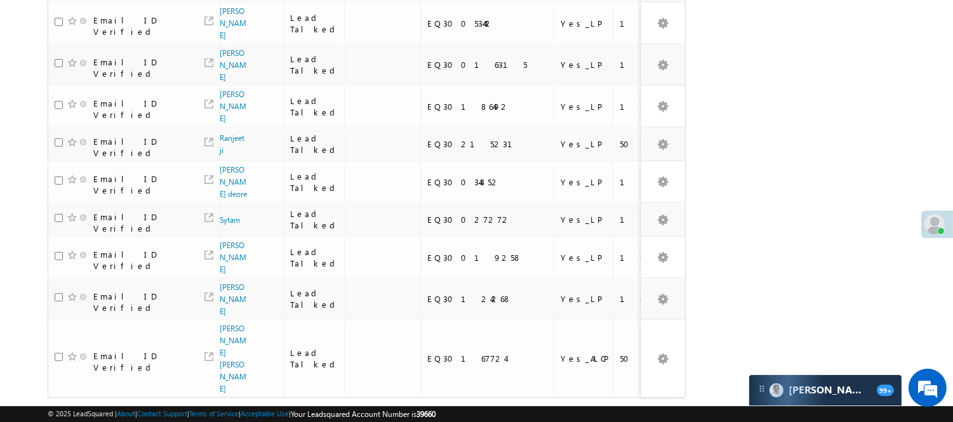
click at [648, 411] on link "4" at bounding box center [646, 422] width 23 height 22
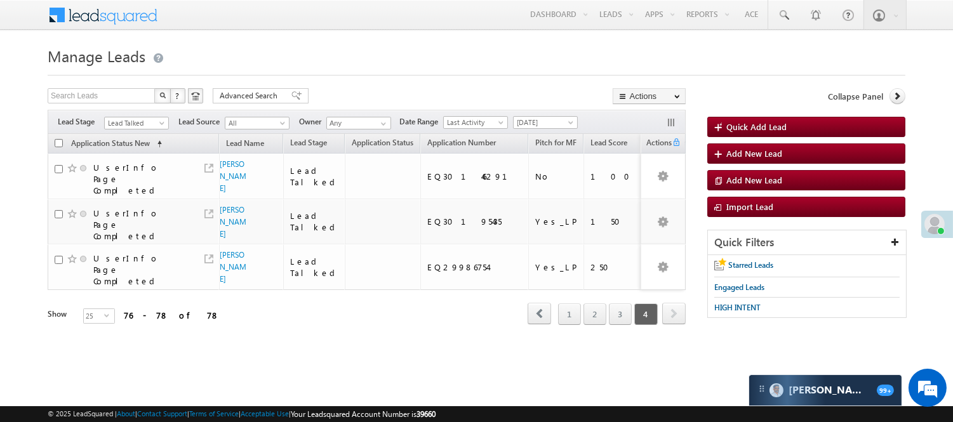
scroll to position [0, 0]
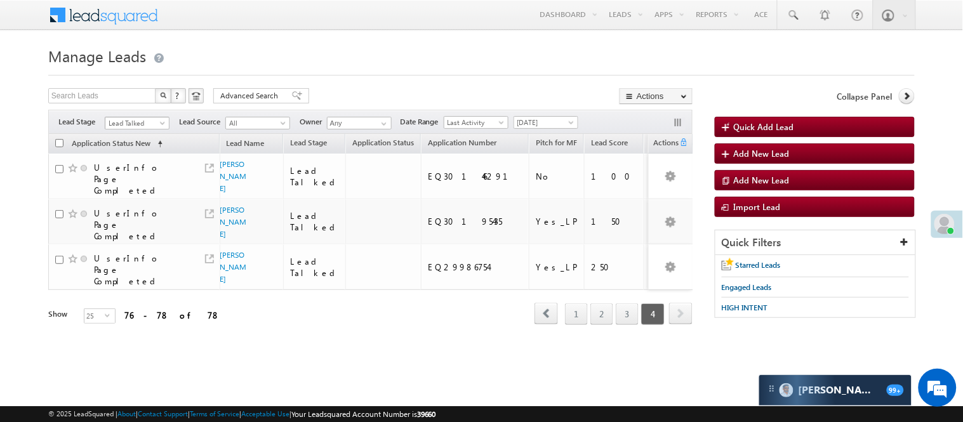
click at [137, 125] on span "Lead Talked" at bounding box center [135, 122] width 60 height 11
click at [137, 107] on link "Lead Called" at bounding box center [137, 101] width 64 height 11
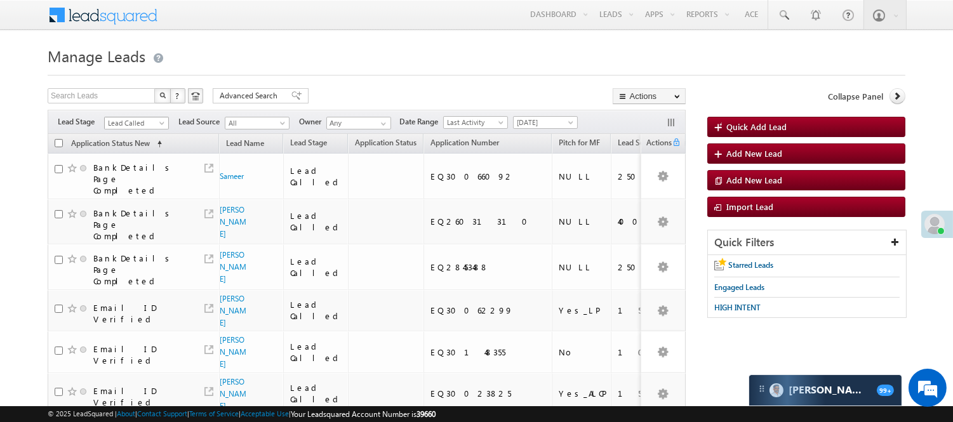
click at [148, 121] on span "Lead Called" at bounding box center [135, 122] width 60 height 11
click at [140, 151] on link "Lead Generated" at bounding box center [137, 149] width 64 height 11
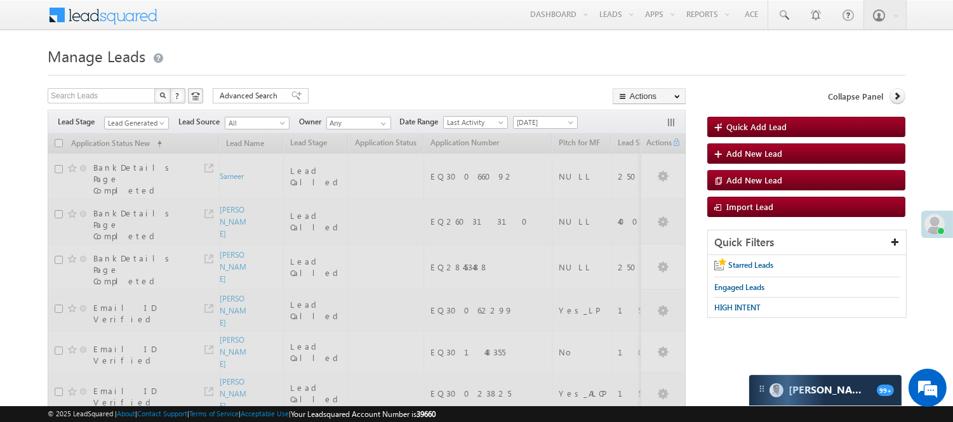
click at [290, 66] on h1 "Manage Leads" at bounding box center [477, 55] width 858 height 25
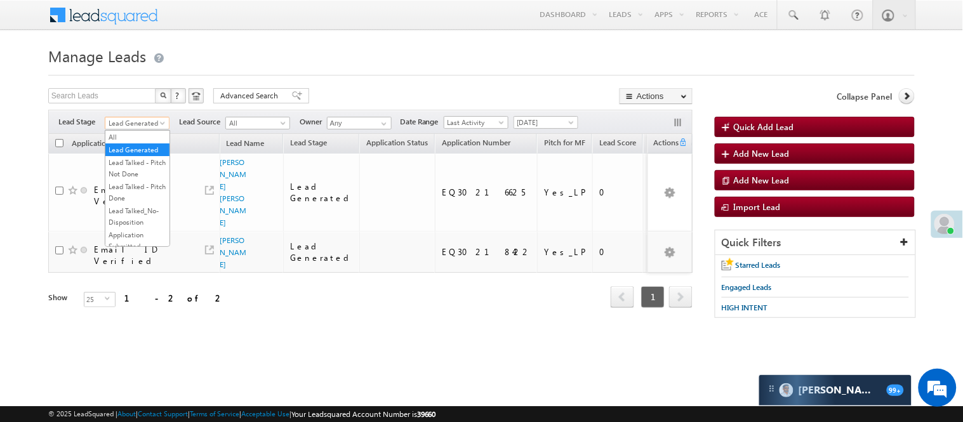
click at [157, 125] on link "Lead Generated" at bounding box center [137, 123] width 65 height 13
click at [138, 180] on link "Lead Talked - Pitch Not Done" at bounding box center [137, 168] width 64 height 23
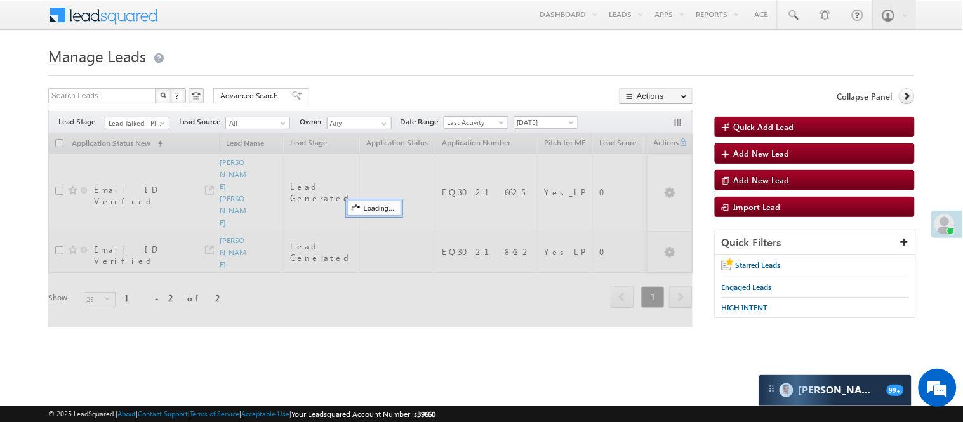
click at [306, 62] on h1 "Manage Leads" at bounding box center [481, 55] width 867 height 25
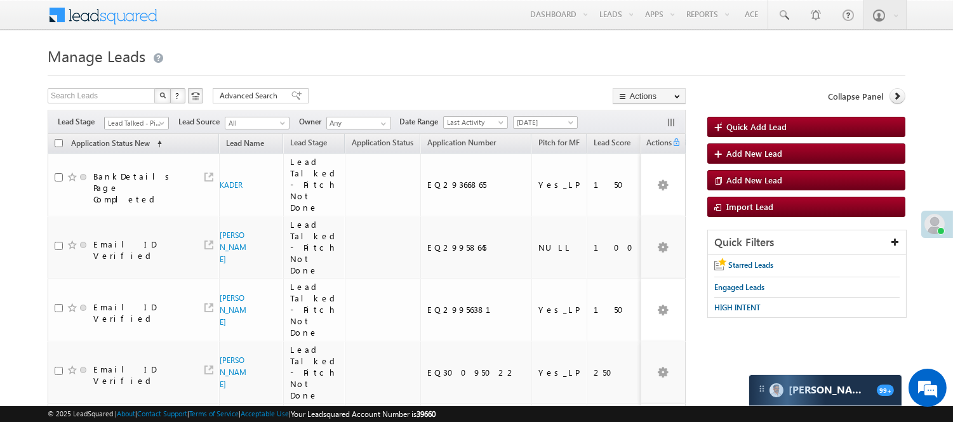
click at [147, 124] on span "Lead Talked - Pitch Not Done" at bounding box center [135, 122] width 60 height 11
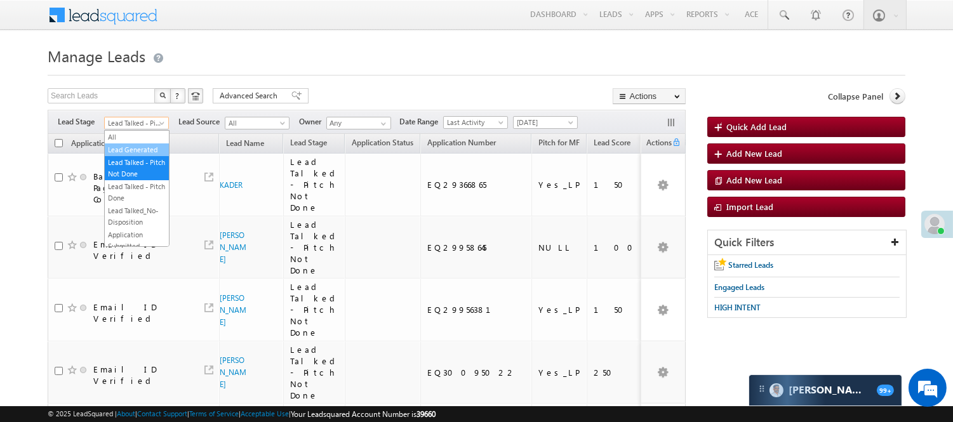
click at [146, 156] on link "Lead Generated" at bounding box center [137, 149] width 64 height 11
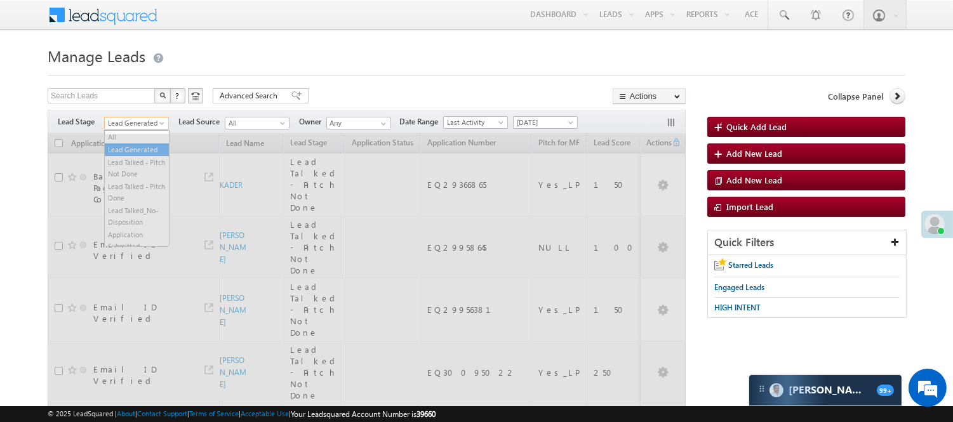
click at [144, 122] on span "Lead Generated" at bounding box center [135, 122] width 60 height 11
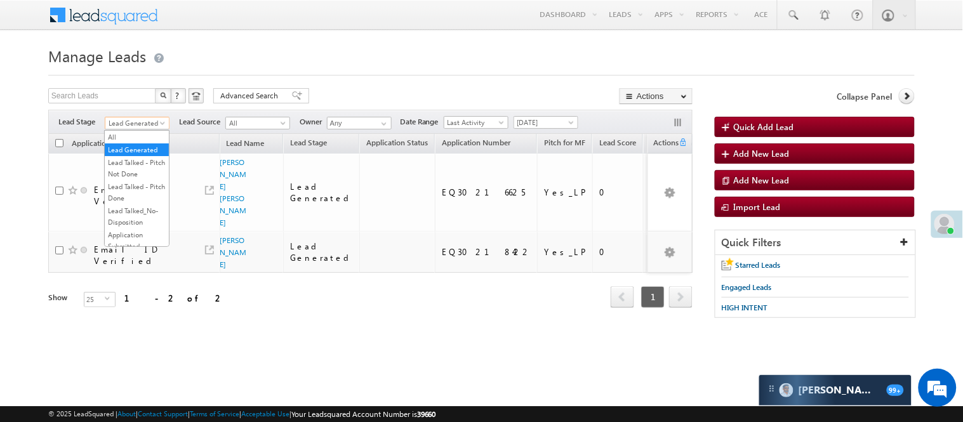
click at [235, 273] on div "Refresh first prev 1 next last 1 - 2 of 2" at bounding box center [370, 291] width 644 height 37
click at [147, 121] on span "Lead Generated" at bounding box center [135, 122] width 60 height 11
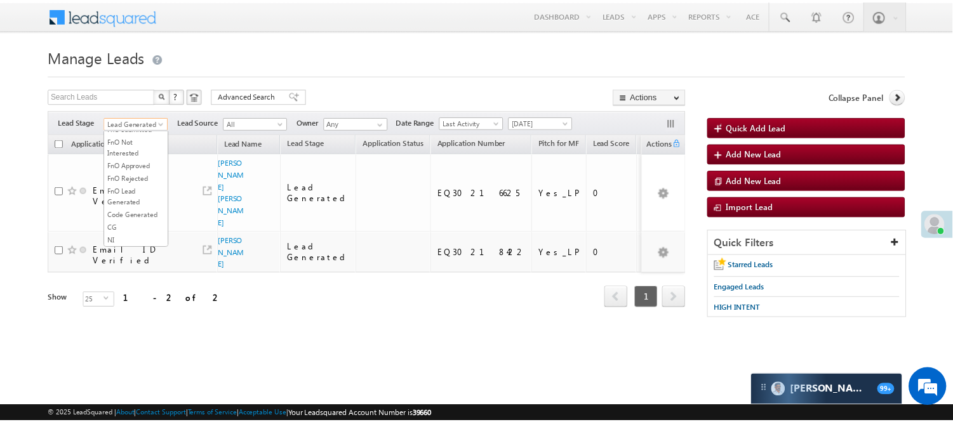
scroll to position [103, 0]
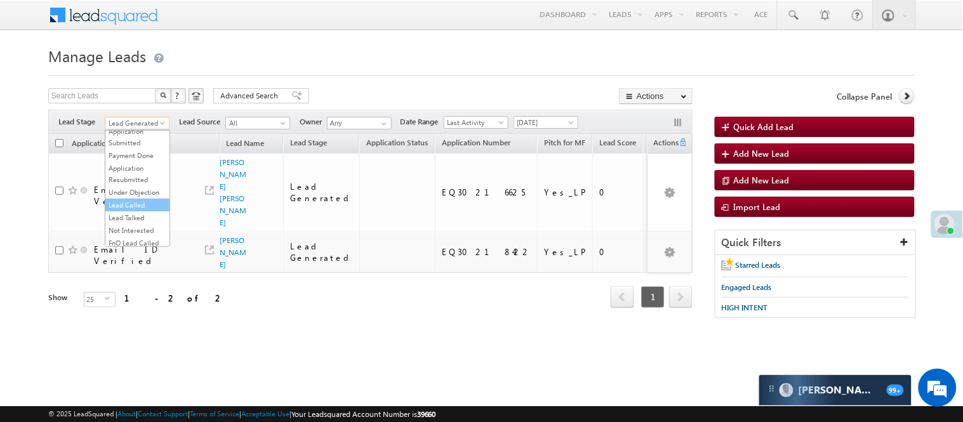
click at [143, 211] on link "Lead Called" at bounding box center [137, 204] width 64 height 11
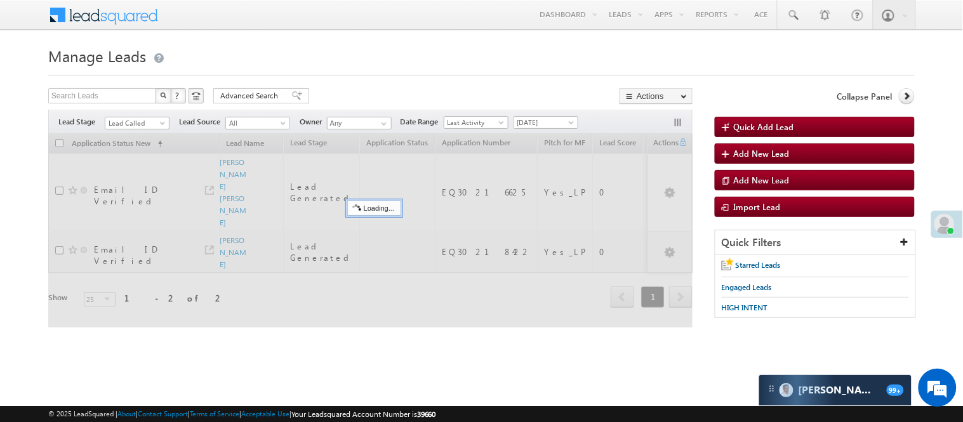
click at [280, 46] on h1 "Manage Leads" at bounding box center [481, 55] width 867 height 25
click at [135, 121] on span "Lead Called" at bounding box center [135, 122] width 60 height 11
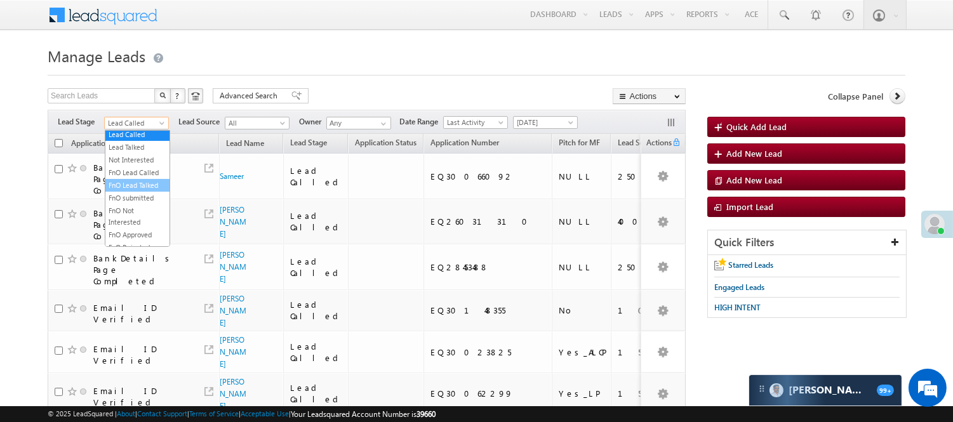
scroll to position [315, 0]
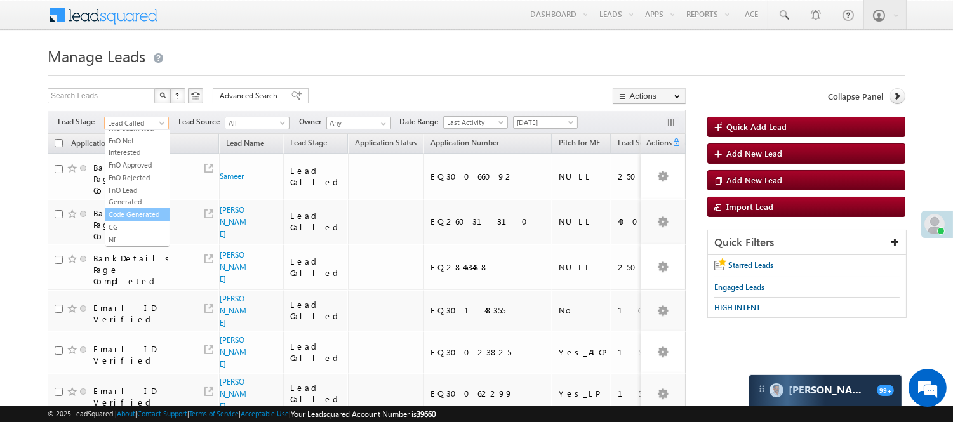
click at [127, 214] on link "Code Generated" at bounding box center [137, 214] width 64 height 11
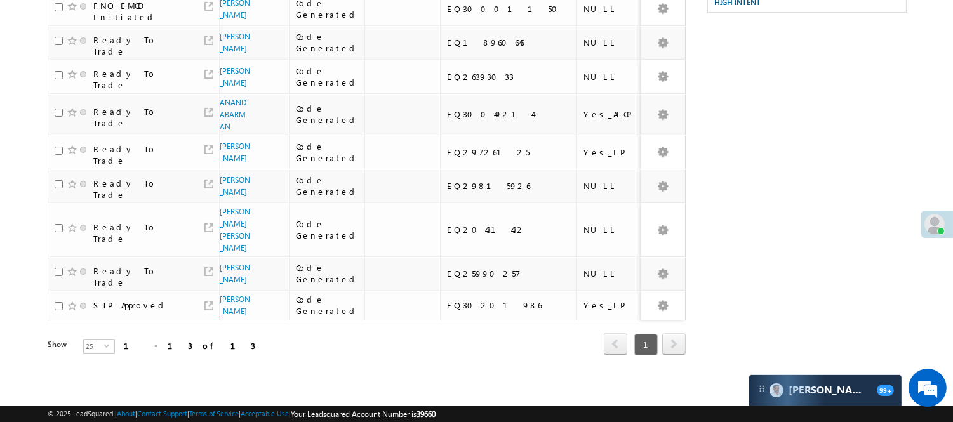
scroll to position [0, 0]
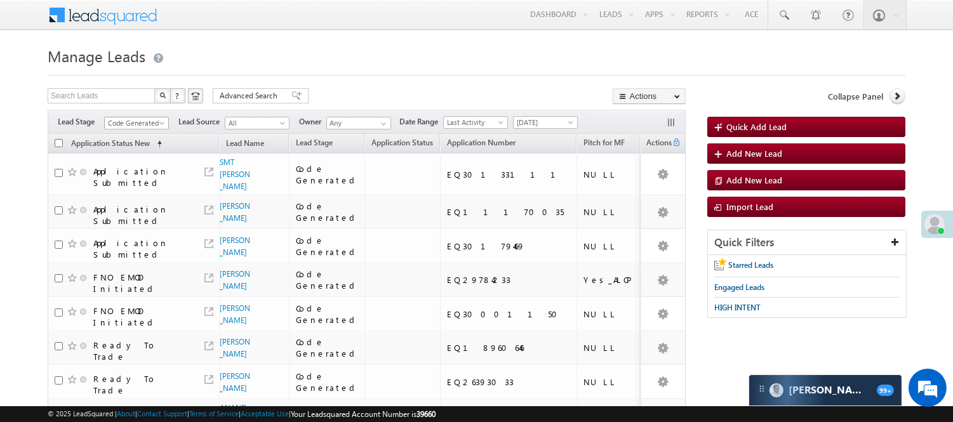
click at [142, 123] on span "Code Generated" at bounding box center [135, 122] width 60 height 11
click at [126, 156] on link "Lead Generated" at bounding box center [137, 149] width 64 height 11
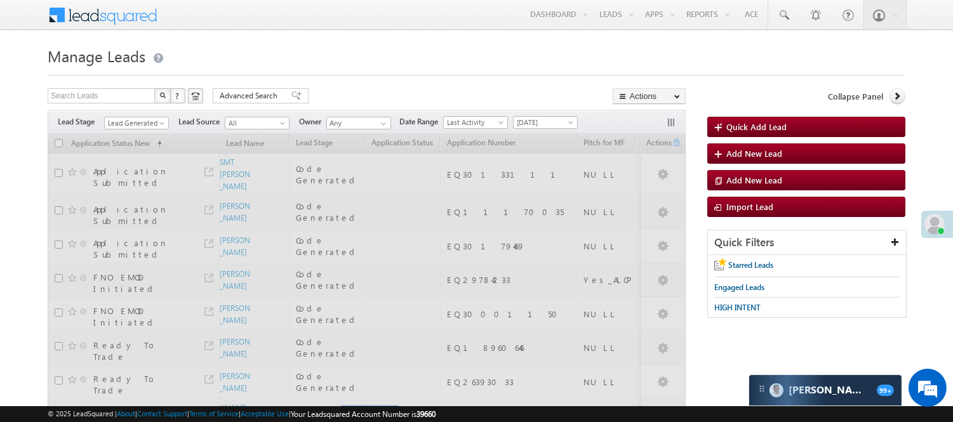
click at [292, 83] on form "Manage Leads Quick Add Lead Search Leads X ? 13 results found Advanced Search A…" at bounding box center [477, 369] width 858 height 653
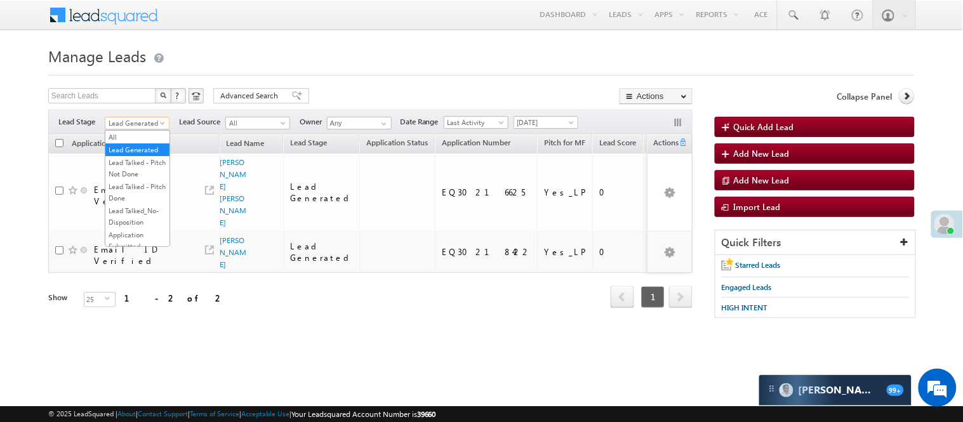
click at [156, 124] on span "Lead Generated" at bounding box center [135, 122] width 60 height 11
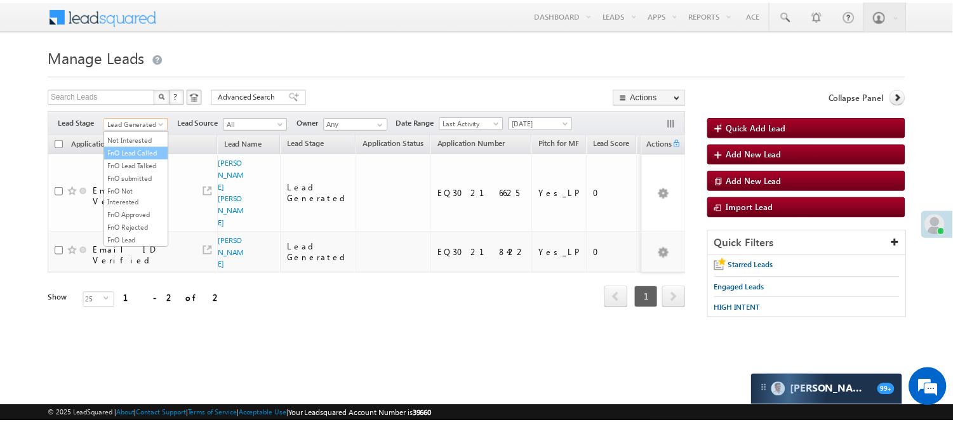
scroll to position [174, 0]
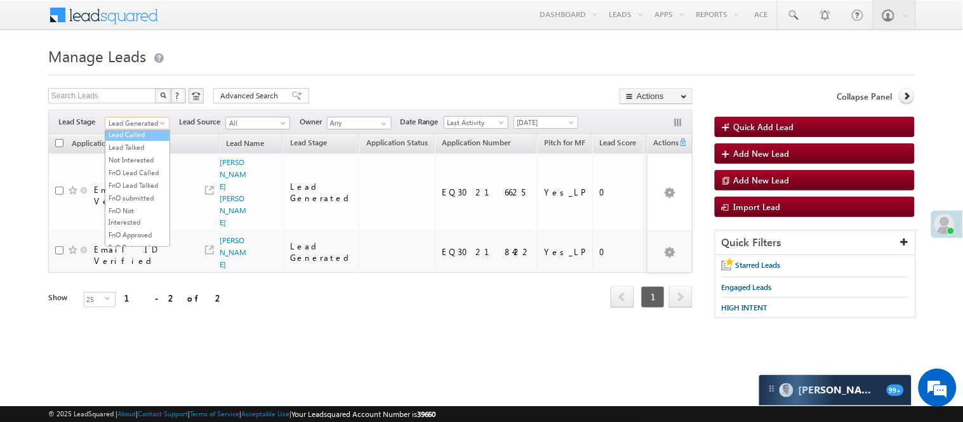
click at [135, 140] on link "Lead Called" at bounding box center [137, 134] width 64 height 11
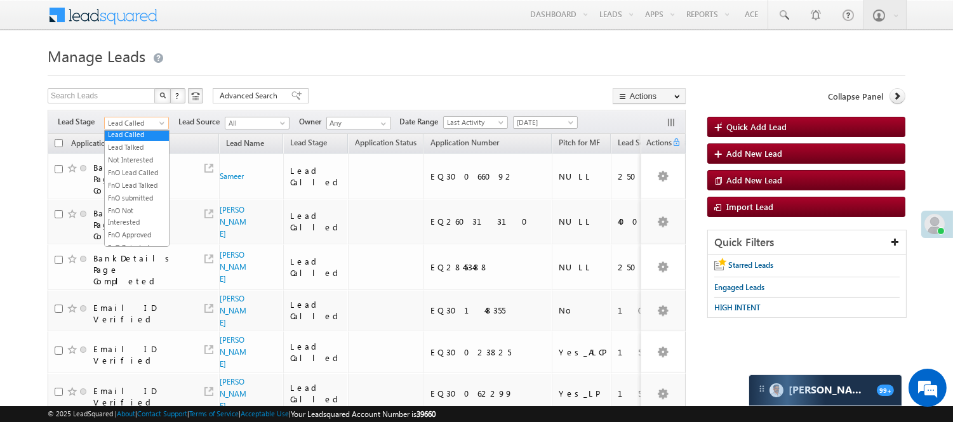
click at [147, 123] on span "Lead Called" at bounding box center [135, 122] width 60 height 11
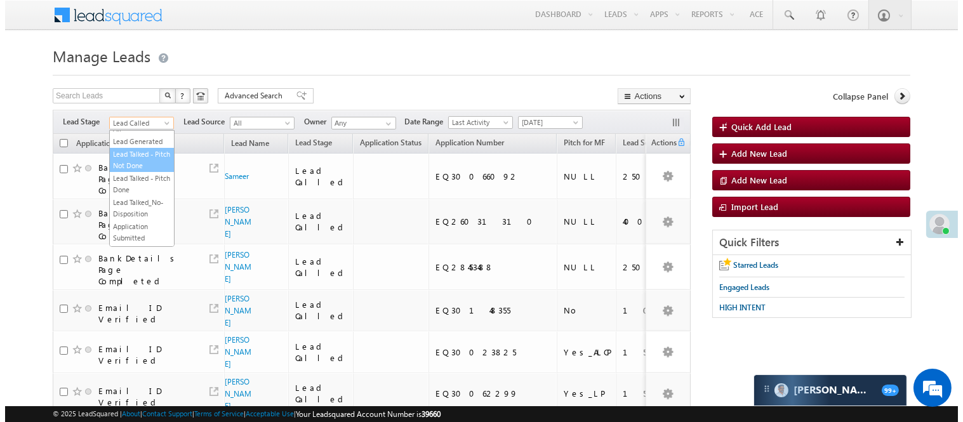
scroll to position [0, 0]
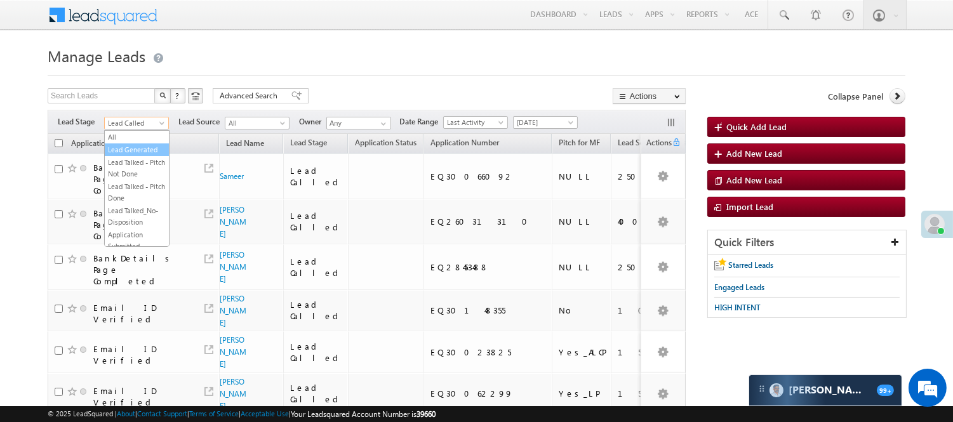
click at [137, 156] on link "Lead Generated" at bounding box center [137, 149] width 64 height 11
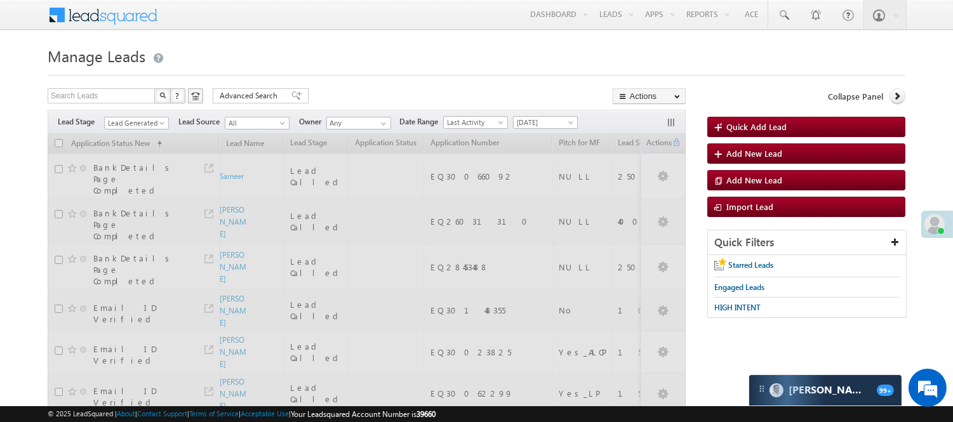
click at [286, 65] on h1 "Manage Leads" at bounding box center [477, 55] width 858 height 25
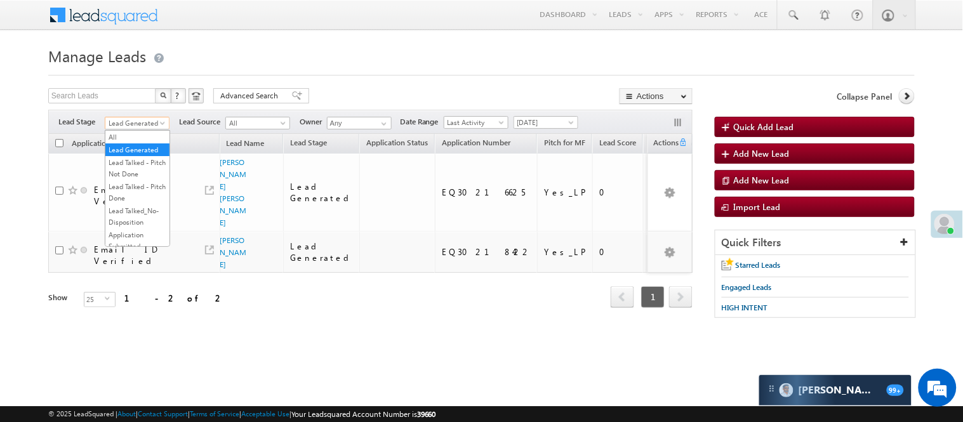
click at [142, 123] on span "Lead Generated" at bounding box center [135, 122] width 60 height 11
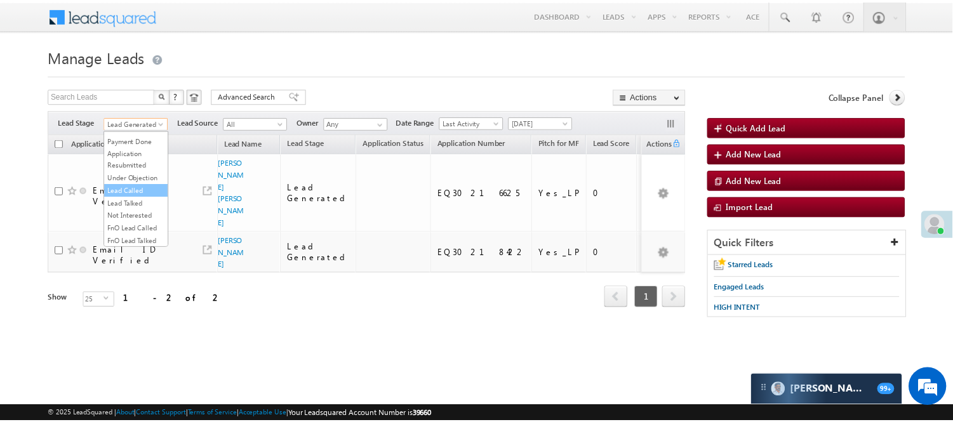
scroll to position [141, 0]
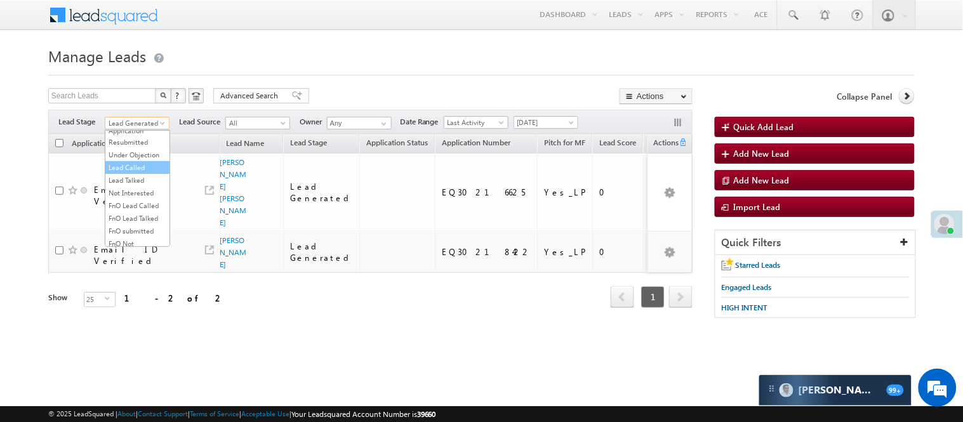
click at [143, 173] on link "Lead Called" at bounding box center [137, 167] width 64 height 11
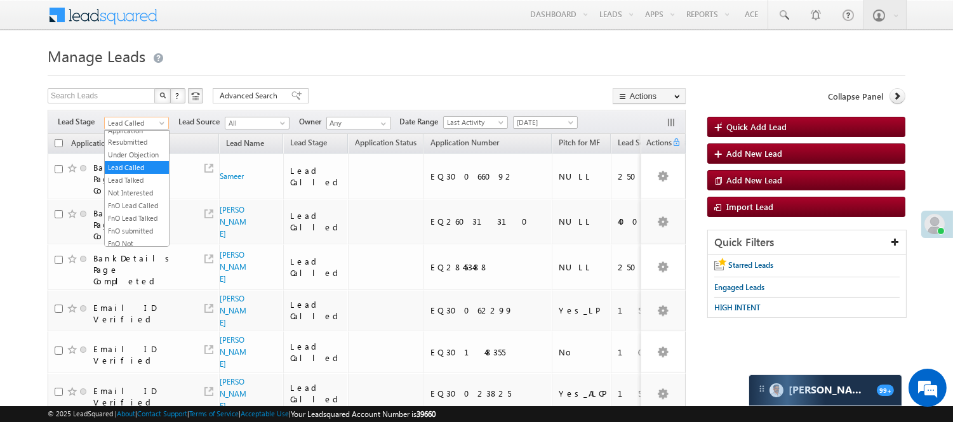
click at [128, 121] on span "Lead Called" at bounding box center [135, 122] width 60 height 11
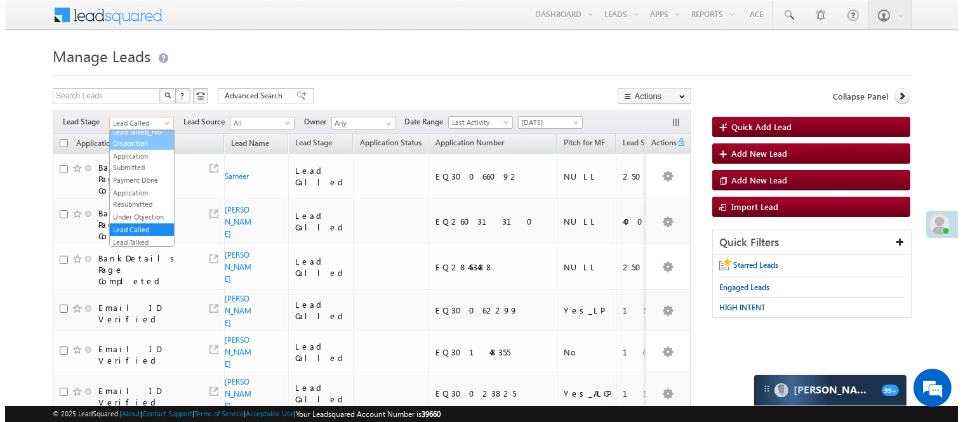
scroll to position [0, 0]
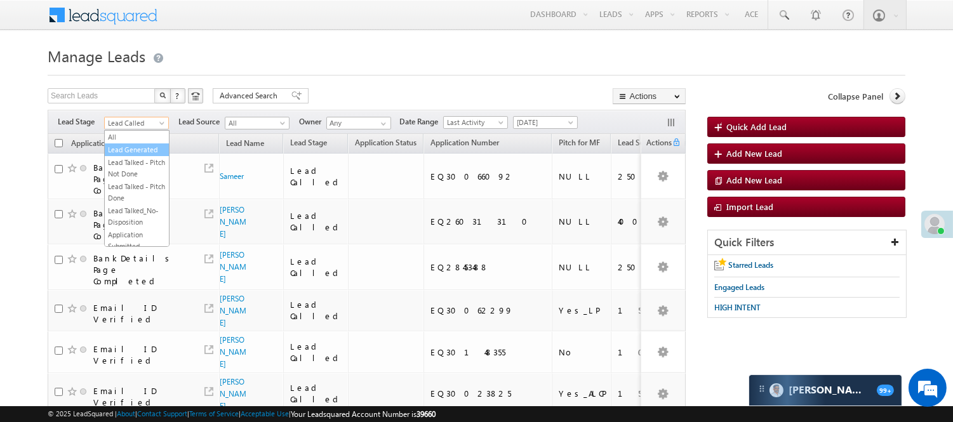
click at [133, 156] on link "Lead Generated" at bounding box center [137, 149] width 64 height 11
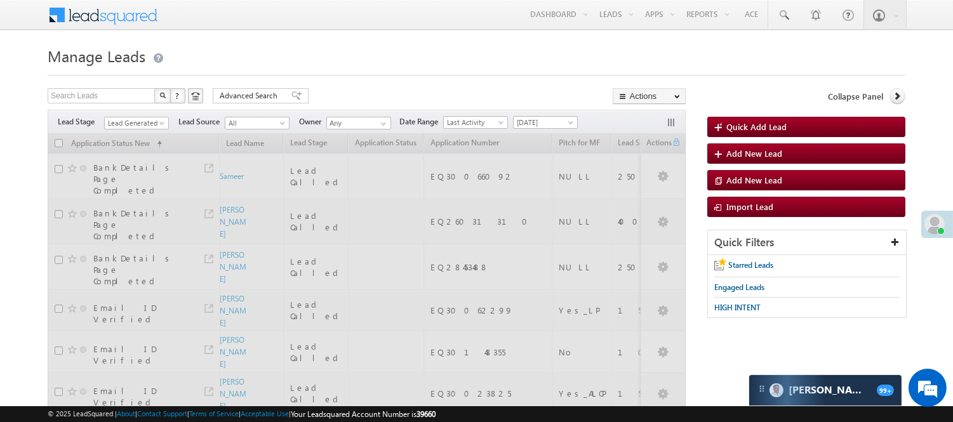
click at [318, 55] on h1 "Manage Leads" at bounding box center [477, 55] width 858 height 25
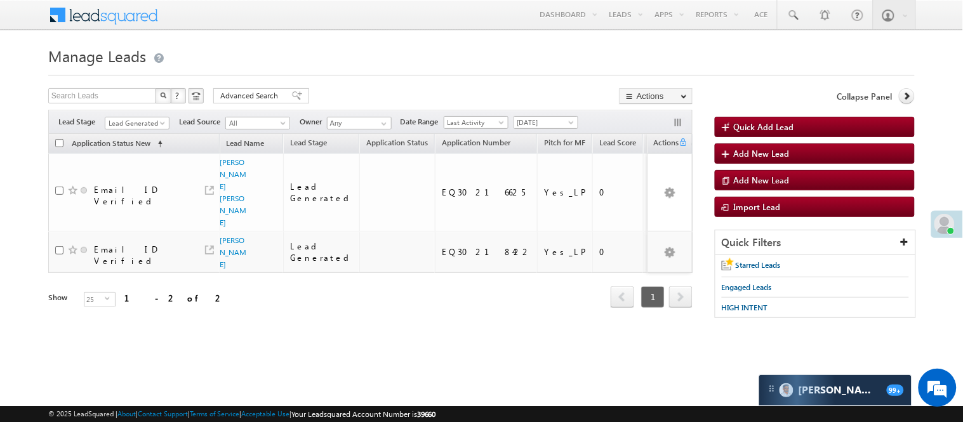
click at [152, 122] on span "Lead Generated" at bounding box center [135, 122] width 60 height 11
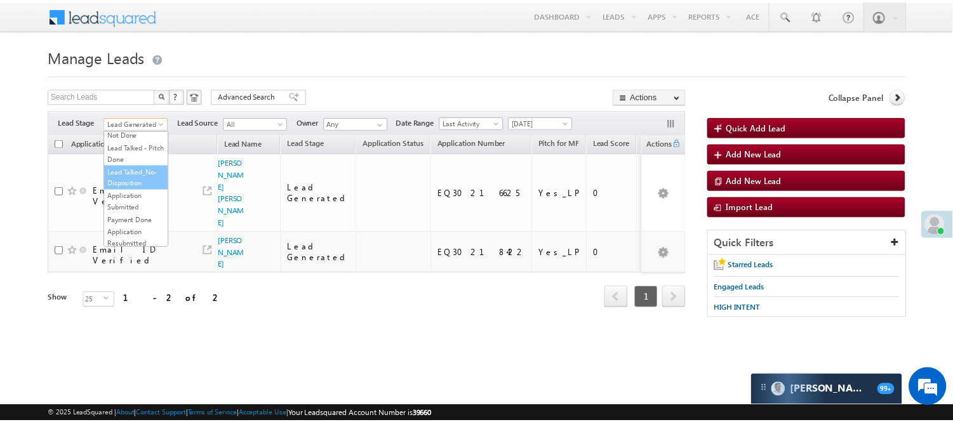
scroll to position [211, 0]
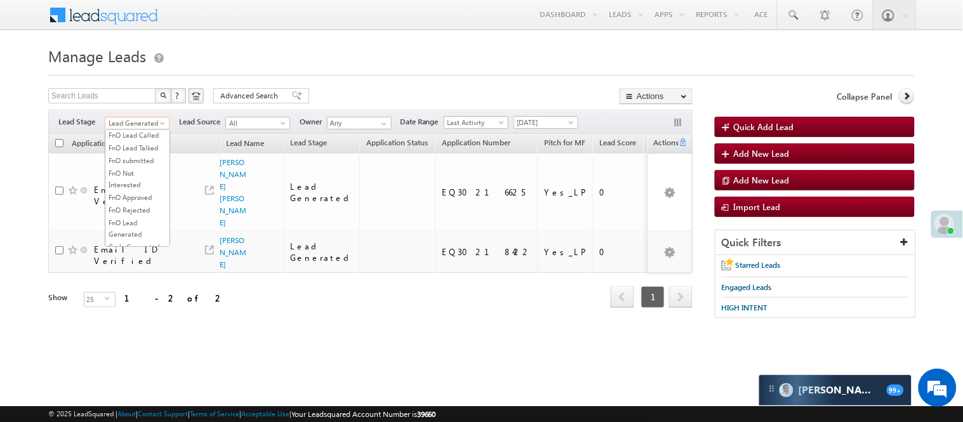
click at [147, 116] on link "Lead Talked" at bounding box center [137, 109] width 64 height 11
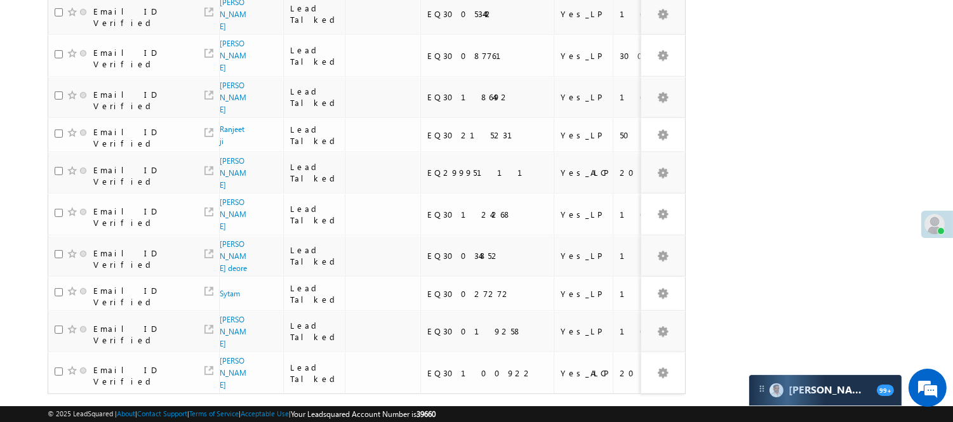
scroll to position [891, 0]
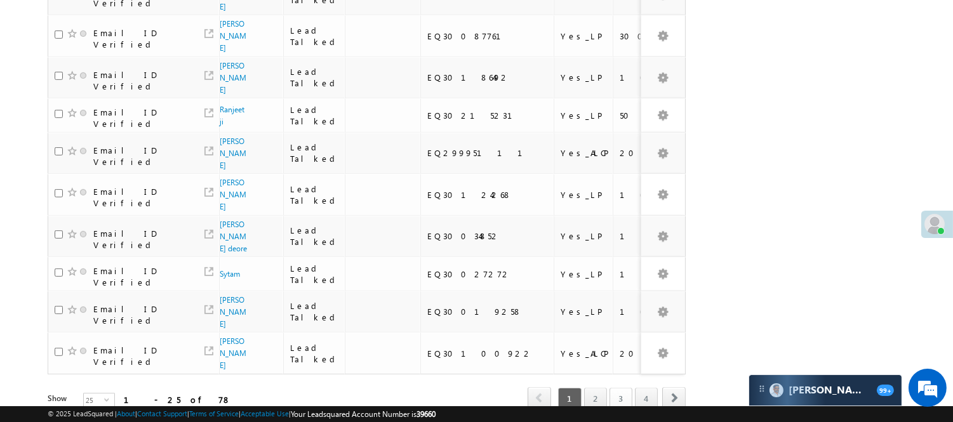
click at [621, 388] on link "3" at bounding box center [621, 399] width 23 height 22
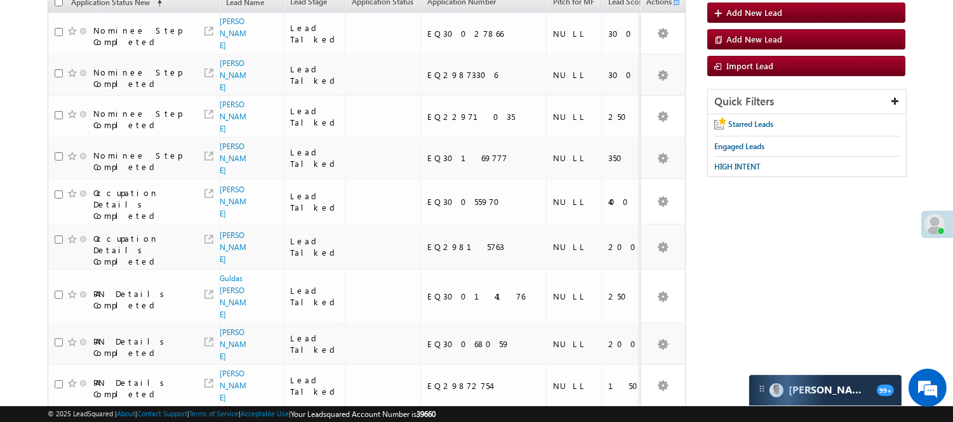
scroll to position [67, 0]
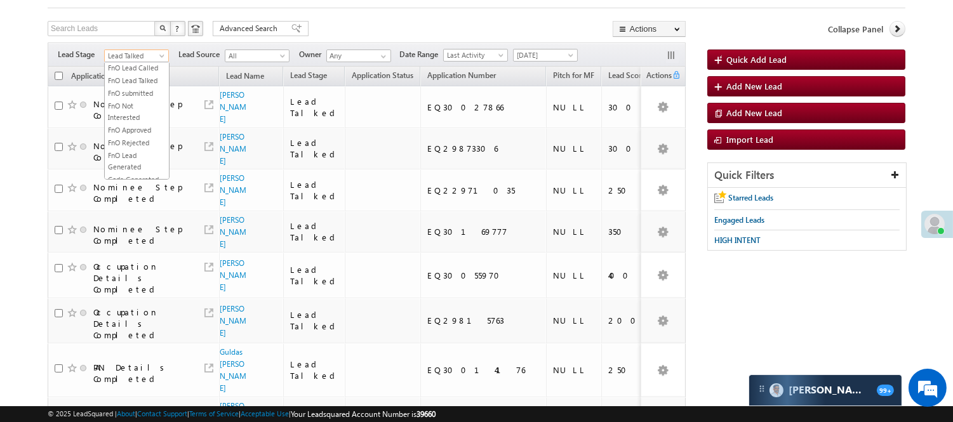
click at [158, 56] on span at bounding box center [163, 58] width 10 height 10
click at [130, 84] on link "Lead Generated" at bounding box center [137, 82] width 64 height 11
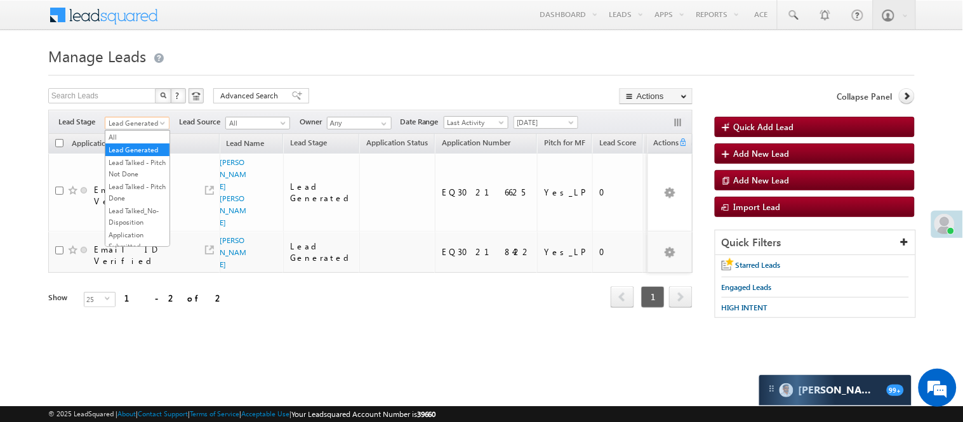
click at [143, 119] on span "Lead Generated" at bounding box center [135, 122] width 60 height 11
click at [135, 140] on link "Lead Called" at bounding box center [137, 134] width 64 height 11
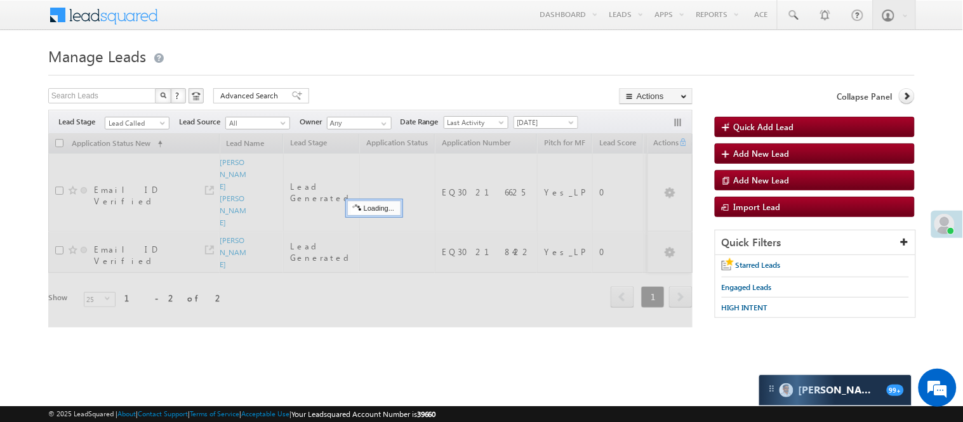
click at [356, 37] on body "Menu Nisha Anand Yadav Nisha .Yada v@ang elbro king. com" at bounding box center [481, 180] width 963 height 360
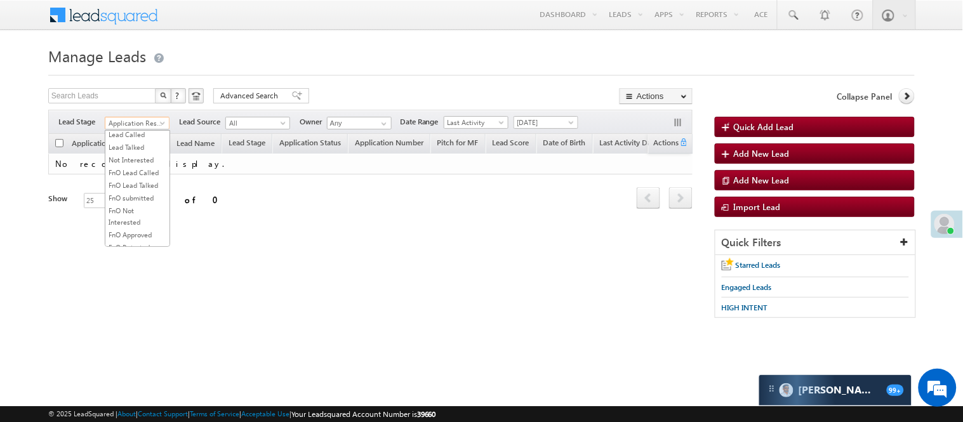
click at [133, 128] on span "Application Resubmitted" at bounding box center [135, 122] width 60 height 11
click at [130, 156] on link "Lead Generated" at bounding box center [137, 149] width 64 height 11
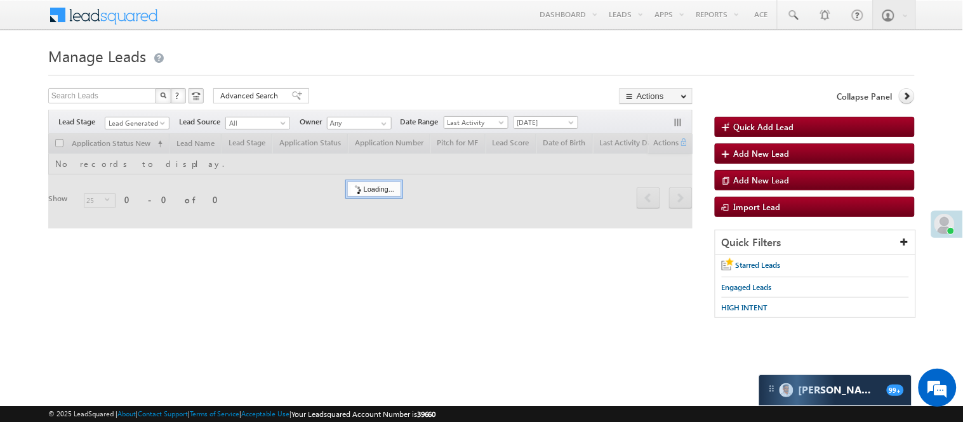
click at [276, 59] on h1 "Manage Leads" at bounding box center [481, 55] width 867 height 25
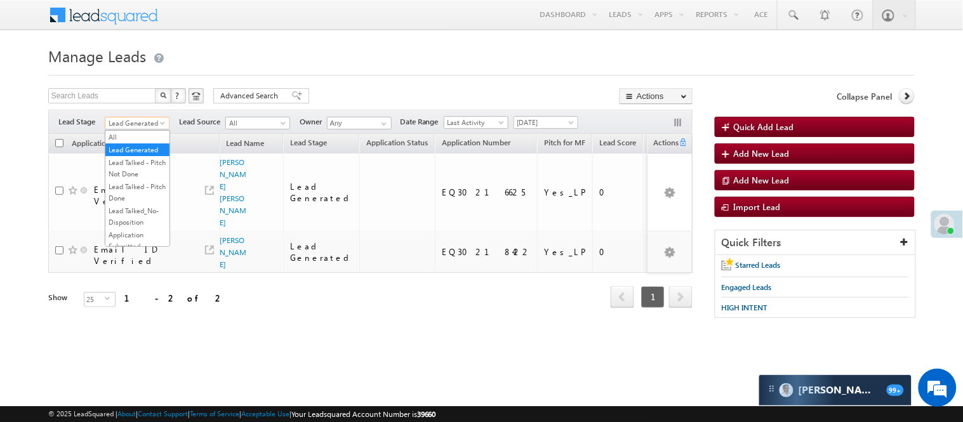
click at [161, 122] on span at bounding box center [164, 126] width 10 height 10
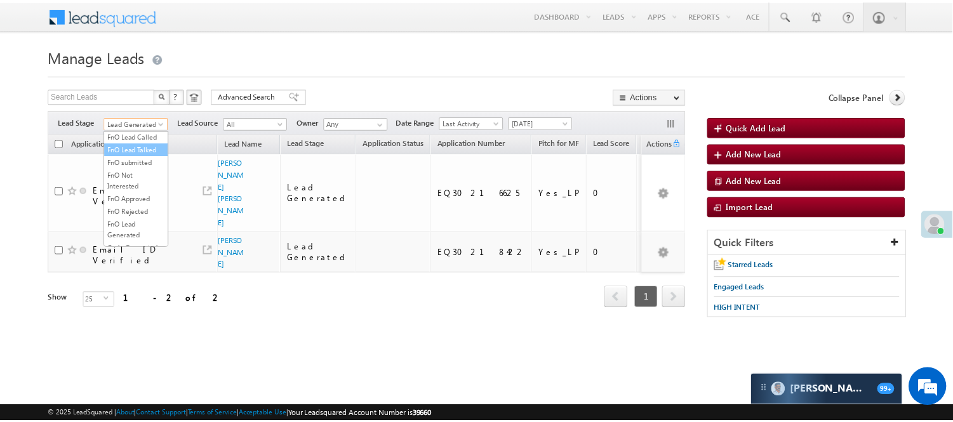
scroll to position [211, 0]
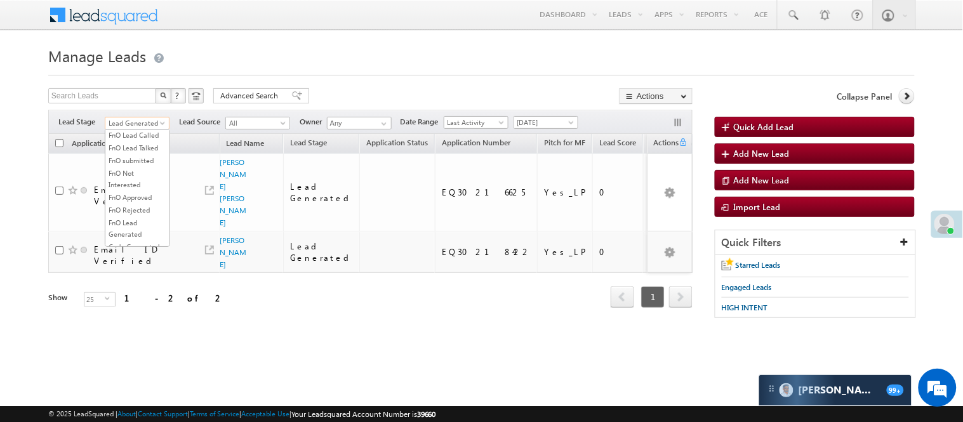
click at [146, 116] on link "Lead Talked" at bounding box center [137, 109] width 64 height 11
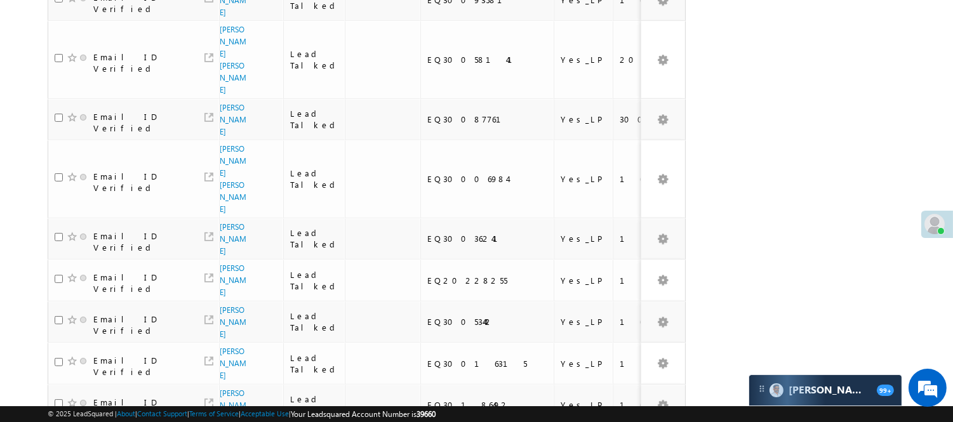
scroll to position [904, 0]
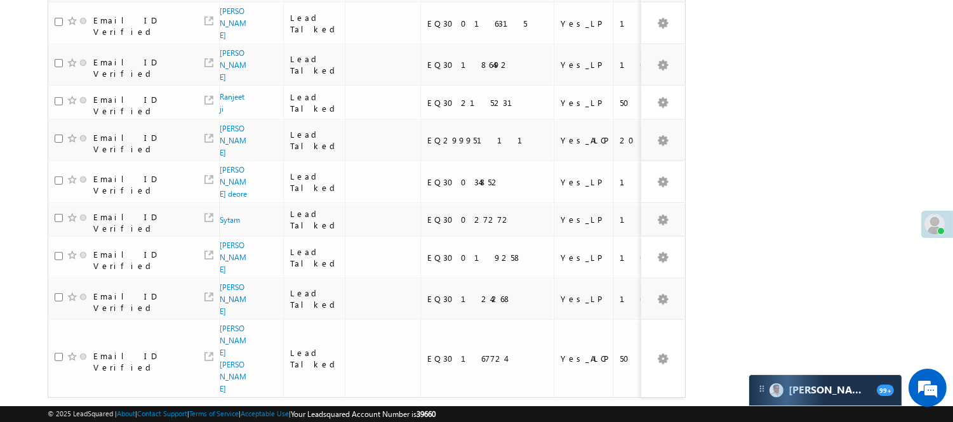
click at [621, 411] on link "3" at bounding box center [621, 422] width 23 height 22
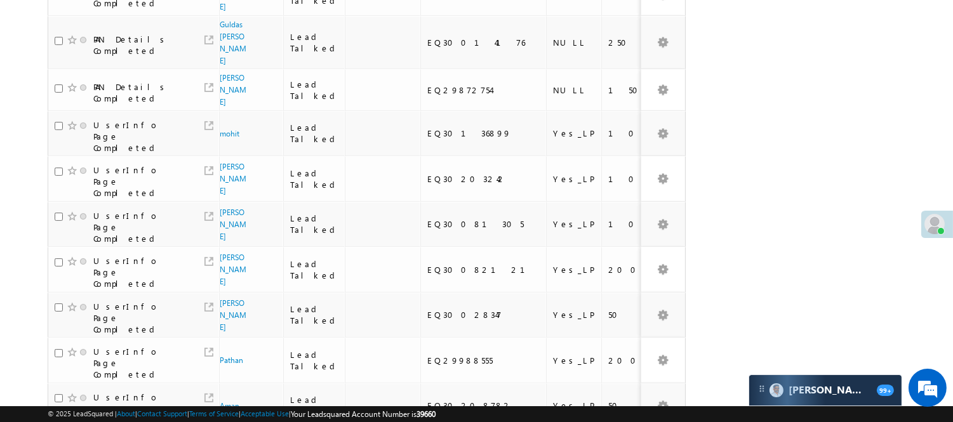
scroll to position [67, 0]
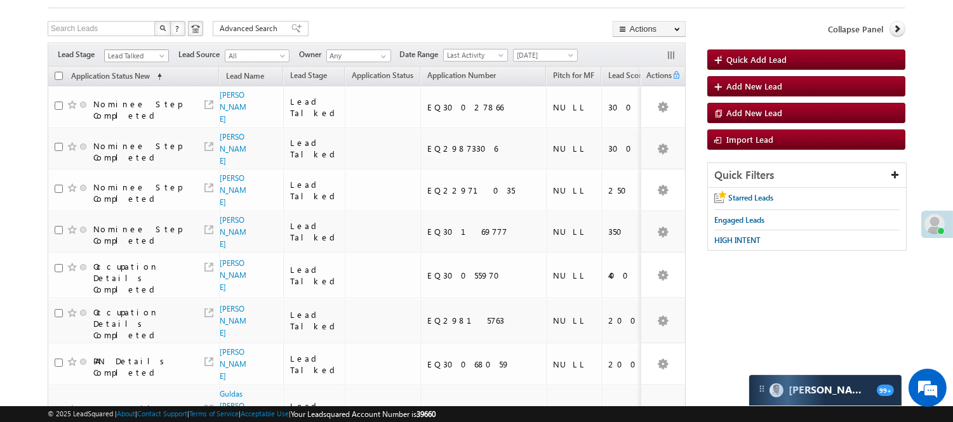
click at [124, 59] on span "Lead Talked" at bounding box center [135, 55] width 60 height 11
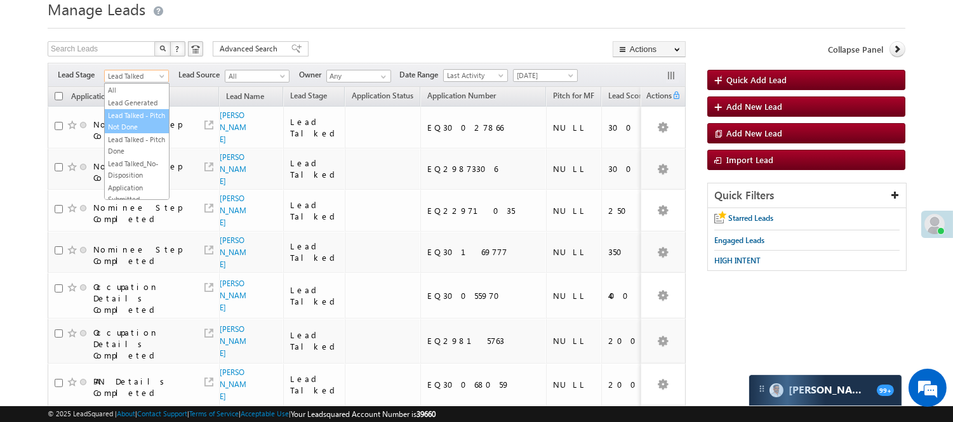
scroll to position [70, 0]
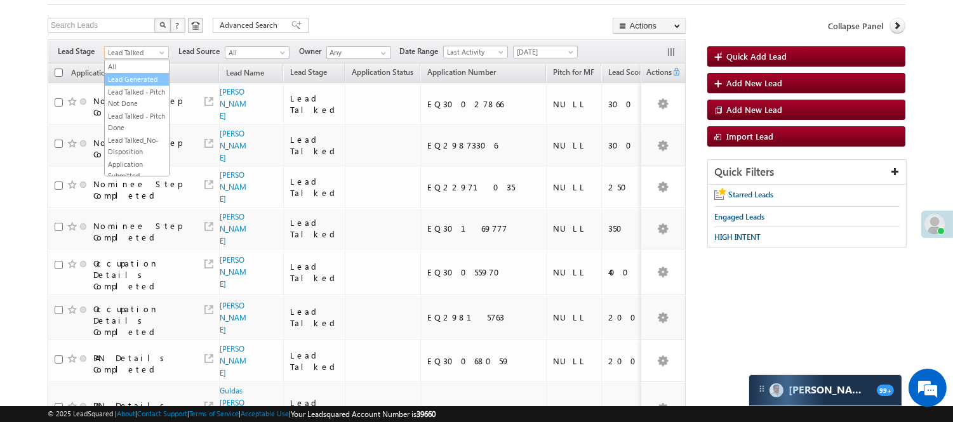
click at [131, 85] on link "Lead Generated" at bounding box center [137, 79] width 64 height 11
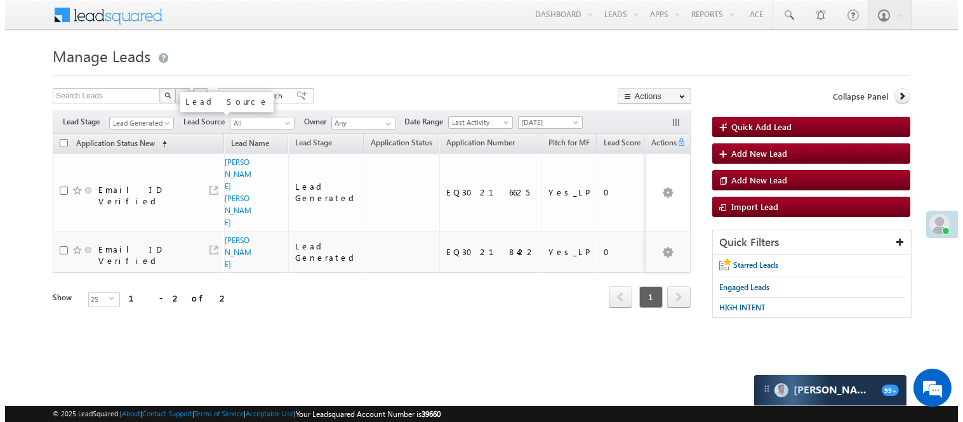
scroll to position [0, 0]
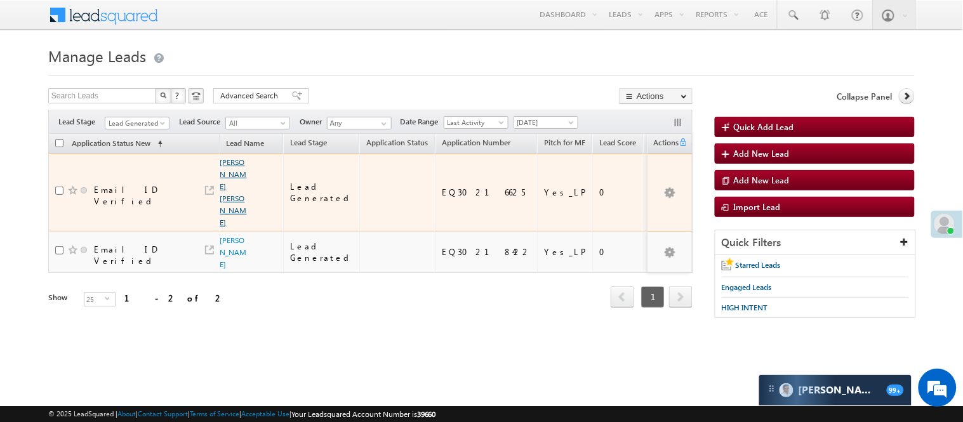
click at [224, 161] on link "Sakshi dave" at bounding box center [233, 192] width 27 height 70
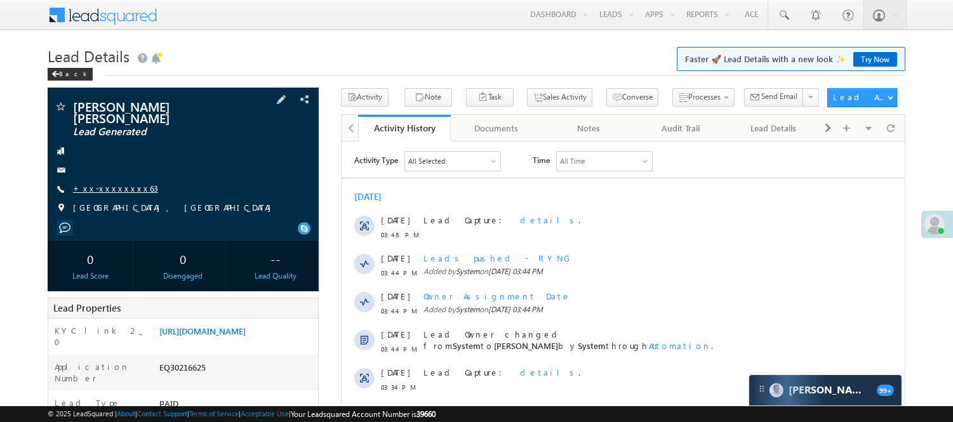
click at [108, 183] on link "+xx-xxxxxxxx63" at bounding box center [115, 188] width 85 height 11
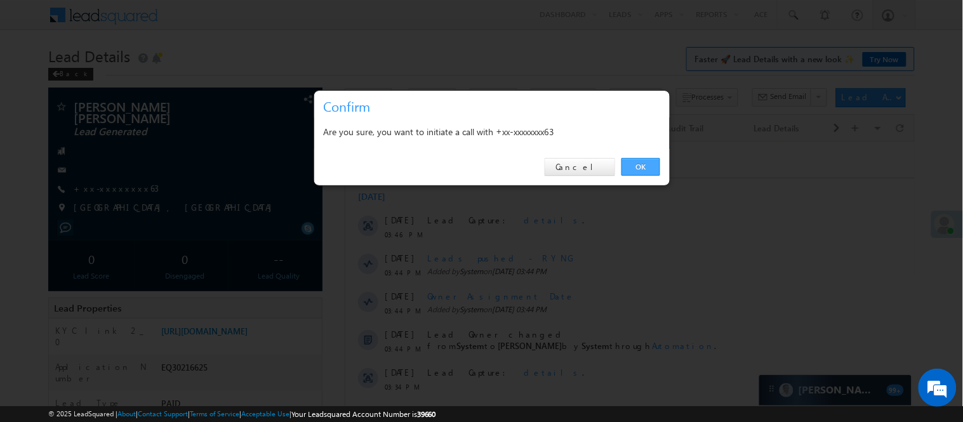
click at [645, 162] on link "OK" at bounding box center [641, 167] width 39 height 18
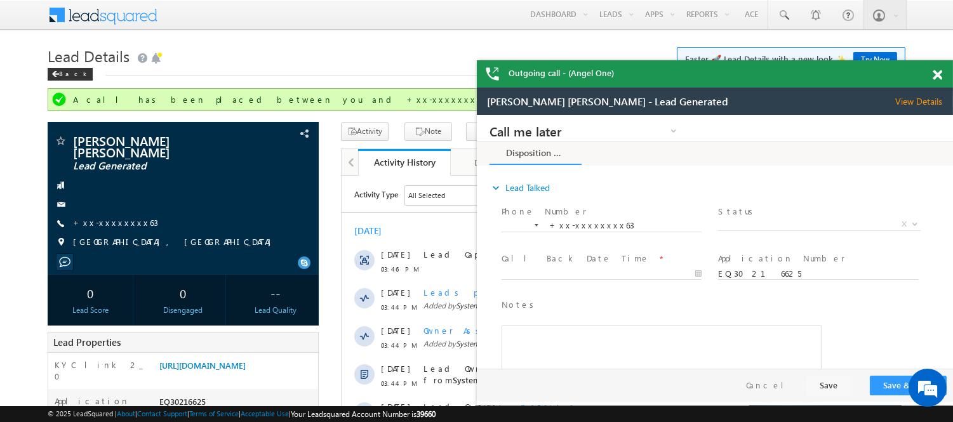
click at [936, 70] on span at bounding box center [938, 75] width 10 height 11
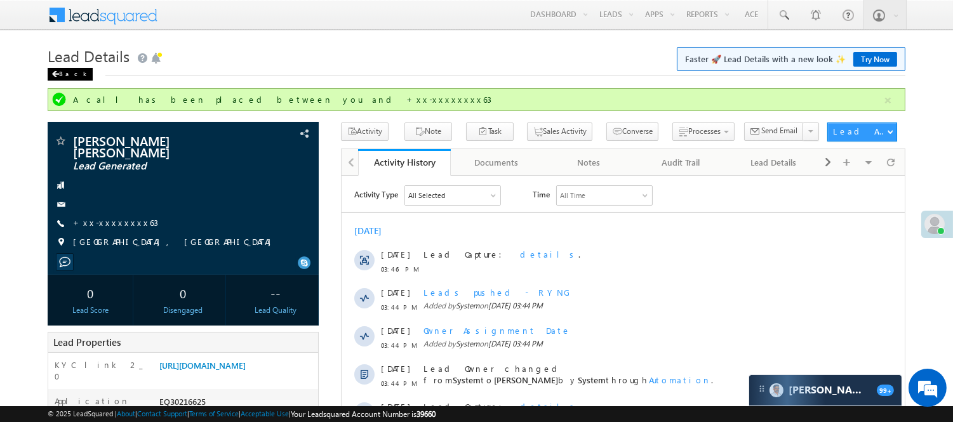
click at [72, 73] on div "Back" at bounding box center [70, 74] width 45 height 13
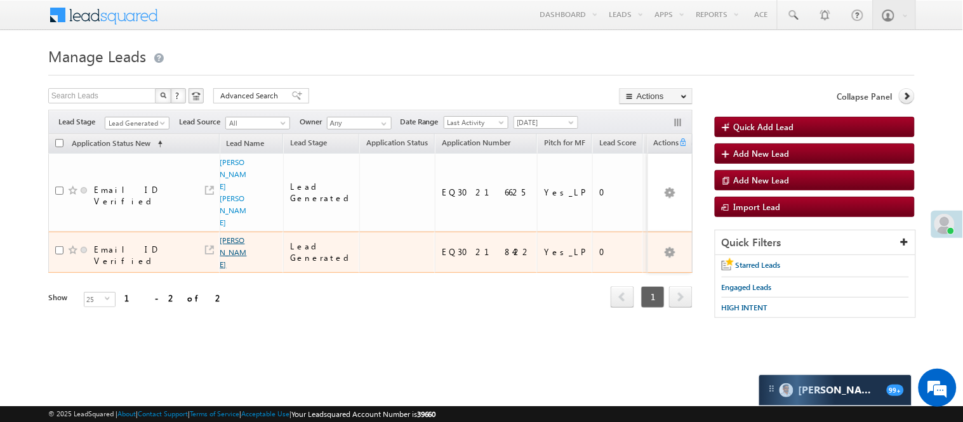
click at [233, 236] on link "[PERSON_NAME]" at bounding box center [233, 253] width 27 height 34
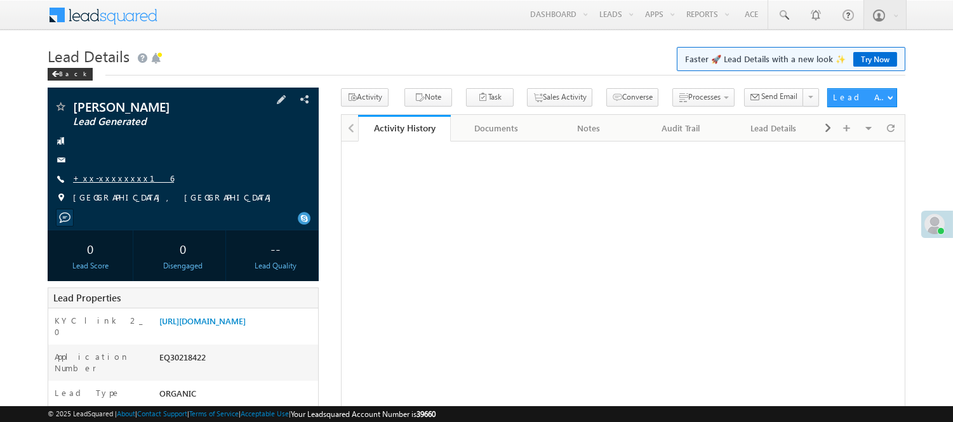
click at [116, 174] on link "+xx-xxxxxxxx16" at bounding box center [123, 178] width 101 height 11
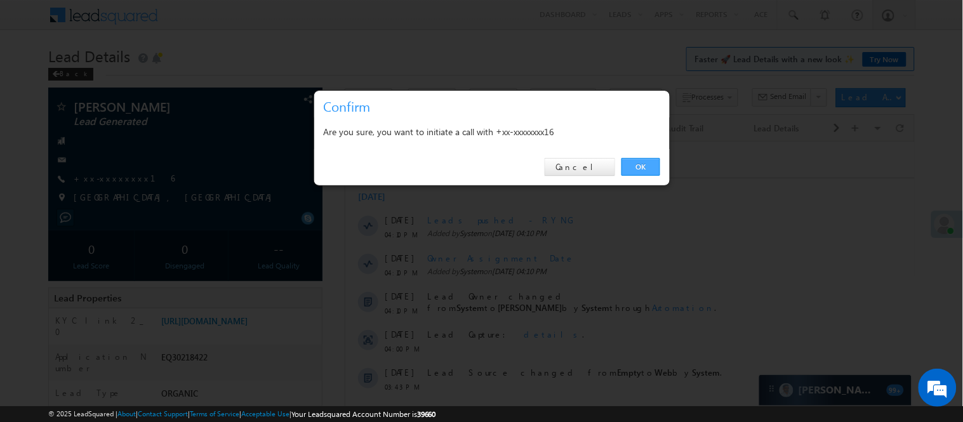
drag, startPoint x: 644, startPoint y: 159, endPoint x: 302, endPoint y: 15, distance: 371.9
click at [644, 159] on link "OK" at bounding box center [641, 167] width 39 height 18
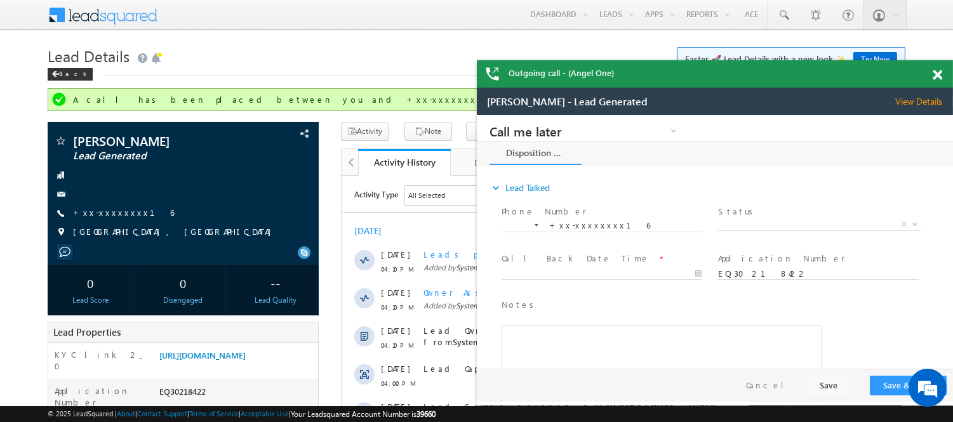
click at [940, 73] on span at bounding box center [938, 75] width 10 height 11
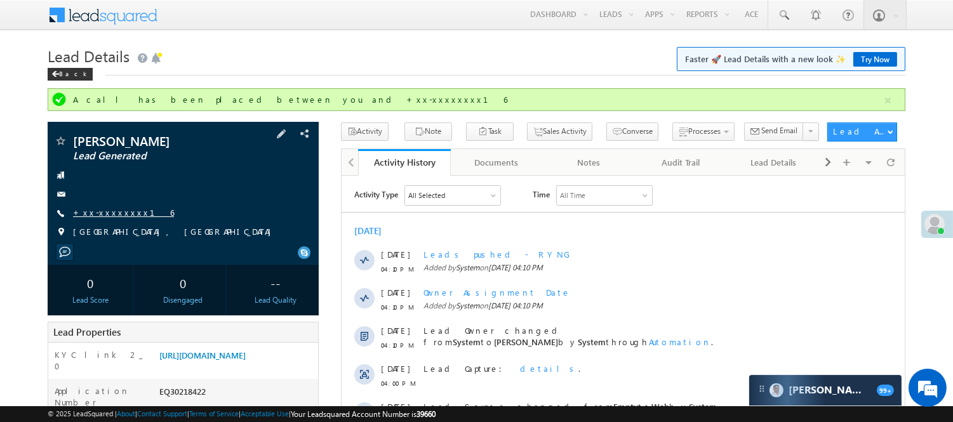
click at [97, 211] on link "+xx-xxxxxxxx16" at bounding box center [123, 212] width 101 height 11
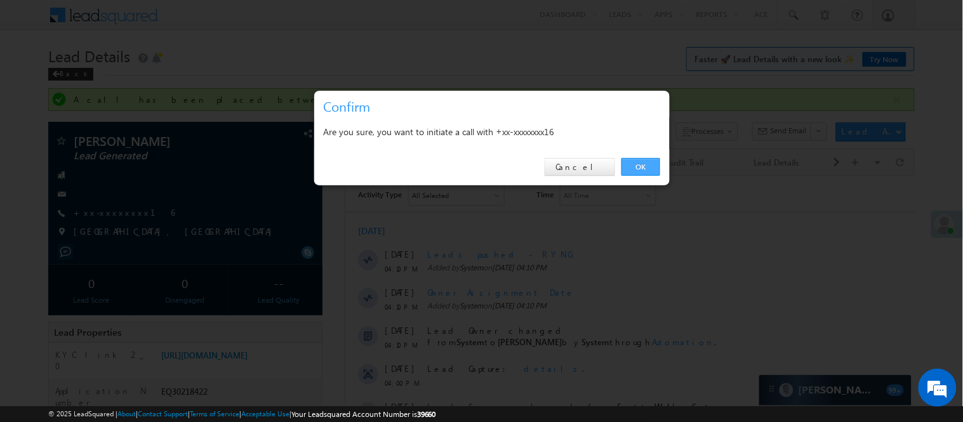
click at [637, 166] on link "OK" at bounding box center [641, 167] width 39 height 18
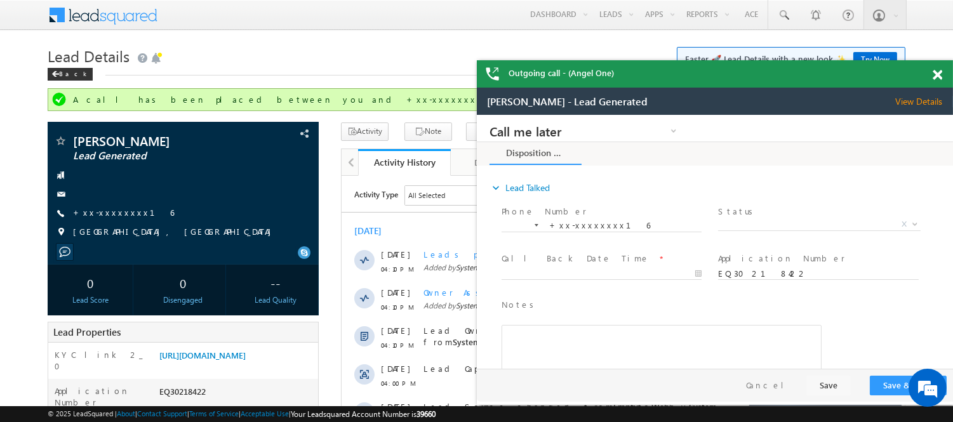
drag, startPoint x: 935, startPoint y: 72, endPoint x: 860, endPoint y: 77, distance: 75.1
click at [935, 72] on span at bounding box center [938, 75] width 10 height 11
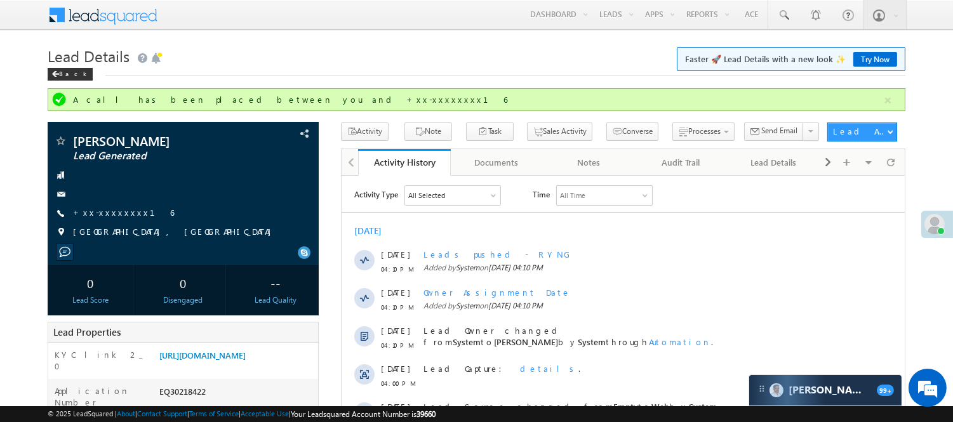
click at [464, 74] on div "Back" at bounding box center [477, 71] width 858 height 8
click at [790, 14] on link at bounding box center [783, 14] width 30 height 29
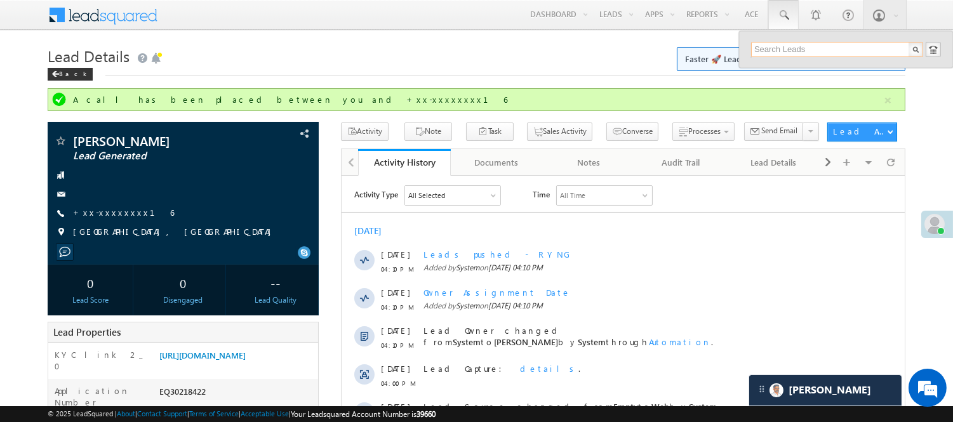
click at [796, 51] on input "text" at bounding box center [837, 49] width 172 height 15
paste input "EQ30129809"
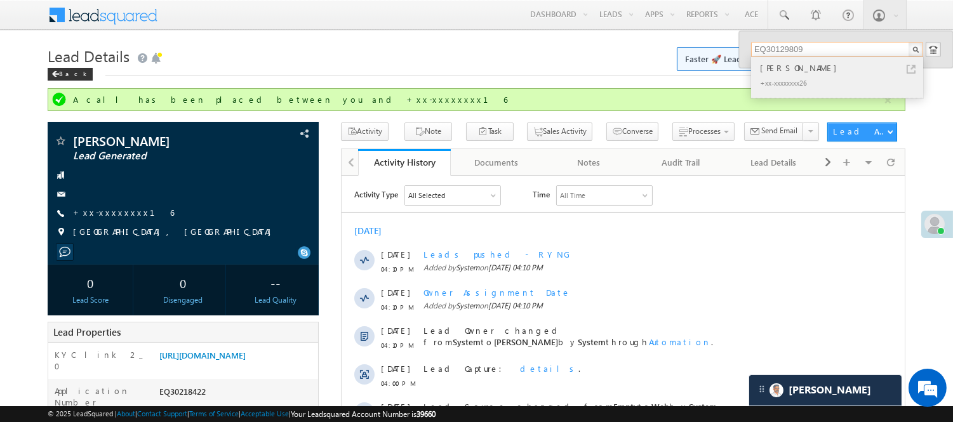
type input "EQ30129809"
click at [816, 77] on div "+xx-xxxxxxxx26" at bounding box center [842, 82] width 170 height 15
click at [817, 77] on div "+xx-xxxxxxxx26" at bounding box center [842, 82] width 170 height 15
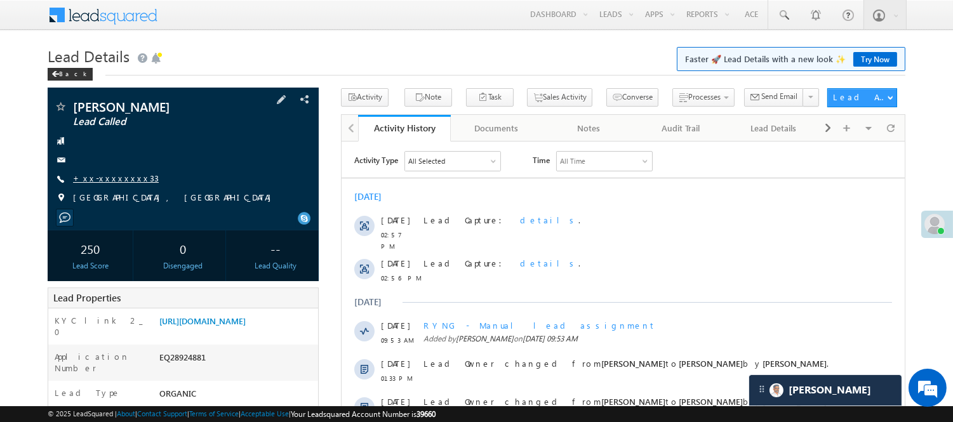
click at [116, 175] on link "+xx-xxxxxxxx33" at bounding box center [116, 178] width 86 height 11
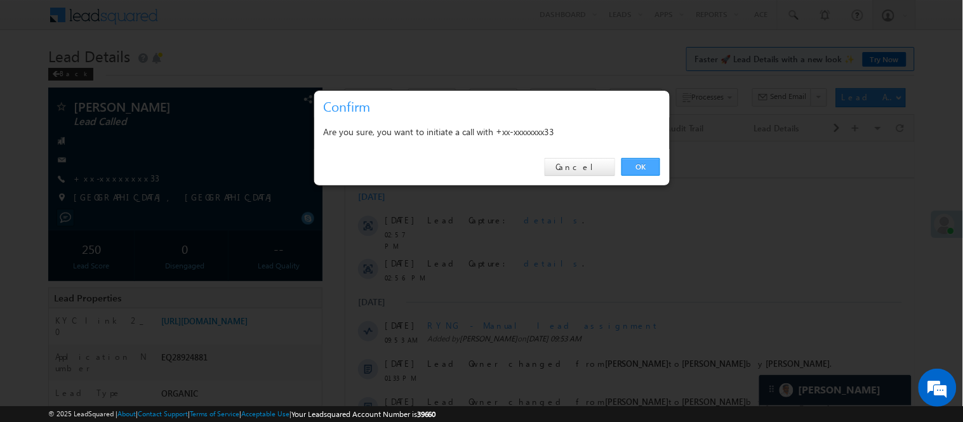
click at [635, 170] on link "OK" at bounding box center [641, 167] width 39 height 18
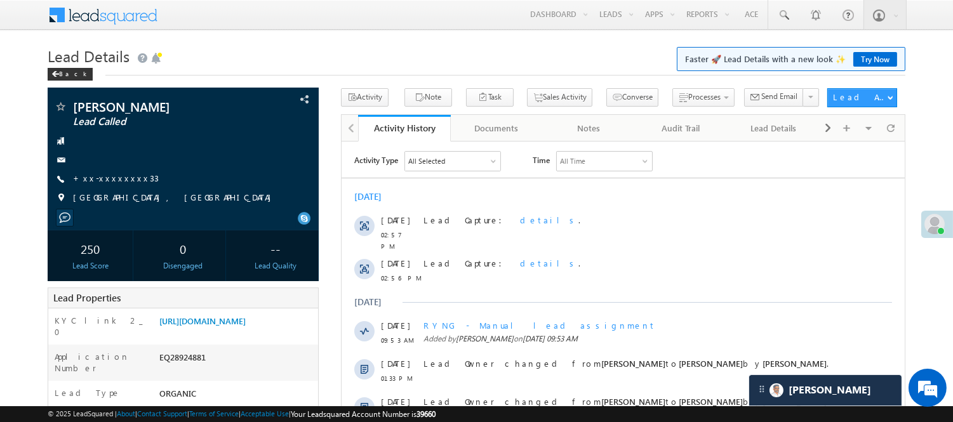
click at [364, 55] on h1 "Lead Details Faster 🚀 Lead Details with a new look ✨ Try Now" at bounding box center [477, 55] width 858 height 25
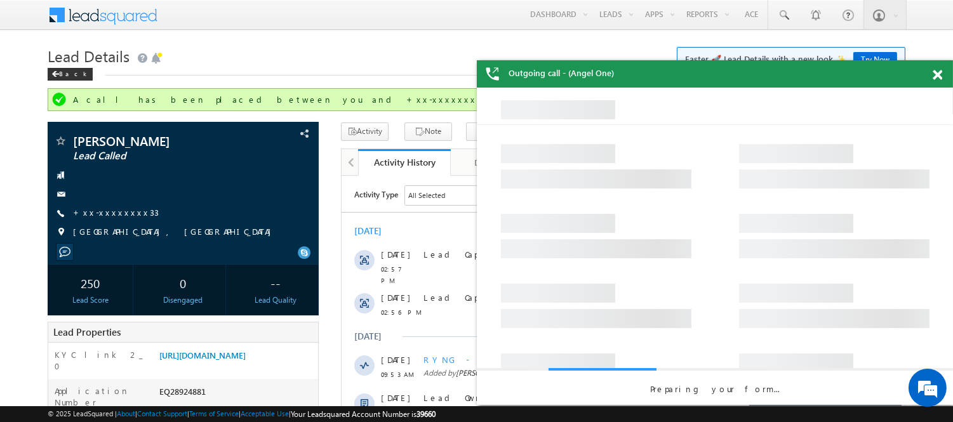
click at [937, 77] on span at bounding box center [938, 75] width 10 height 11
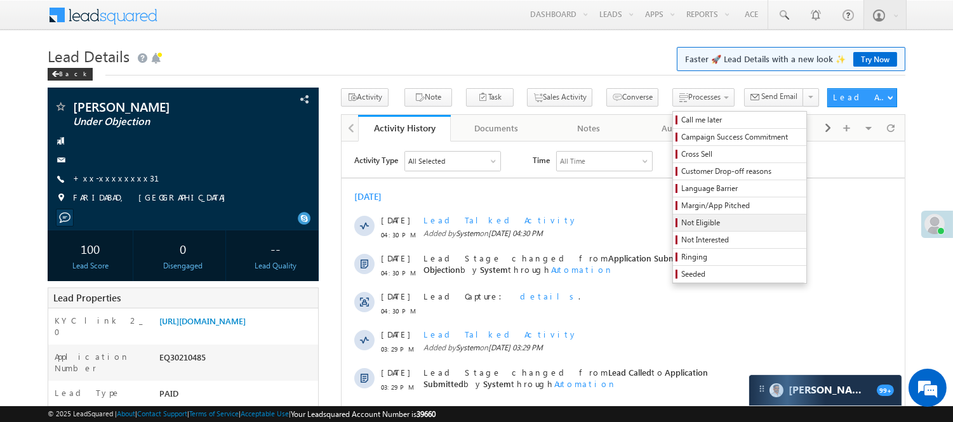
click at [673, 218] on link "Not Eligible" at bounding box center [739, 223] width 133 height 17
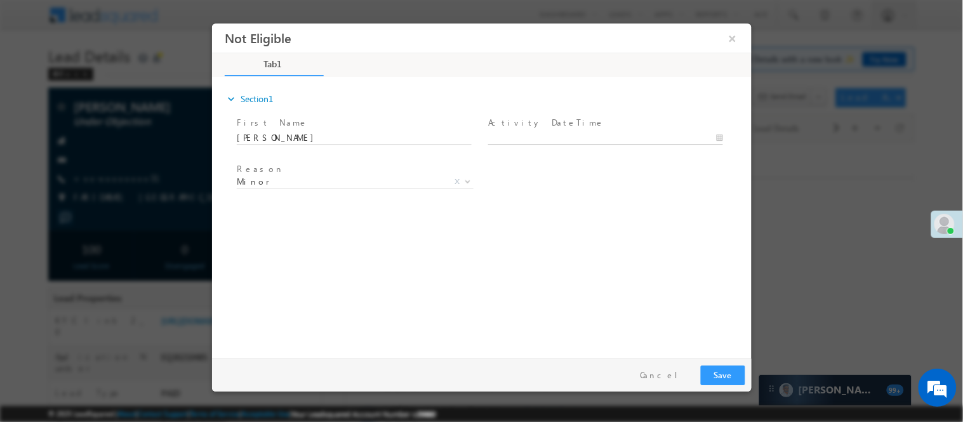
click at [511, 133] on body "Not Eligible ×" at bounding box center [481, 188] width 540 height 330
type input "[DATE] 4:31 PM"
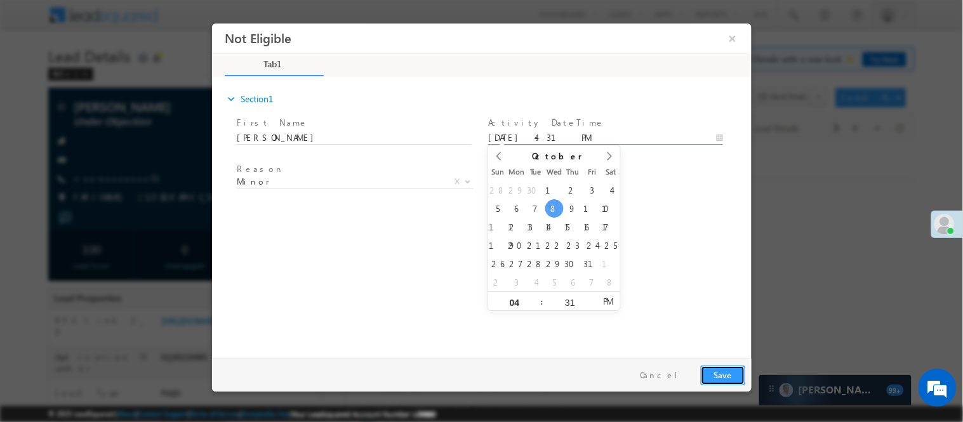
click at [723, 370] on button "Save" at bounding box center [722, 375] width 44 height 20
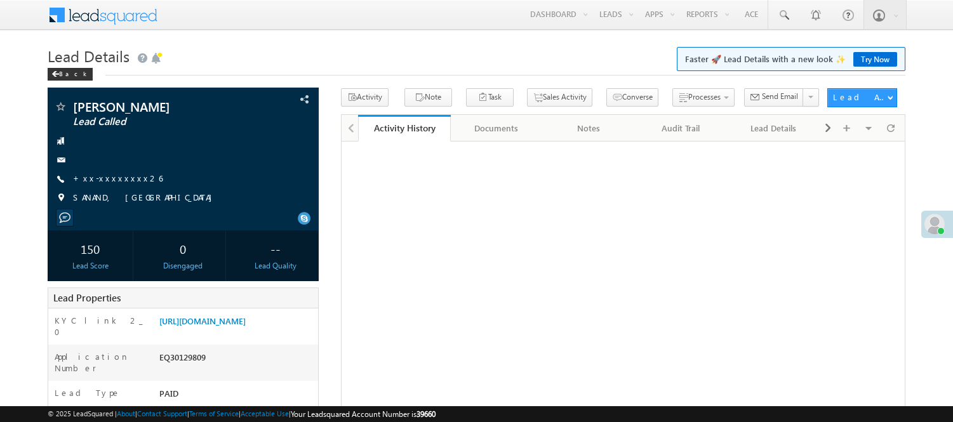
scroll to position [211, 0]
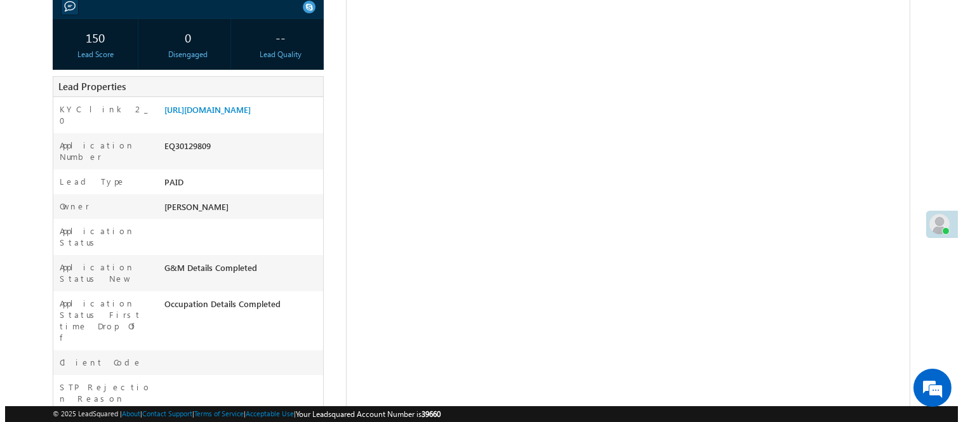
scroll to position [0, 0]
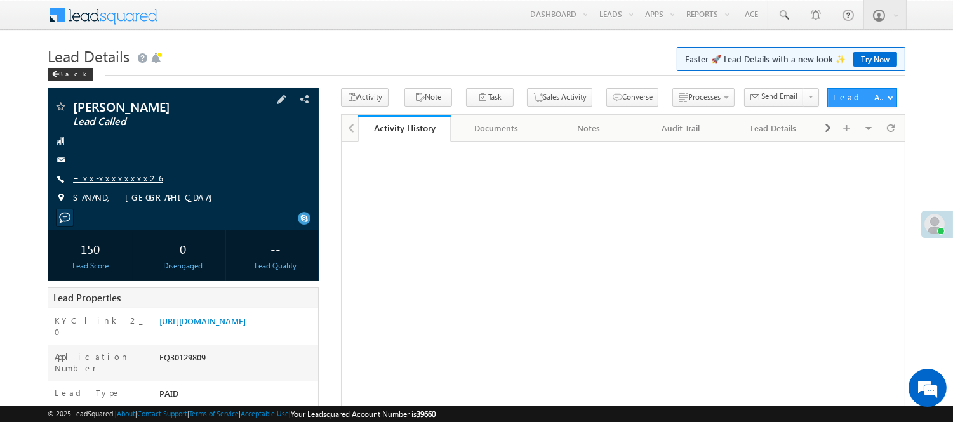
click at [103, 178] on link "+xx-xxxxxxxx26" at bounding box center [118, 178] width 90 height 11
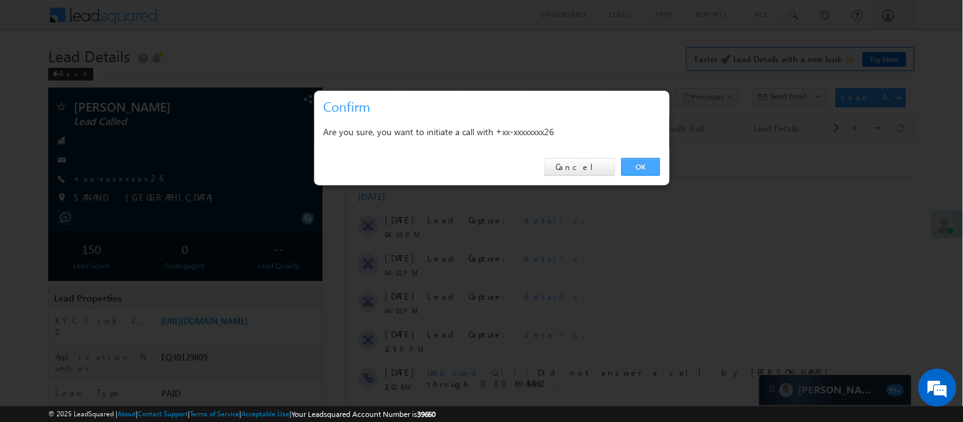
click at [639, 168] on link "OK" at bounding box center [641, 167] width 39 height 18
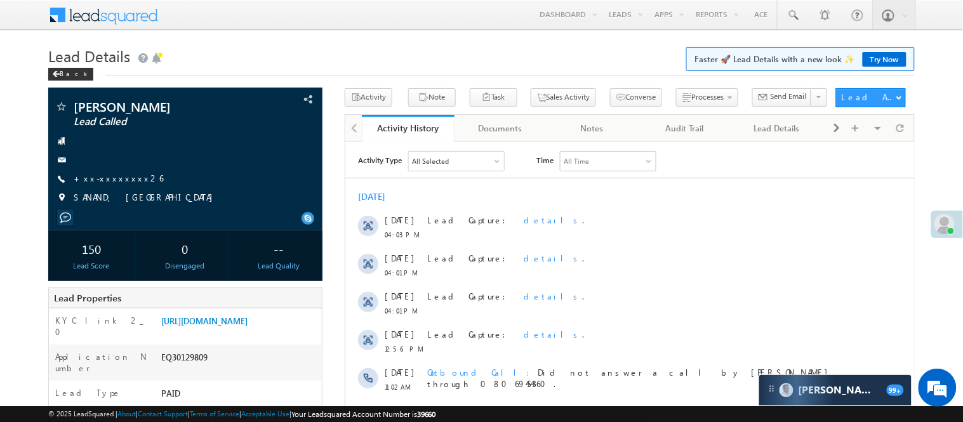
click at [652, 168] on div "All Time" at bounding box center [607, 160] width 95 height 19
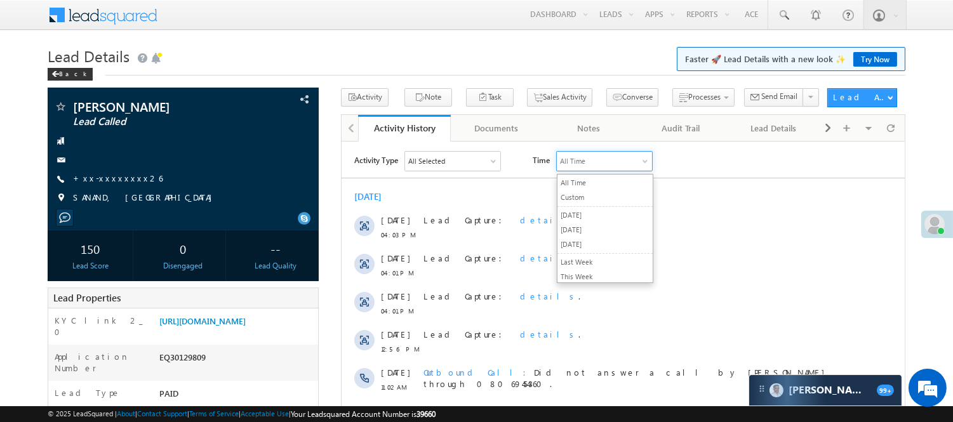
click at [383, 59] on h1 "Lead Details Faster 🚀 Lead Details with a new look ✨ Try Now" at bounding box center [477, 55] width 858 height 25
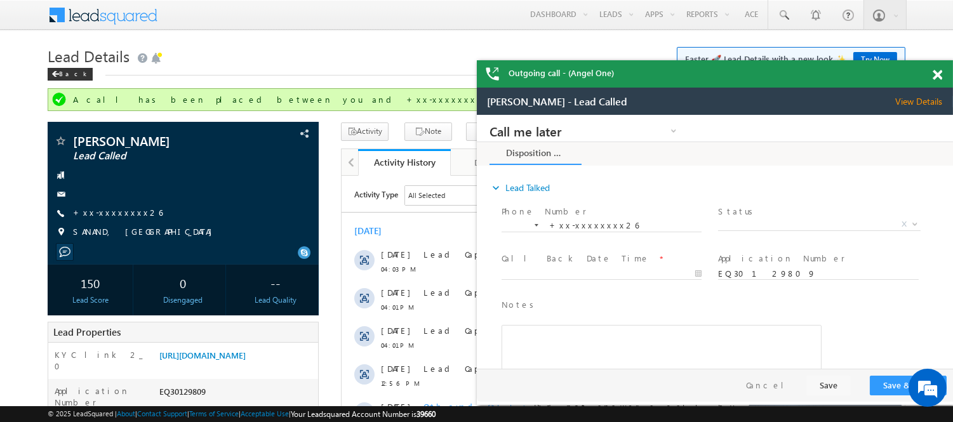
click at [937, 74] on span at bounding box center [938, 75] width 10 height 11
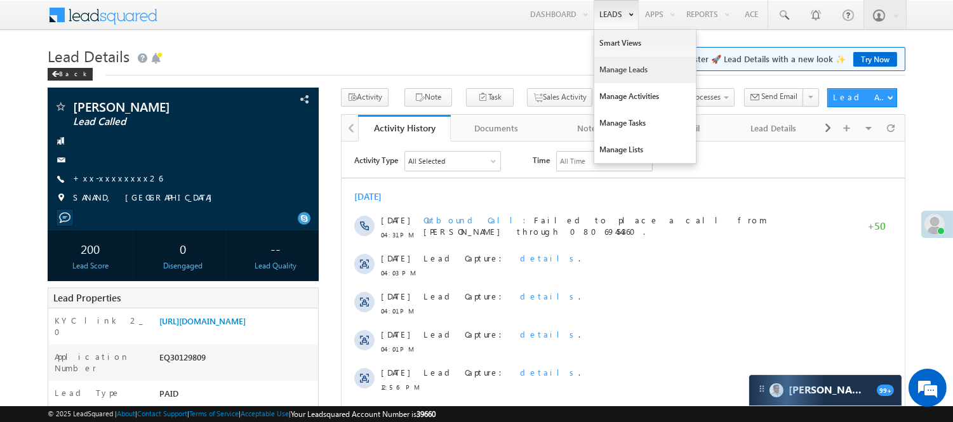
click at [627, 76] on link "Manage Leads" at bounding box center [645, 70] width 102 height 27
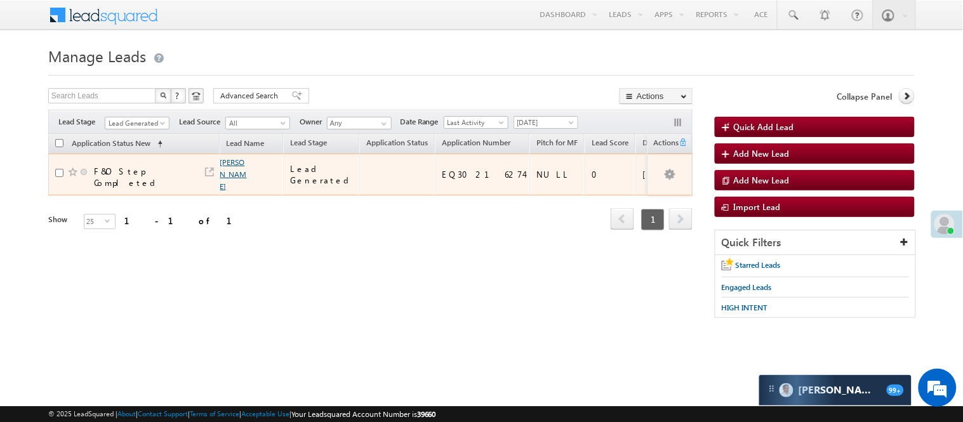
click at [227, 177] on link "[PERSON_NAME]" at bounding box center [233, 174] width 27 height 34
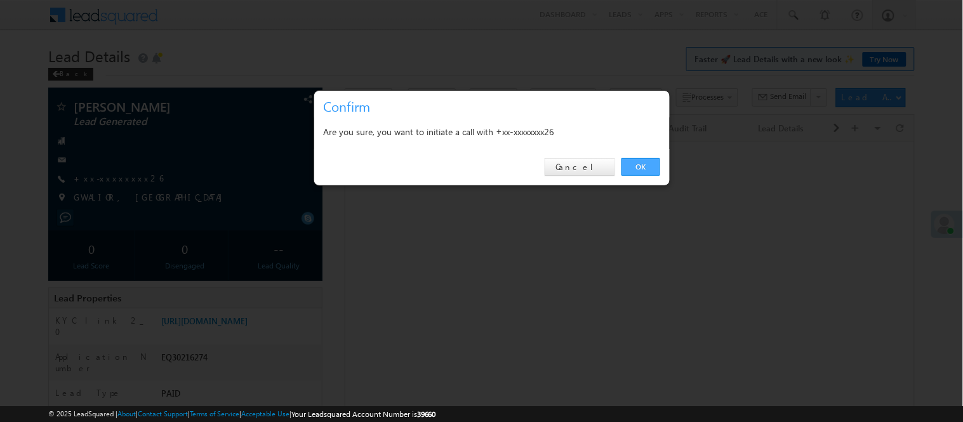
click at [632, 160] on link "OK" at bounding box center [641, 167] width 39 height 18
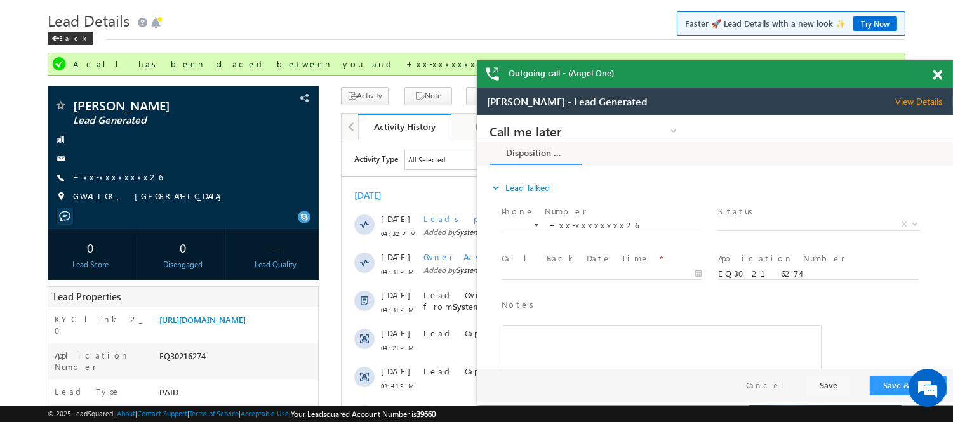
scroll to position [141, 0]
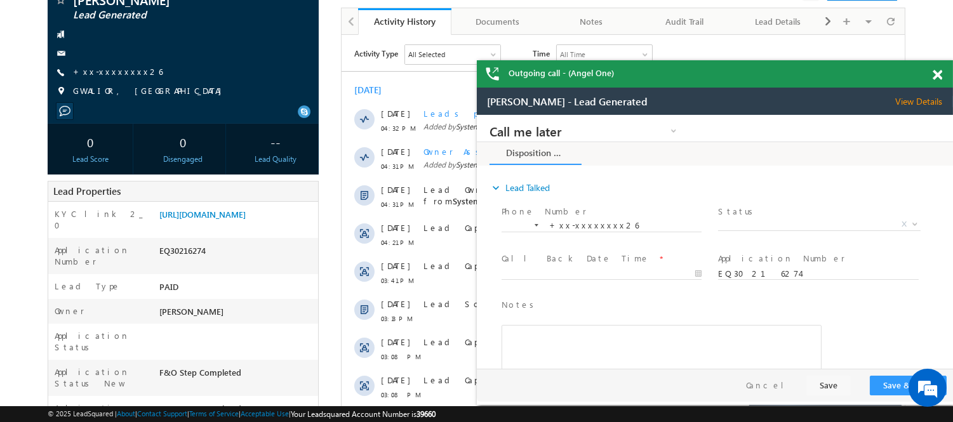
click at [940, 74] on span at bounding box center [938, 75] width 10 height 11
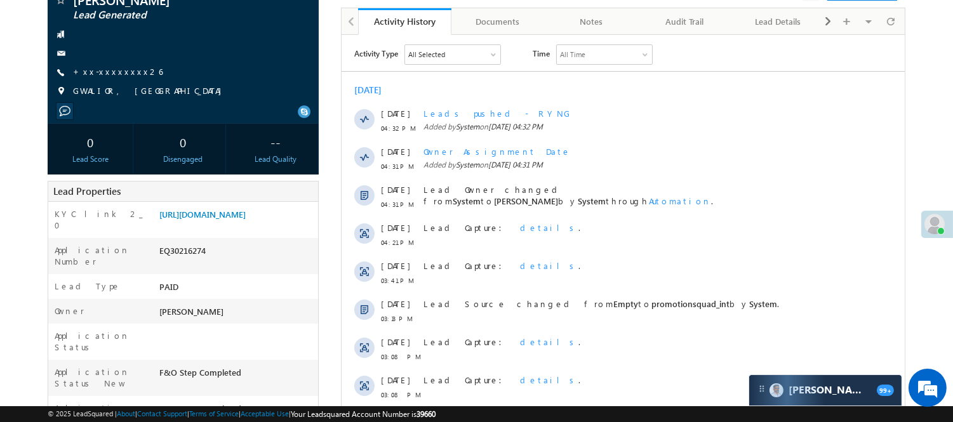
scroll to position [0, 0]
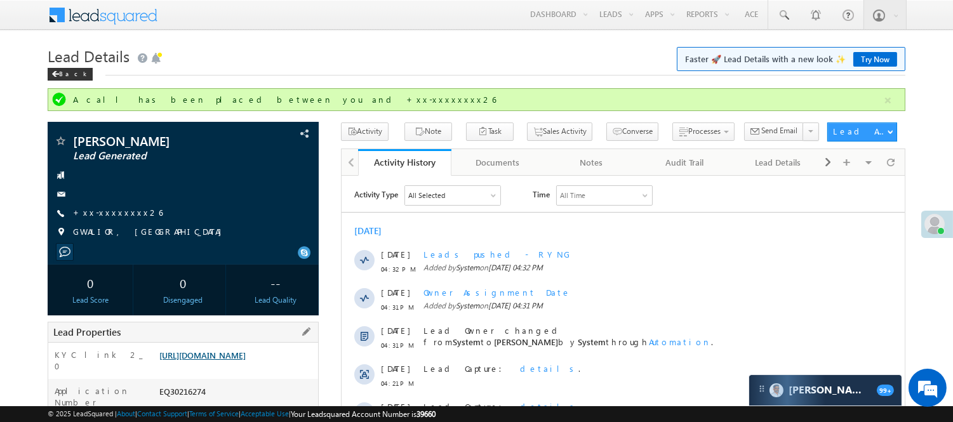
click at [246, 361] on link "https://angelbroking1-pk3em7sa.customui-test.leadsquared.com?leadId=715701ec-07…" at bounding box center [202, 355] width 86 height 11
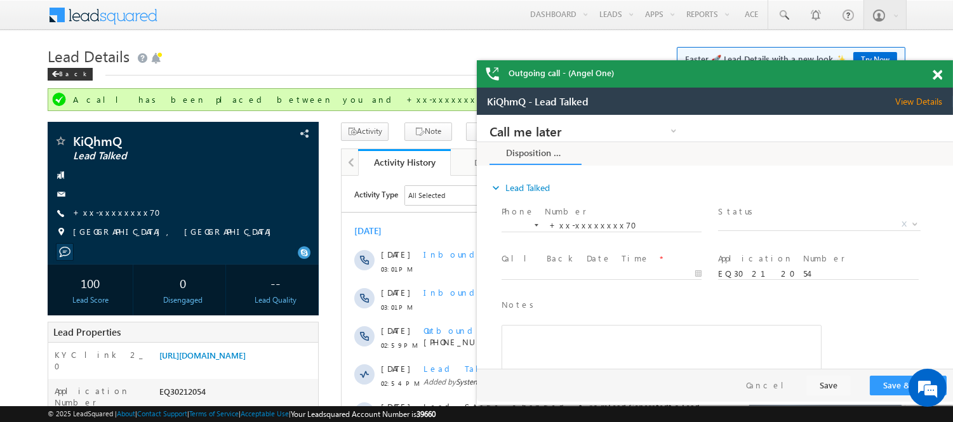
click at [938, 74] on span at bounding box center [938, 75] width 10 height 11
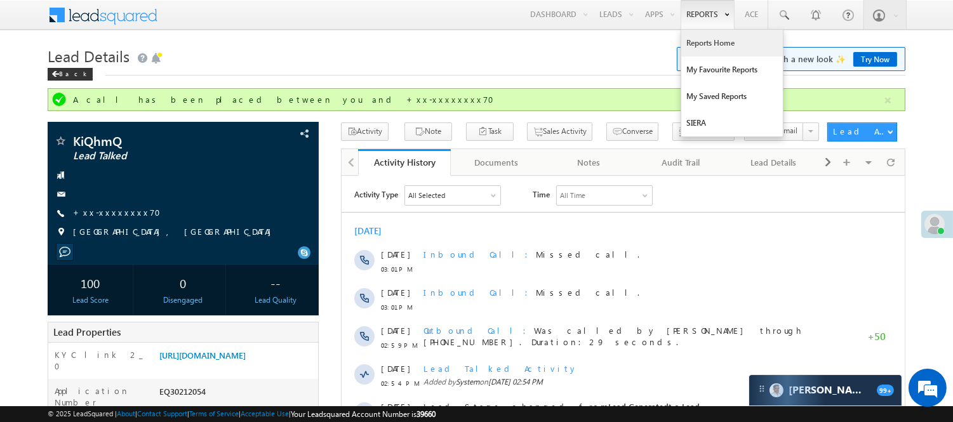
click at [705, 46] on link "Reports Home" at bounding box center [732, 43] width 102 height 27
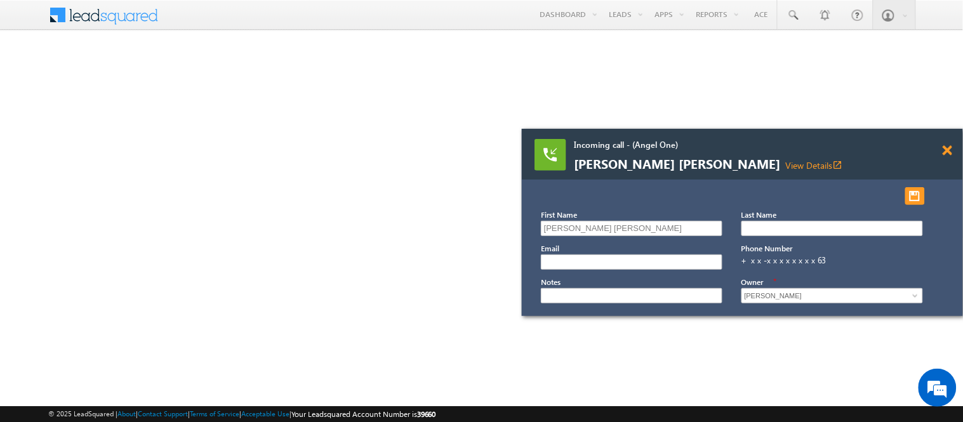
click at [947, 153] on span at bounding box center [948, 150] width 10 height 11
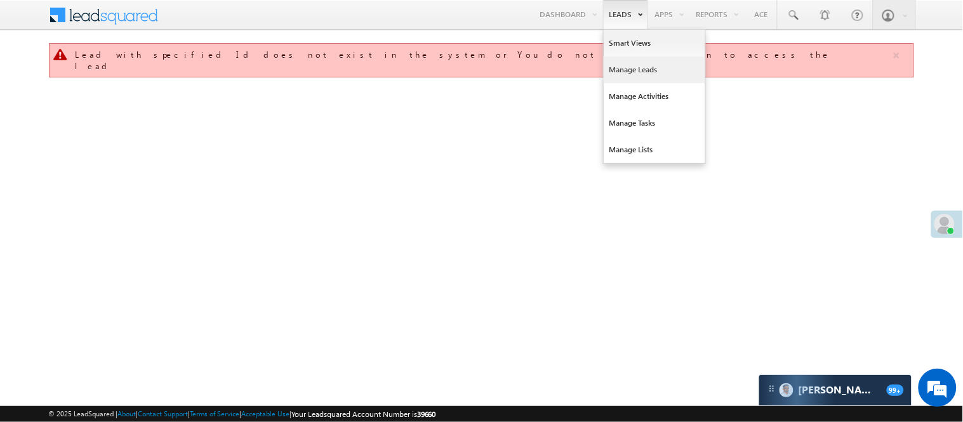
click at [632, 72] on link "Manage Leads" at bounding box center [655, 70] width 102 height 27
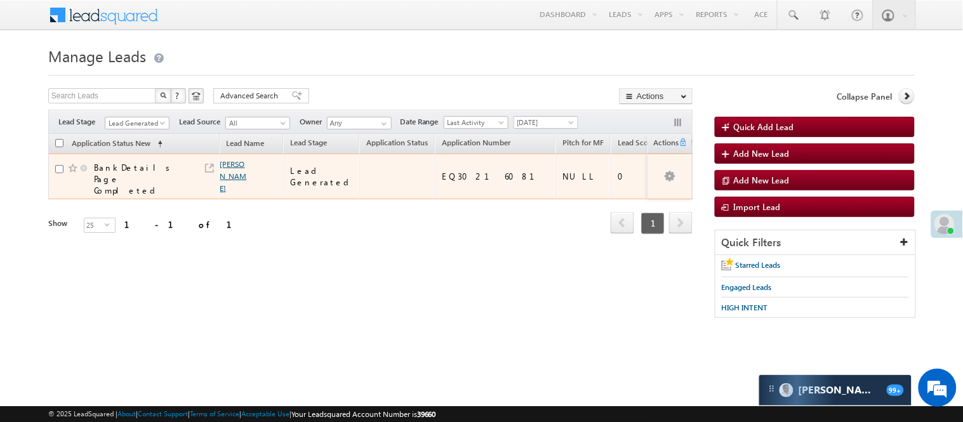
click at [225, 161] on link "[PERSON_NAME]" at bounding box center [233, 176] width 27 height 34
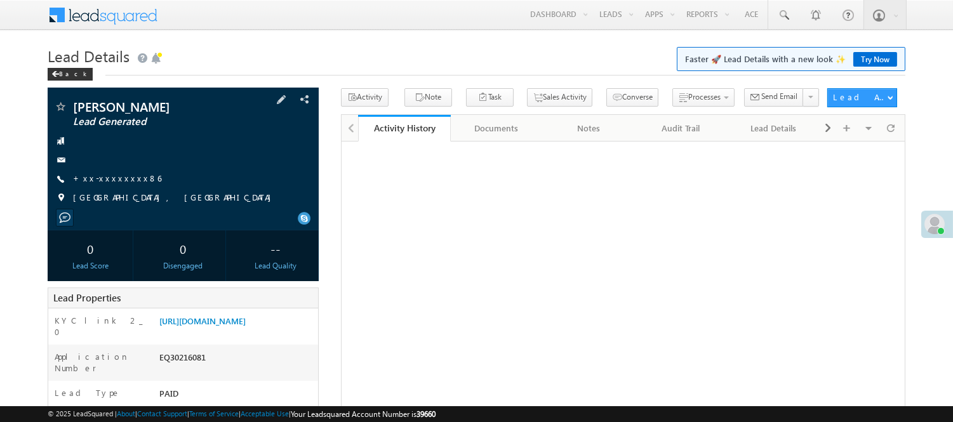
click at [122, 185] on span "+xx-xxxxxxxx86" at bounding box center [117, 179] width 88 height 13
click at [119, 179] on link "+xx-xxxxxxxx86" at bounding box center [117, 178] width 88 height 11
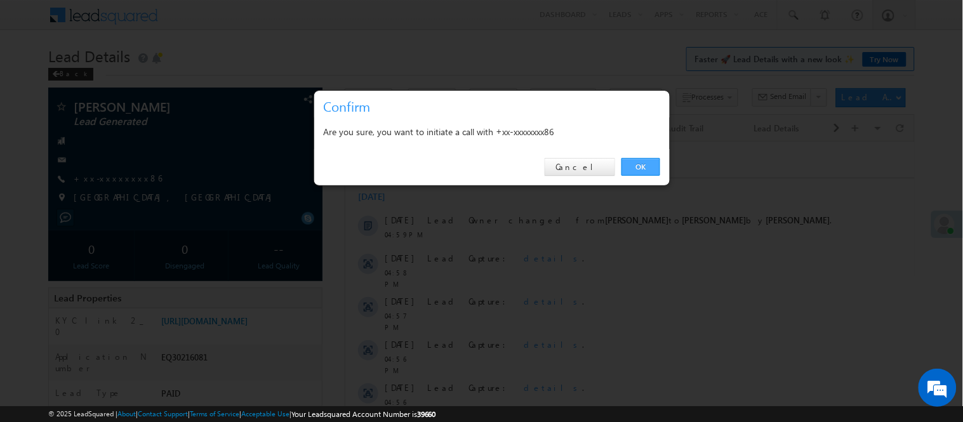
click at [632, 169] on link "OK" at bounding box center [641, 167] width 39 height 18
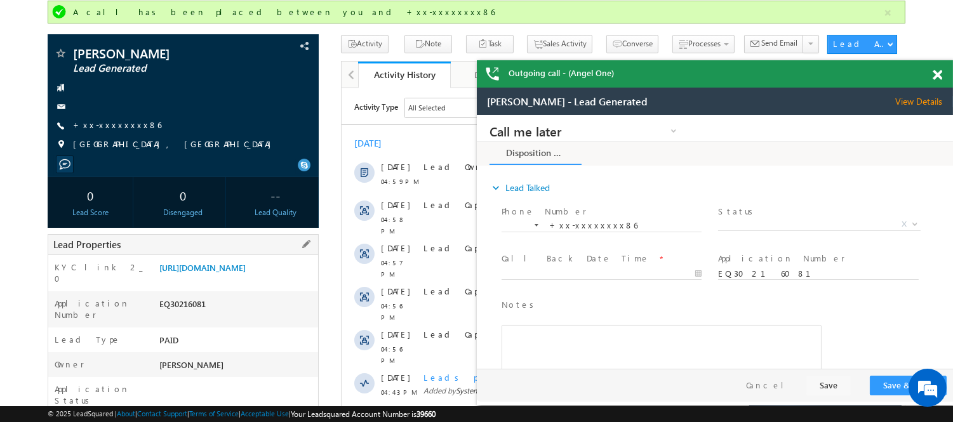
scroll to position [141, 0]
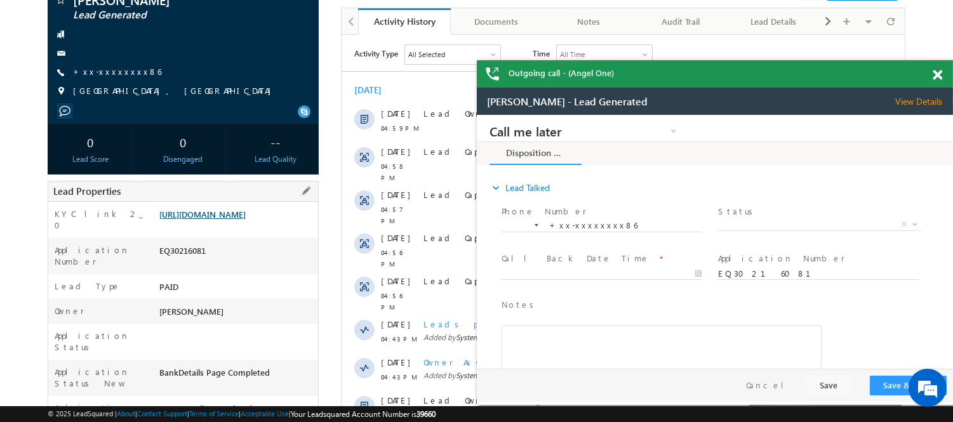
click at [230, 220] on link "https://angelbroking1-pk3em7sa.customui-test.leadsquared.com?leadId=df3e289d-0c…" at bounding box center [202, 214] width 86 height 11
click at [940, 72] on span at bounding box center [938, 75] width 10 height 11
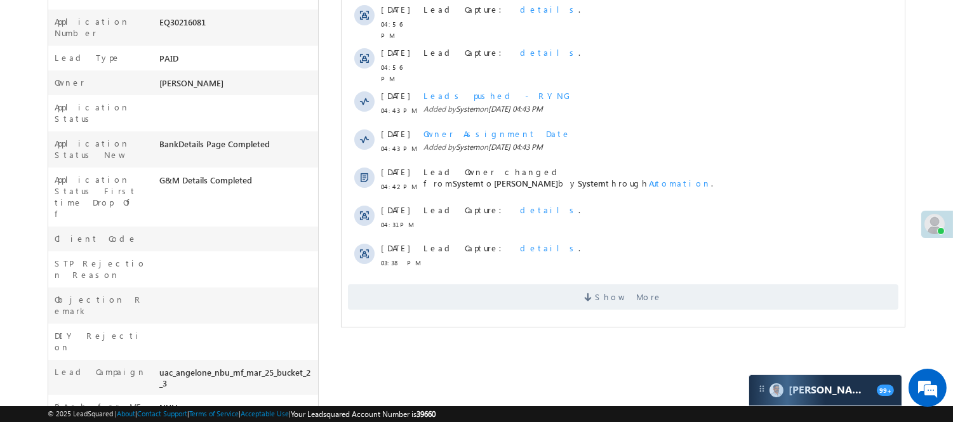
scroll to position [0, 0]
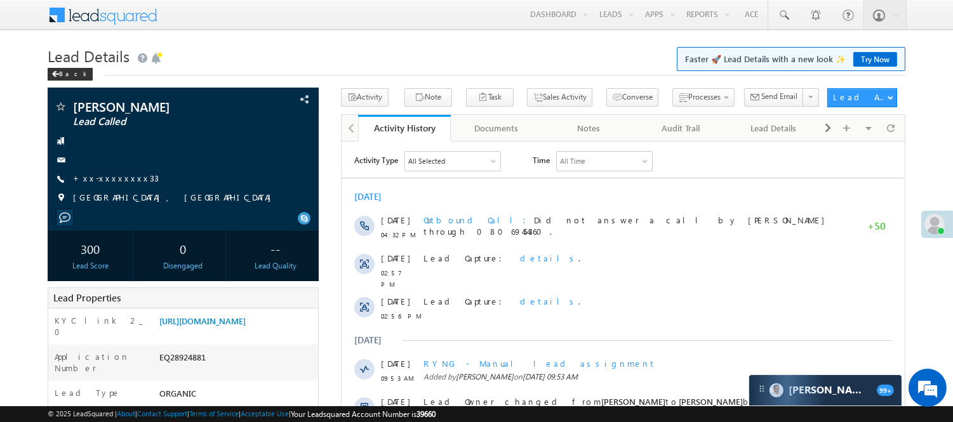
click at [346, 53] on h1 "Lead Details Faster 🚀 Lead Details with a new look ✨ Try Now" at bounding box center [477, 55] width 858 height 25
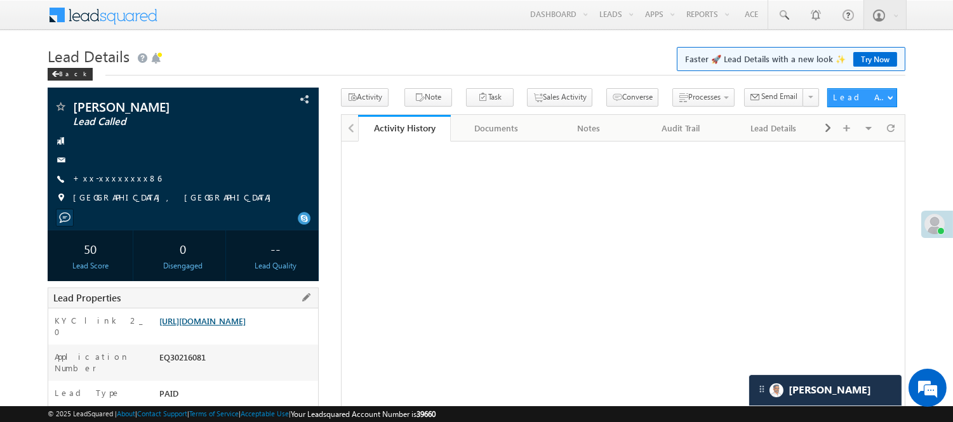
click at [232, 316] on link "[URL][DOMAIN_NAME]" at bounding box center [202, 321] width 86 height 11
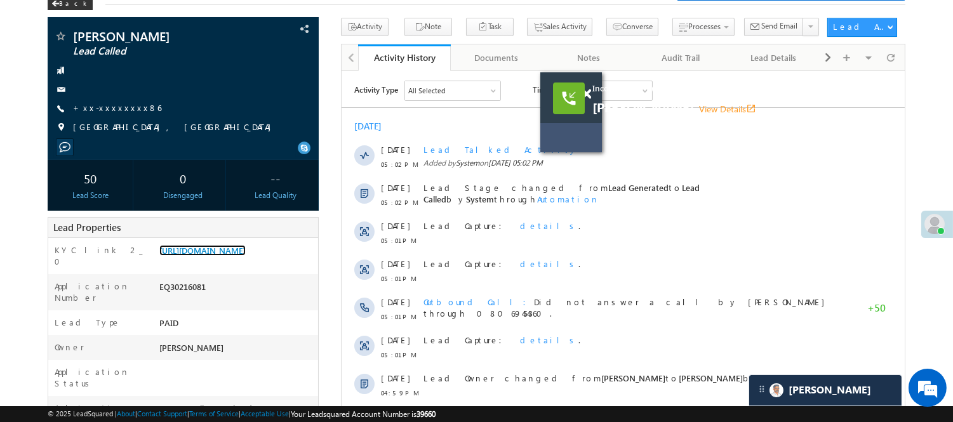
drag, startPoint x: 550, startPoint y: 173, endPoint x: 542, endPoint y: 112, distance: 62.1
click at [578, 117] on div "Incoming call - (Angel One) [PERSON_NAME] View Details open_in_new" at bounding box center [571, 97] width 62 height 51
click at [88, 114] on span "+xx-xxxxxxxx86" at bounding box center [117, 108] width 88 height 13
click at [89, 108] on link "+xx-xxxxxxxx86" at bounding box center [117, 107] width 88 height 11
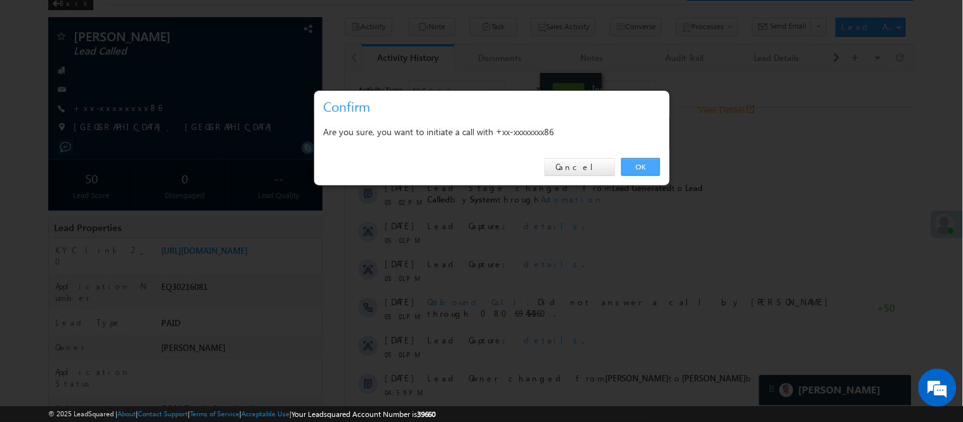
click at [646, 169] on link "OK" at bounding box center [641, 167] width 39 height 18
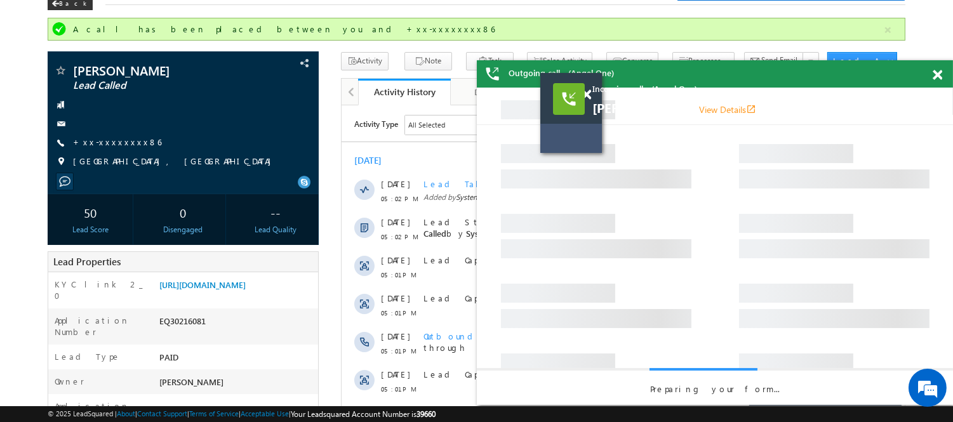
click at [942, 75] on div at bounding box center [944, 72] width 17 height 25
click at [934, 74] on span at bounding box center [938, 75] width 10 height 11
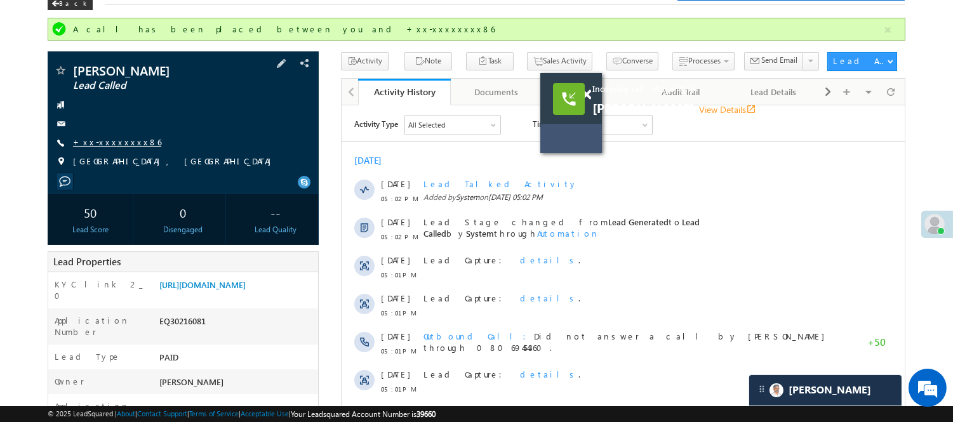
click at [102, 137] on link "+xx-xxxxxxxx86" at bounding box center [117, 142] width 88 height 11
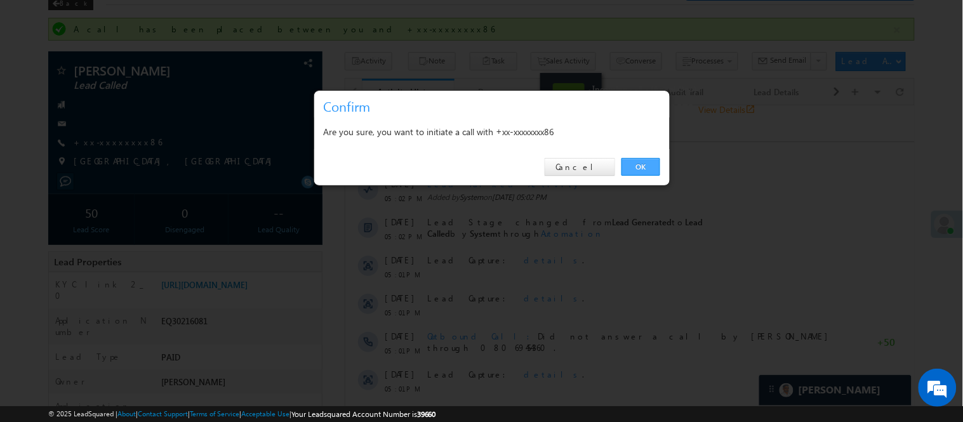
click at [650, 168] on link "OK" at bounding box center [641, 167] width 39 height 18
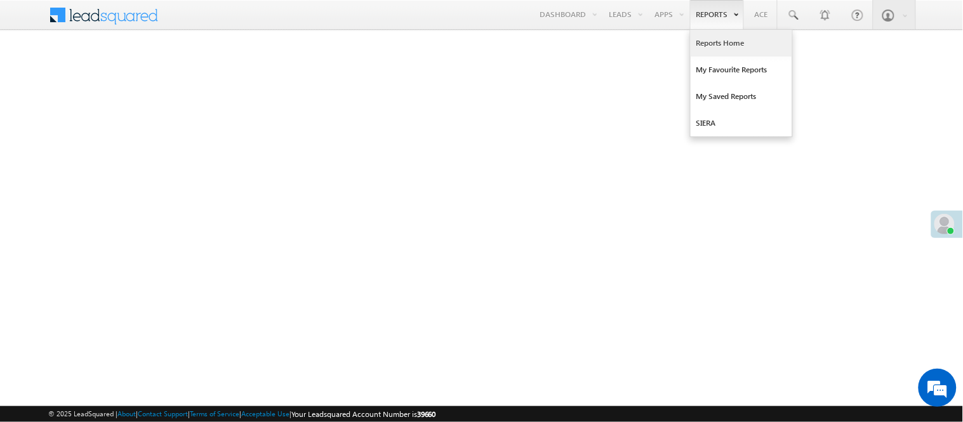
click at [719, 36] on link "Reports Home" at bounding box center [742, 43] width 102 height 27
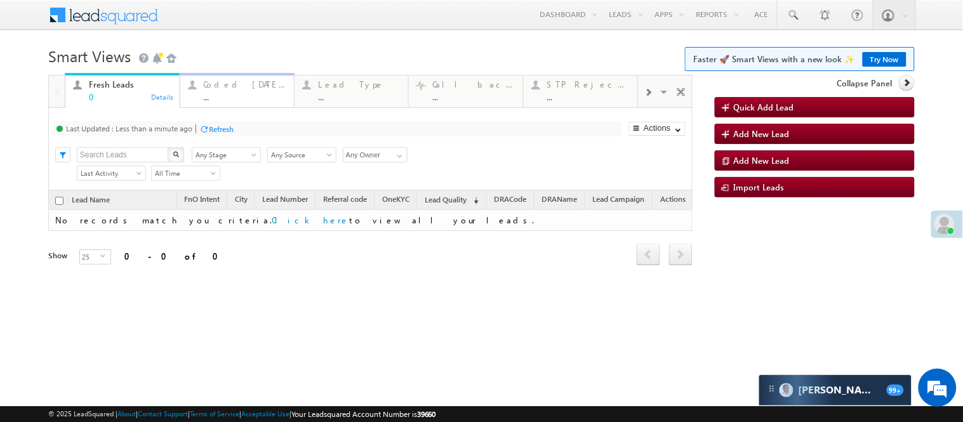
click at [239, 91] on div "Coded Today ..." at bounding box center [245, 89] width 83 height 25
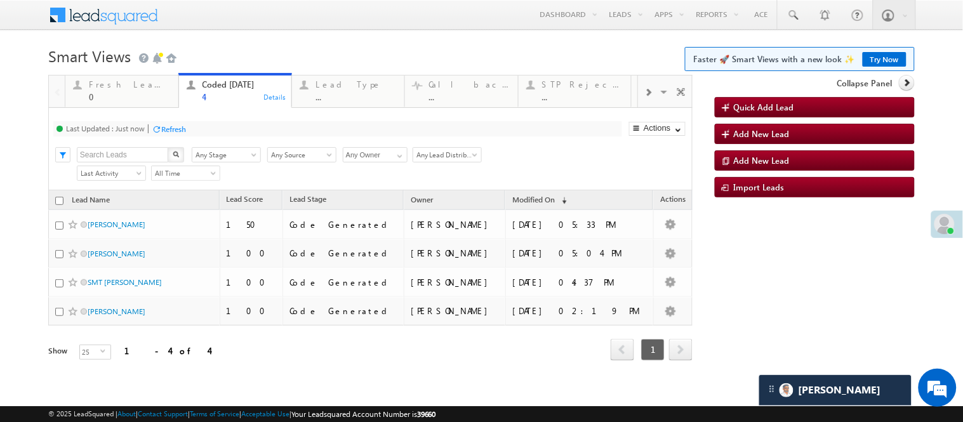
click at [221, 27] on div "Menu Nisha Anand Yadav Nisha .Yada v@ang elbro king. com Angel Broki" at bounding box center [481, 15] width 867 height 31
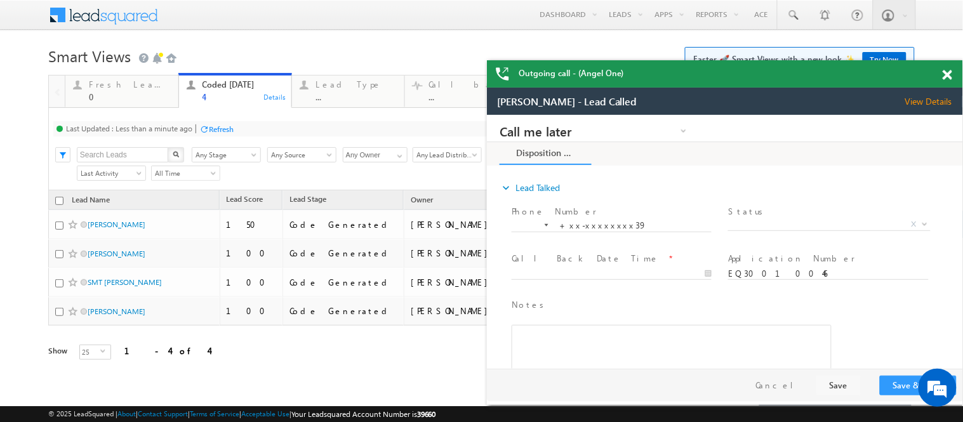
click at [950, 74] on span at bounding box center [948, 75] width 10 height 11
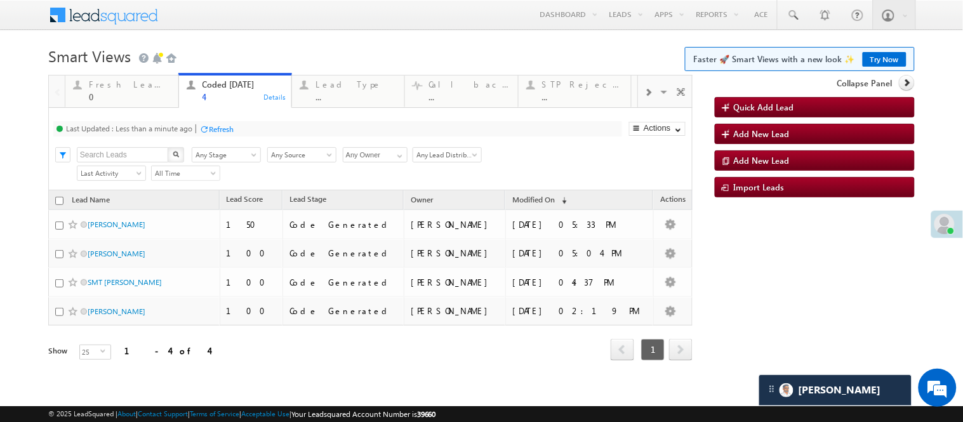
click at [276, 48] on h1 "Smart Views Getting Started Faster 🚀 Smart Views with a new look ✨ Try Now" at bounding box center [481, 55] width 867 height 25
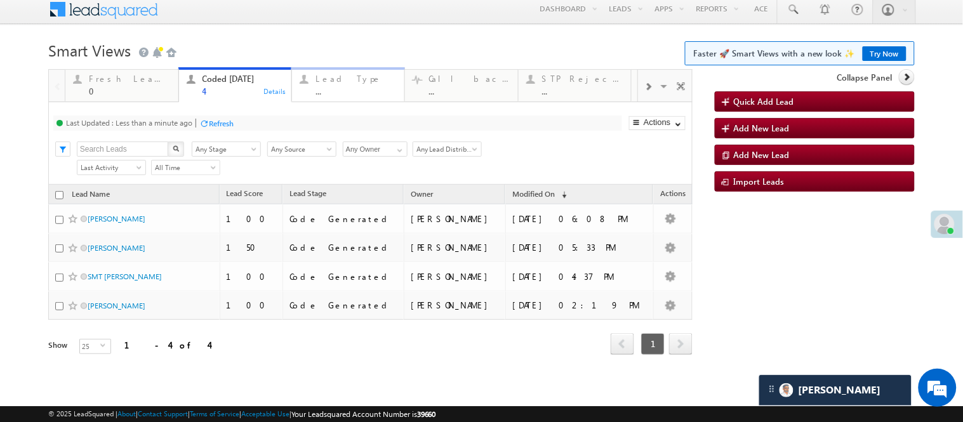
scroll to position [38, 0]
click at [881, 46] on link "Try Now" at bounding box center [885, 53] width 44 height 15
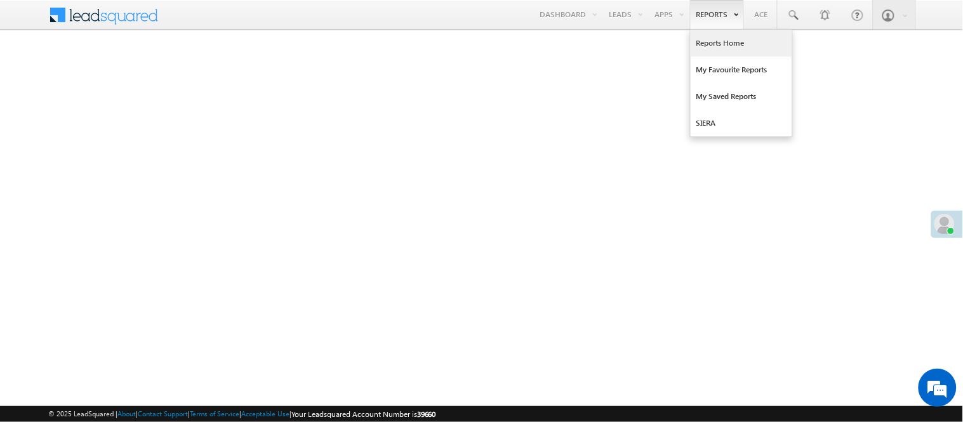
click at [717, 44] on link "Reports Home" at bounding box center [742, 43] width 102 height 27
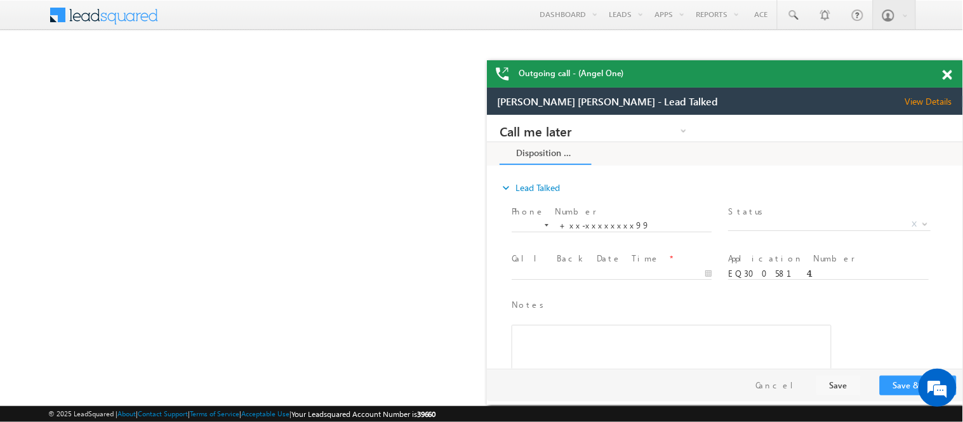
click at [943, 79] on span at bounding box center [948, 75] width 10 height 11
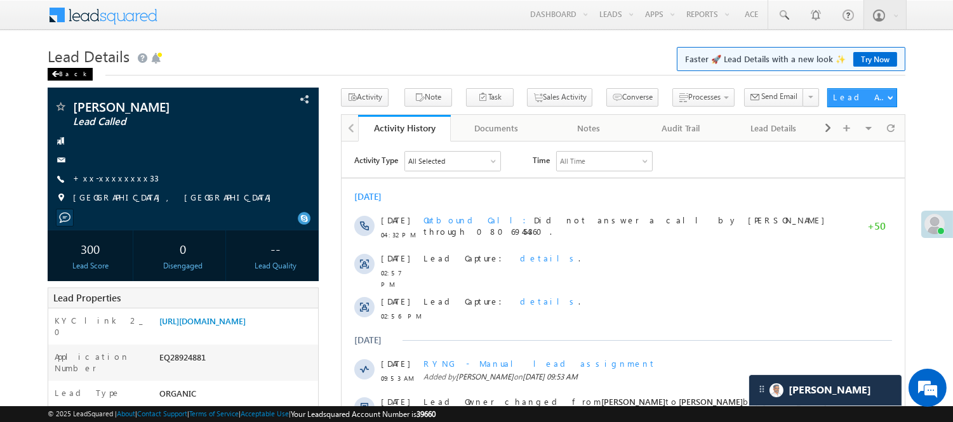
click at [71, 77] on div "Back" at bounding box center [70, 74] width 45 height 13
click at [71, 74] on div "Back" at bounding box center [70, 74] width 45 height 13
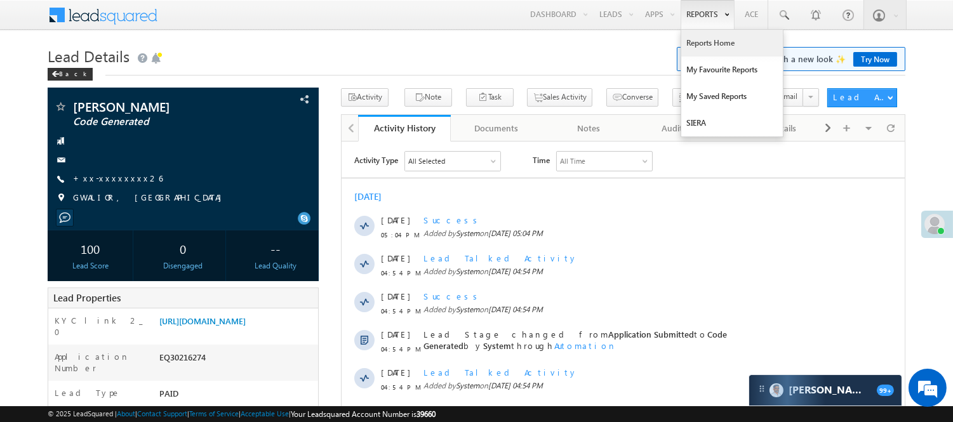
click at [691, 41] on link "Reports Home" at bounding box center [732, 43] width 102 height 27
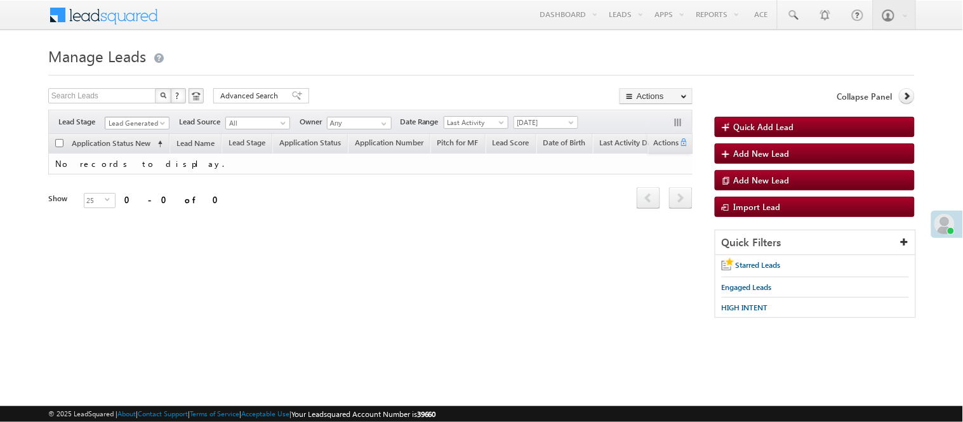
click at [121, 124] on span "Lead Generated" at bounding box center [135, 122] width 60 height 11
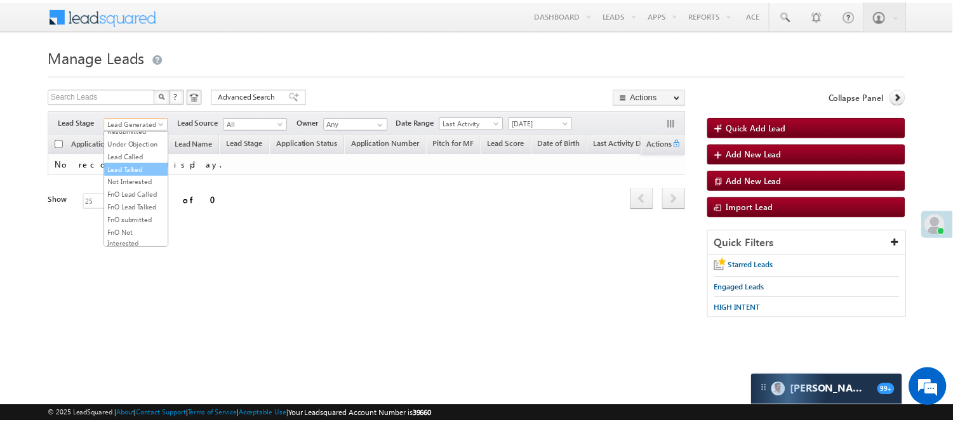
scroll to position [211, 0]
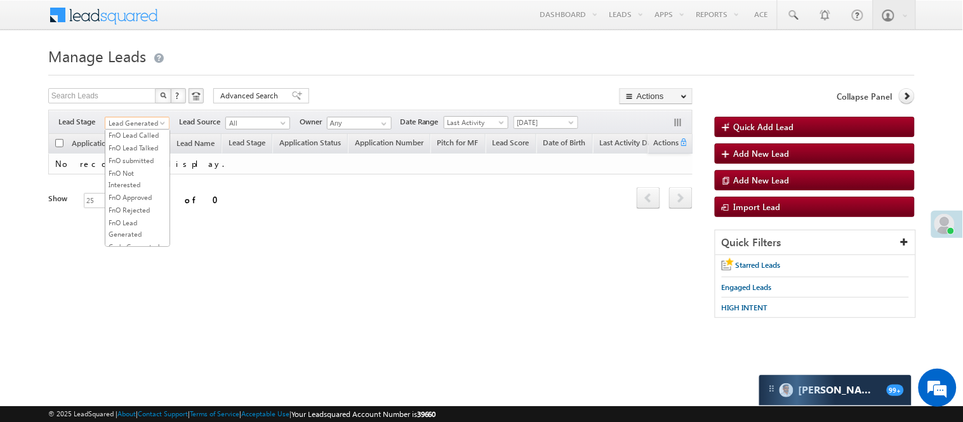
click at [138, 116] on link "Lead Talked" at bounding box center [137, 109] width 64 height 11
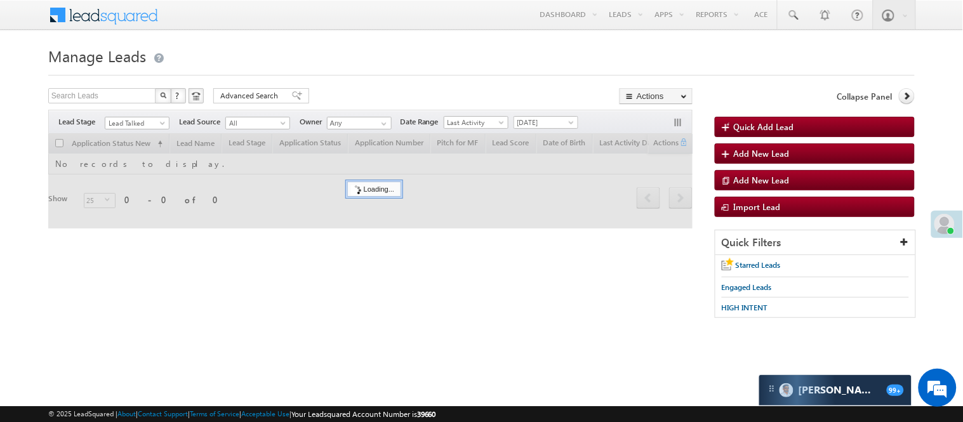
click at [350, 95] on div "Search Leads X ? 0 results found Advanced Search Advanced Search Advanced searc…" at bounding box center [370, 97] width 644 height 18
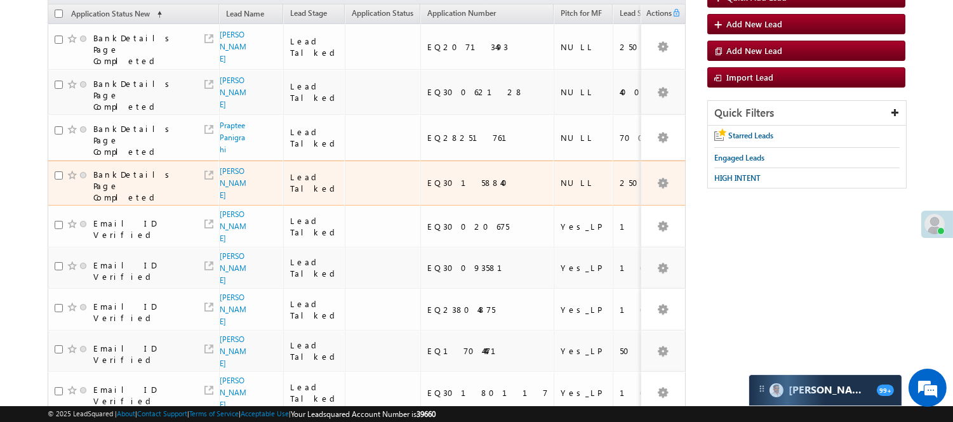
scroll to position [141, 0]
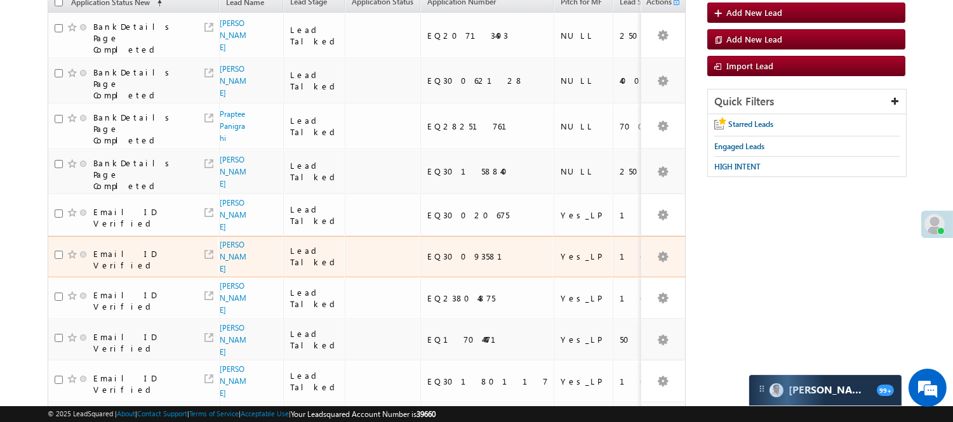
click at [232, 275] on span "[PERSON_NAME]" at bounding box center [234, 257] width 28 height 36
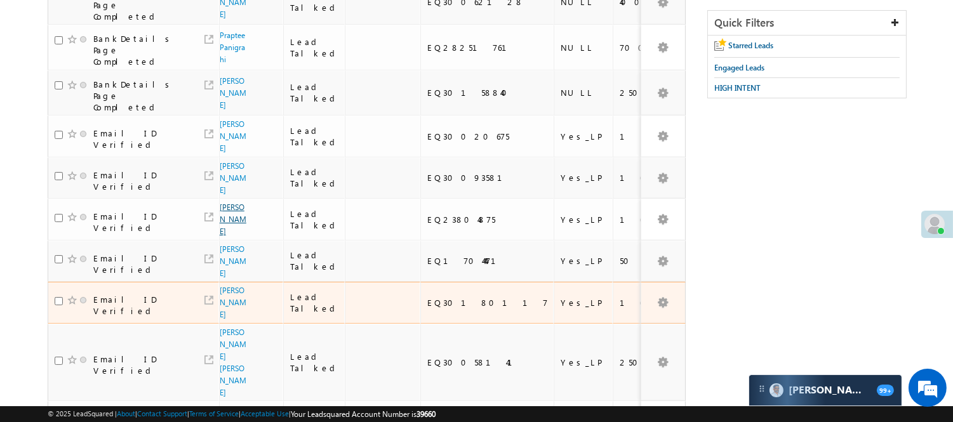
scroll to position [282, 0]
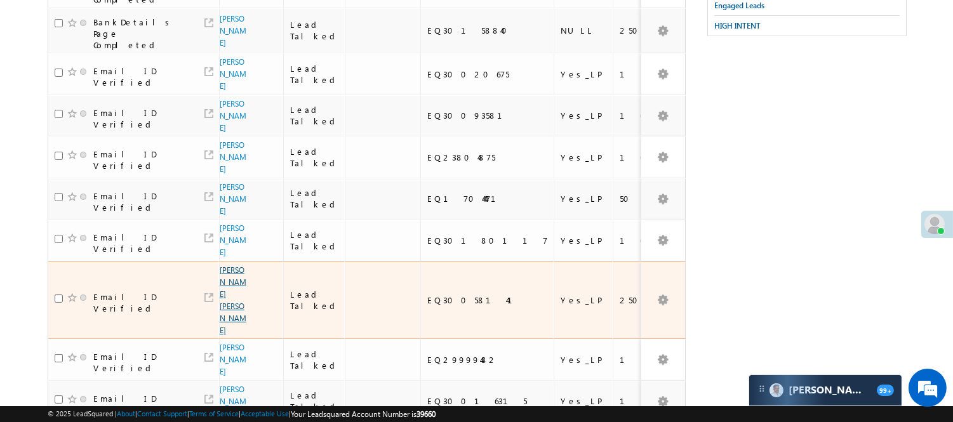
click at [225, 327] on link "[PERSON_NAME] [PERSON_NAME]" at bounding box center [233, 300] width 27 height 70
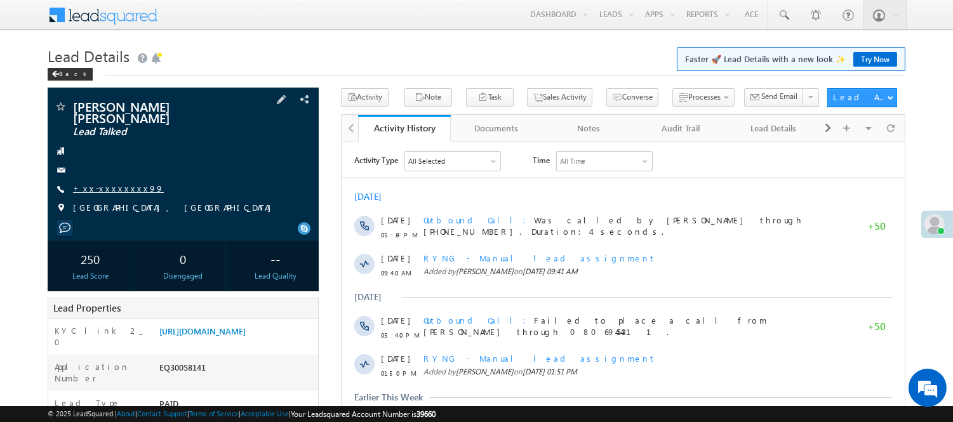
click at [114, 183] on link "+xx-xxxxxxxx99" at bounding box center [118, 188] width 91 height 11
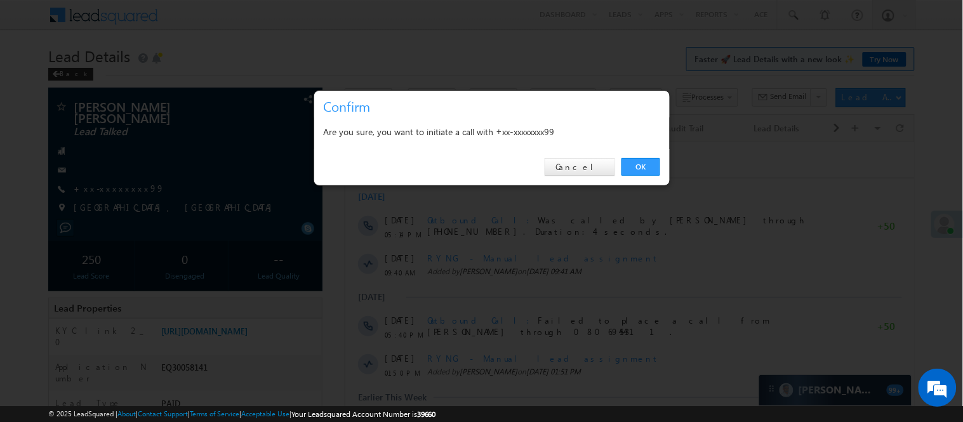
click at [634, 165] on link "OK" at bounding box center [641, 167] width 39 height 18
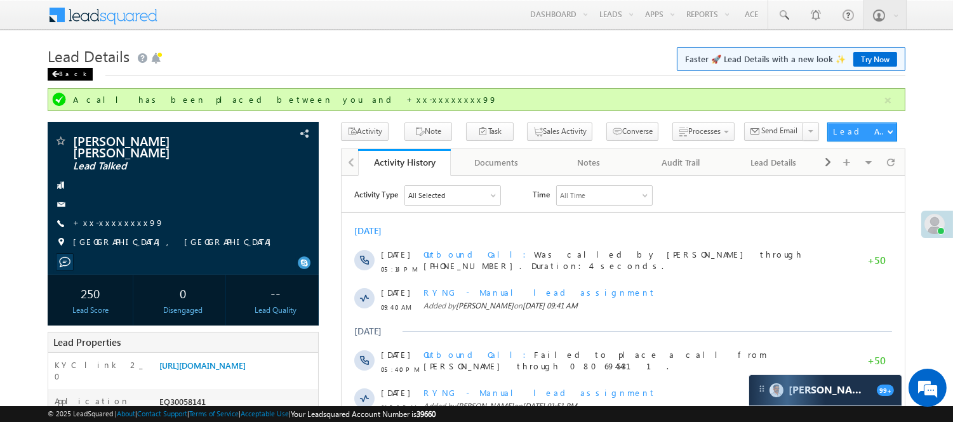
click at [65, 66] on h1 "Lead Details Faster 🚀 Lead Details with a new look ✨ Try Now" at bounding box center [477, 55] width 858 height 25
click at [66, 75] on div "Back" at bounding box center [70, 74] width 45 height 13
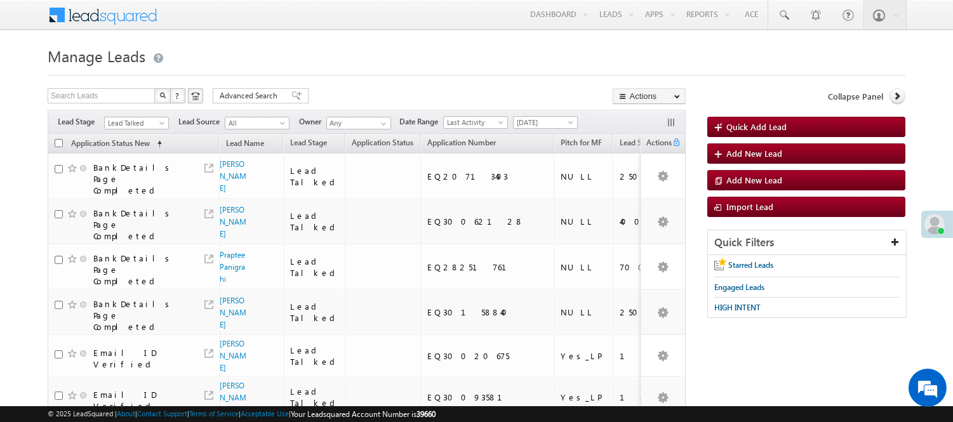
scroll to position [904, 0]
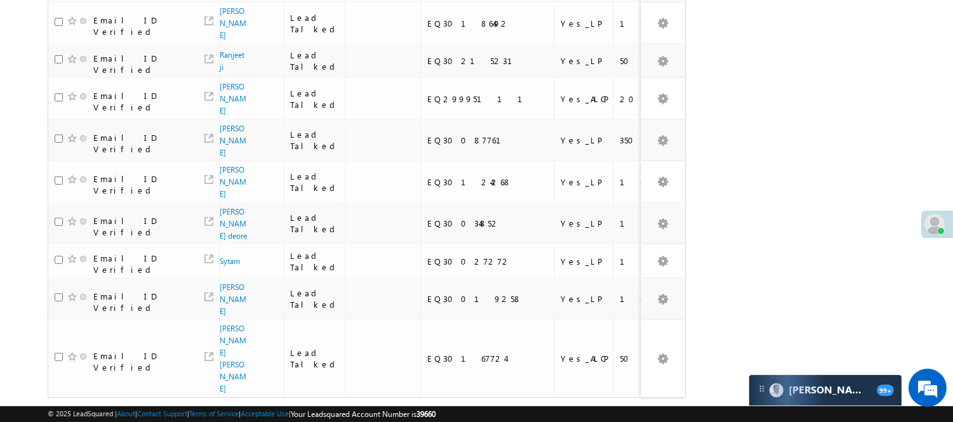
click at [618, 411] on link "3" at bounding box center [621, 422] width 23 height 22
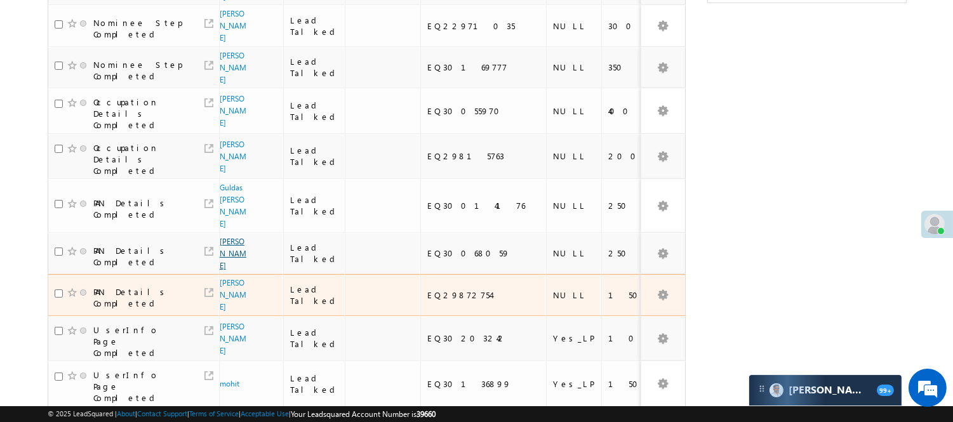
scroll to position [313, 0]
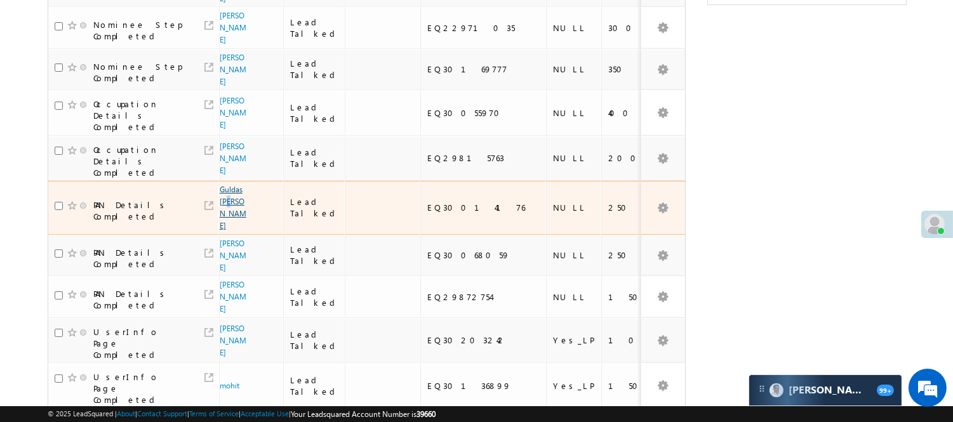
click at [225, 183] on span "Guldas [PERSON_NAME]" at bounding box center [234, 207] width 28 height 48
click at [227, 183] on span "Guldas [PERSON_NAME]" at bounding box center [234, 207] width 28 height 48
click at [227, 183] on span "Guldas Janbandhu" at bounding box center [234, 207] width 28 height 48
click at [227, 185] on link "Guldas Janbandhu" at bounding box center [233, 208] width 27 height 46
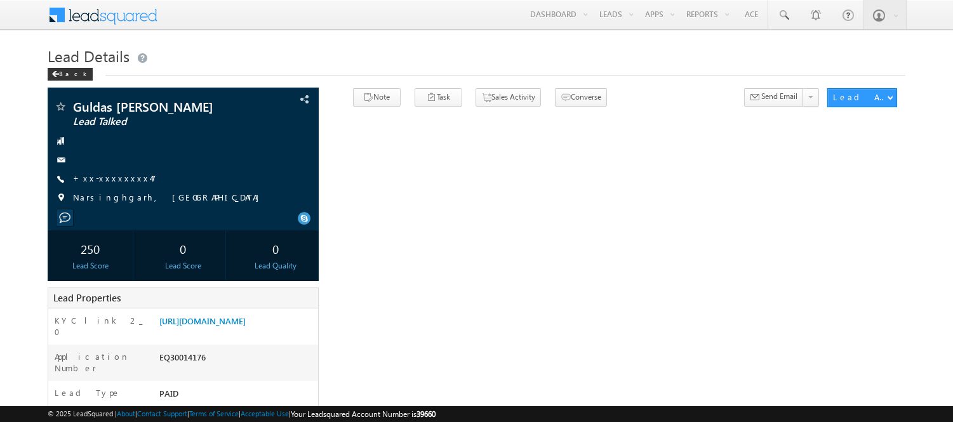
click at [97, 178] on link "+xx-xxxxxxxx47" at bounding box center [114, 178] width 83 height 11
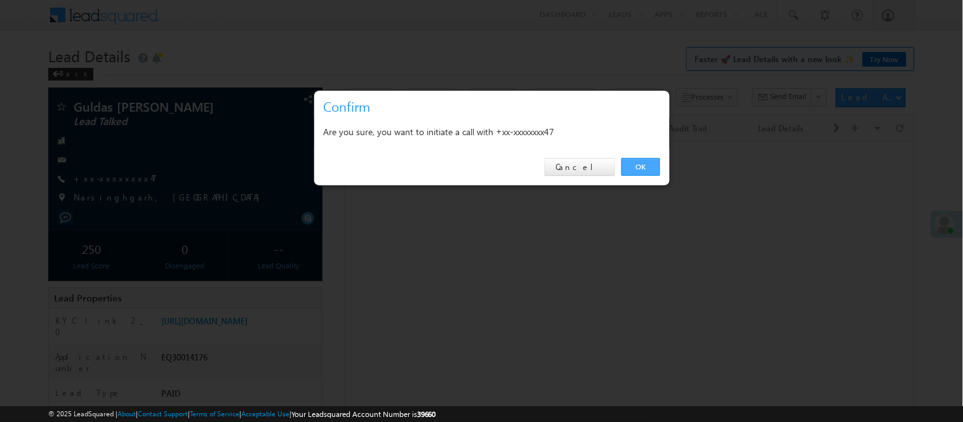
click at [639, 160] on link "OK" at bounding box center [641, 167] width 39 height 18
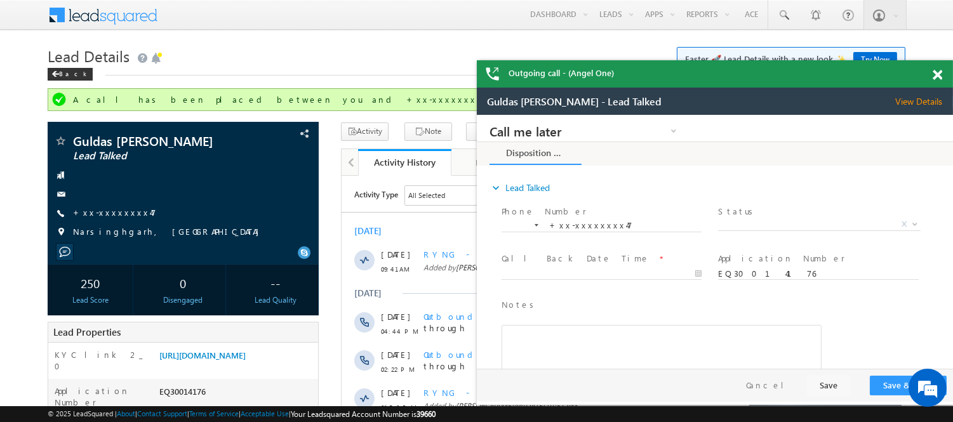
click at [74, 66] on h1 "Lead Details Faster 🚀 Lead Details with a new look ✨ Try Now" at bounding box center [477, 55] width 858 height 25
click at [69, 71] on div "Back" at bounding box center [70, 74] width 45 height 13
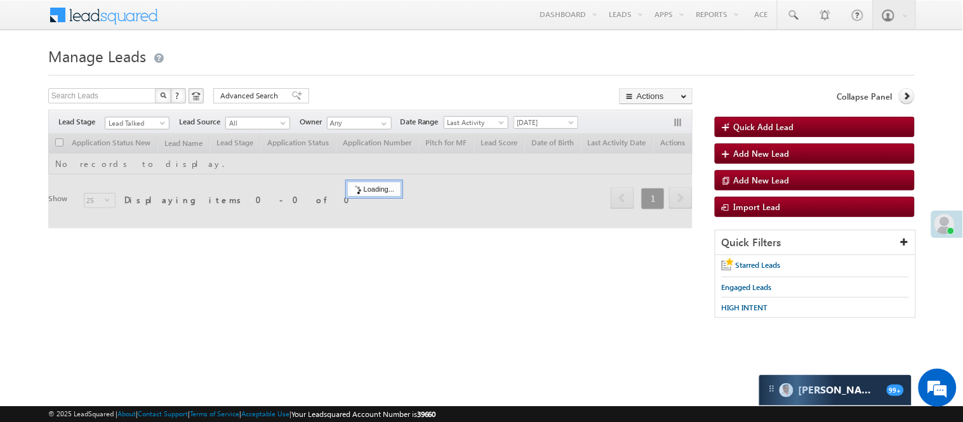
click at [335, 74] on div at bounding box center [481, 71] width 867 height 8
click at [151, 119] on span "Lead Talked" at bounding box center [135, 122] width 60 height 11
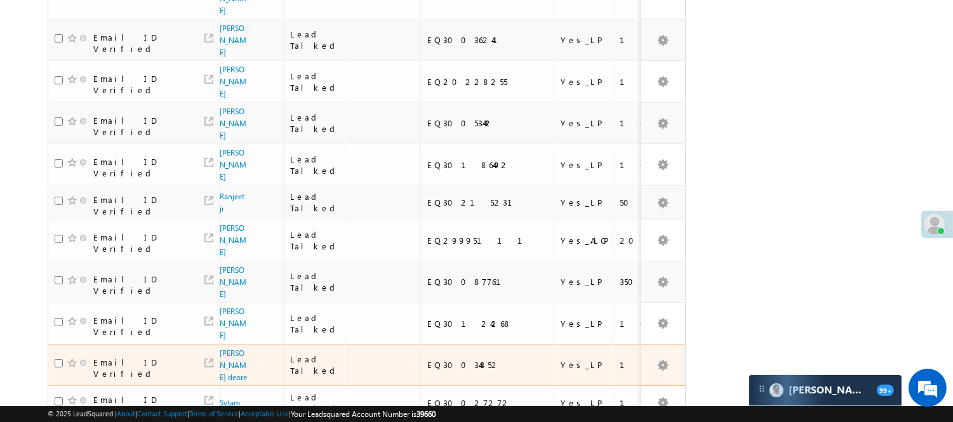
scroll to position [865, 0]
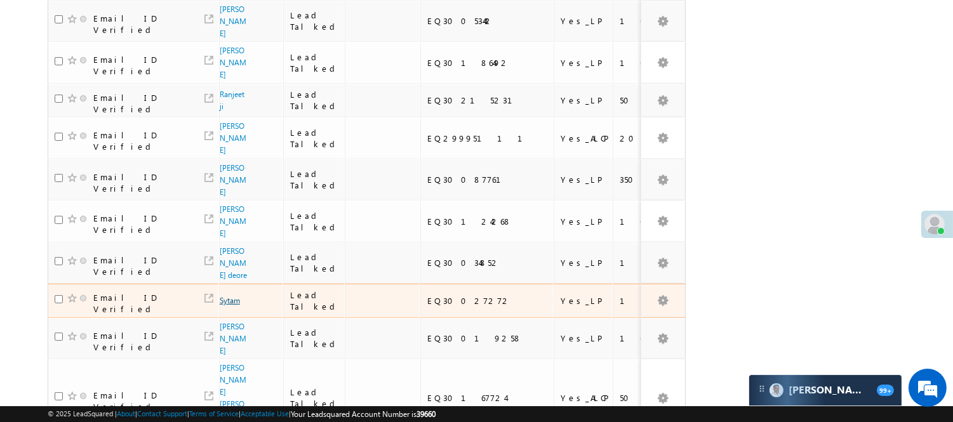
click at [227, 296] on link "Sytam" at bounding box center [230, 301] width 20 height 10
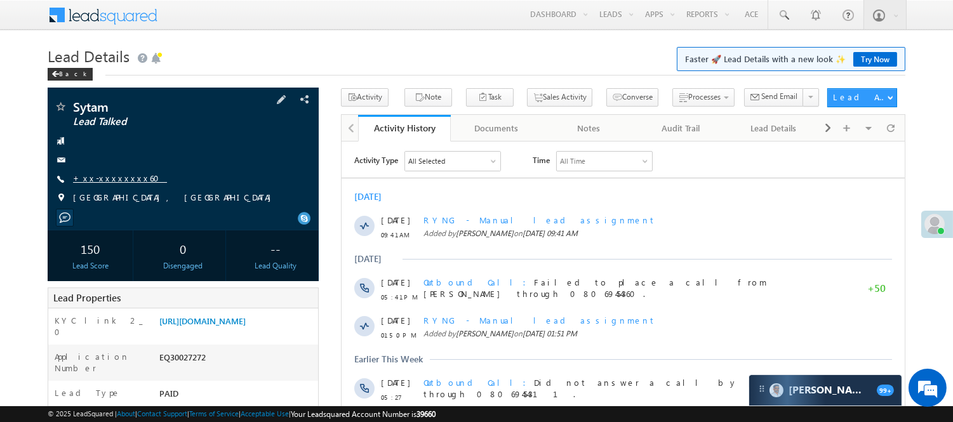
click at [97, 180] on link "+xx-xxxxxxxx60" at bounding box center [120, 178] width 94 height 11
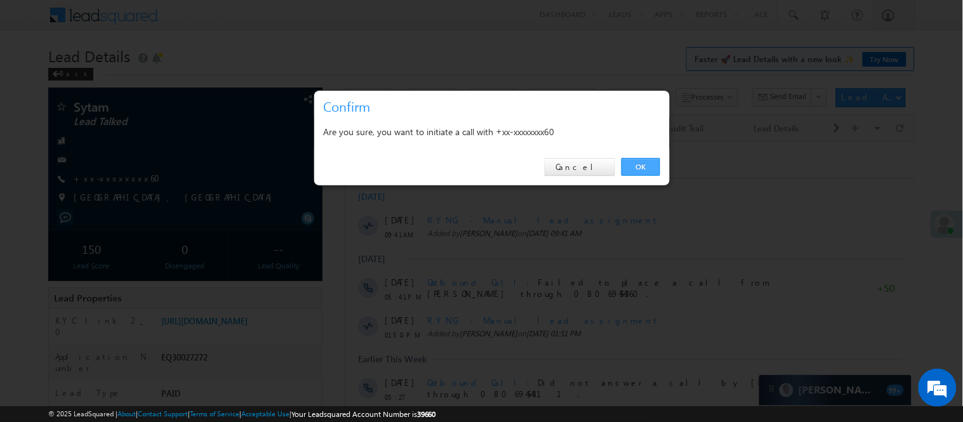
click at [655, 161] on link "OK" at bounding box center [641, 167] width 39 height 18
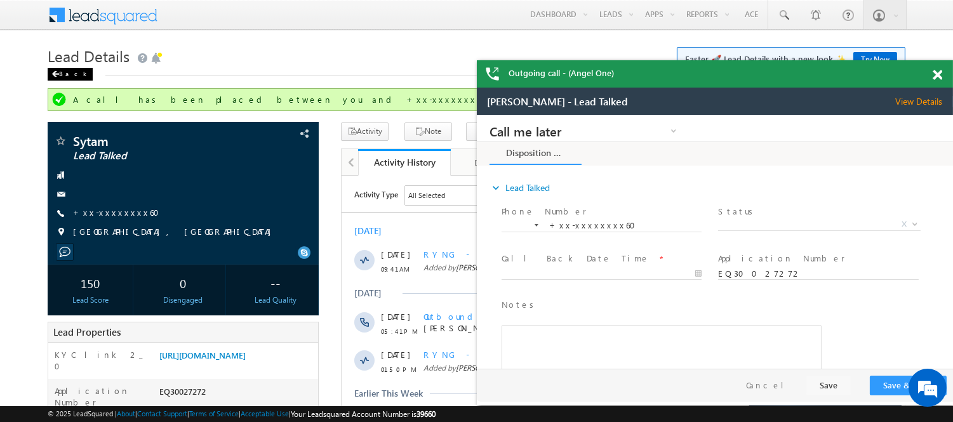
click at [56, 71] on span at bounding box center [55, 74] width 8 height 6
click at [57, 71] on span at bounding box center [55, 74] width 8 height 6
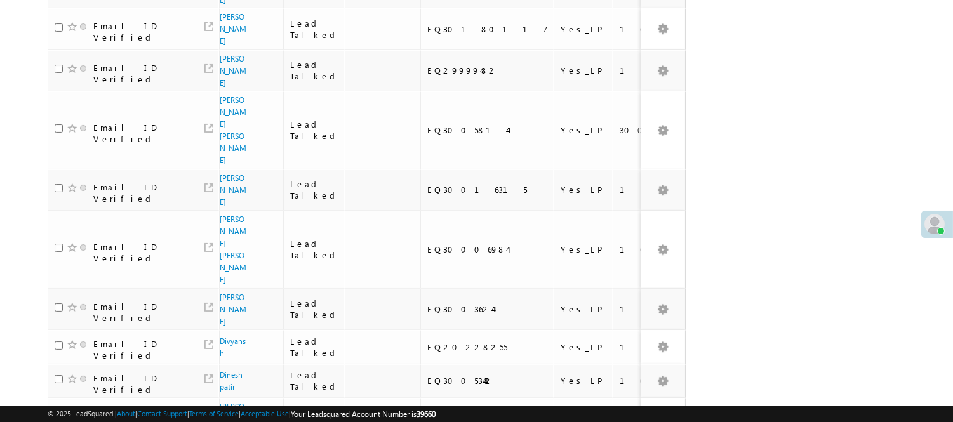
scroll to position [863, 0]
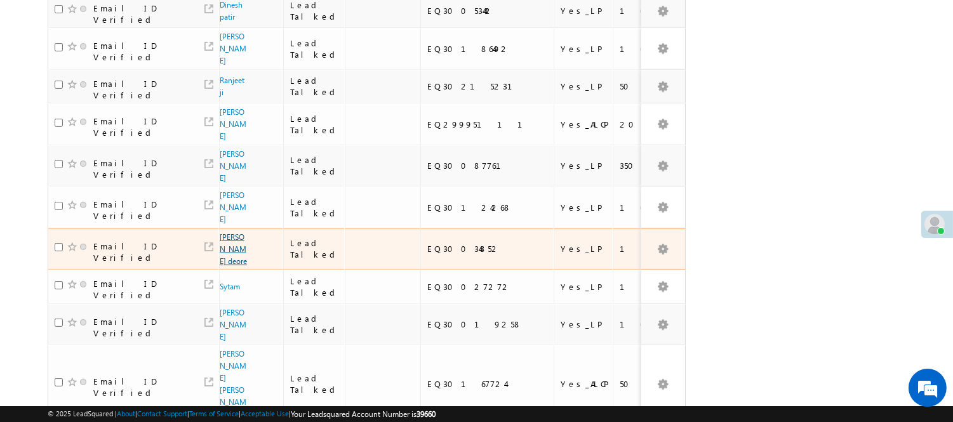
click at [227, 232] on link "[PERSON_NAME] deore" at bounding box center [233, 249] width 27 height 34
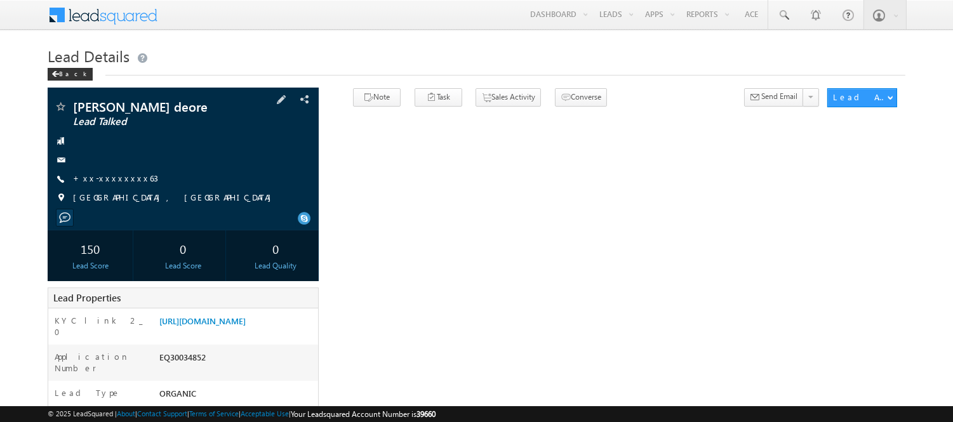
click at [89, 172] on div "Darshan vilas deore Lead Talked +xx-xxxxxxxx63 Nashik, Maharashtra" at bounding box center [183, 155] width 258 height 110
click at [93, 178] on link "+xx-xxxxxxxx63" at bounding box center [115, 178] width 85 height 11
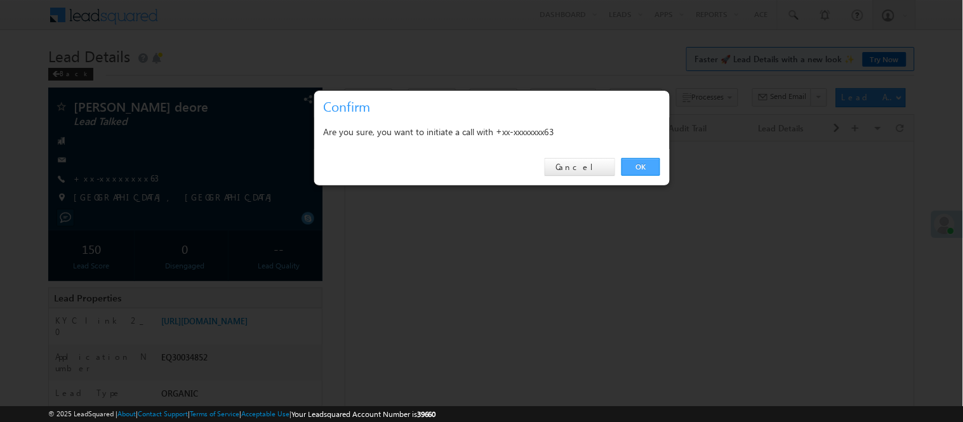
click at [648, 164] on link "OK" at bounding box center [641, 167] width 39 height 18
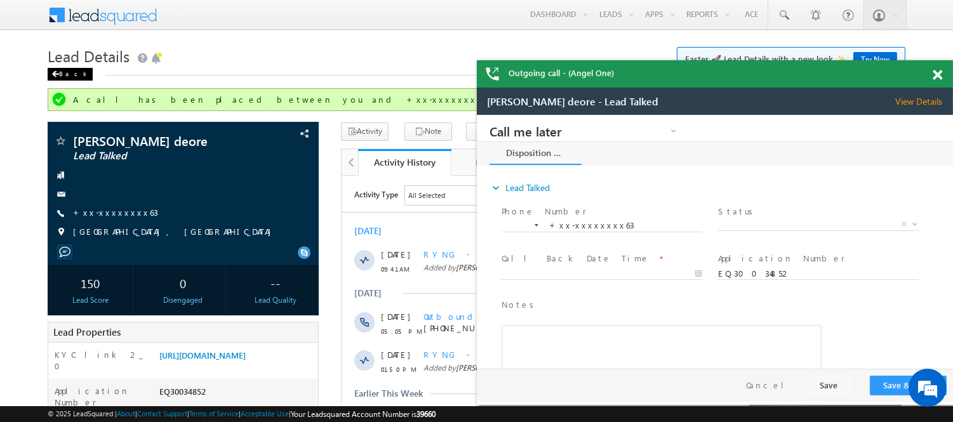
click at [67, 70] on div "Back" at bounding box center [70, 74] width 45 height 13
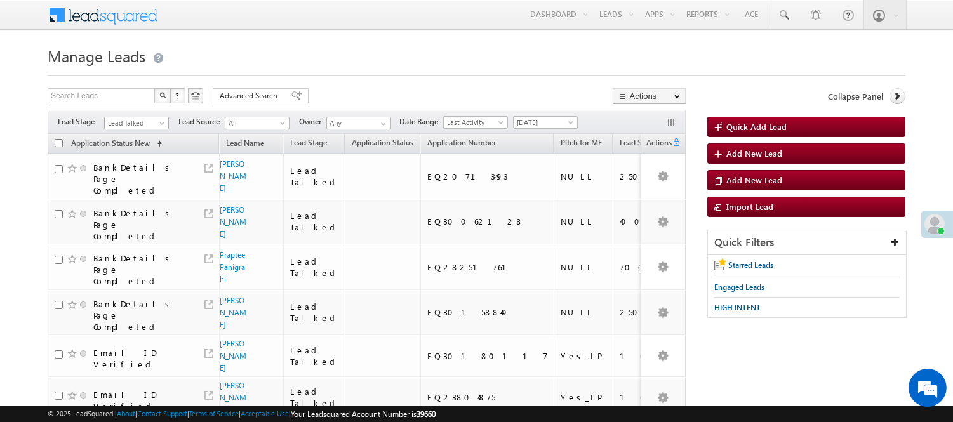
drag, startPoint x: 143, startPoint y: 121, endPoint x: 144, endPoint y: 137, distance: 15.3
click at [143, 121] on span "Lead Talked" at bounding box center [135, 122] width 60 height 11
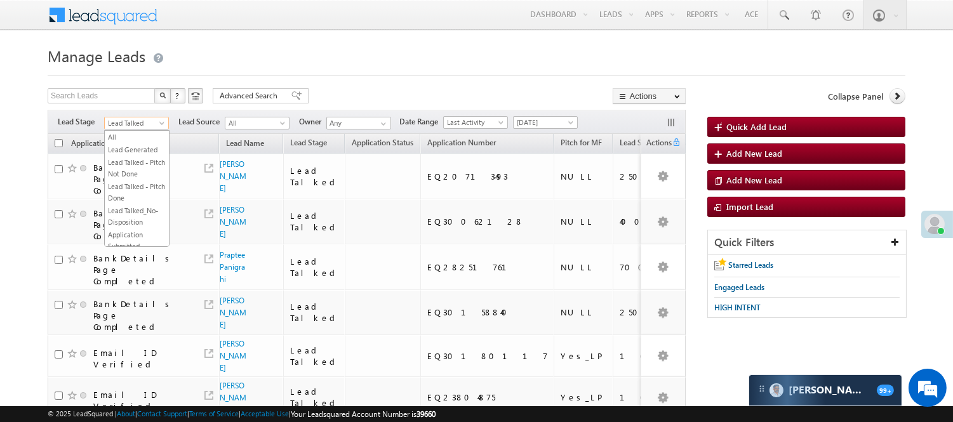
scroll to position [168, 0]
click at [140, 146] on link "Lead Called" at bounding box center [137, 140] width 64 height 11
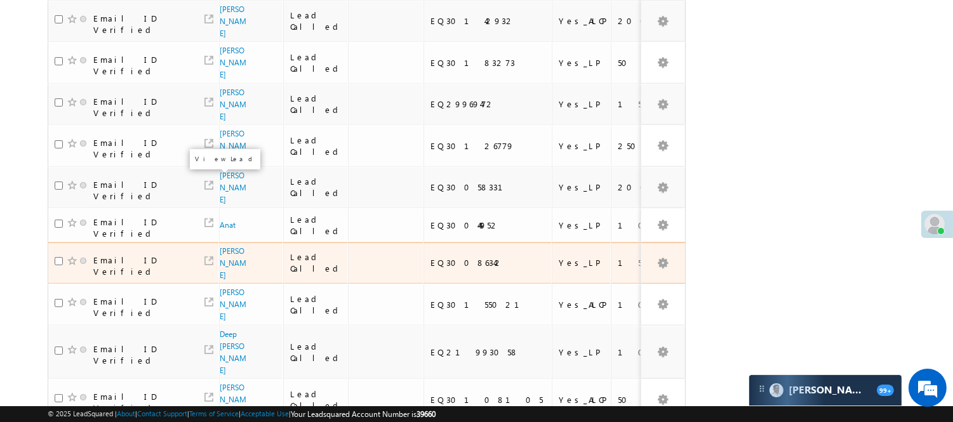
scroll to position [0, 0]
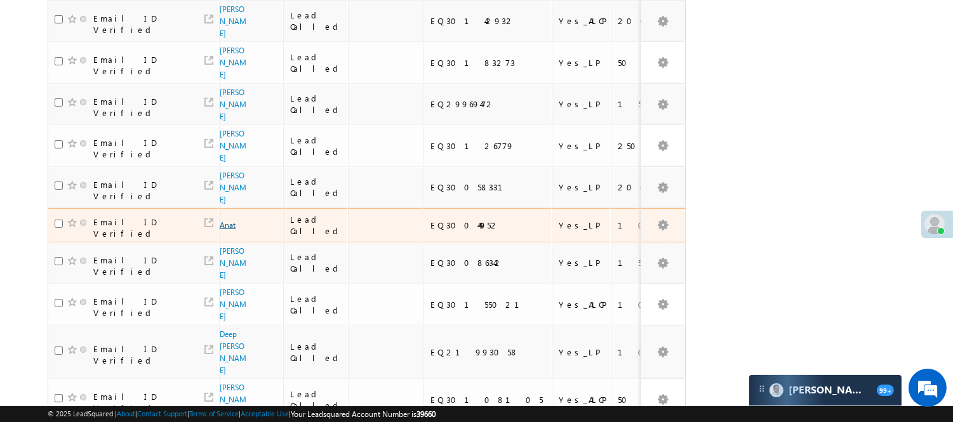
click at [225, 220] on link "Anat" at bounding box center [228, 225] width 16 height 10
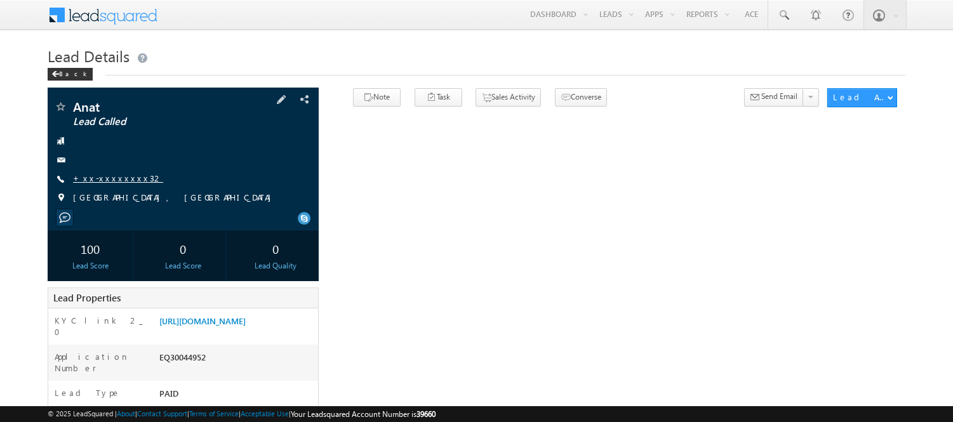
click at [100, 175] on link "+xx-xxxxxxxx32" at bounding box center [118, 178] width 90 height 11
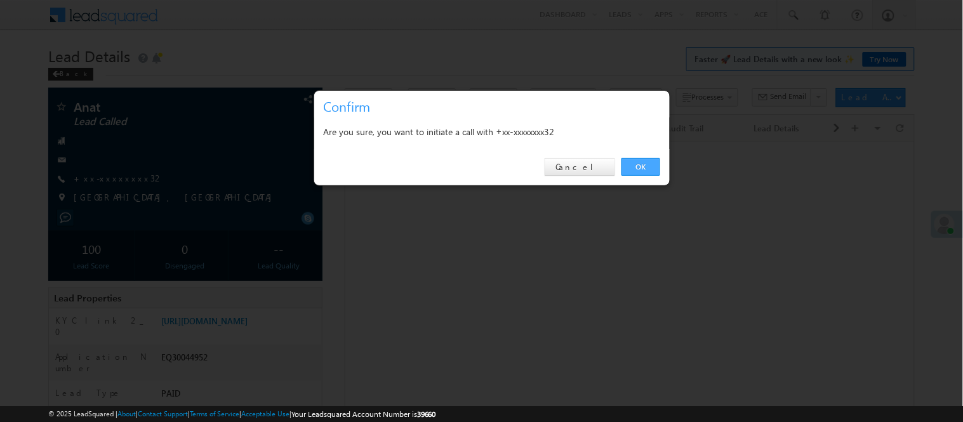
click at [651, 169] on link "OK" at bounding box center [641, 167] width 39 height 18
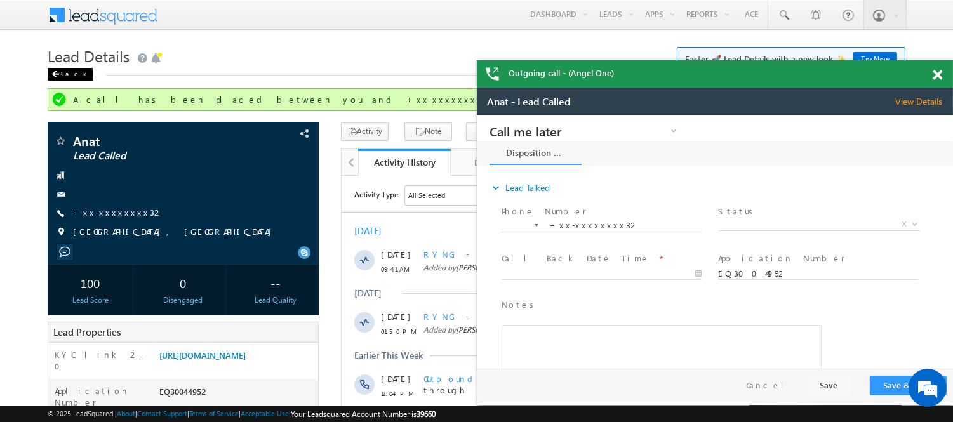
click at [67, 69] on div "Back" at bounding box center [70, 74] width 45 height 13
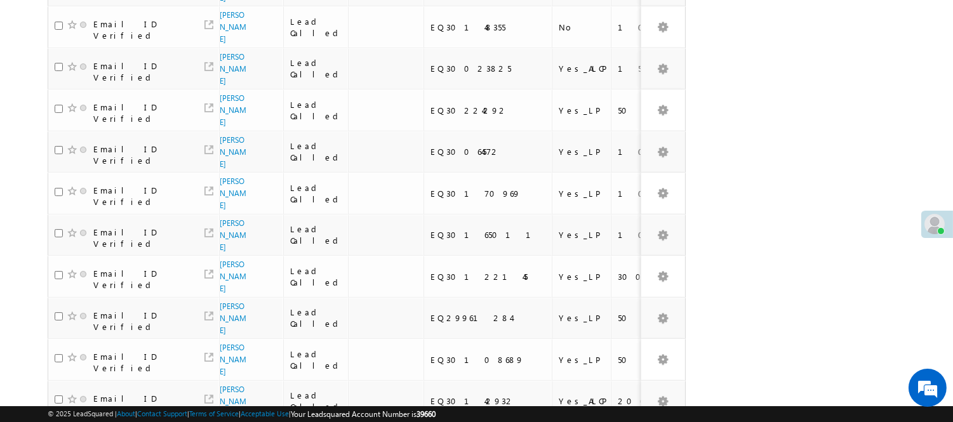
scroll to position [776, 0]
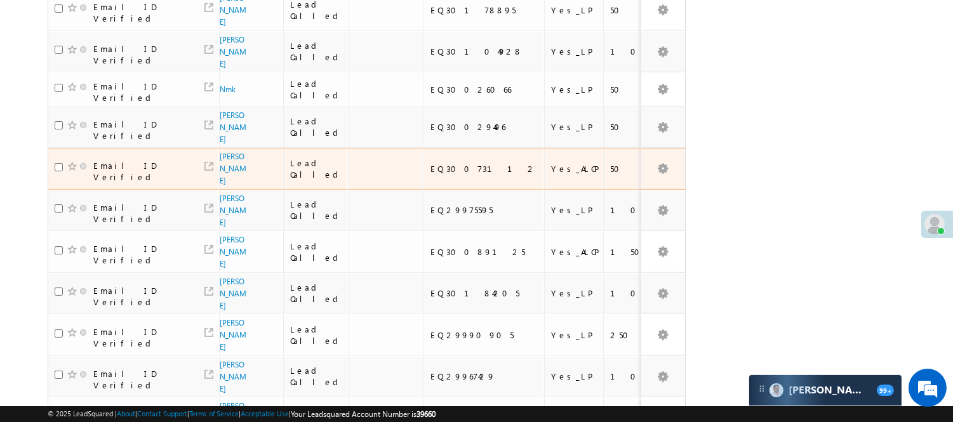
scroll to position [0, 0]
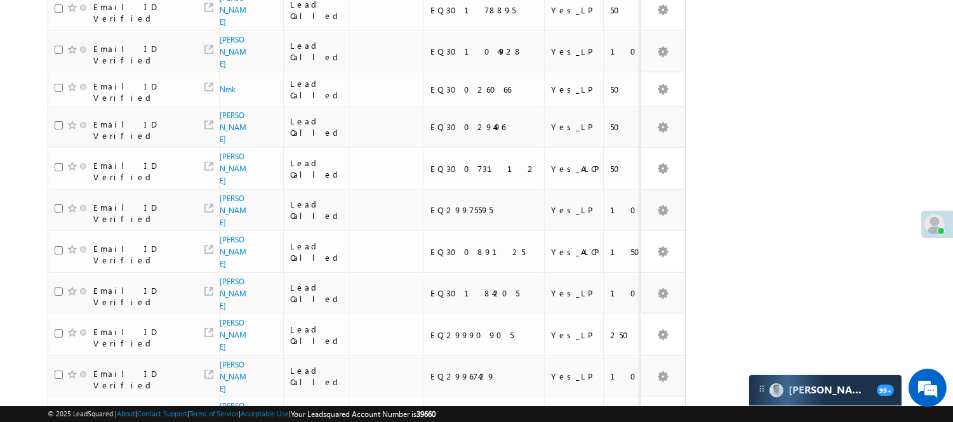
click at [943, 34] on body "Menu Nisha Anand Yadav Nisha .Yada v@ang elbro king. com" at bounding box center [476, 222] width 953 height 1256
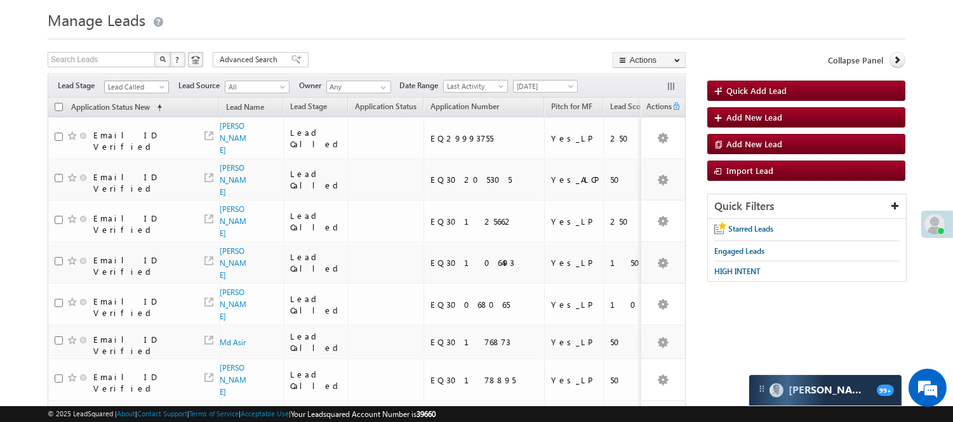
click at [150, 84] on span "Lead Called" at bounding box center [135, 86] width 60 height 11
click at [143, 123] on link "Lead Called" at bounding box center [137, 116] width 64 height 11
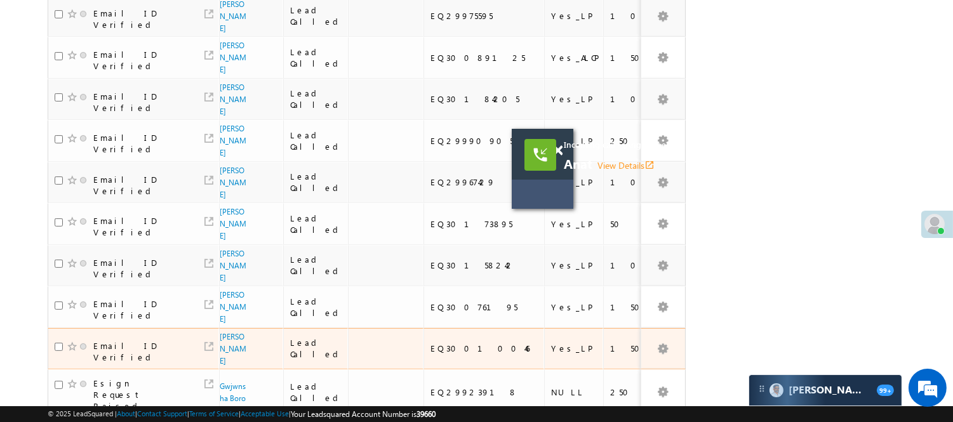
scroll to position [879, 0]
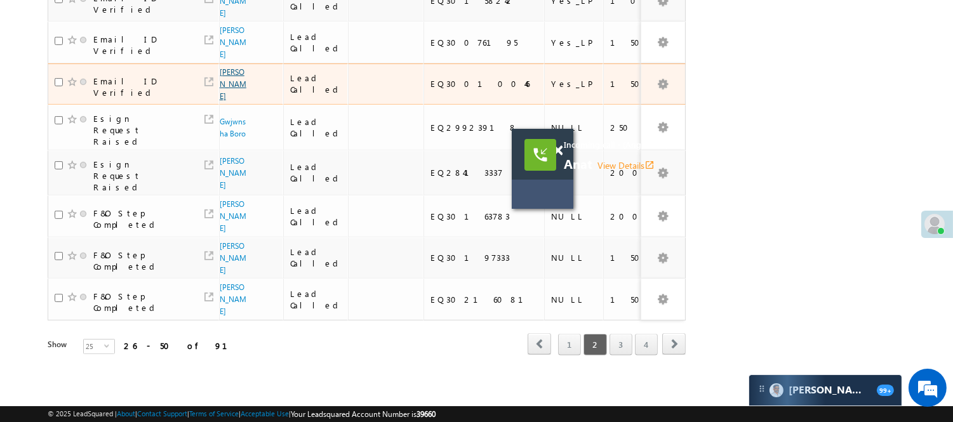
click at [226, 86] on link "Pukhraj nath" at bounding box center [233, 84] width 27 height 34
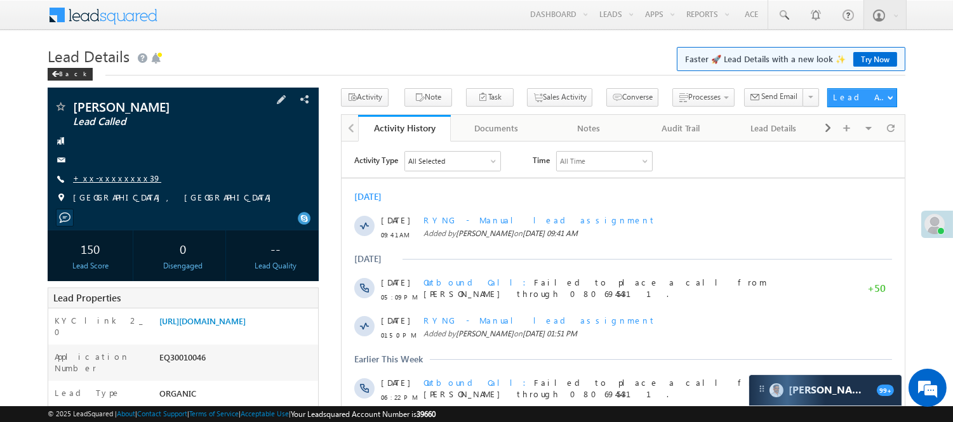
click at [103, 182] on link "+xx-xxxxxxxx39" at bounding box center [117, 178] width 88 height 11
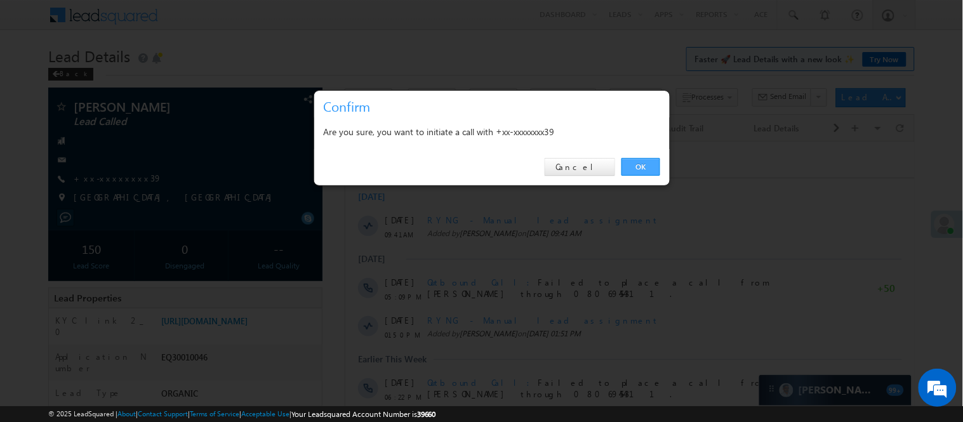
click at [637, 163] on link "OK" at bounding box center [641, 167] width 39 height 18
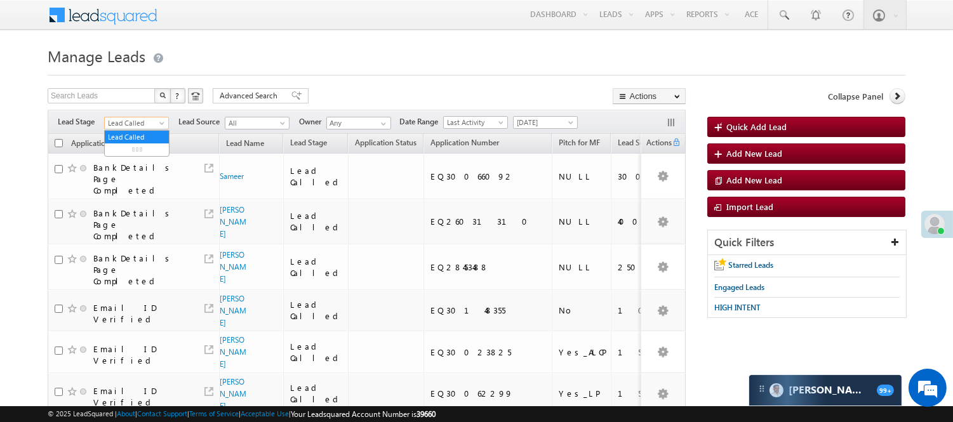
click at [135, 121] on span "Lead Called" at bounding box center [135, 122] width 60 height 11
click at [128, 149] on link "Lead Generated" at bounding box center [137, 149] width 64 height 11
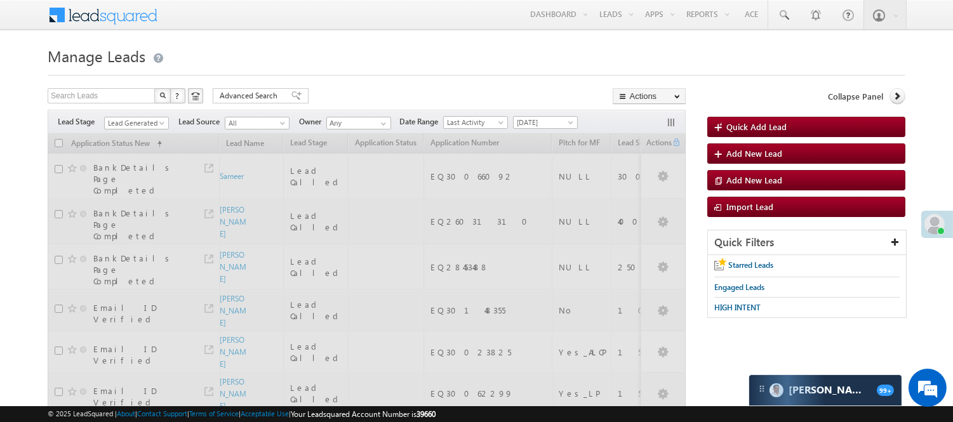
click at [284, 59] on h1 "Manage Leads" at bounding box center [477, 55] width 858 height 25
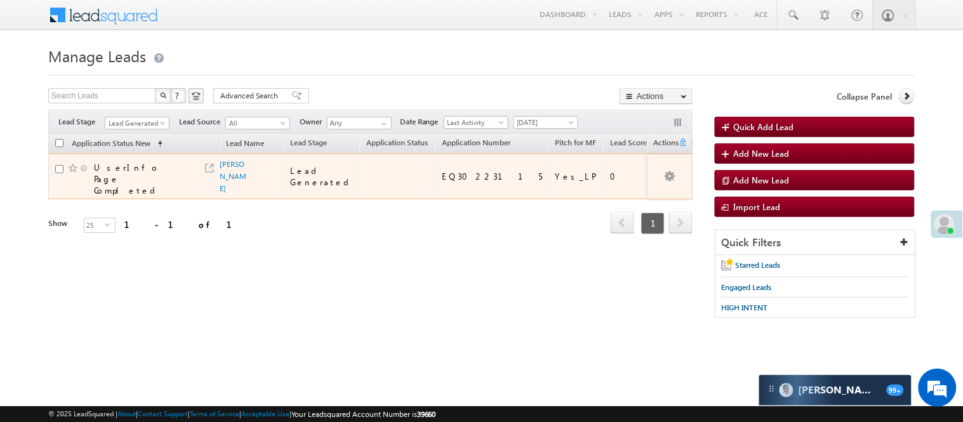
click at [224, 168] on span "[PERSON_NAME]" at bounding box center [234, 176] width 28 height 36
click at [223, 164] on link "[PERSON_NAME]" at bounding box center [233, 176] width 27 height 34
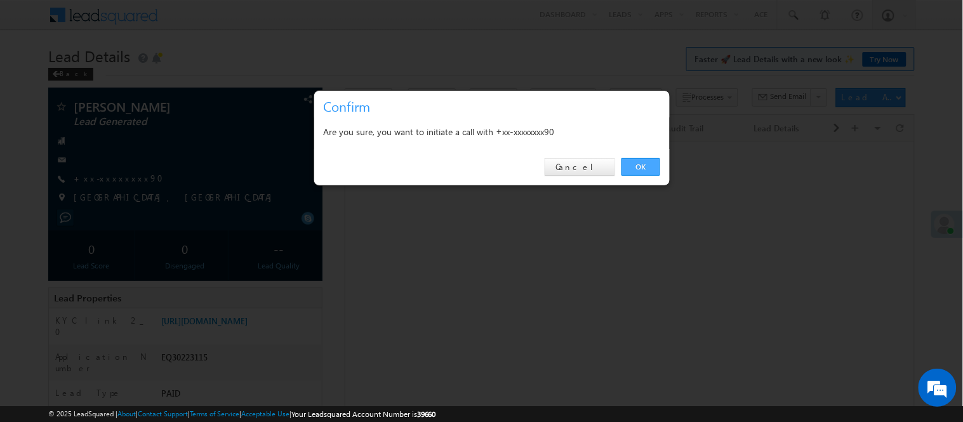
click at [630, 166] on link "OK" at bounding box center [641, 167] width 39 height 18
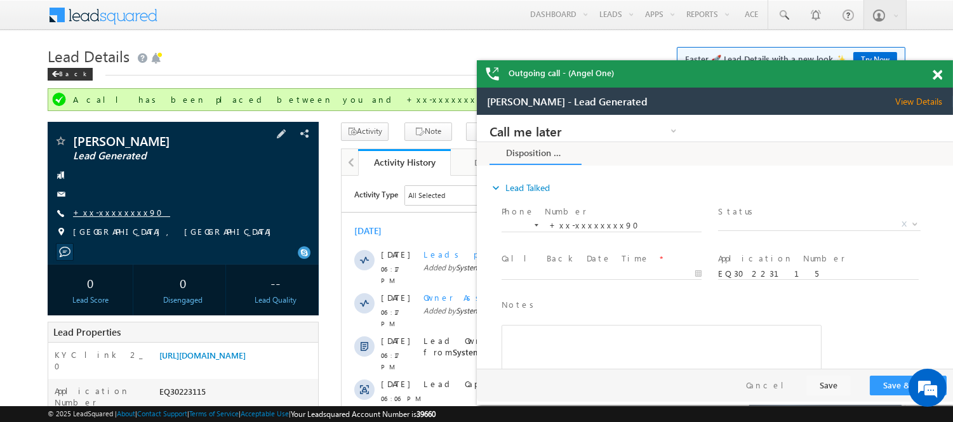
click at [93, 217] on link "+xx-xxxxxxxx90" at bounding box center [121, 212] width 97 height 11
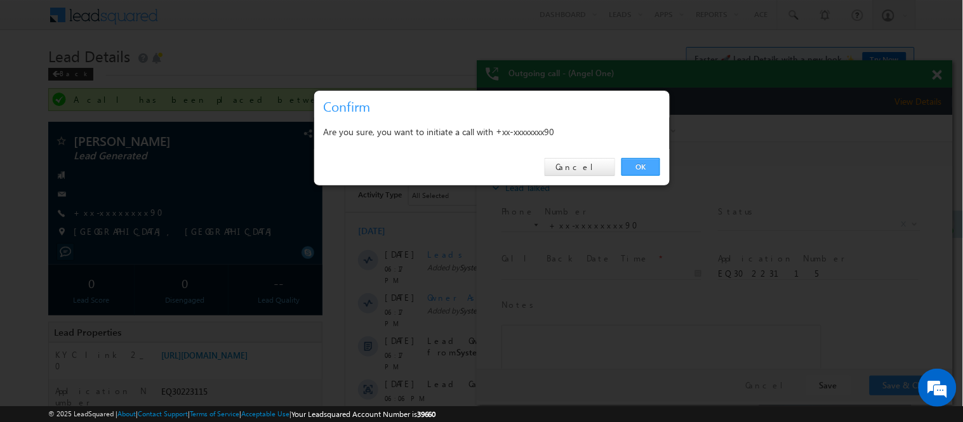
click at [635, 163] on link "OK" at bounding box center [641, 167] width 39 height 18
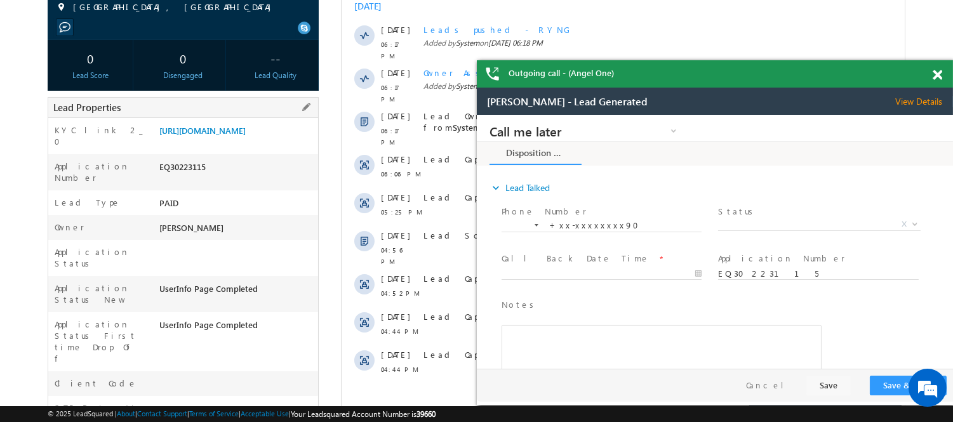
scroll to position [282, 0]
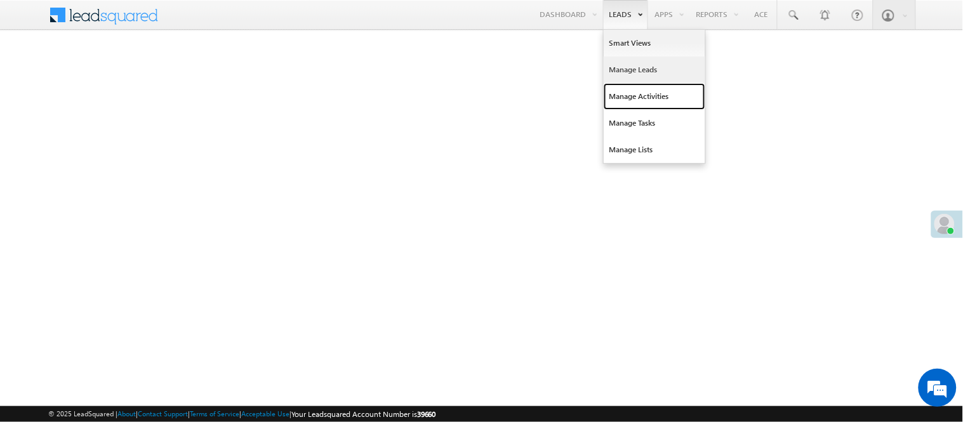
click at [645, 83] on link "Manage Activities" at bounding box center [655, 96] width 102 height 27
click at [638, 72] on link "Manage Leads" at bounding box center [655, 70] width 102 height 27
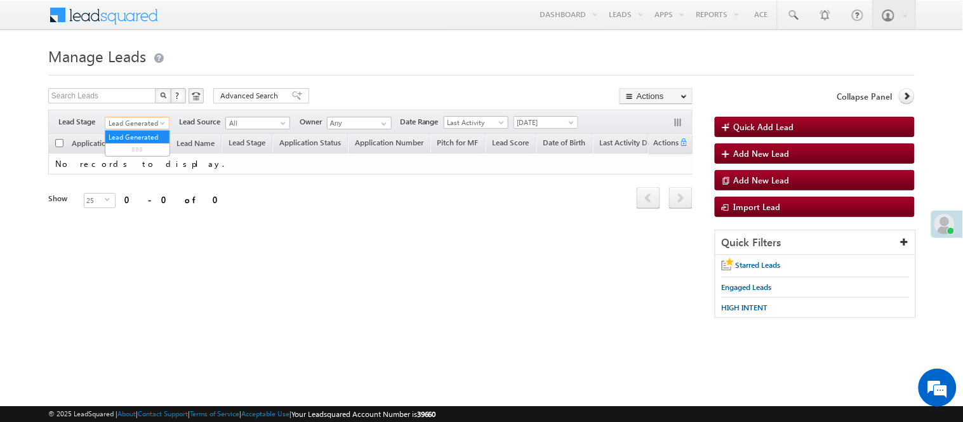
click at [115, 123] on span "Lead Generated" at bounding box center [135, 122] width 60 height 11
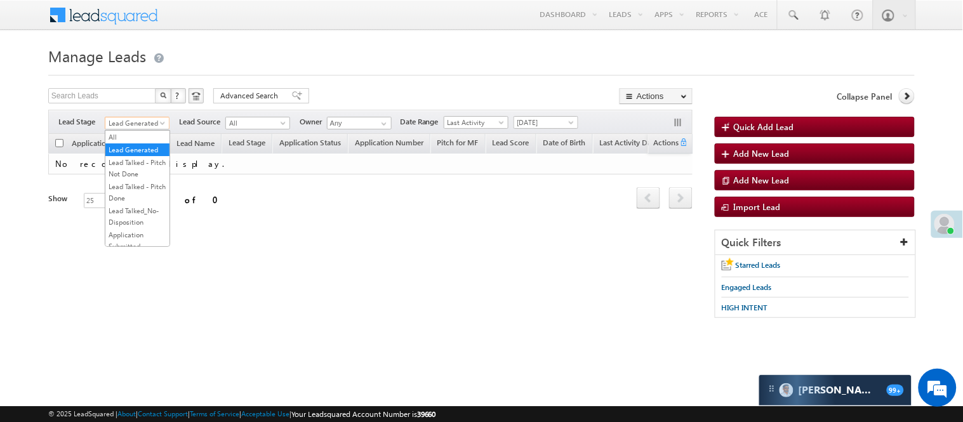
click at [109, 180] on link "Lead Talked - Pitch Not Done" at bounding box center [137, 168] width 64 height 23
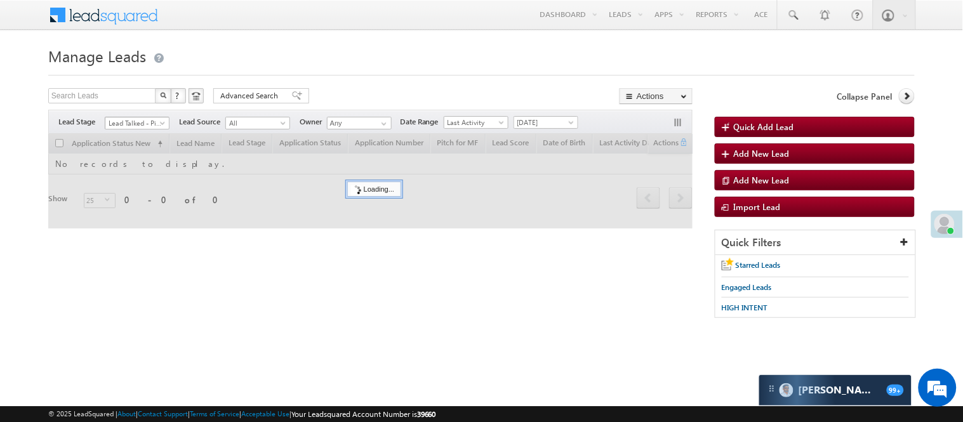
click at [144, 122] on span "Lead Talked - Pitch Not Done" at bounding box center [135, 122] width 60 height 11
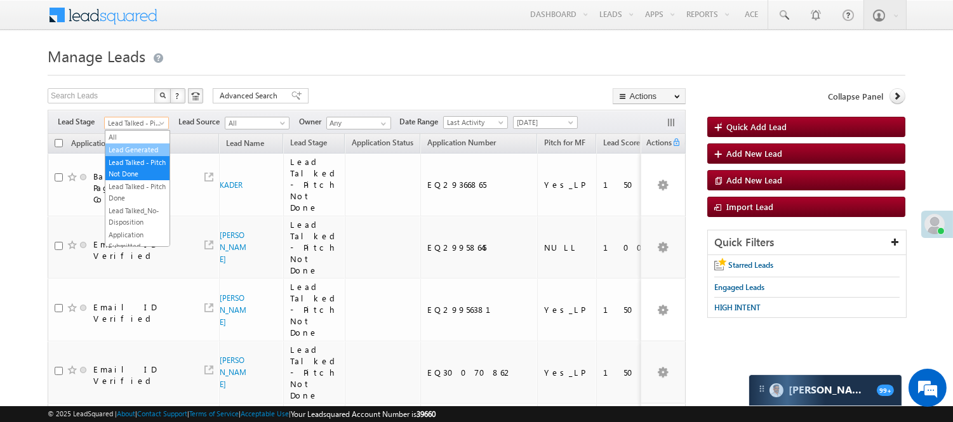
click at [135, 155] on link "Lead Generated" at bounding box center [137, 149] width 64 height 11
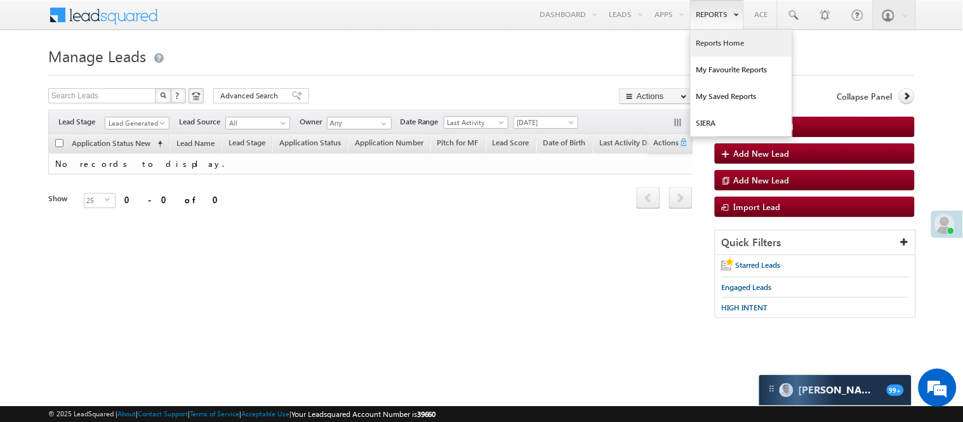
click at [716, 41] on link "Reports Home" at bounding box center [742, 43] width 102 height 27
click at [724, 39] on link "Reports Home" at bounding box center [742, 43] width 102 height 27
click at [721, 46] on link "Reports Home" at bounding box center [742, 43] width 102 height 27
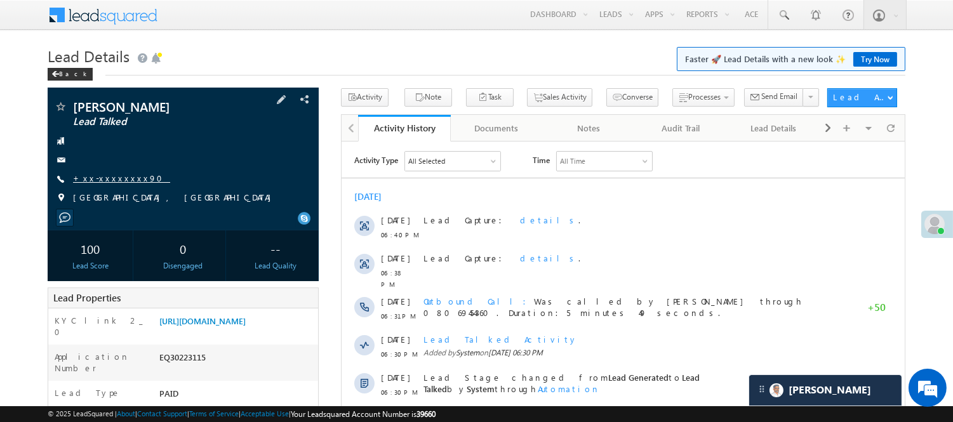
click at [116, 180] on link "+xx-xxxxxxxx90" at bounding box center [121, 178] width 97 height 11
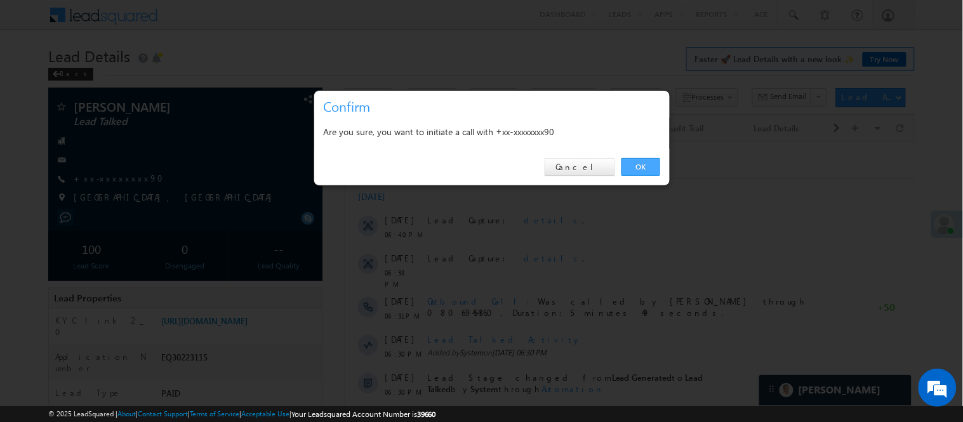
click at [637, 166] on link "OK" at bounding box center [641, 167] width 39 height 18
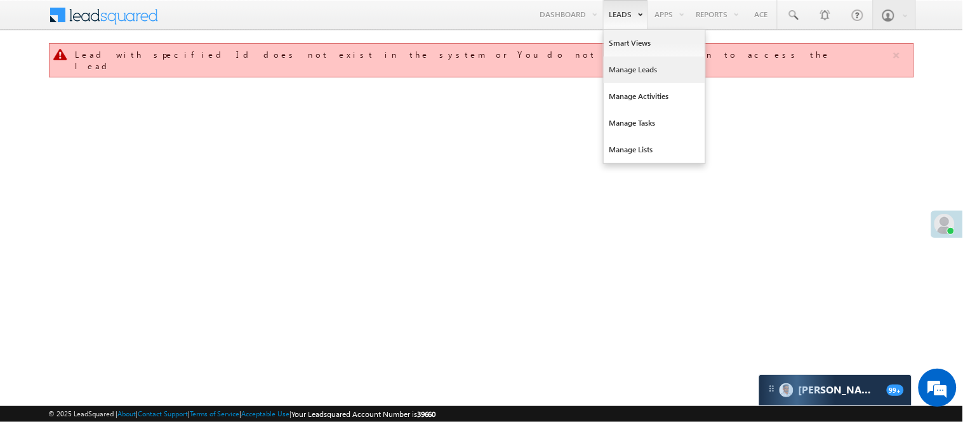
click at [625, 68] on link "Manage Leads" at bounding box center [655, 70] width 102 height 27
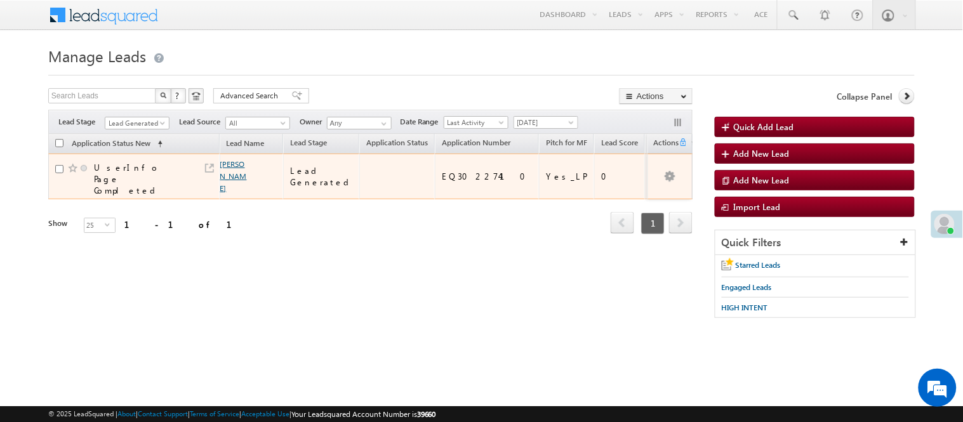
click at [232, 163] on link "[PERSON_NAME]" at bounding box center [233, 176] width 27 height 34
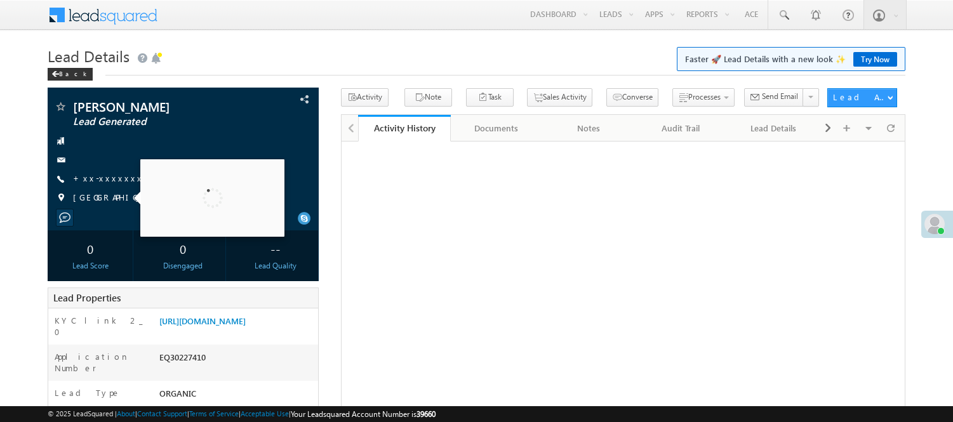
click at [110, 170] on div "[PERSON_NAME] Lead Generated +xx-xxxxxxxx83" at bounding box center [183, 155] width 258 height 110
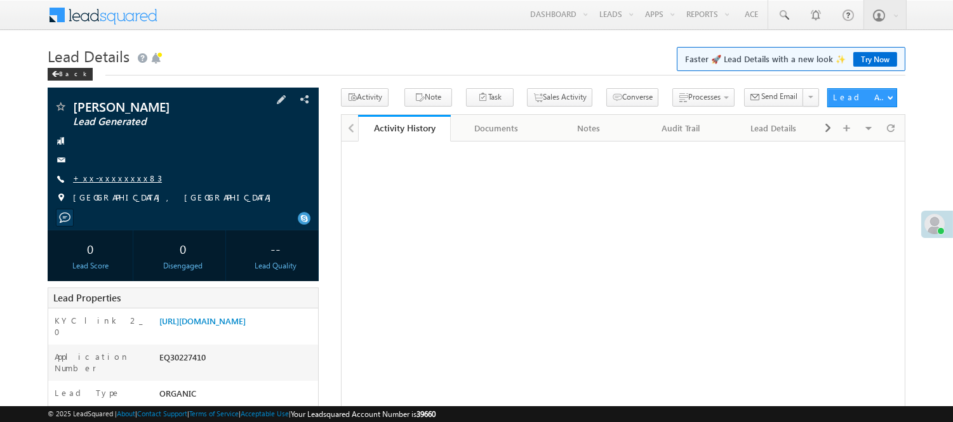
click at [112, 181] on link "+xx-xxxxxxxx83" at bounding box center [117, 178] width 89 height 11
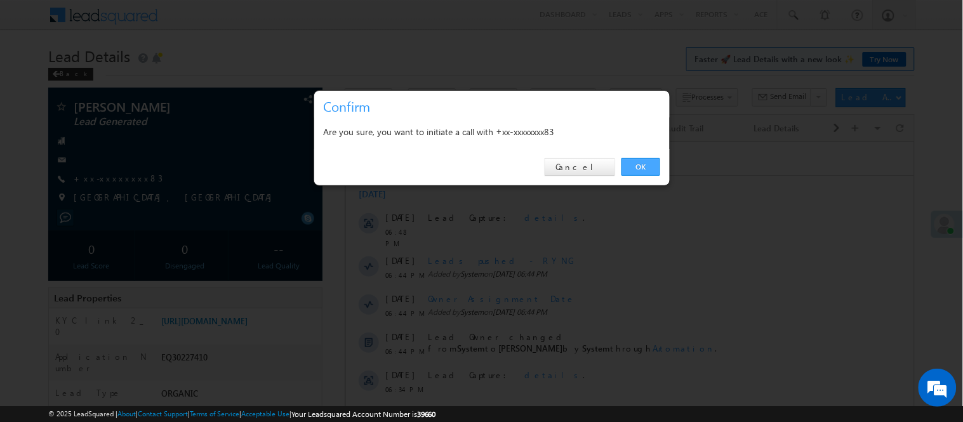
click at [638, 164] on link "OK" at bounding box center [641, 167] width 39 height 18
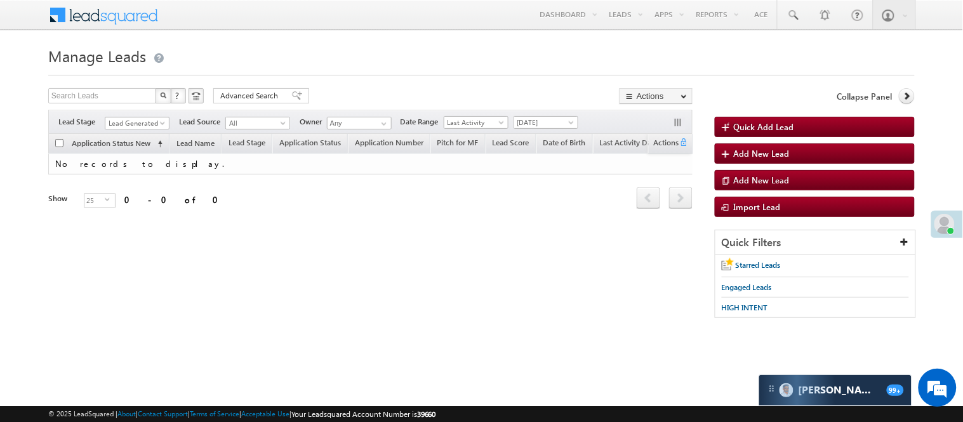
click at [131, 122] on span "Lead Generated" at bounding box center [135, 122] width 60 height 11
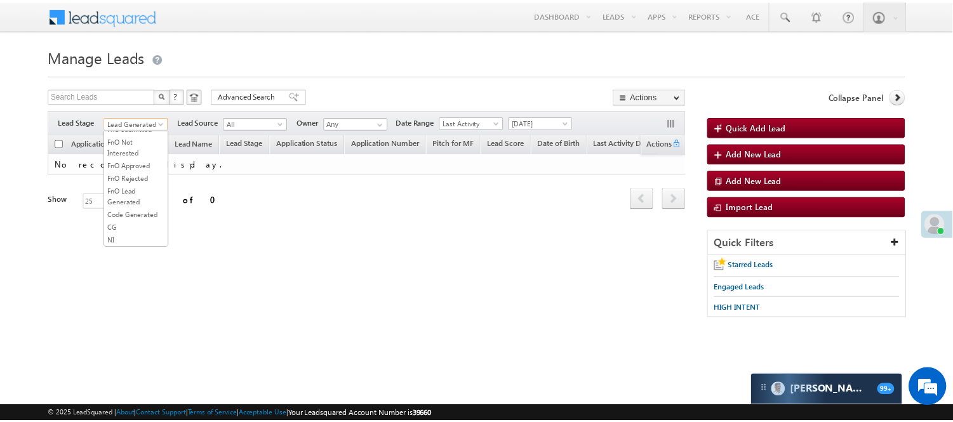
scroll to position [315, 0]
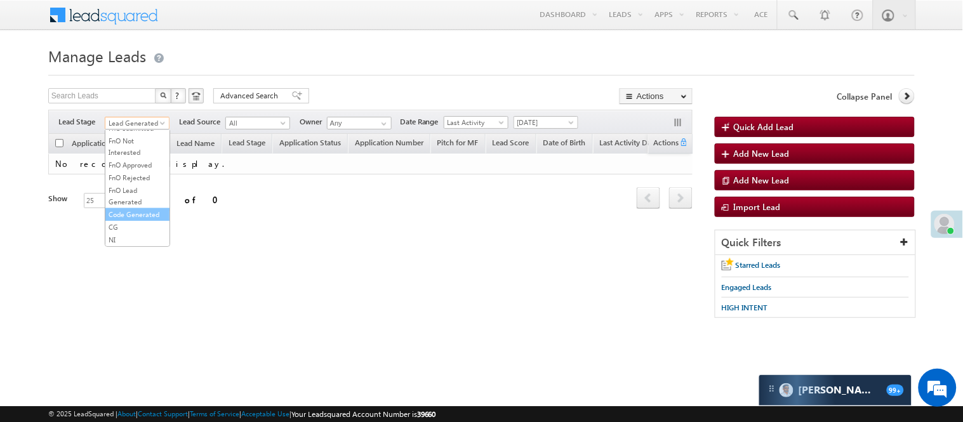
click at [140, 209] on link "Code Generated" at bounding box center [137, 214] width 64 height 11
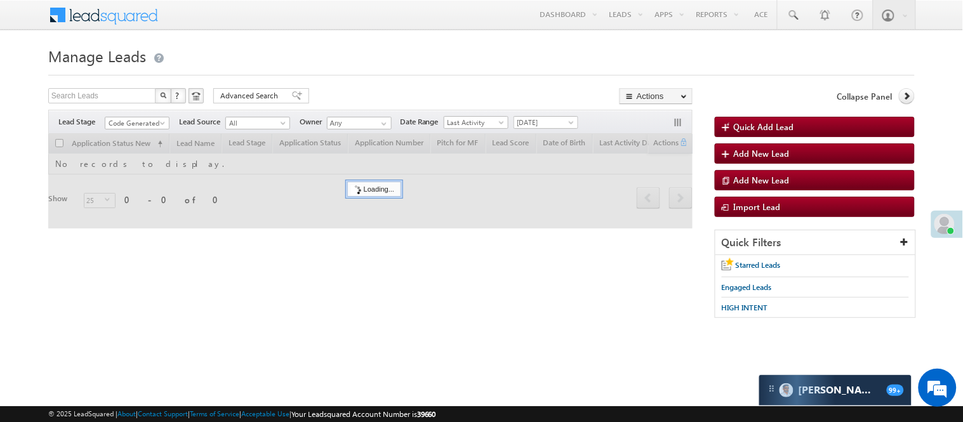
click at [370, 67] on div at bounding box center [481, 71] width 867 height 8
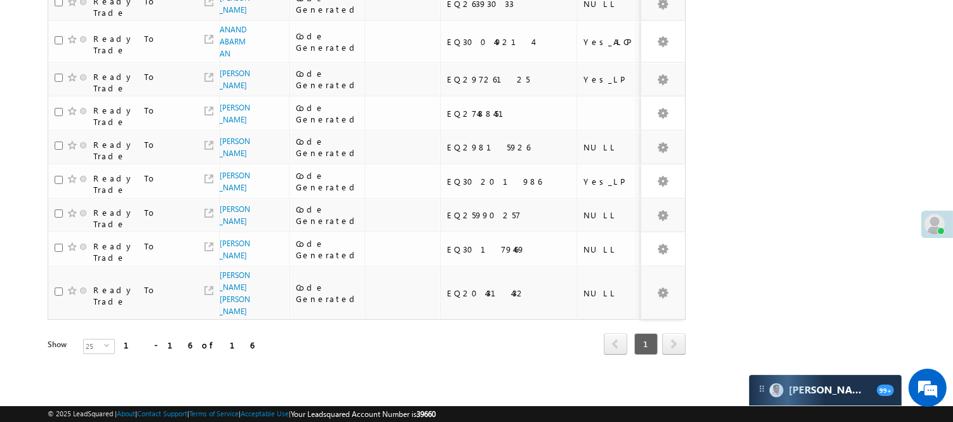
scroll to position [48, 0]
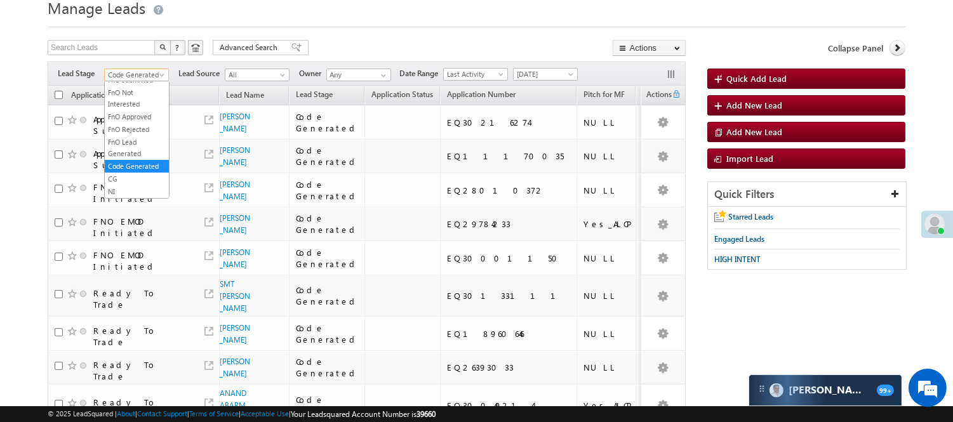
click at [133, 77] on span "Code Generated" at bounding box center [135, 74] width 60 height 11
click at [135, 55] on link "Lead Called" at bounding box center [137, 48] width 64 height 11
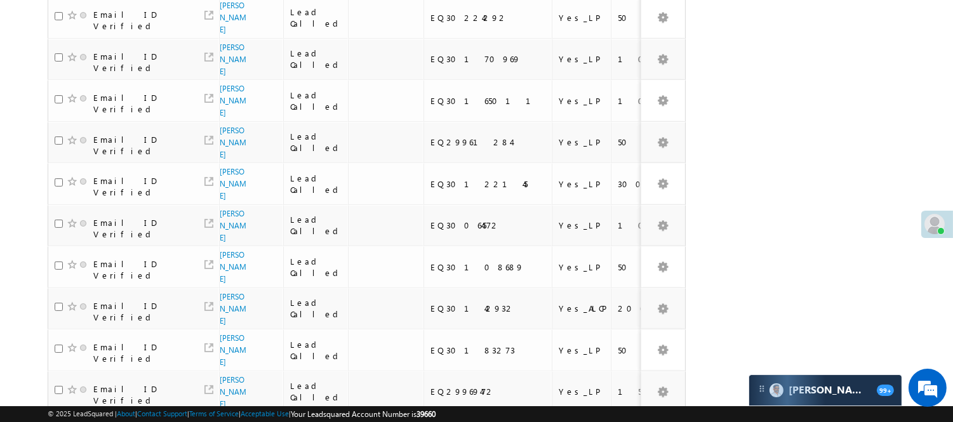
scroll to position [788, 0]
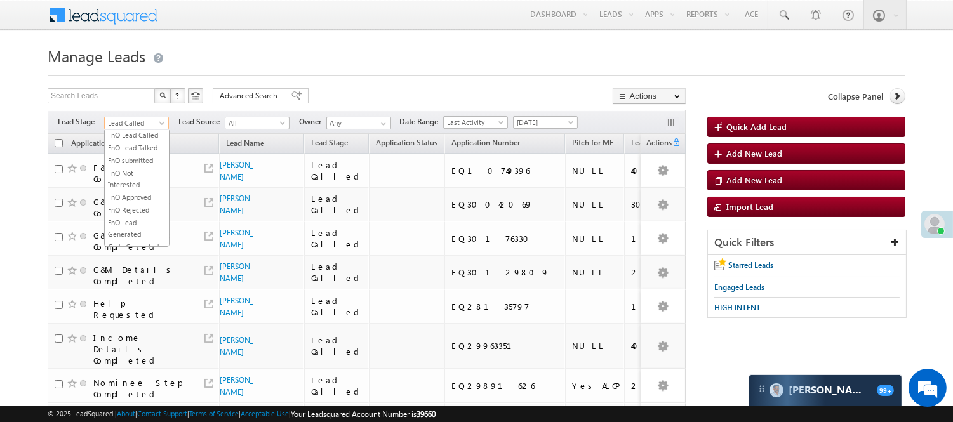
scroll to position [207, 0]
click at [138, 119] on span "Lead Called" at bounding box center [135, 122] width 60 height 11
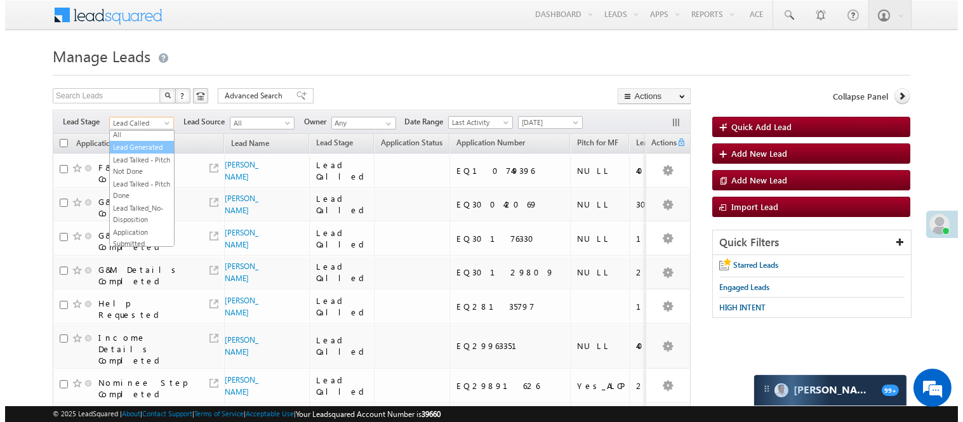
scroll to position [0, 0]
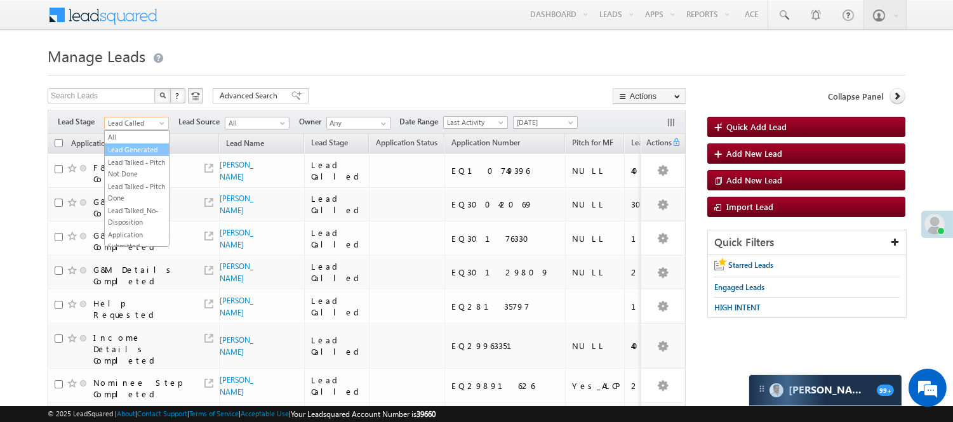
click at [137, 152] on link "Lead Generated" at bounding box center [137, 149] width 64 height 11
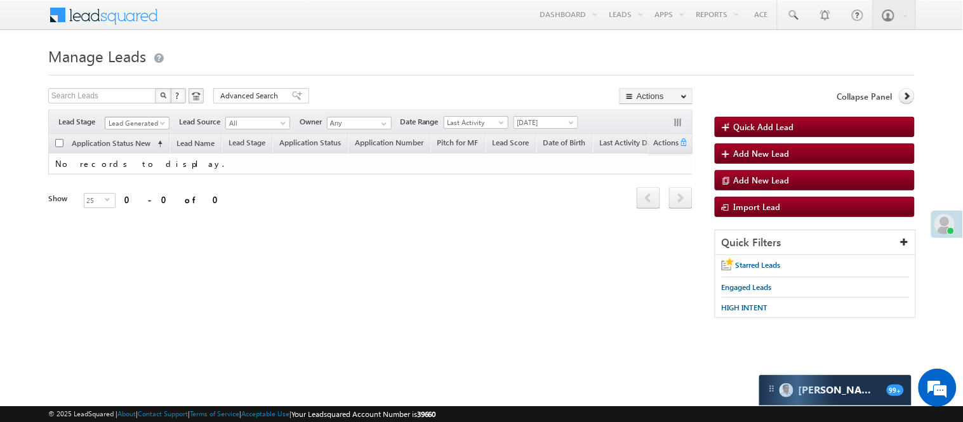
click at [129, 128] on span "Lead Generated" at bounding box center [135, 122] width 60 height 11
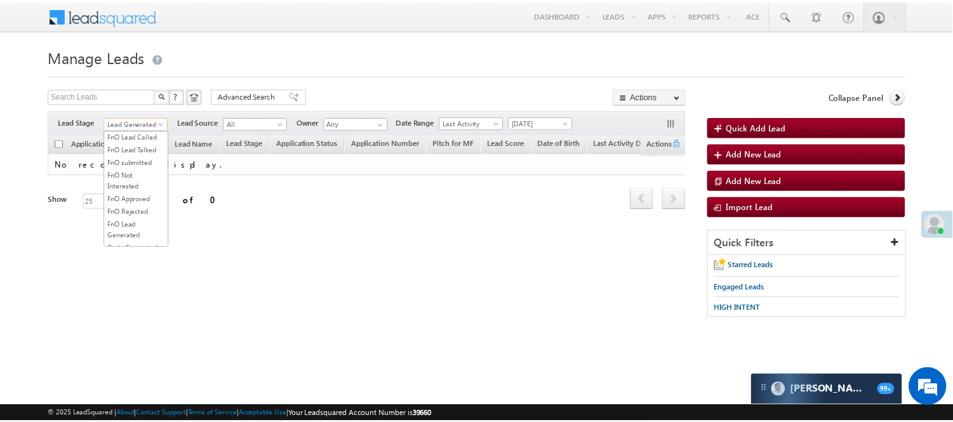
scroll to position [211, 0]
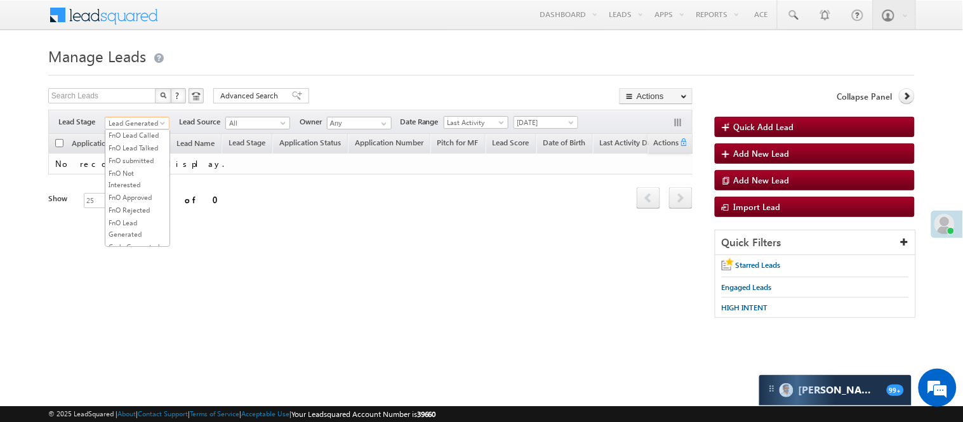
click at [137, 116] on link "Lead Talked" at bounding box center [137, 109] width 64 height 11
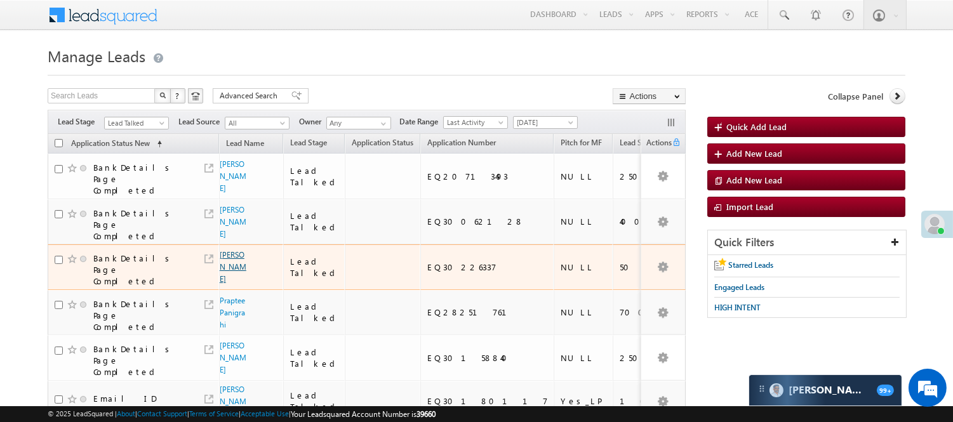
click at [223, 274] on link "Mohammed shaikh" at bounding box center [233, 267] width 27 height 34
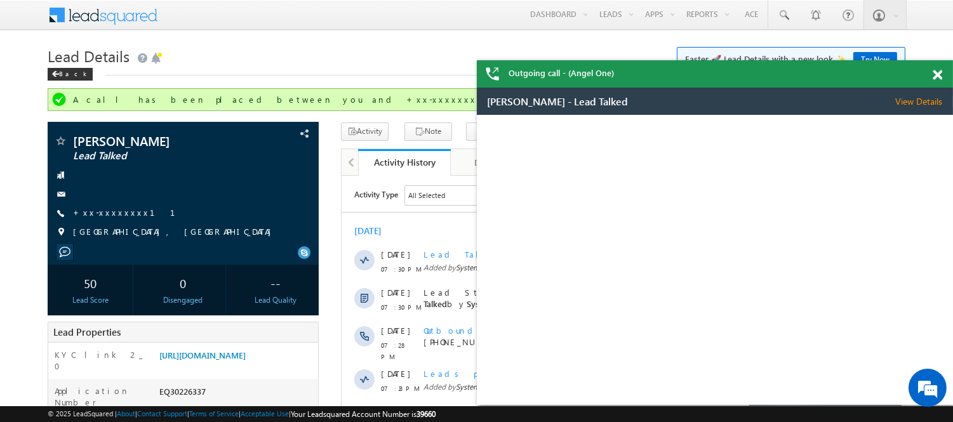
click at [935, 73] on span at bounding box center [938, 75] width 10 height 11
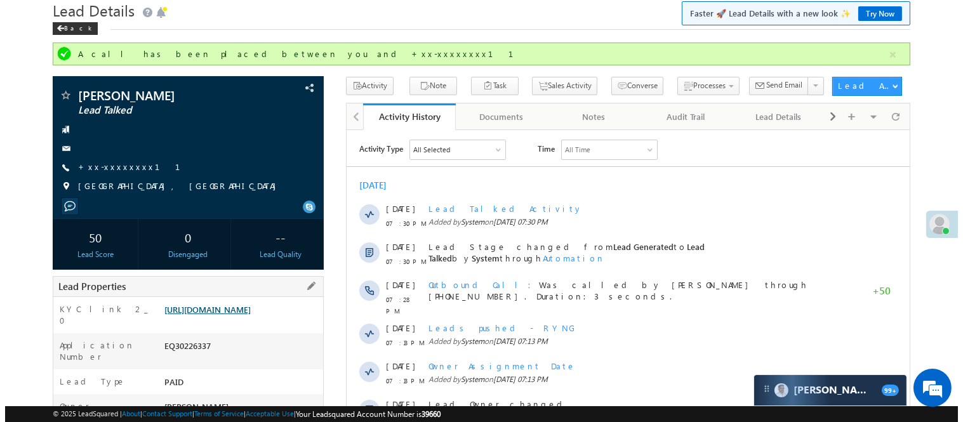
scroll to position [70, 0]
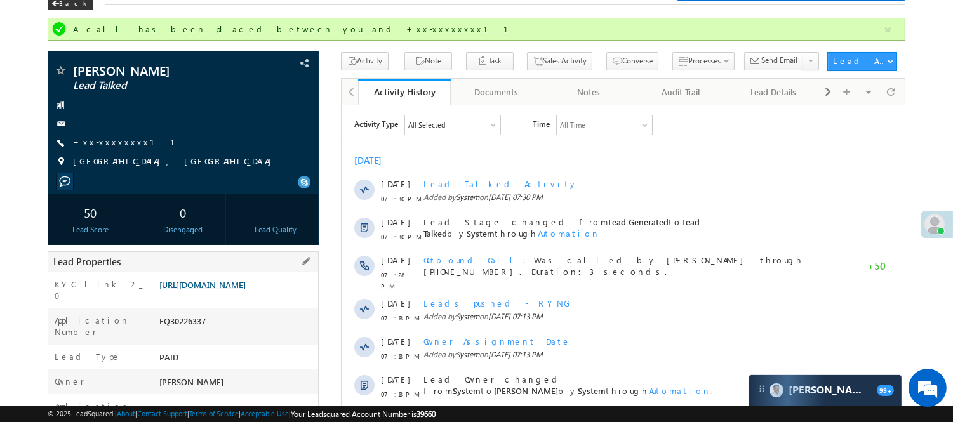
click at [213, 290] on link "[URL][DOMAIN_NAME]" at bounding box center [202, 284] width 86 height 11
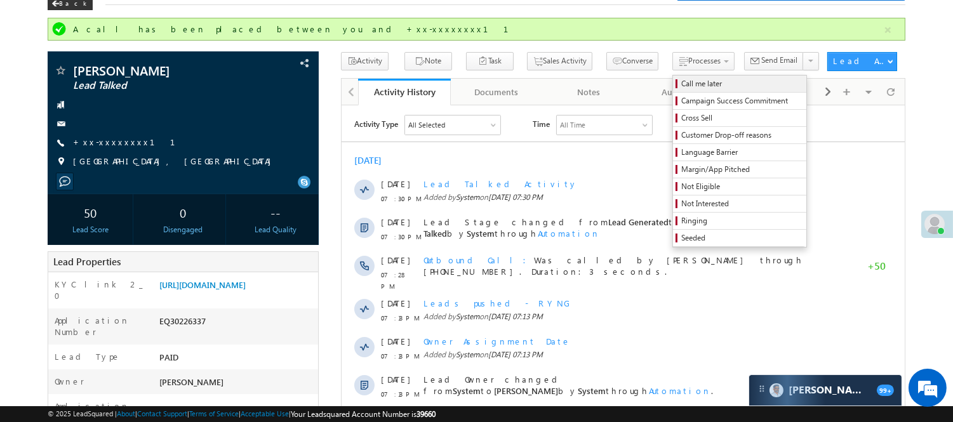
click at [673, 77] on link "Call me later" at bounding box center [739, 84] width 133 height 17
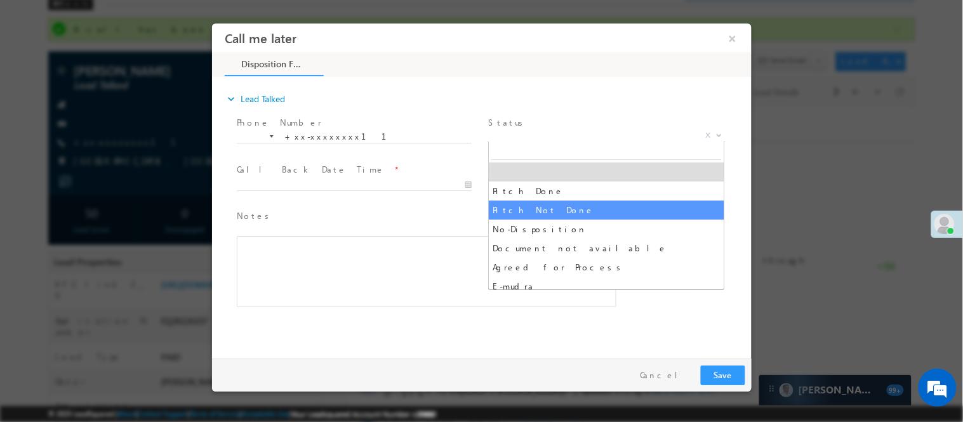
select select "Pitch Not Done"
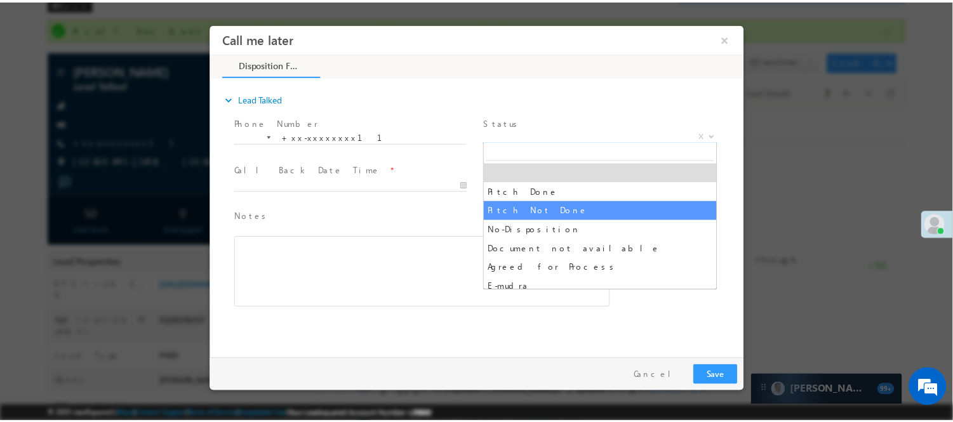
scroll to position [0, 0]
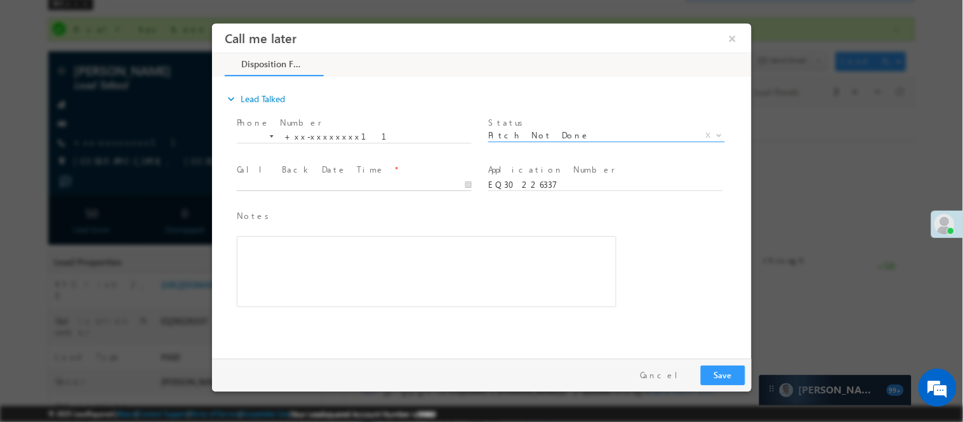
click at [437, 180] on input "text" at bounding box center [353, 184] width 235 height 13
type input "[DATE] 7:41 PM"
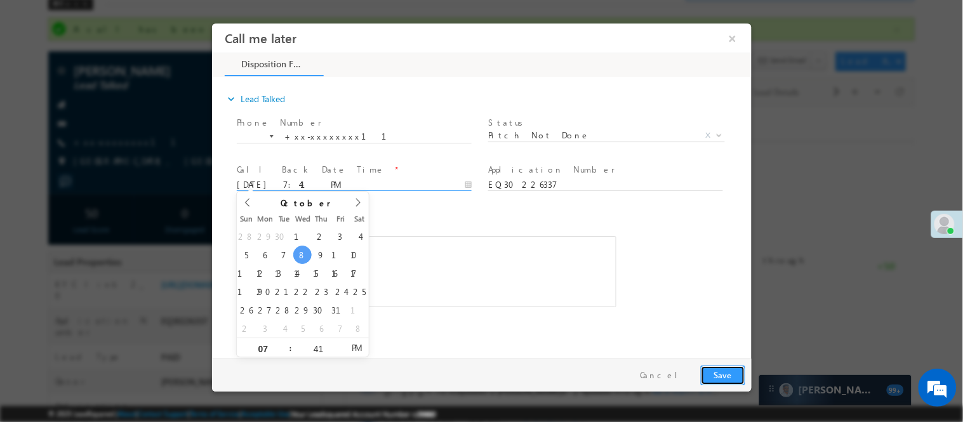
click at [726, 367] on button "Save" at bounding box center [722, 375] width 44 height 20
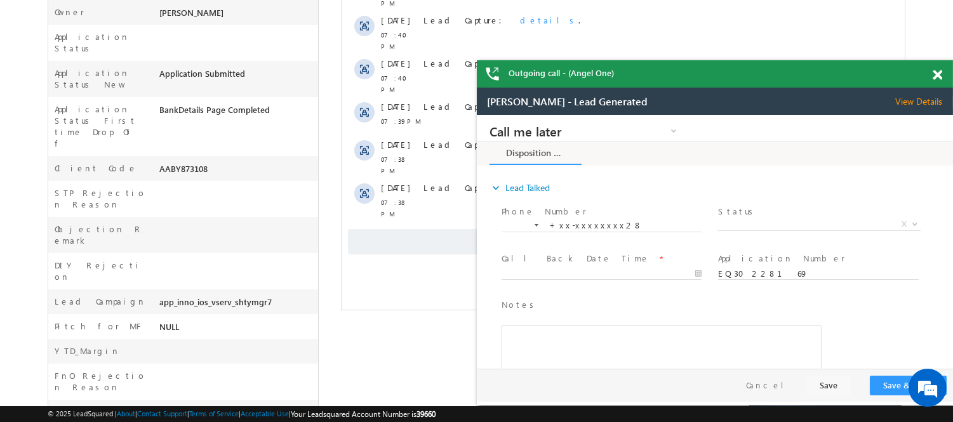
scroll to position [299, 0]
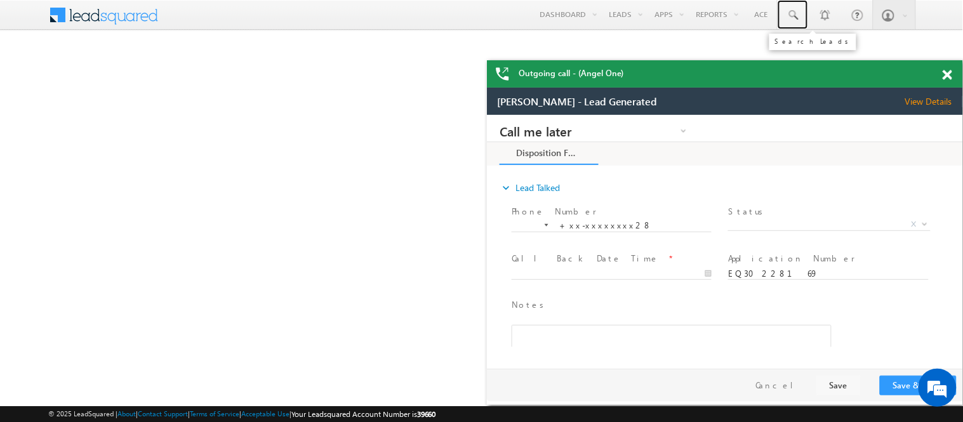
drag, startPoint x: 795, startPoint y: 14, endPoint x: 803, endPoint y: 36, distance: 23.5
click at [795, 14] on span at bounding box center [793, 15] width 13 height 13
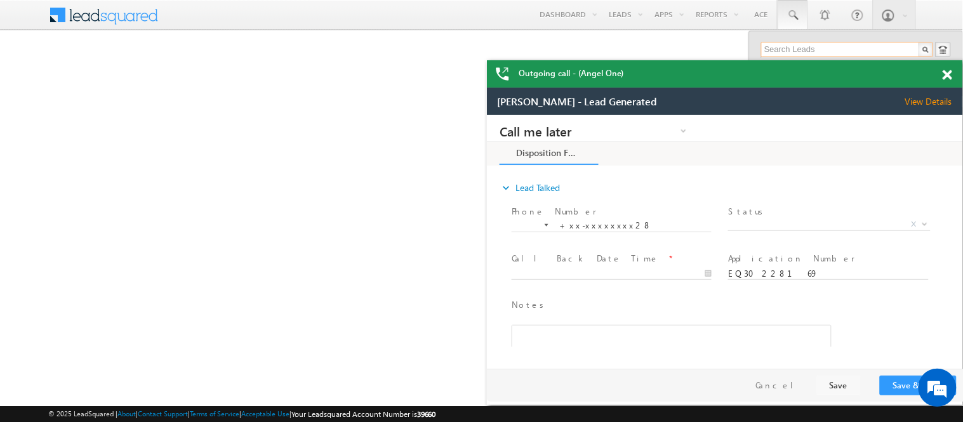
click at [829, 45] on input "text" at bounding box center [847, 49] width 172 height 15
paste input "9984846527"
click at [943, 76] on span at bounding box center [948, 75] width 10 height 11
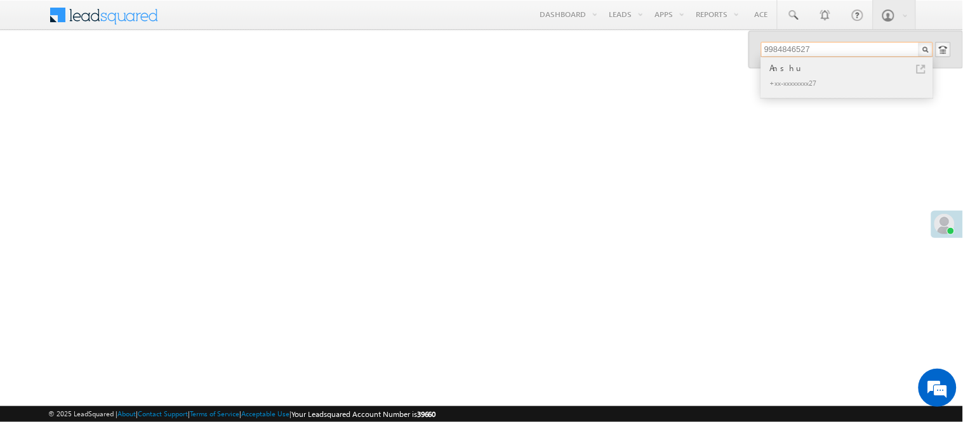
type input "9984846527"
click at [836, 72] on div "Anshu" at bounding box center [853, 68] width 170 height 14
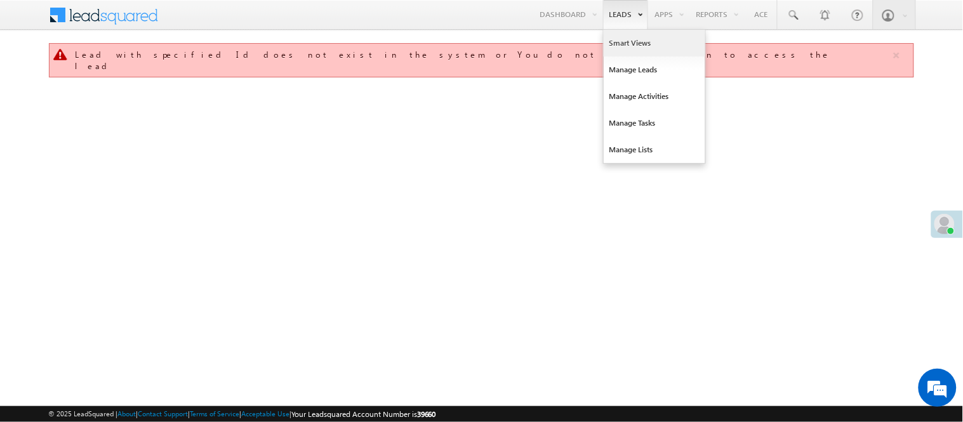
click at [617, 43] on link "Smart Views" at bounding box center [655, 43] width 102 height 27
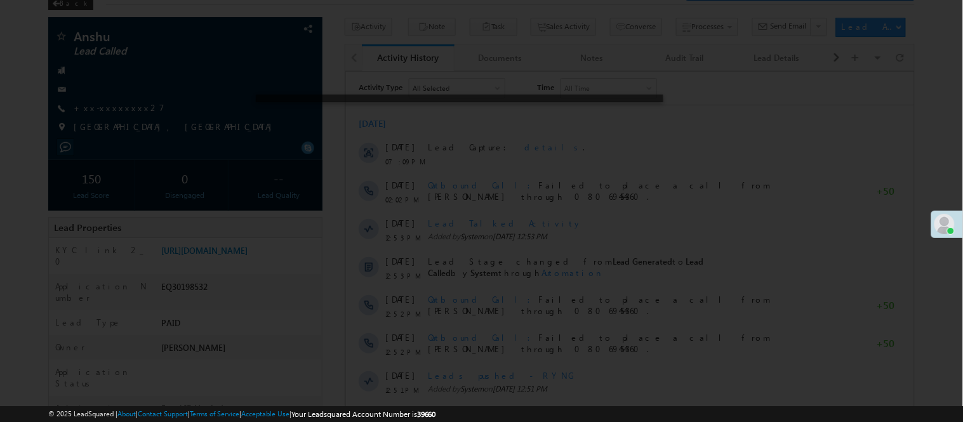
scroll to position [70, 0]
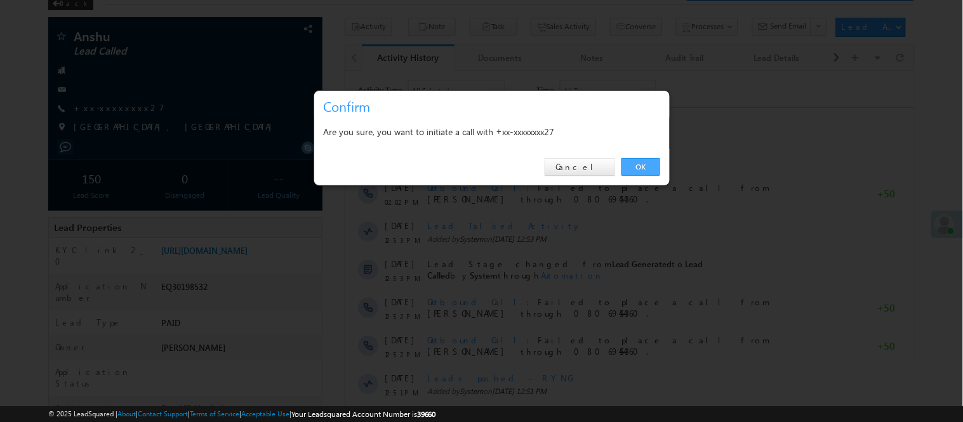
click at [640, 167] on link "OK" at bounding box center [641, 167] width 39 height 18
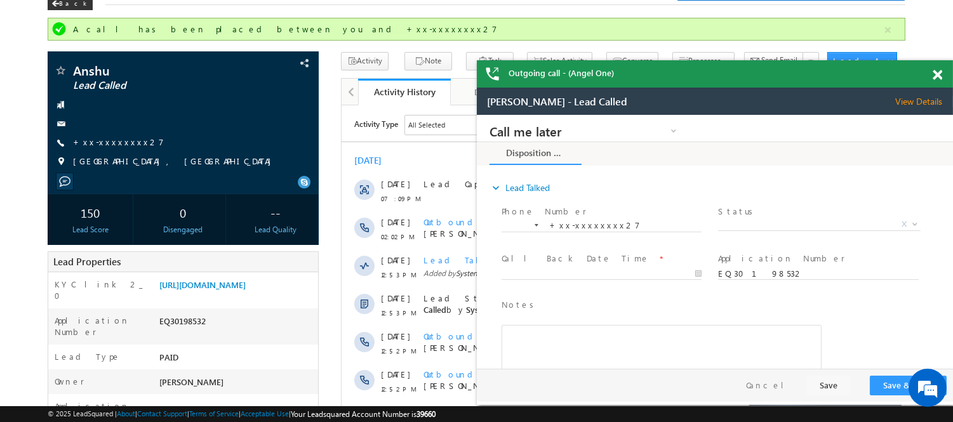
scroll to position [0, 0]
click at [943, 81] on div at bounding box center [944, 72] width 17 height 25
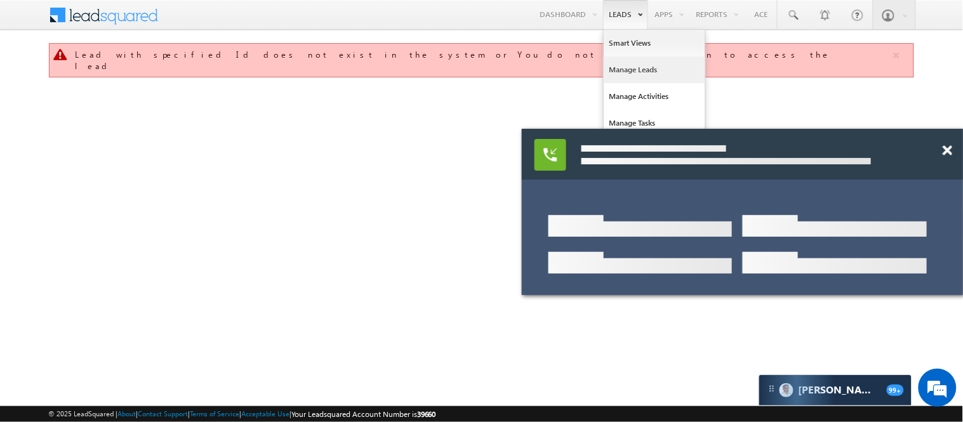
click at [630, 66] on link "Manage Leads" at bounding box center [655, 70] width 102 height 27
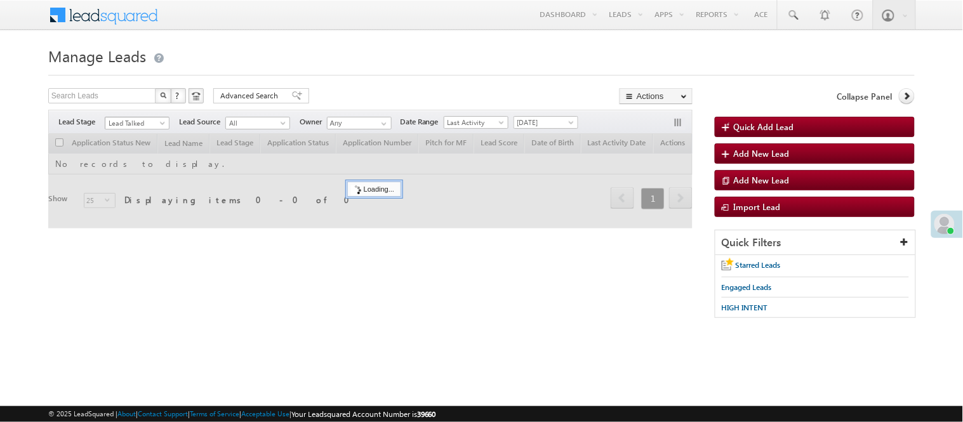
click at [142, 121] on span "Lead Talked" at bounding box center [135, 122] width 60 height 11
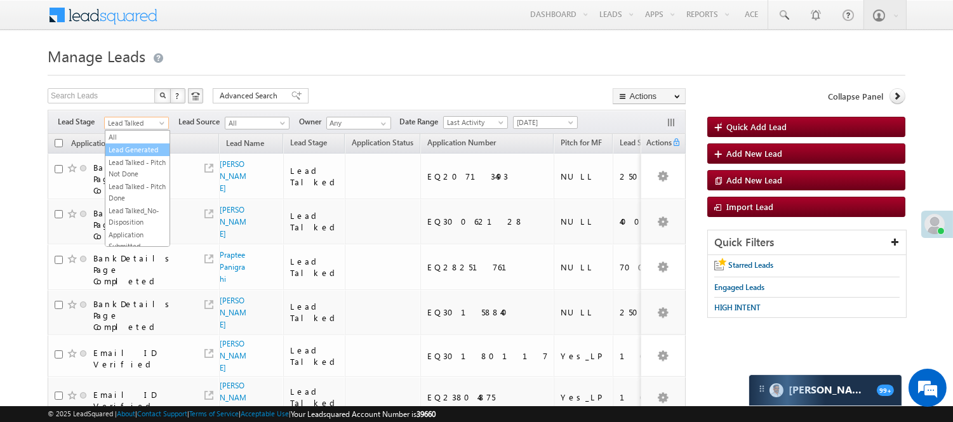
click at [125, 156] on link "Lead Generated" at bounding box center [137, 149] width 64 height 11
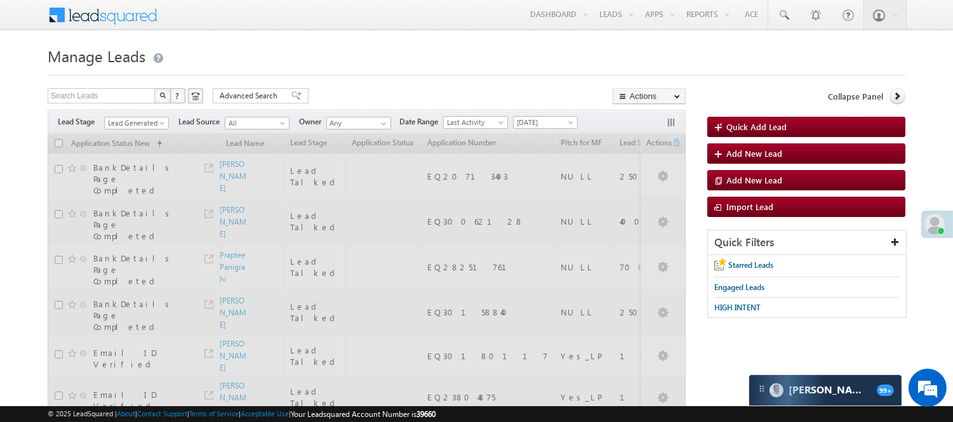
click at [381, 72] on div at bounding box center [477, 71] width 858 height 8
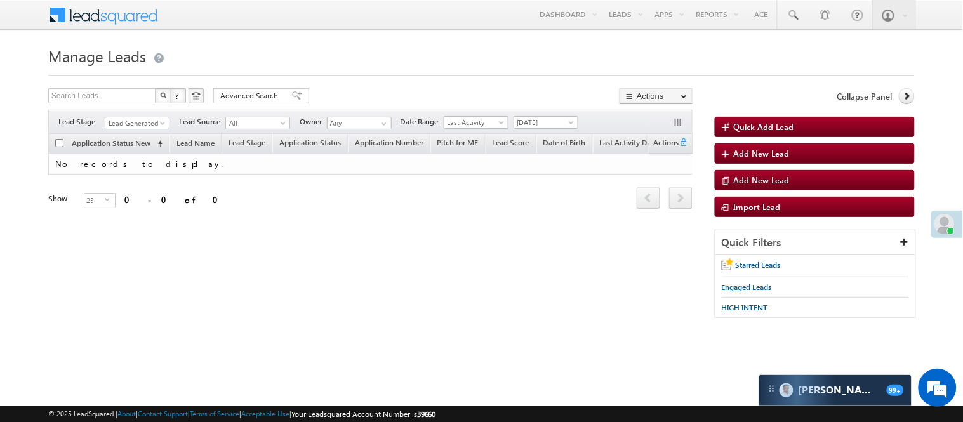
click at [163, 125] on span at bounding box center [164, 126] width 10 height 10
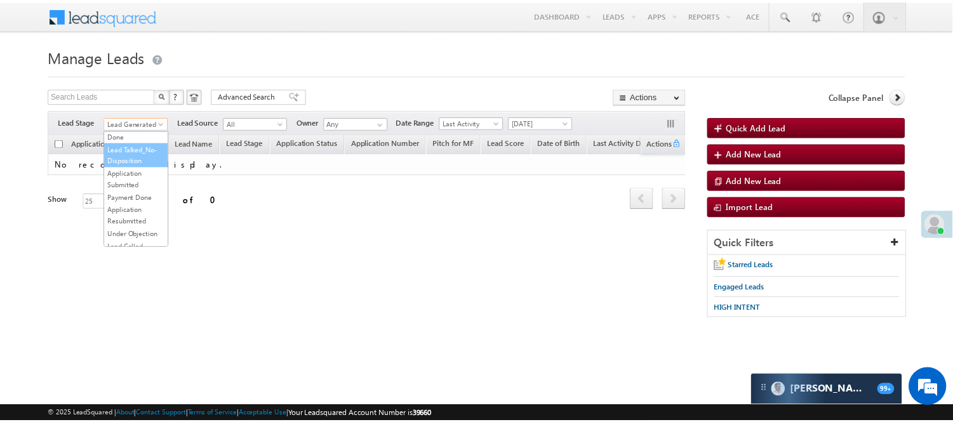
scroll to position [141, 0]
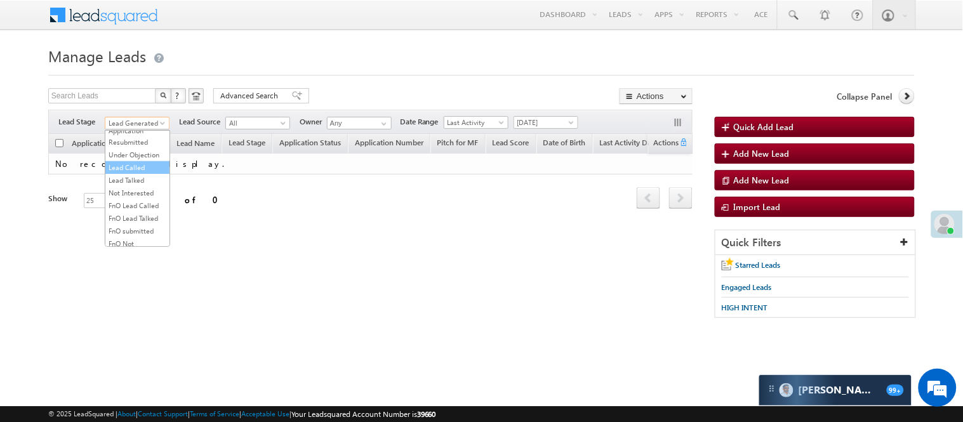
click at [149, 173] on link "Lead Called" at bounding box center [137, 167] width 64 height 11
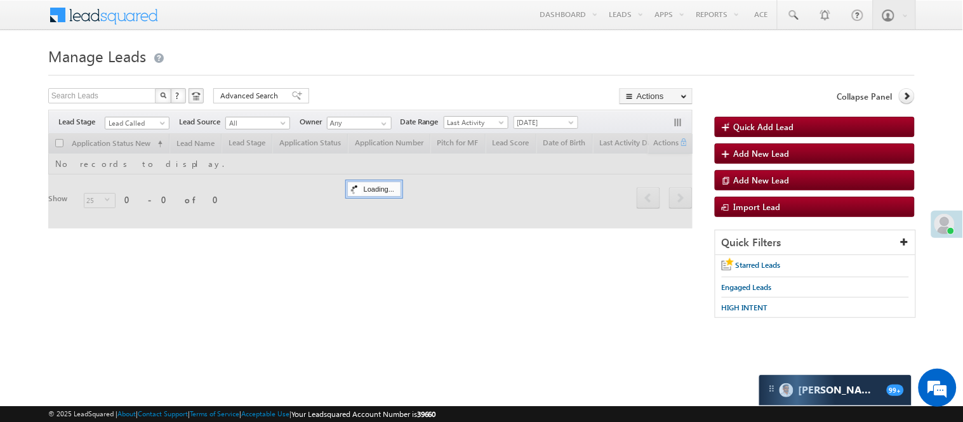
click at [350, 87] on form "Manage Leads Quick Add Lead Search Leads X ? 0 results found Advanced Search Ad…" at bounding box center [481, 187] width 867 height 288
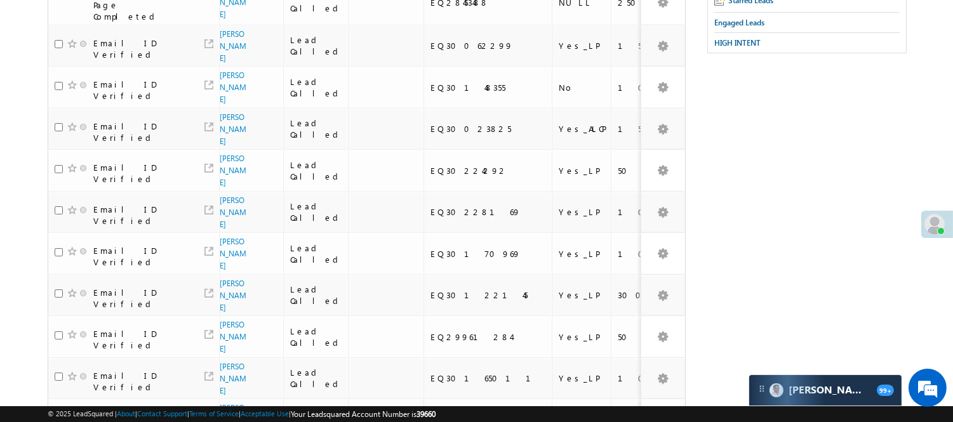
scroll to position [0, 0]
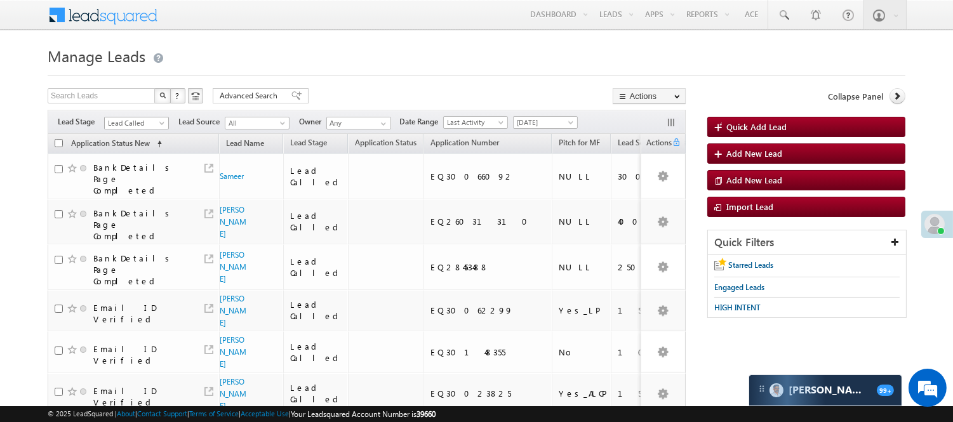
click at [140, 119] on span "Lead Called" at bounding box center [135, 122] width 60 height 11
click at [142, 150] on link "Lead Generated" at bounding box center [137, 149] width 64 height 11
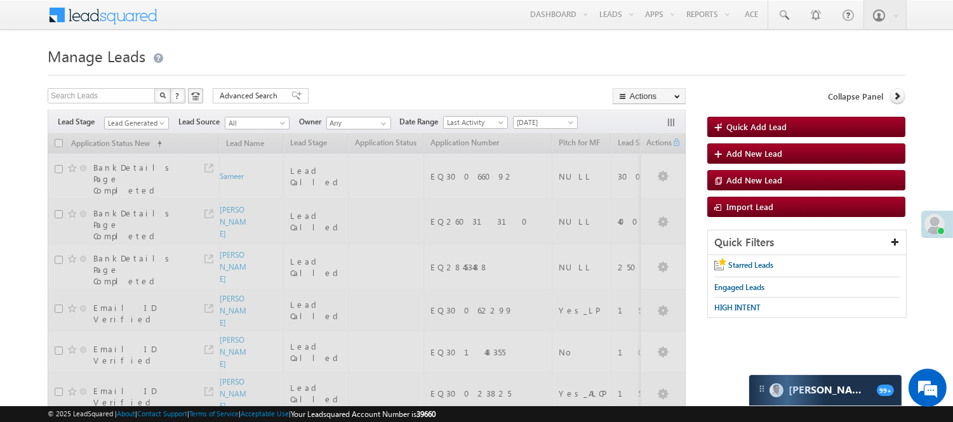
click at [223, 58] on h1 "Manage Leads" at bounding box center [477, 55] width 858 height 25
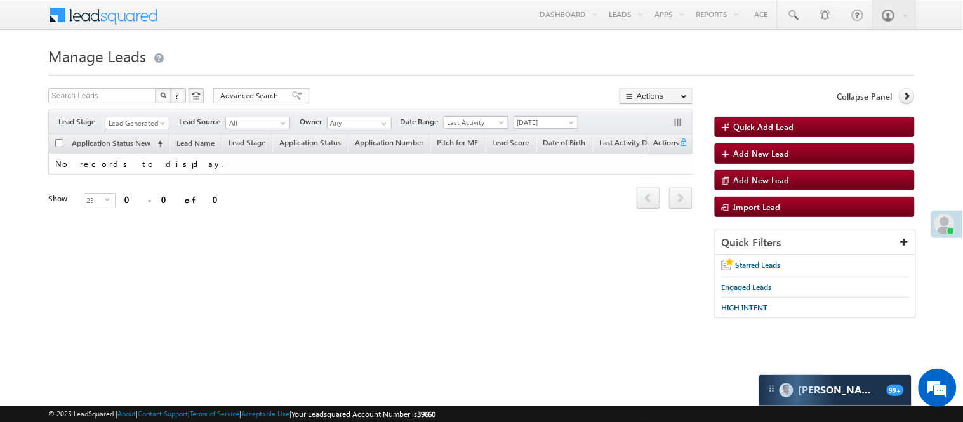
click at [128, 125] on span "Lead Generated" at bounding box center [135, 122] width 60 height 11
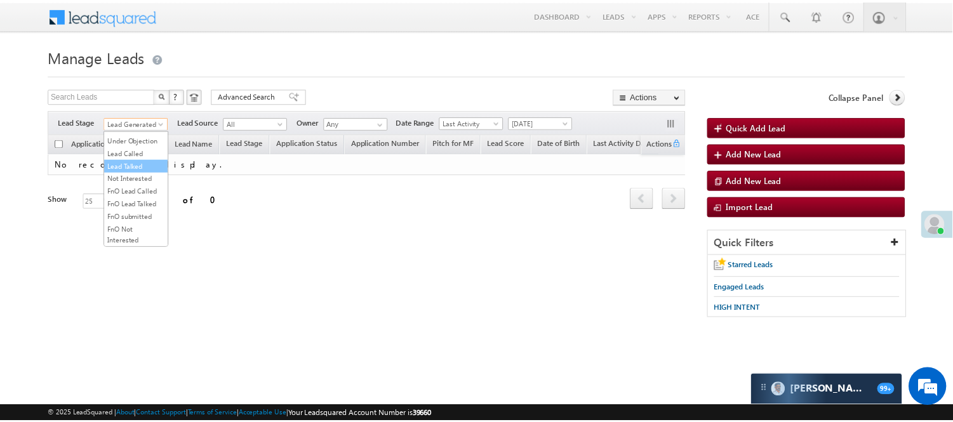
scroll to position [178, 0]
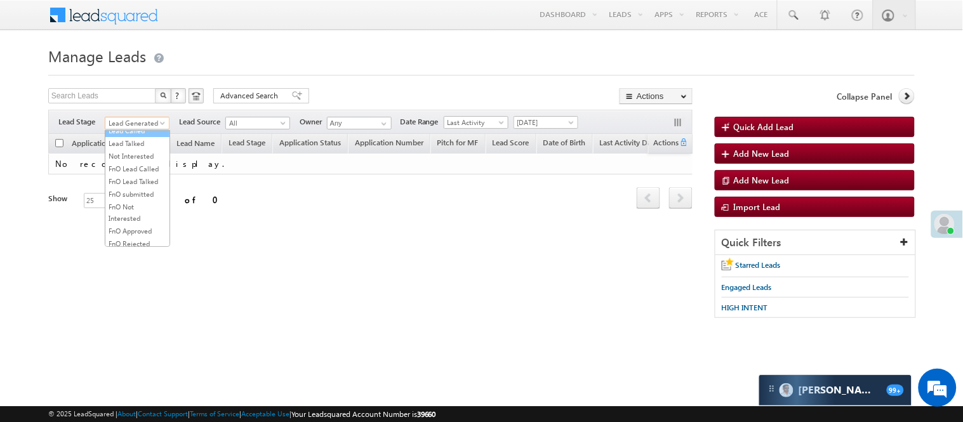
click at [135, 137] on link "Lead Called" at bounding box center [137, 130] width 64 height 11
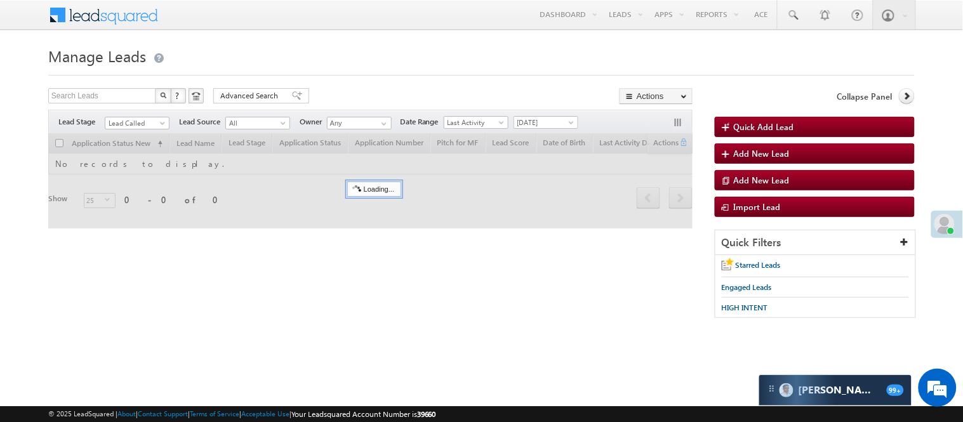
click at [267, 53] on h1 "Manage Leads" at bounding box center [481, 55] width 867 height 25
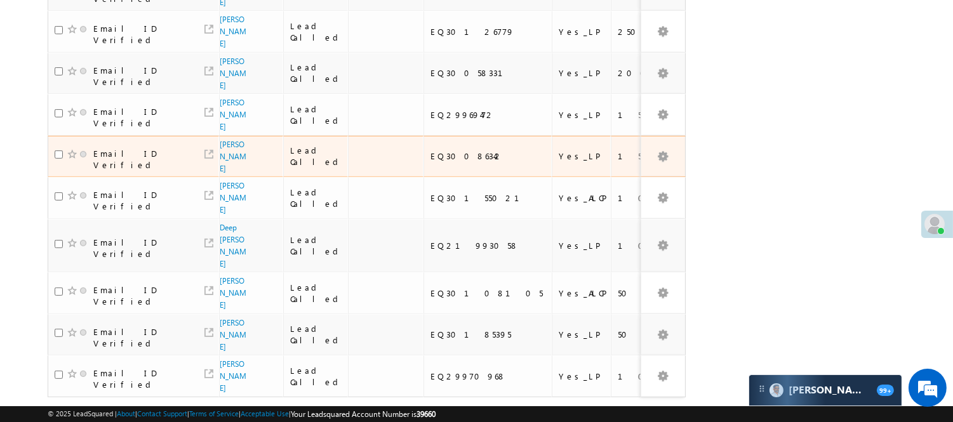
scroll to position [823, 0]
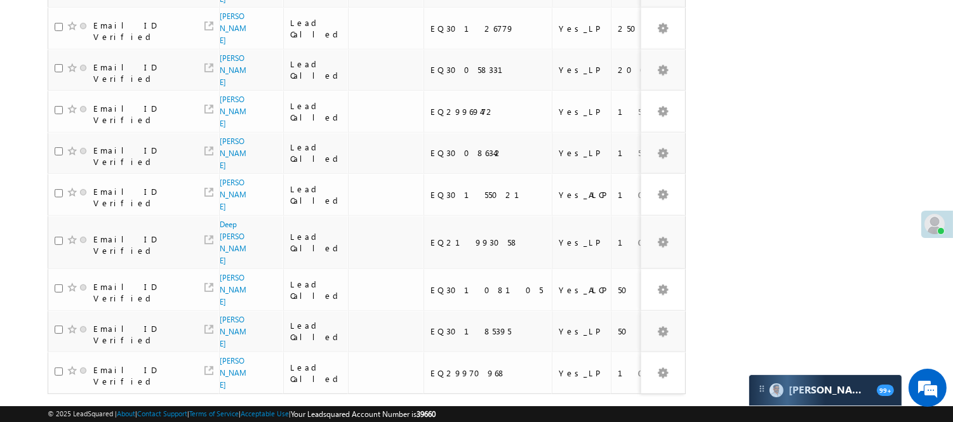
click at [608, 408] on div "1 2 3 4" at bounding box center [607, 419] width 102 height 22
click at [604, 408] on link "2" at bounding box center [595, 419] width 23 height 22
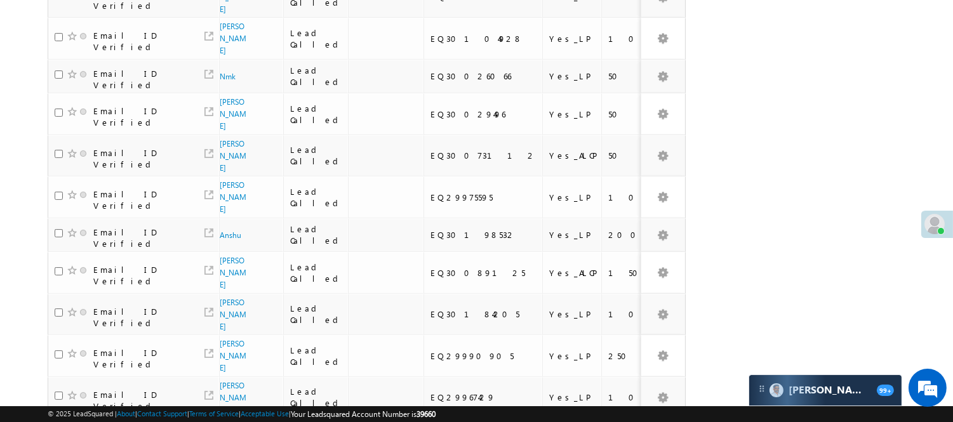
scroll to position [84, 0]
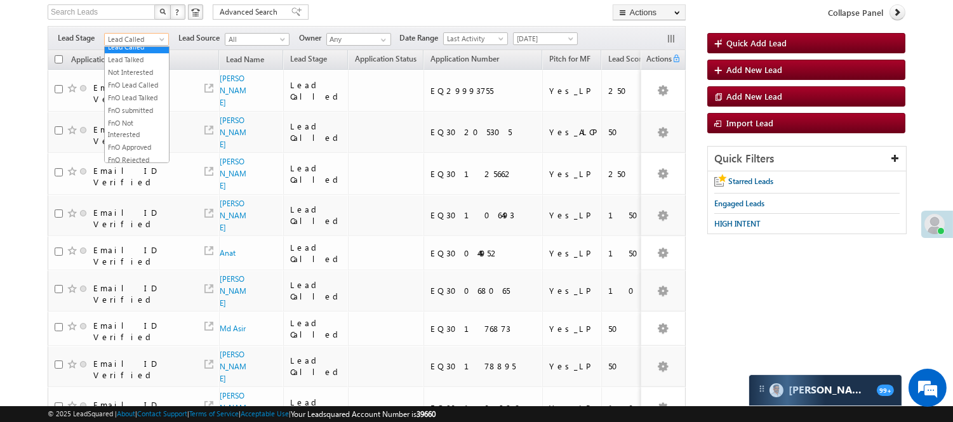
click at [148, 34] on span "Lead Called" at bounding box center [135, 39] width 60 height 11
click at [127, 90] on ul "All Lead Generated Lead Talked - Pitch Not Done Lead Talked - Pitch Done Lead T…" at bounding box center [136, 104] width 65 height 117
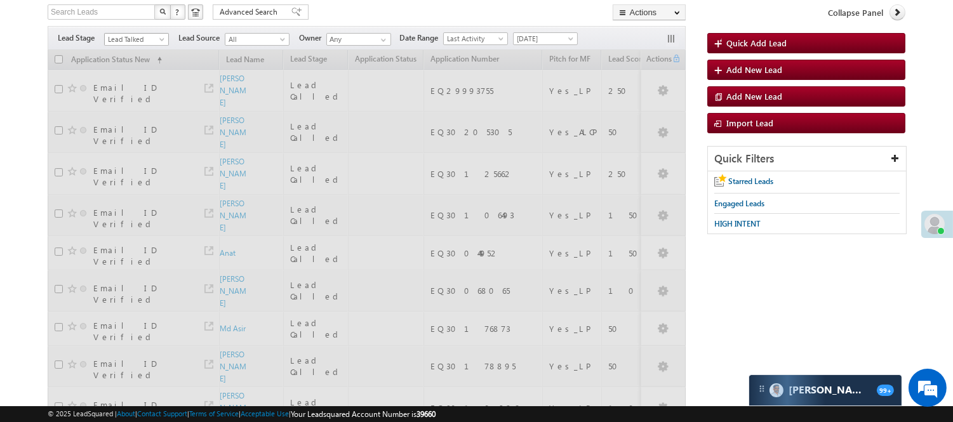
click at [130, 36] on span "Lead Talked" at bounding box center [135, 39] width 60 height 11
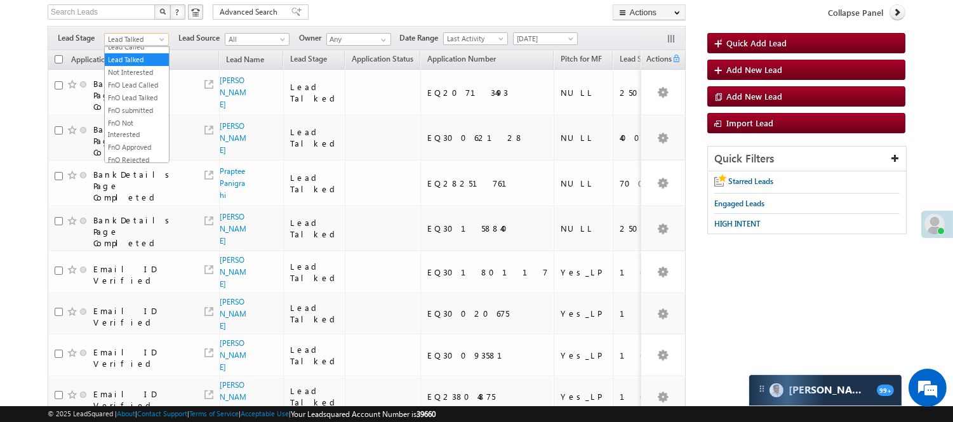
click at [130, 40] on link "Under Objection" at bounding box center [137, 34] width 64 height 11
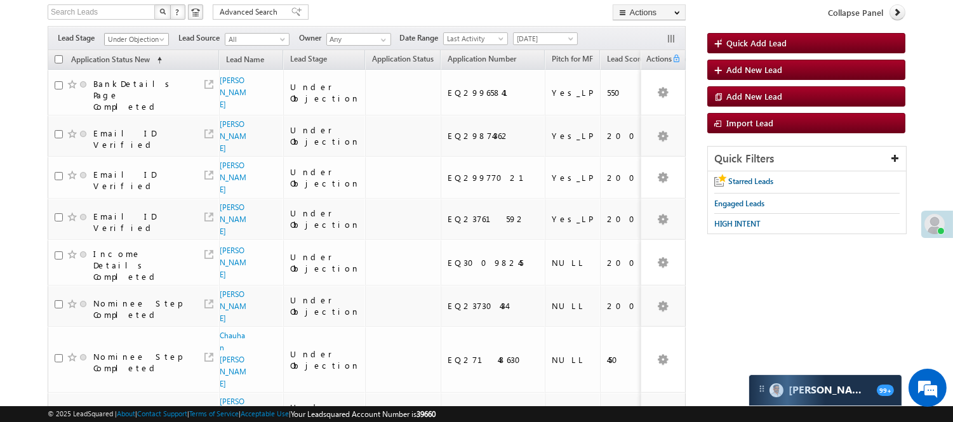
click at [128, 36] on span "Under Objection" at bounding box center [135, 39] width 60 height 11
click at [147, 70] on link "Lead Generated" at bounding box center [137, 65] width 64 height 11
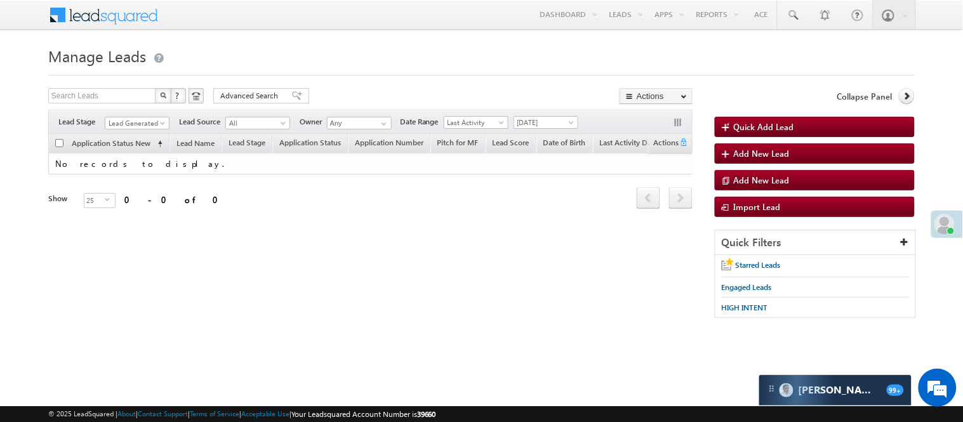
click at [117, 116] on div "Filters Lead Stage All Lead Generated Lead Talked - Pitch Not Done Lead Talked …" at bounding box center [370, 122] width 644 height 24
click at [119, 119] on span "Lead Generated" at bounding box center [135, 122] width 60 height 11
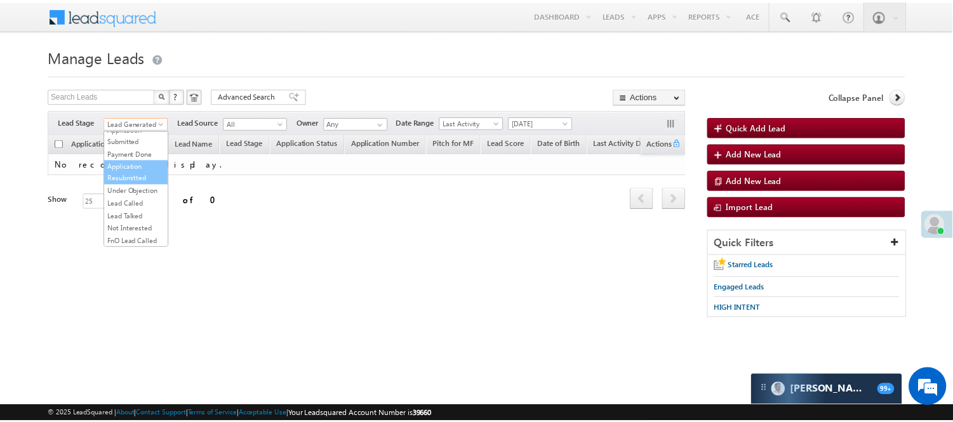
scroll to position [141, 0]
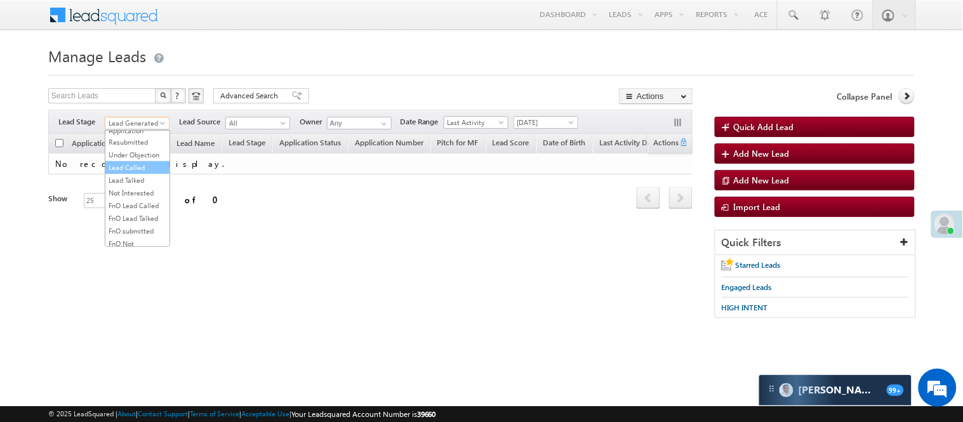
click at [130, 173] on link "Lead Called" at bounding box center [137, 167] width 64 height 11
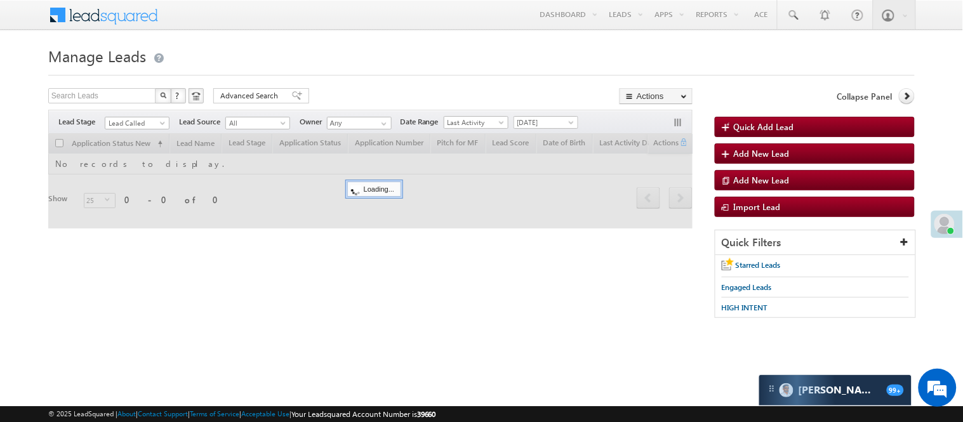
click at [404, 60] on h1 "Manage Leads" at bounding box center [481, 55] width 867 height 25
click at [146, 123] on span "Lead Called" at bounding box center [135, 122] width 60 height 11
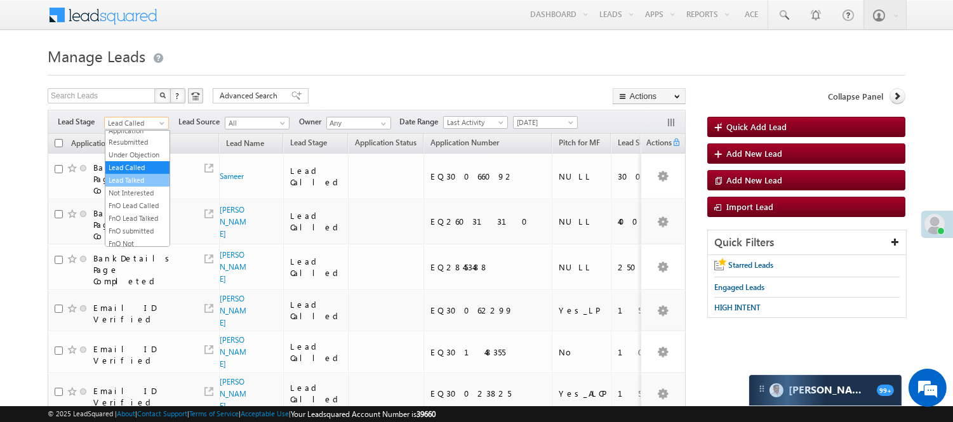
click at [136, 186] on link "Lead Talked" at bounding box center [137, 180] width 64 height 11
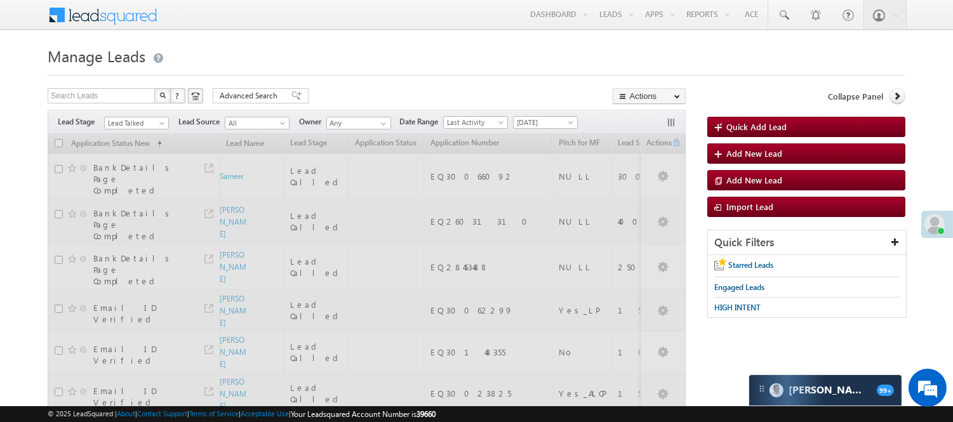
click at [126, 123] on span "Lead Talked" at bounding box center [135, 122] width 60 height 11
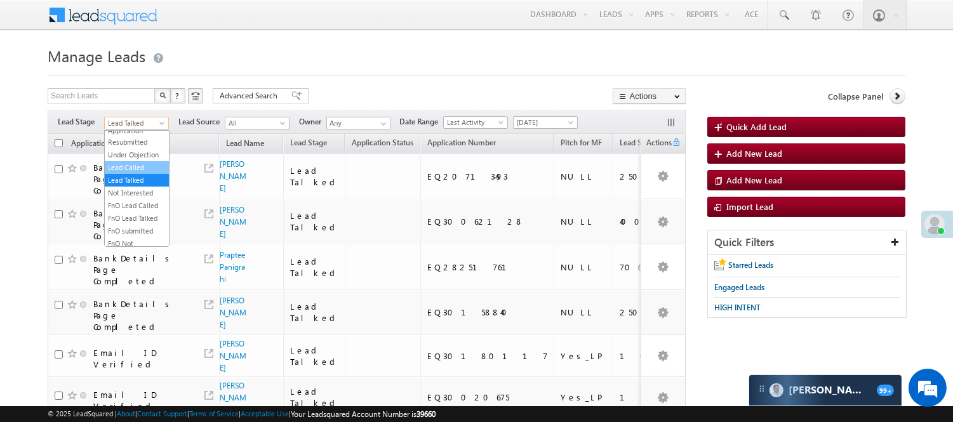
click at [137, 173] on link "Lead Called" at bounding box center [137, 167] width 64 height 11
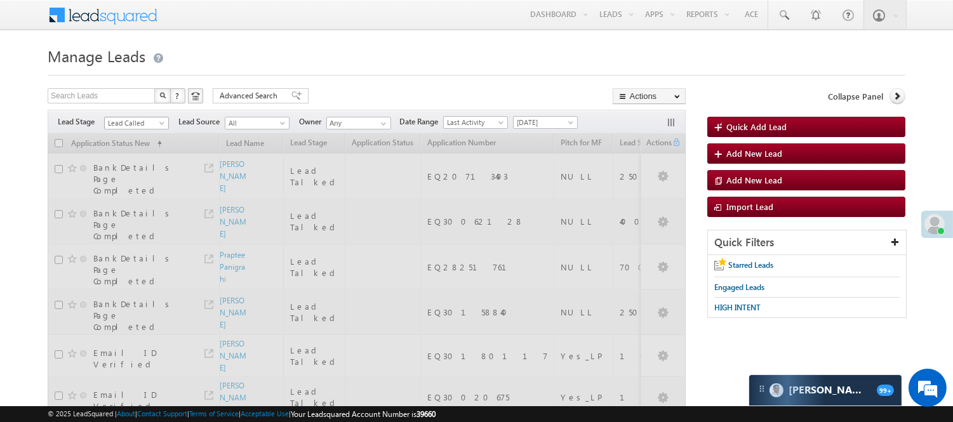
click at [124, 126] on span "Lead Called" at bounding box center [135, 122] width 60 height 11
click at [360, 68] on div at bounding box center [477, 71] width 858 height 8
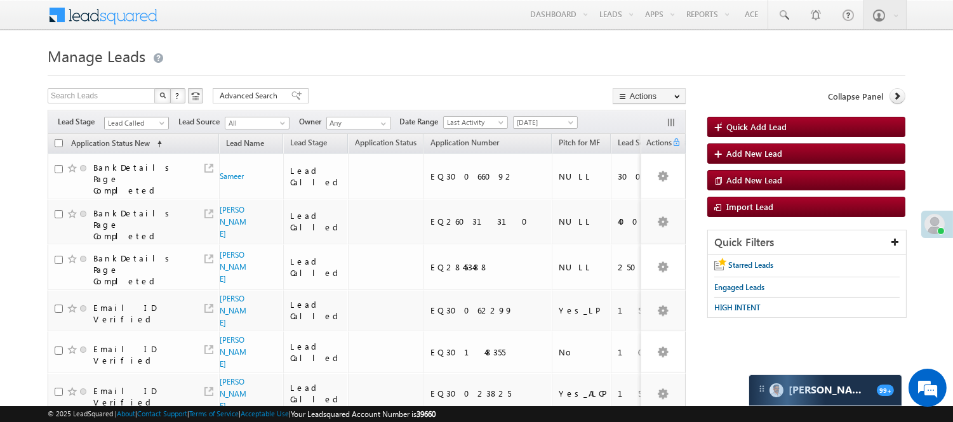
click at [127, 117] on link "Lead Called" at bounding box center [136, 123] width 65 height 13
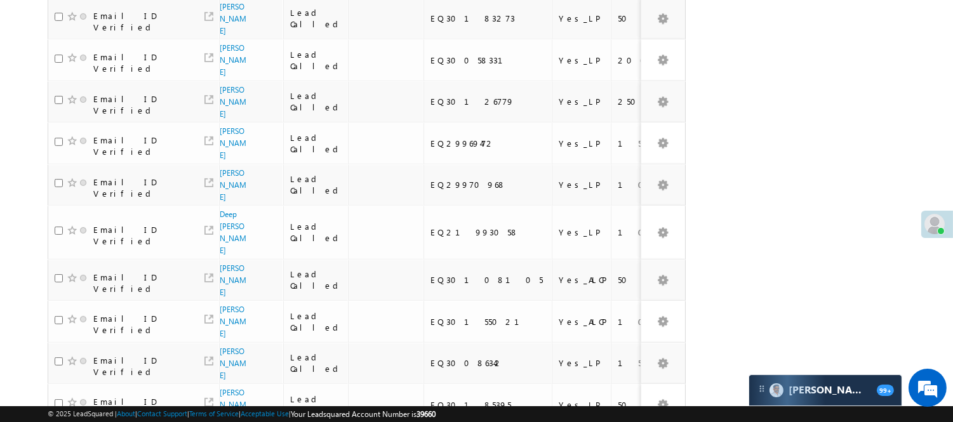
scroll to position [823, 0]
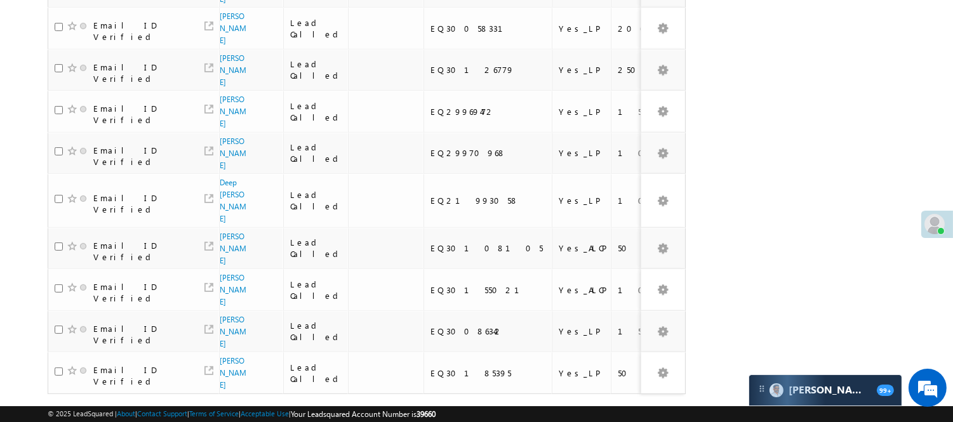
click at [632, 408] on div "1 2 3 4" at bounding box center [607, 419] width 102 height 22
click at [630, 408] on link "3" at bounding box center [621, 419] width 23 height 22
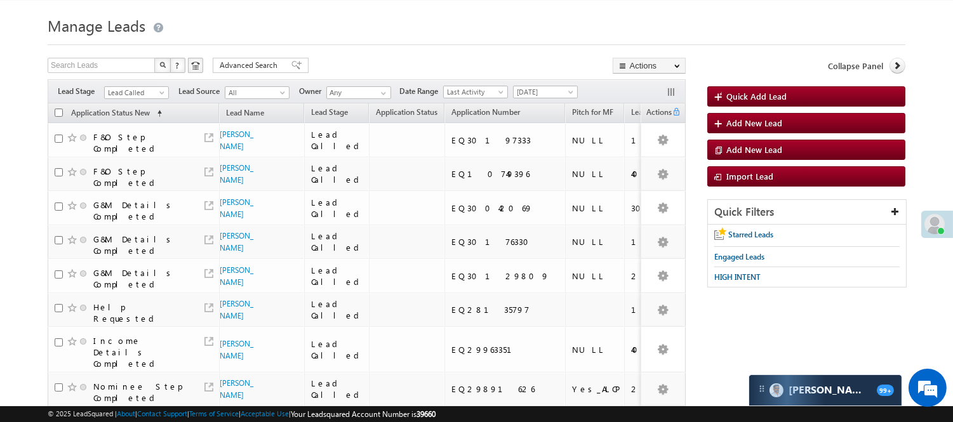
scroll to position [0, 0]
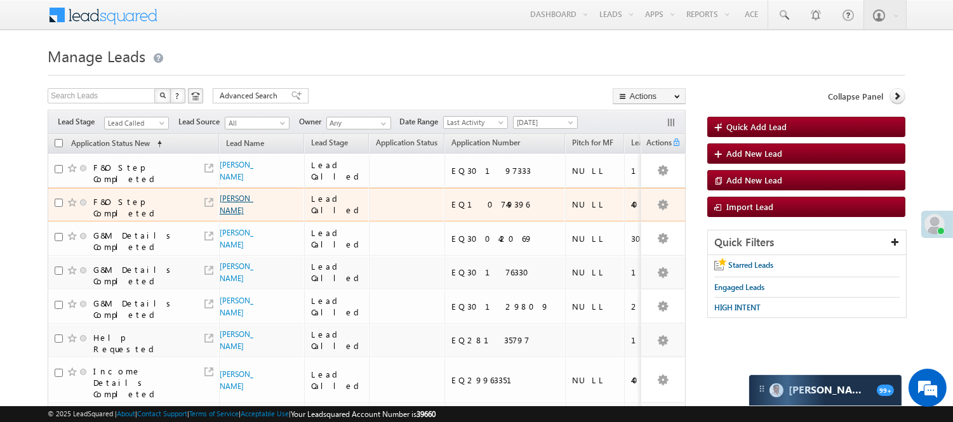
click at [237, 215] on link "Satish Sharma" at bounding box center [237, 205] width 34 height 22
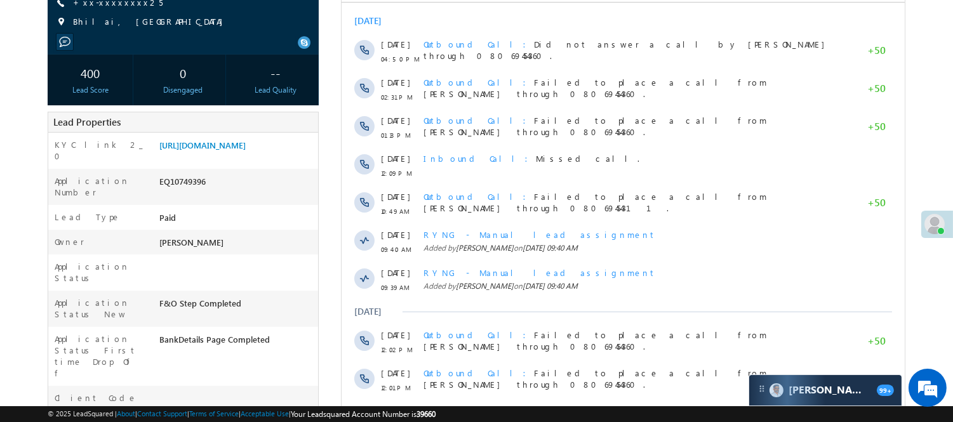
scroll to position [157, 0]
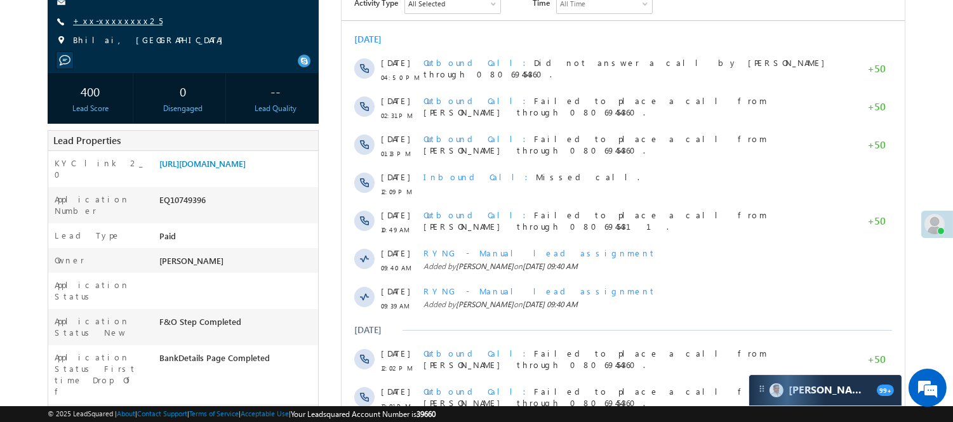
click at [94, 21] on link "+xx-xxxxxxxx25" at bounding box center [118, 20] width 90 height 11
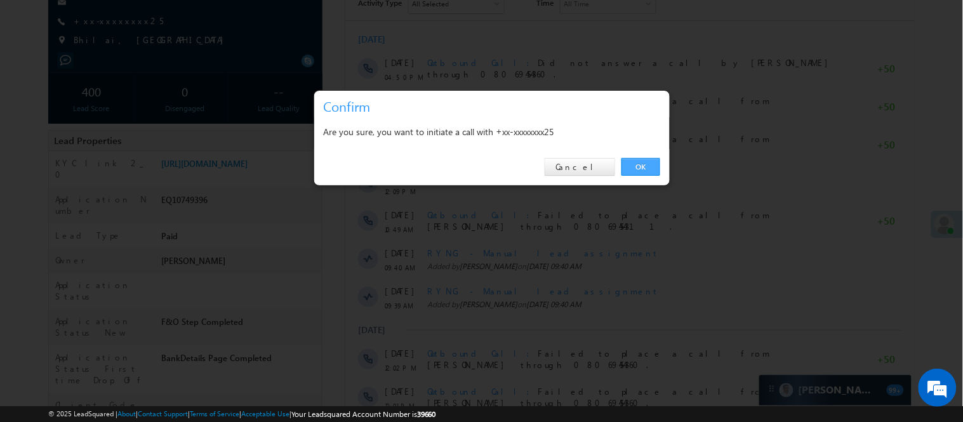
click at [638, 166] on link "OK" at bounding box center [641, 167] width 39 height 18
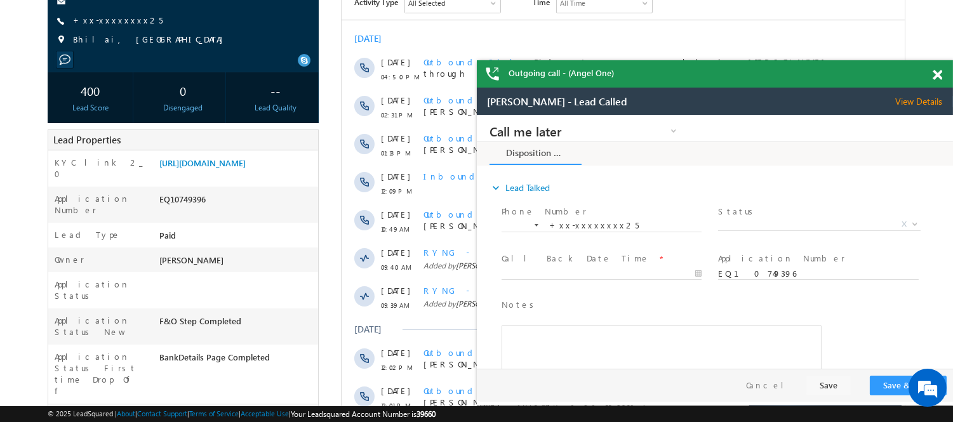
scroll to position [0, 0]
